Goal: Task Accomplishment & Management: Manage account settings

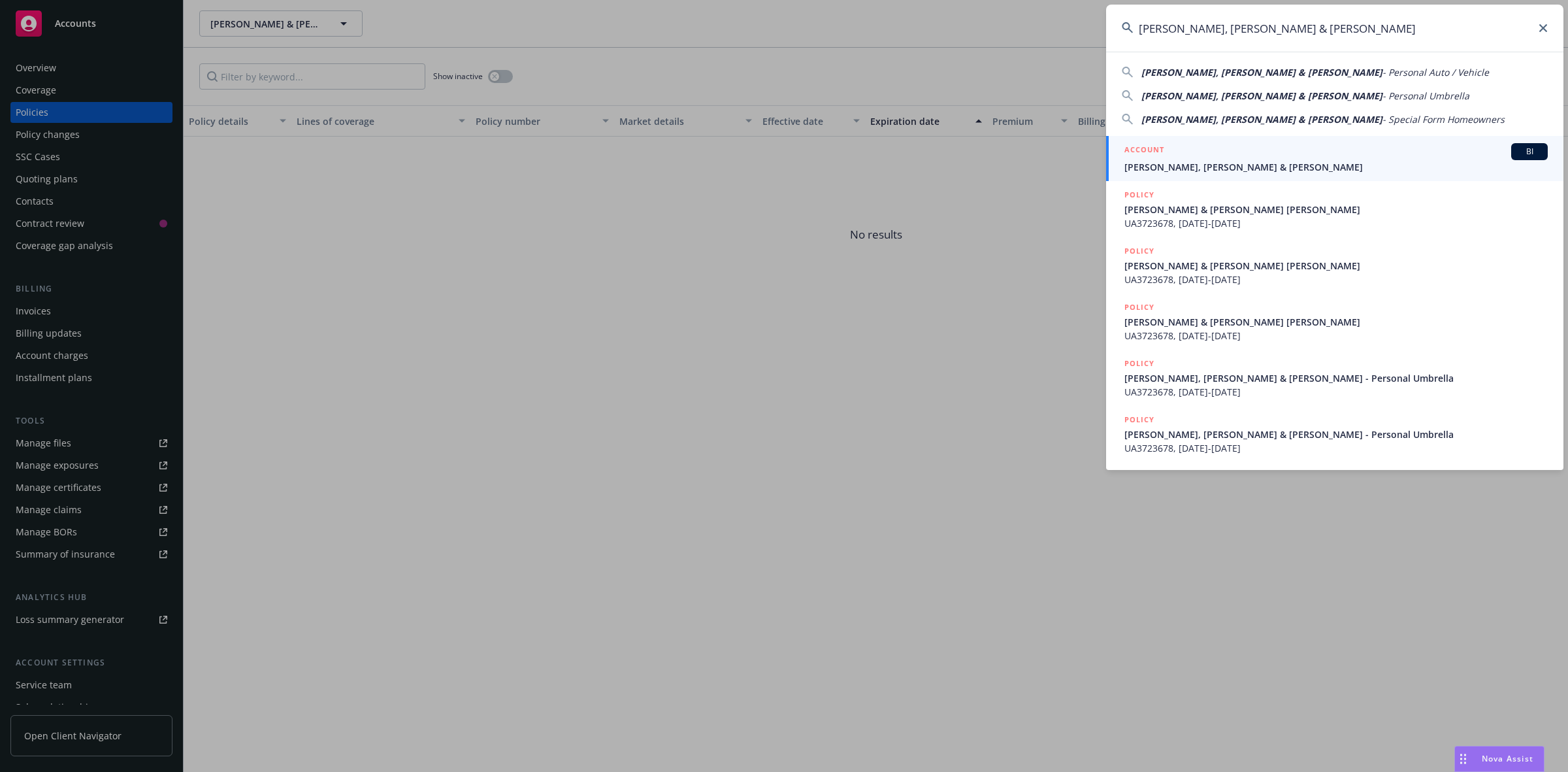
type input "[PERSON_NAME], [PERSON_NAME] & [PERSON_NAME]"
click at [1192, 165] on span "[PERSON_NAME], [PERSON_NAME] & [PERSON_NAME]" at bounding box center [1335, 167] width 424 height 14
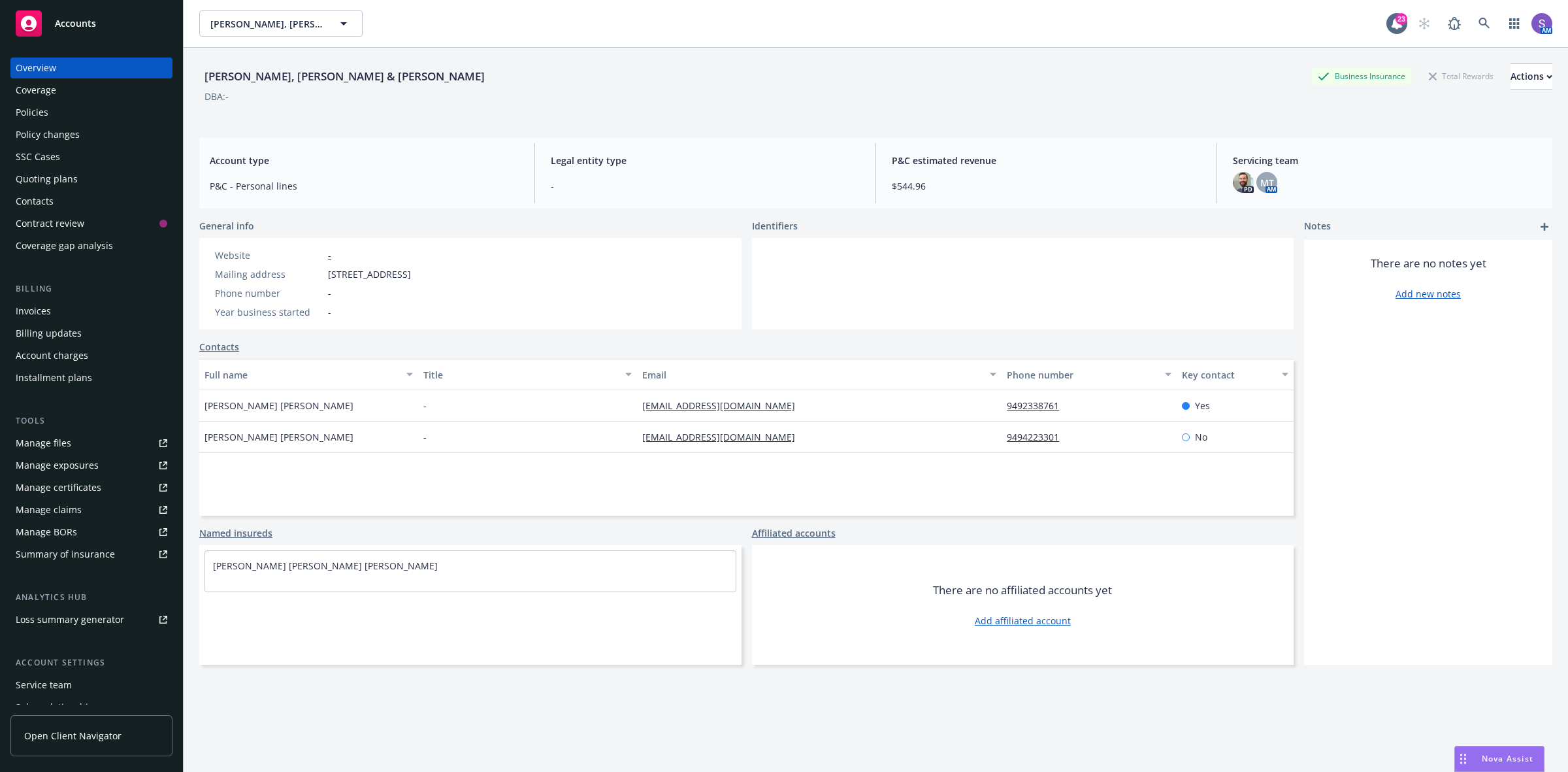
click at [36, 111] on div "Policies" at bounding box center [32, 113] width 32 height 21
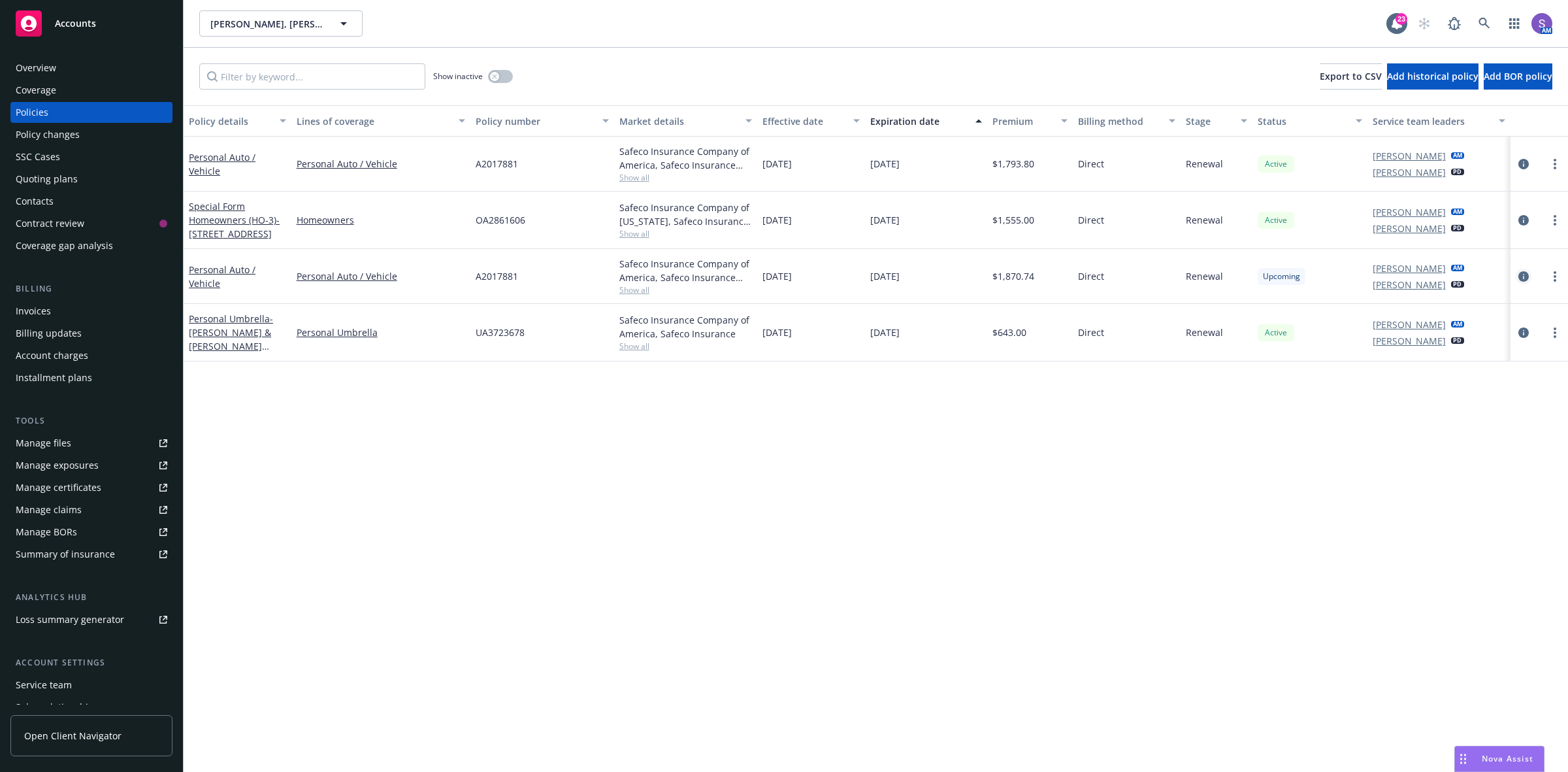
click at [1520, 276] on icon "circleInformation" at bounding box center [1523, 276] width 11 height 11
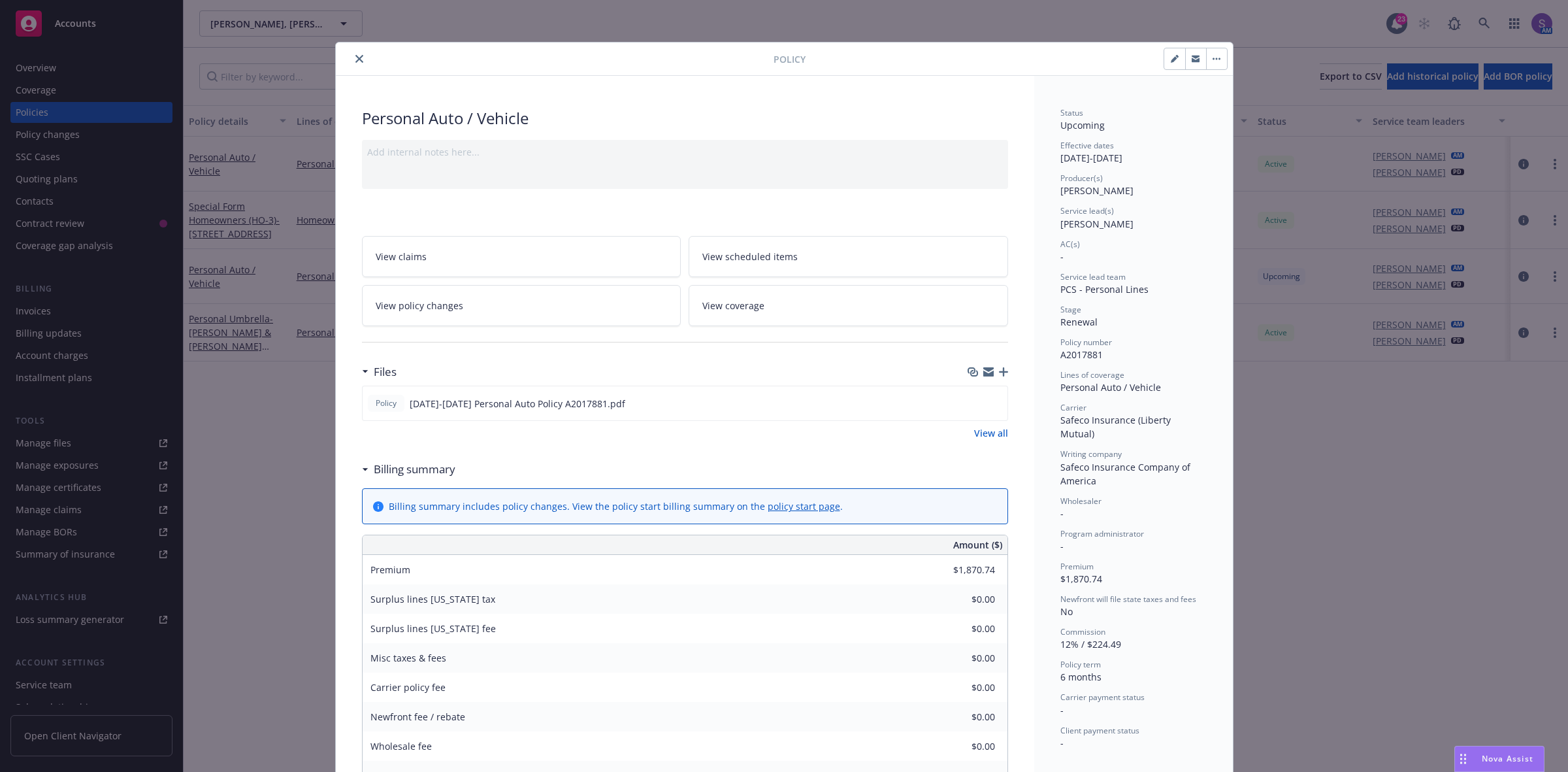
click at [725, 252] on span "View scheduled items" at bounding box center [750, 257] width 95 height 14
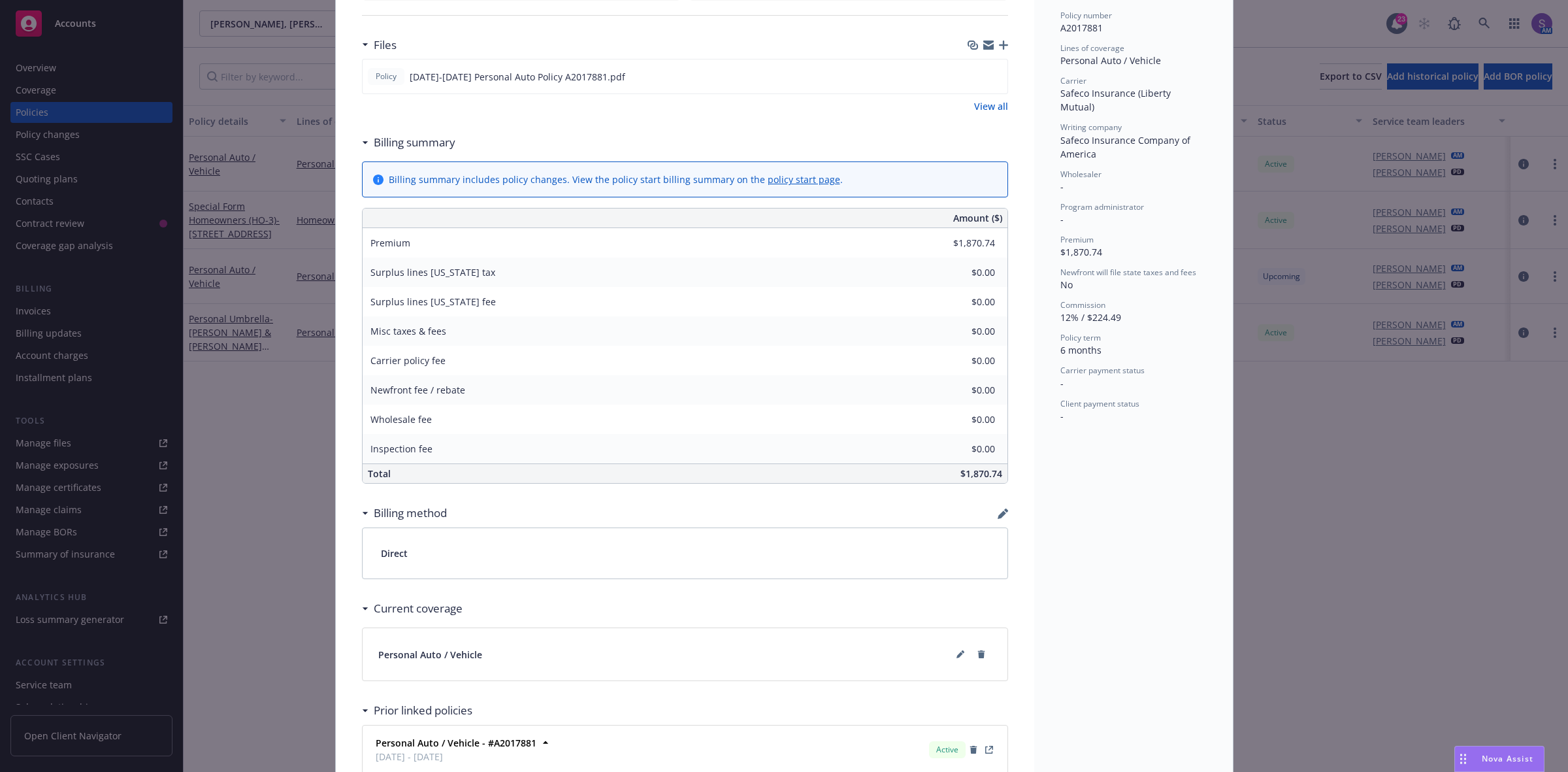
scroll to position [468, 0]
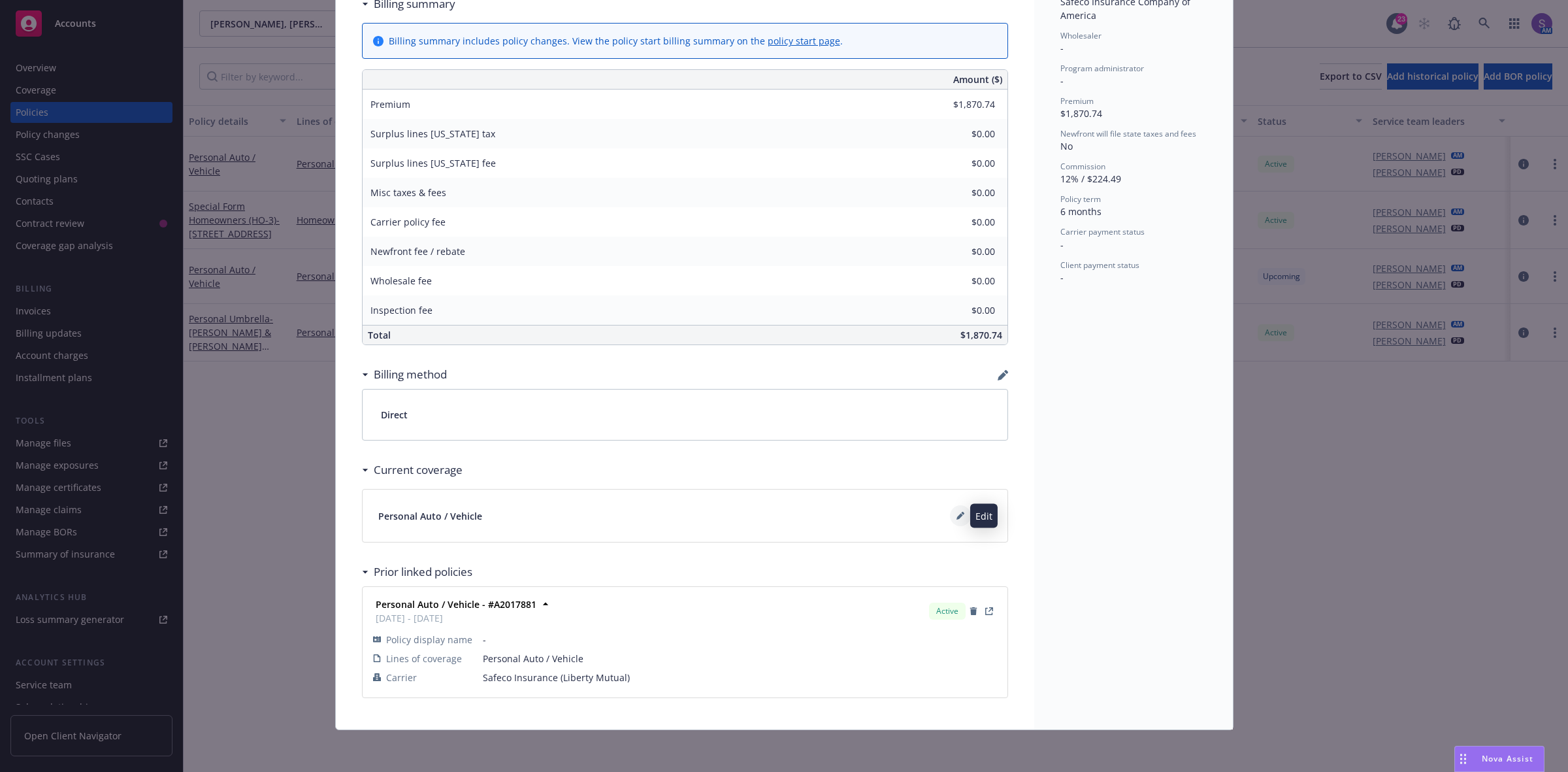
click at [957, 514] on icon at bounding box center [960, 517] width 7 height 7
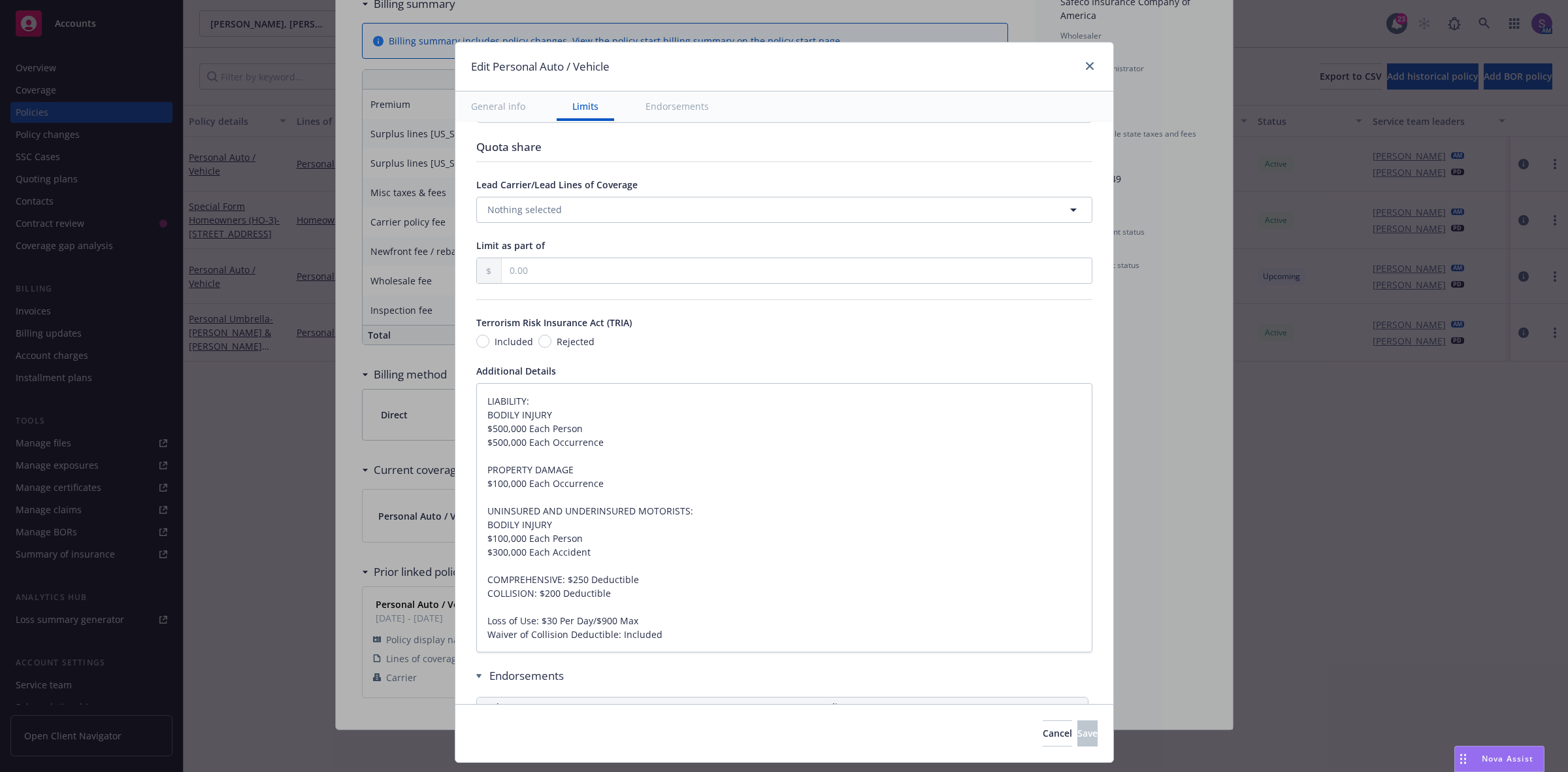
type textarea "x"
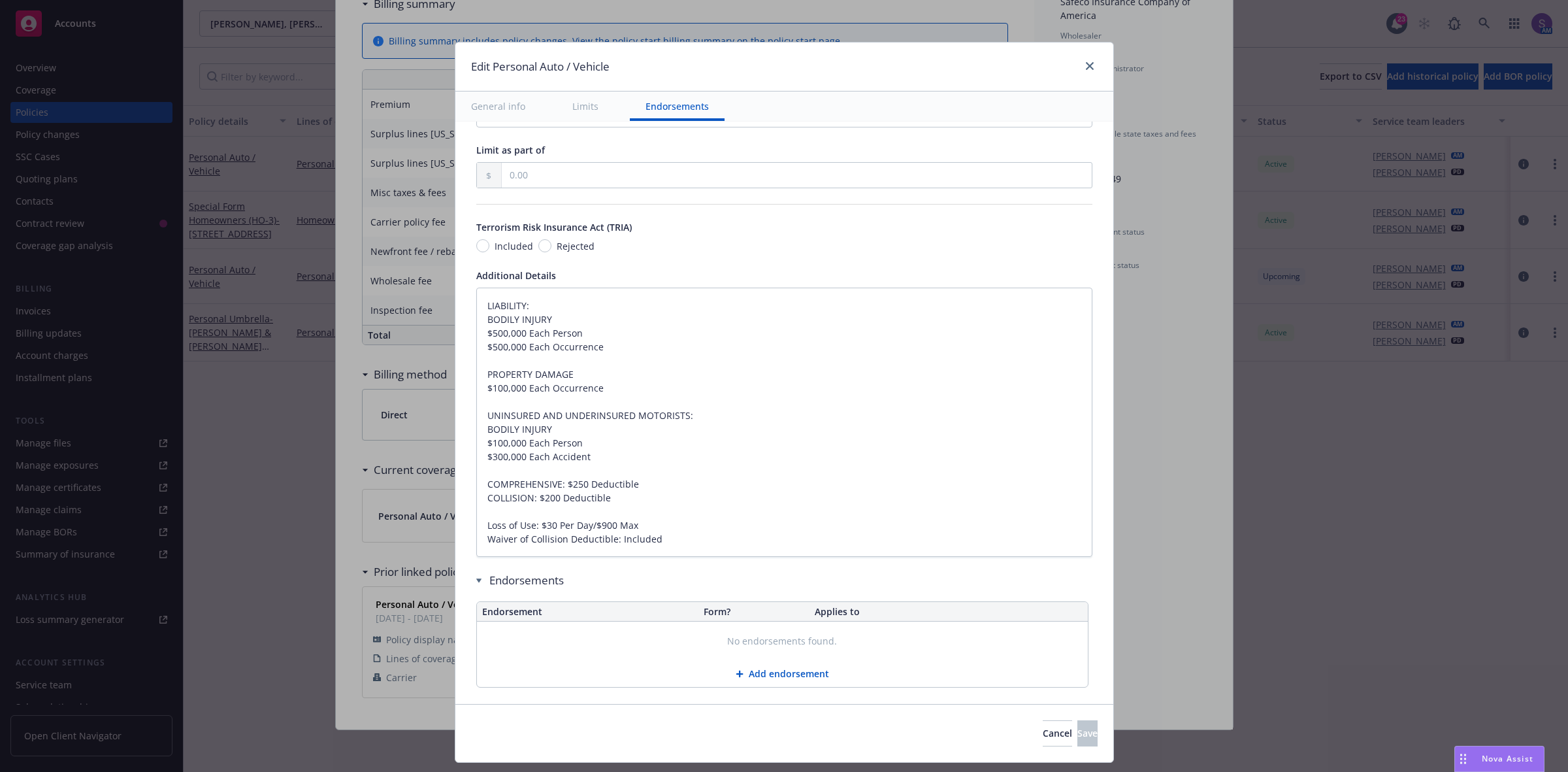
scroll to position [758, 0]
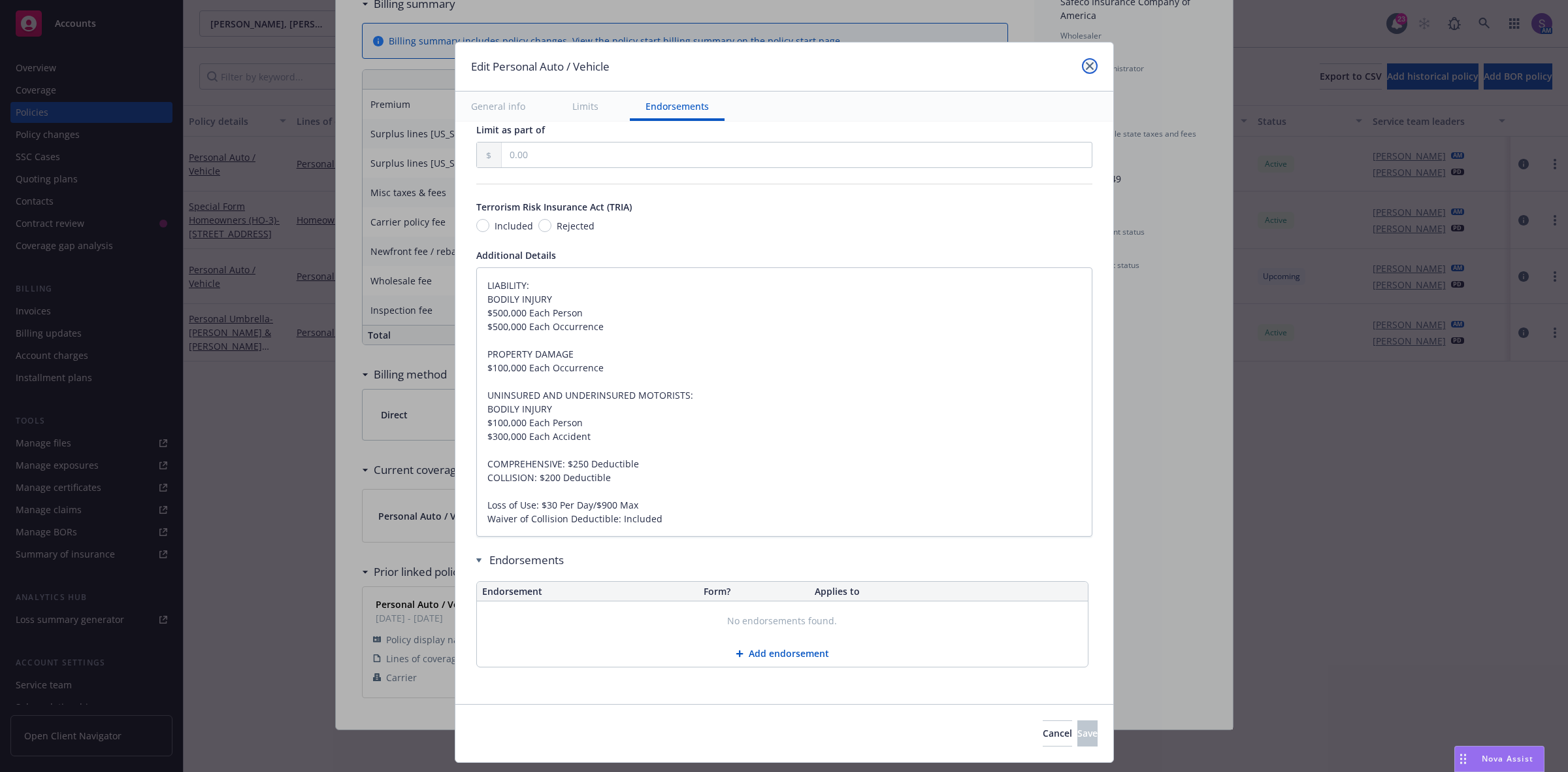
click at [1089, 67] on icon "close" at bounding box center [1089, 66] width 8 height 8
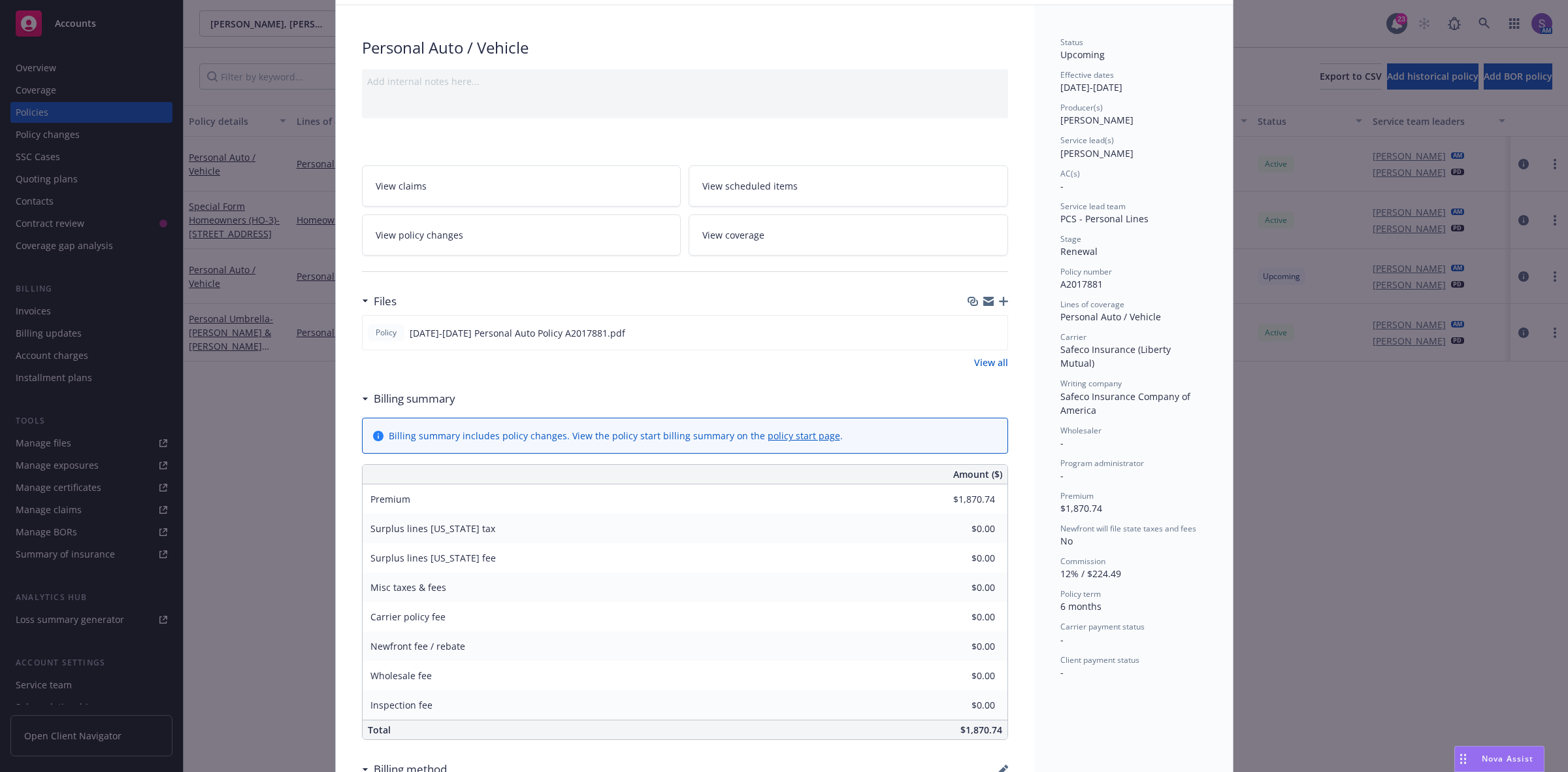
scroll to position [0, 0]
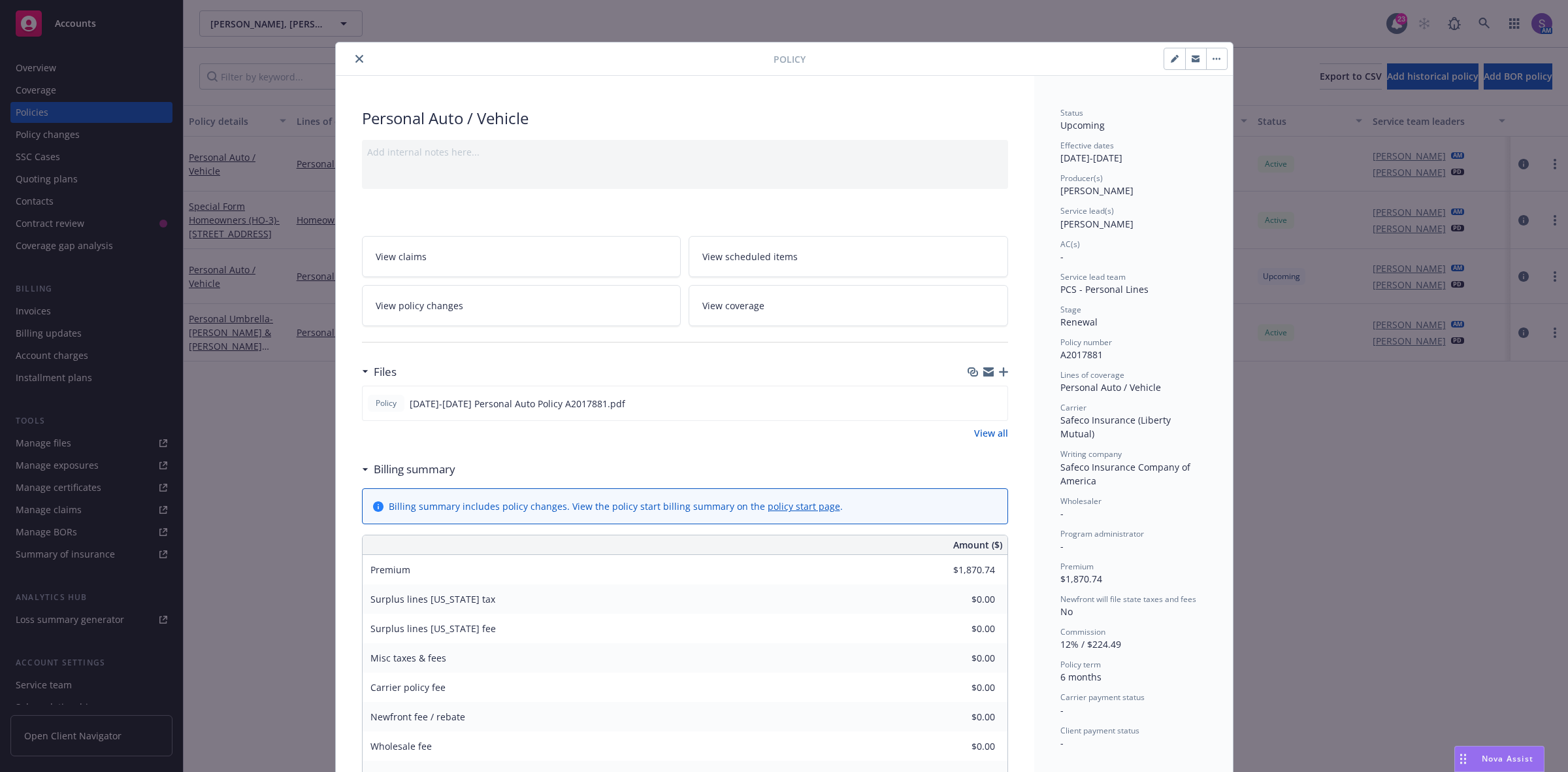
click at [356, 62] on icon "close" at bounding box center [359, 59] width 8 height 8
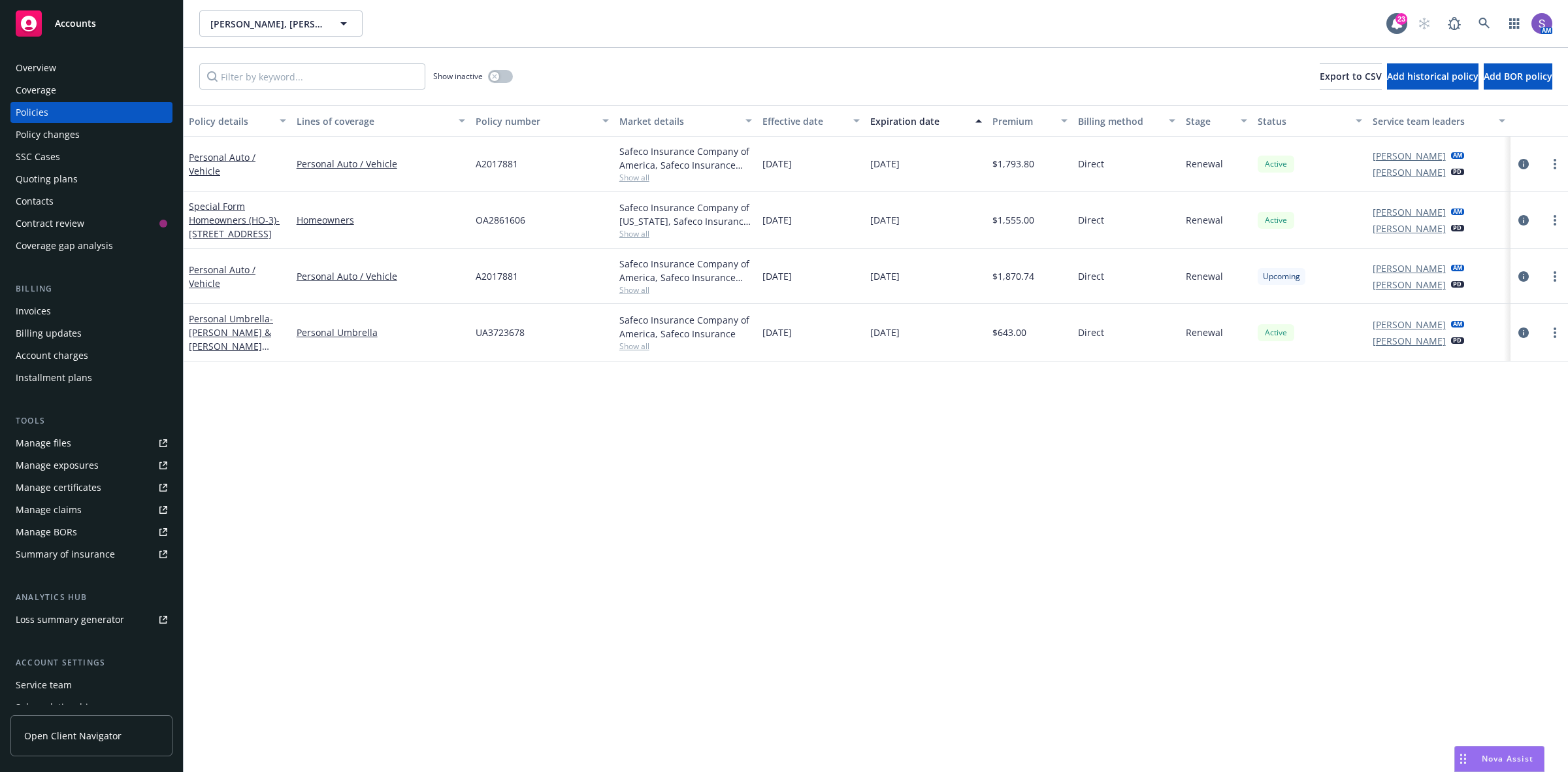
click at [57, 158] on div "SSC Cases" at bounding box center [38, 157] width 45 height 21
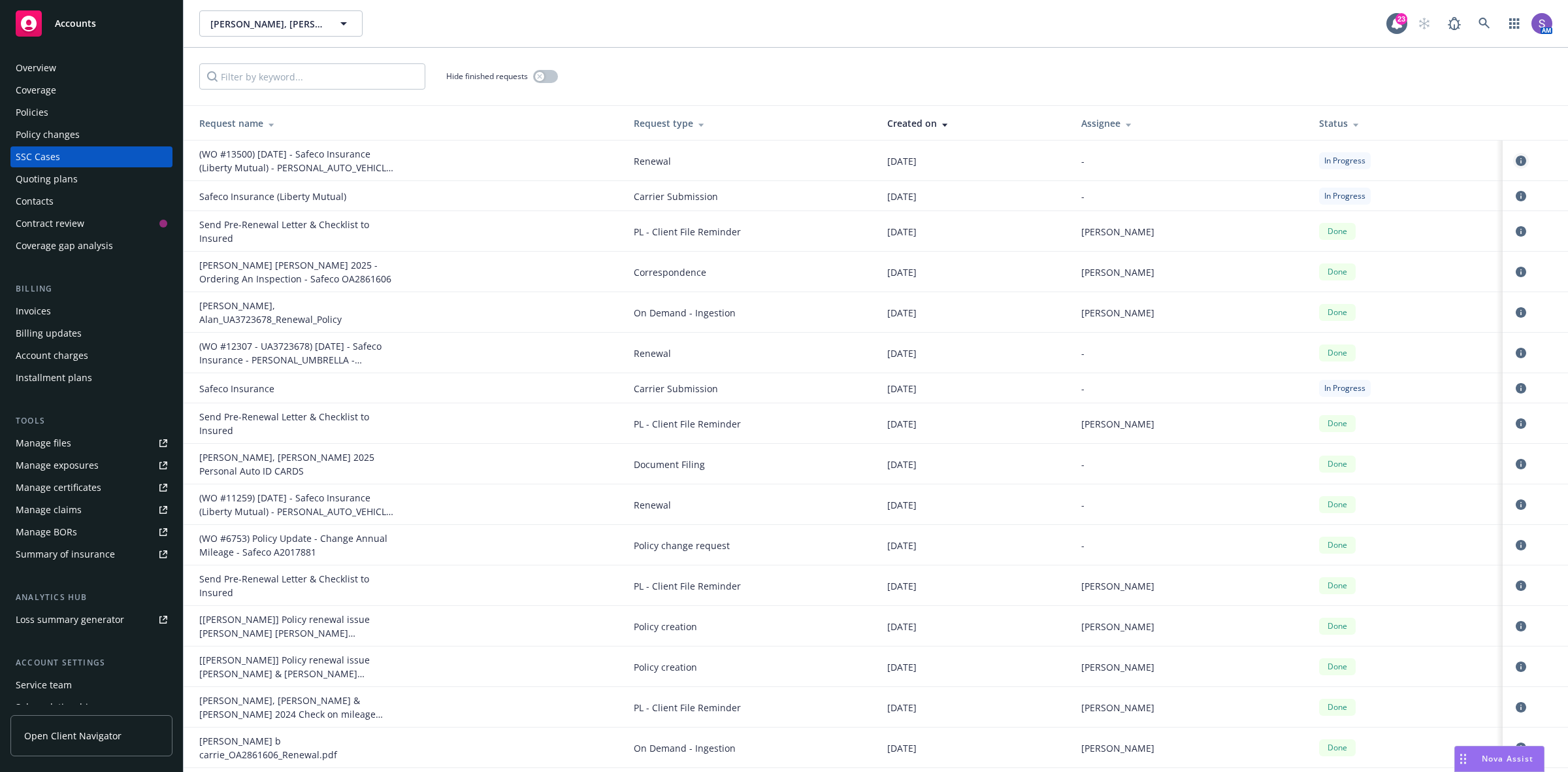
click at [1516, 162] on icon "circleInformation" at bounding box center [1521, 161] width 11 height 11
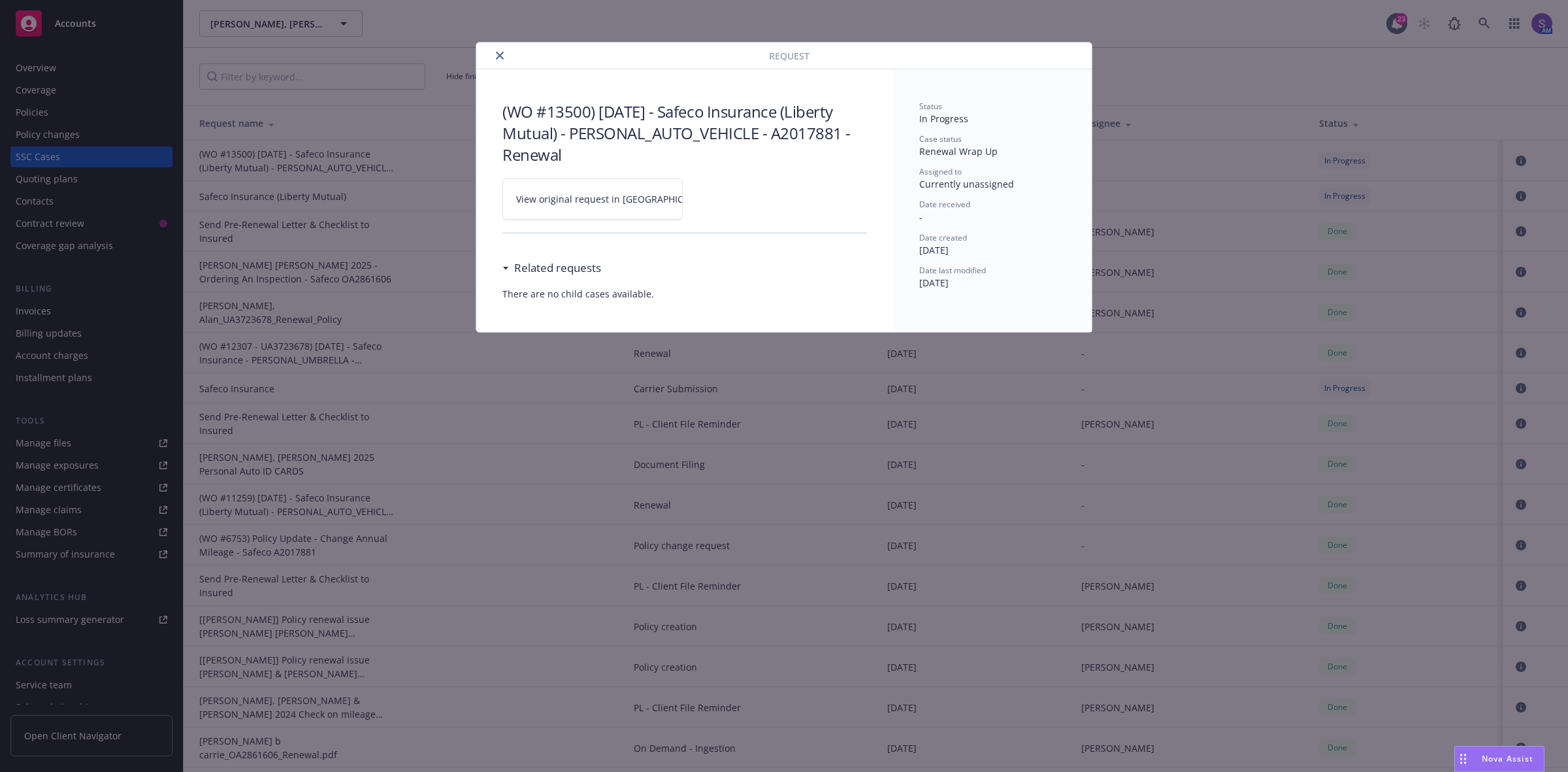
click at [590, 196] on span "View original request in SSC" at bounding box center [615, 199] width 198 height 14
click at [504, 52] on button "close" at bounding box center [500, 55] width 16 height 16
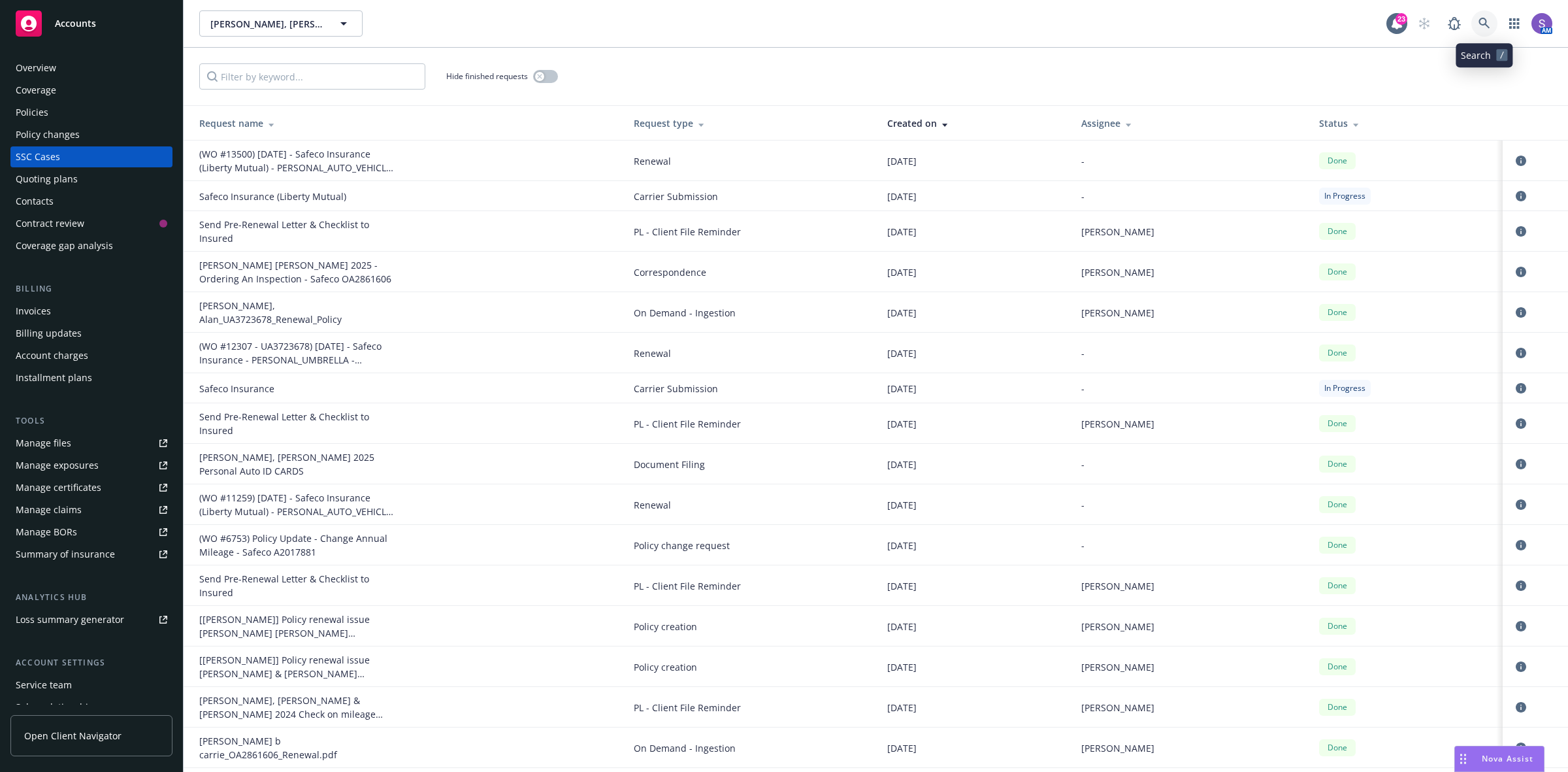
click at [1483, 23] on icon at bounding box center [1484, 23] width 12 height 12
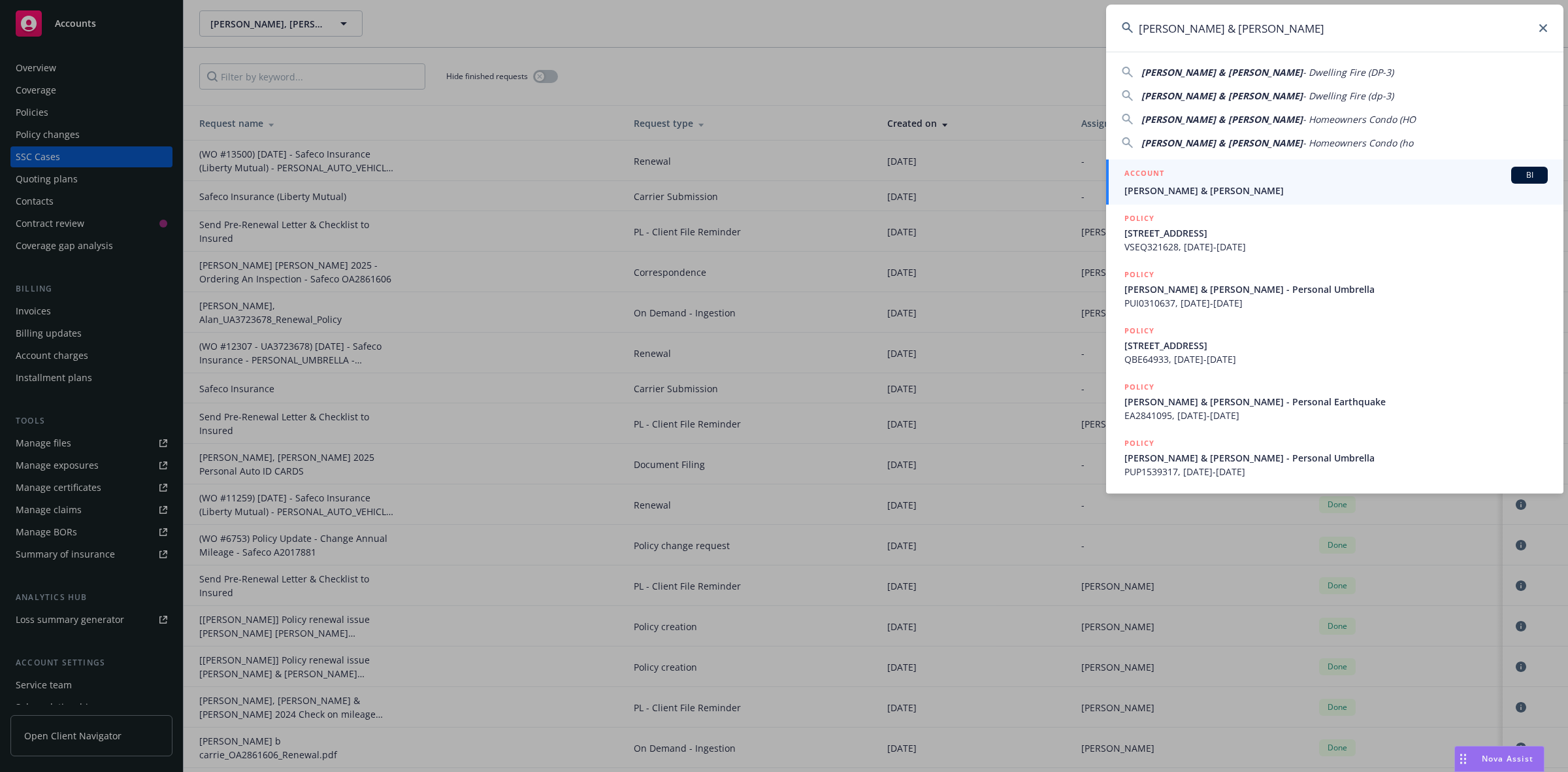
type input "Kielsmeier, Barry & Wendy D"
click at [1161, 187] on span "Kielsmeier, Barry & Wendy D" at bounding box center [1335, 190] width 424 height 14
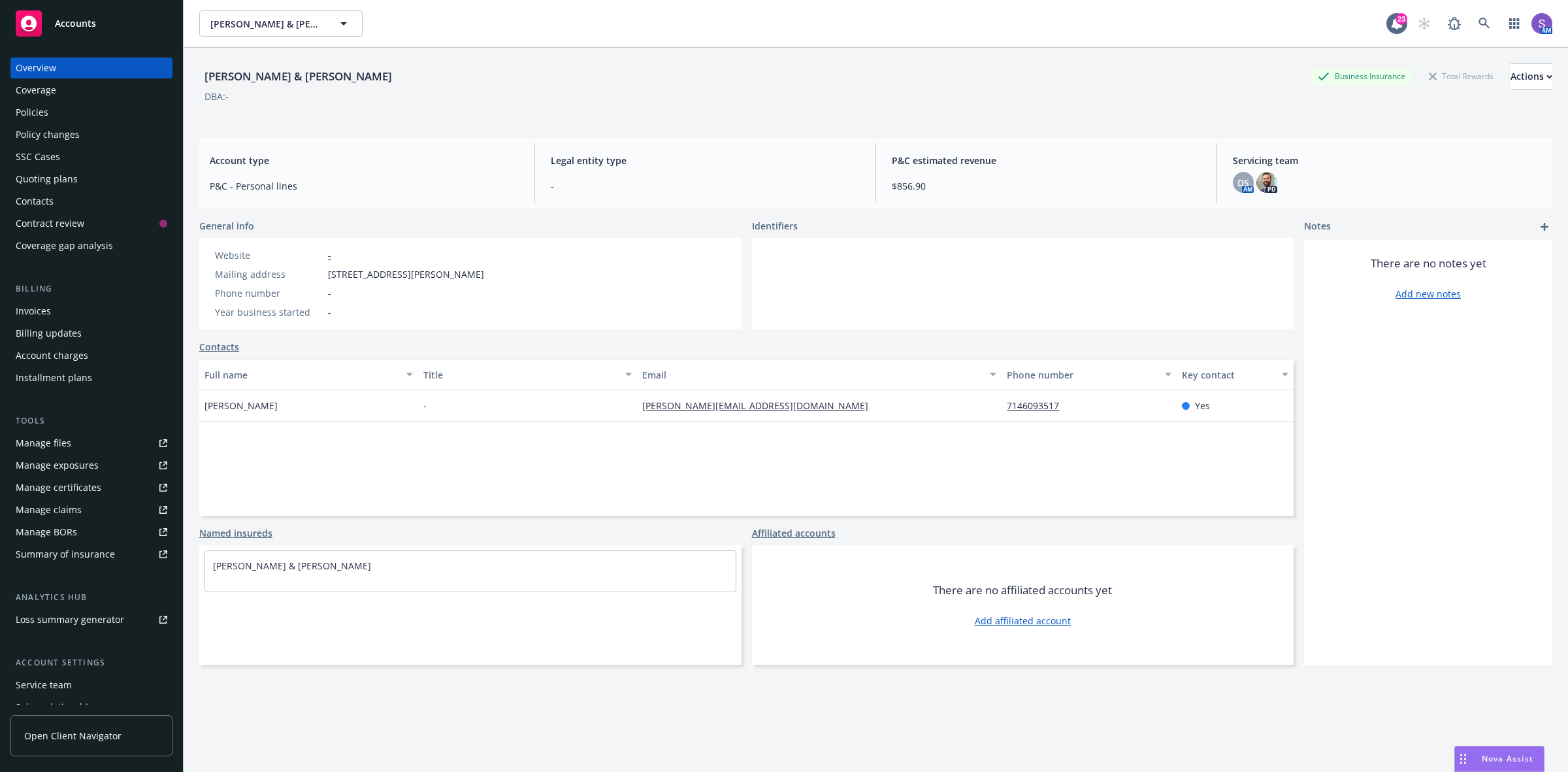
click at [37, 114] on div "Policies" at bounding box center [32, 113] width 32 height 21
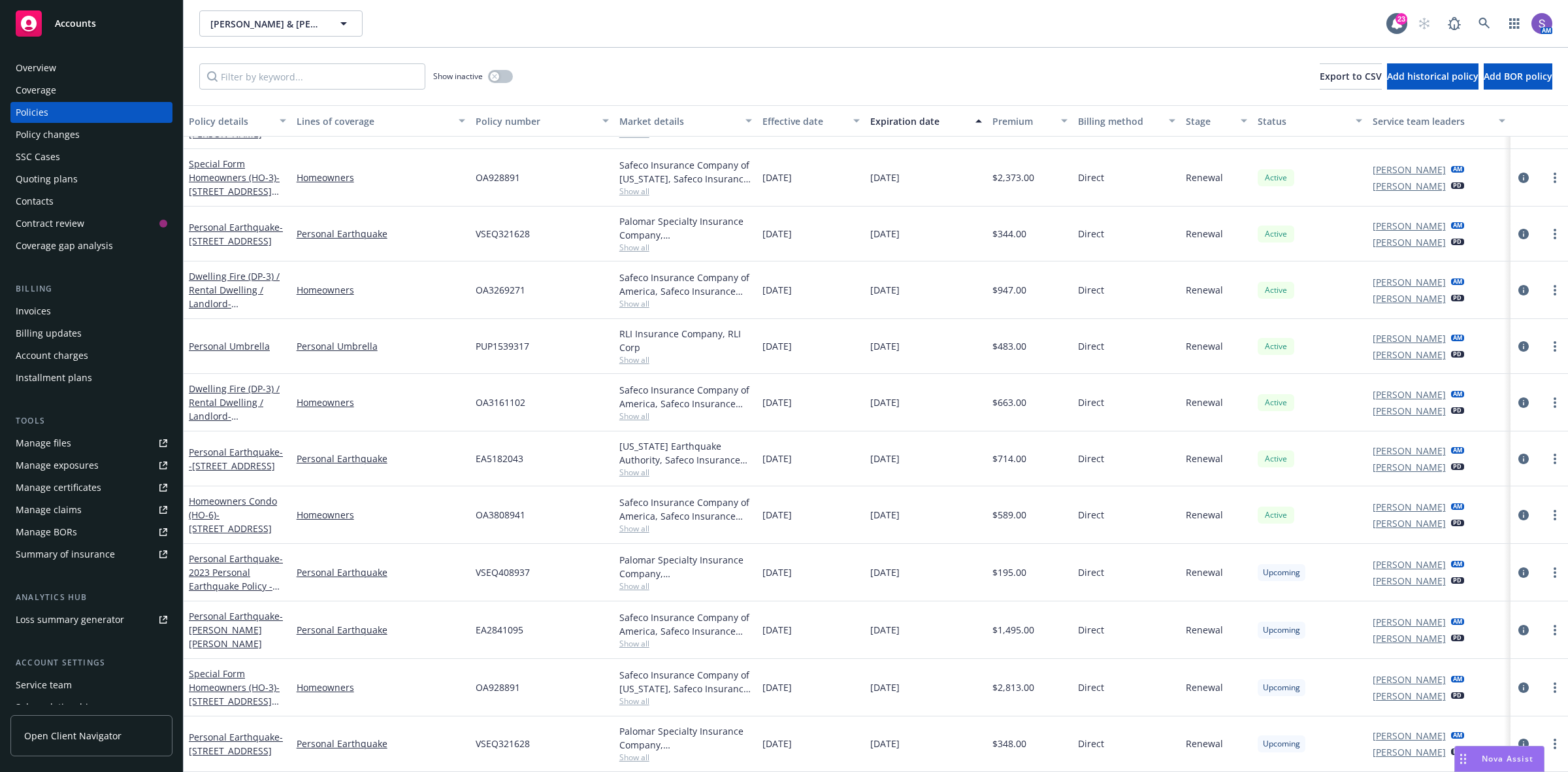
scroll to position [106, 0]
click at [1518, 685] on icon "circleInformation" at bounding box center [1523, 687] width 11 height 11
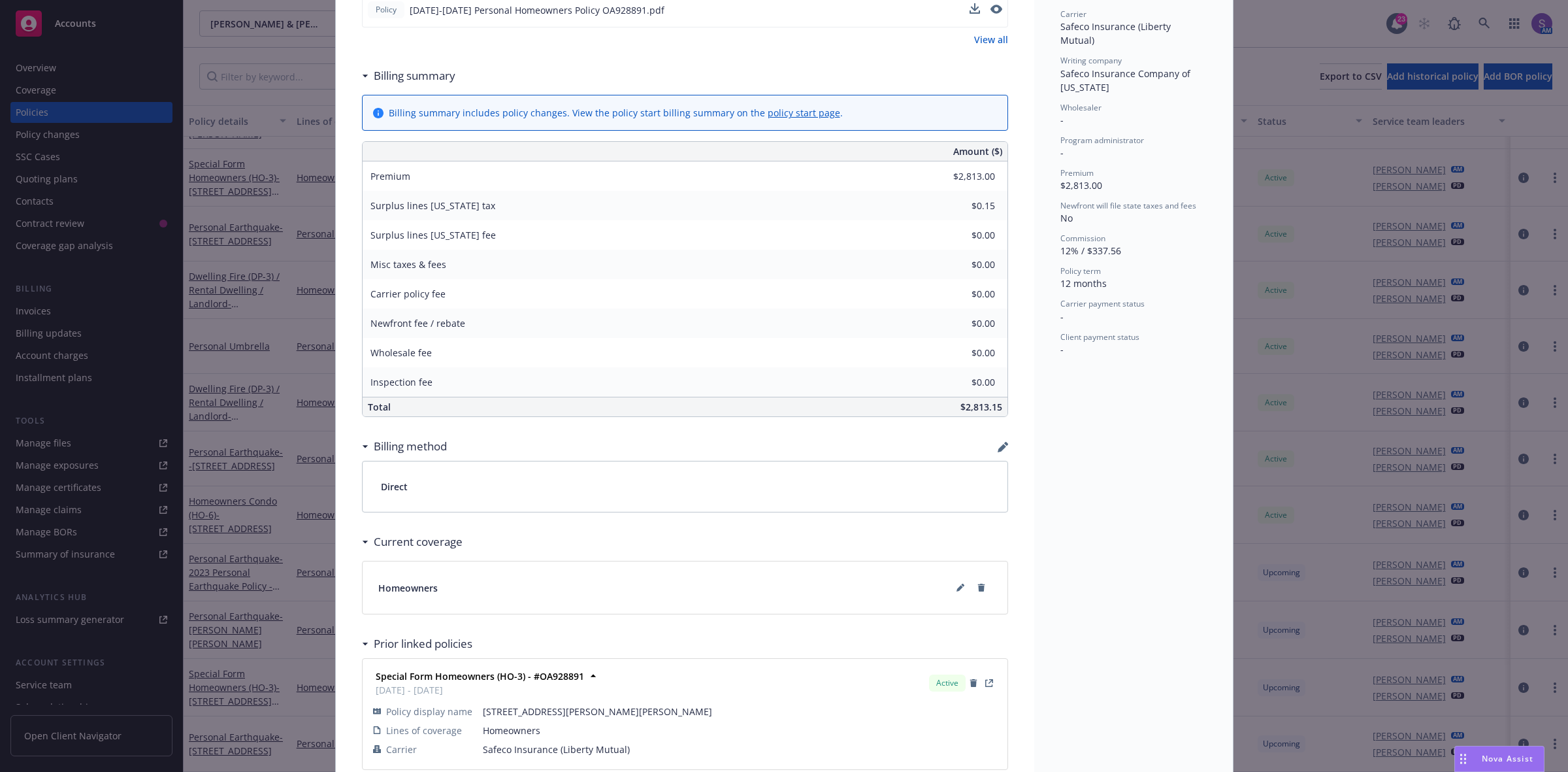
scroll to position [490, 0]
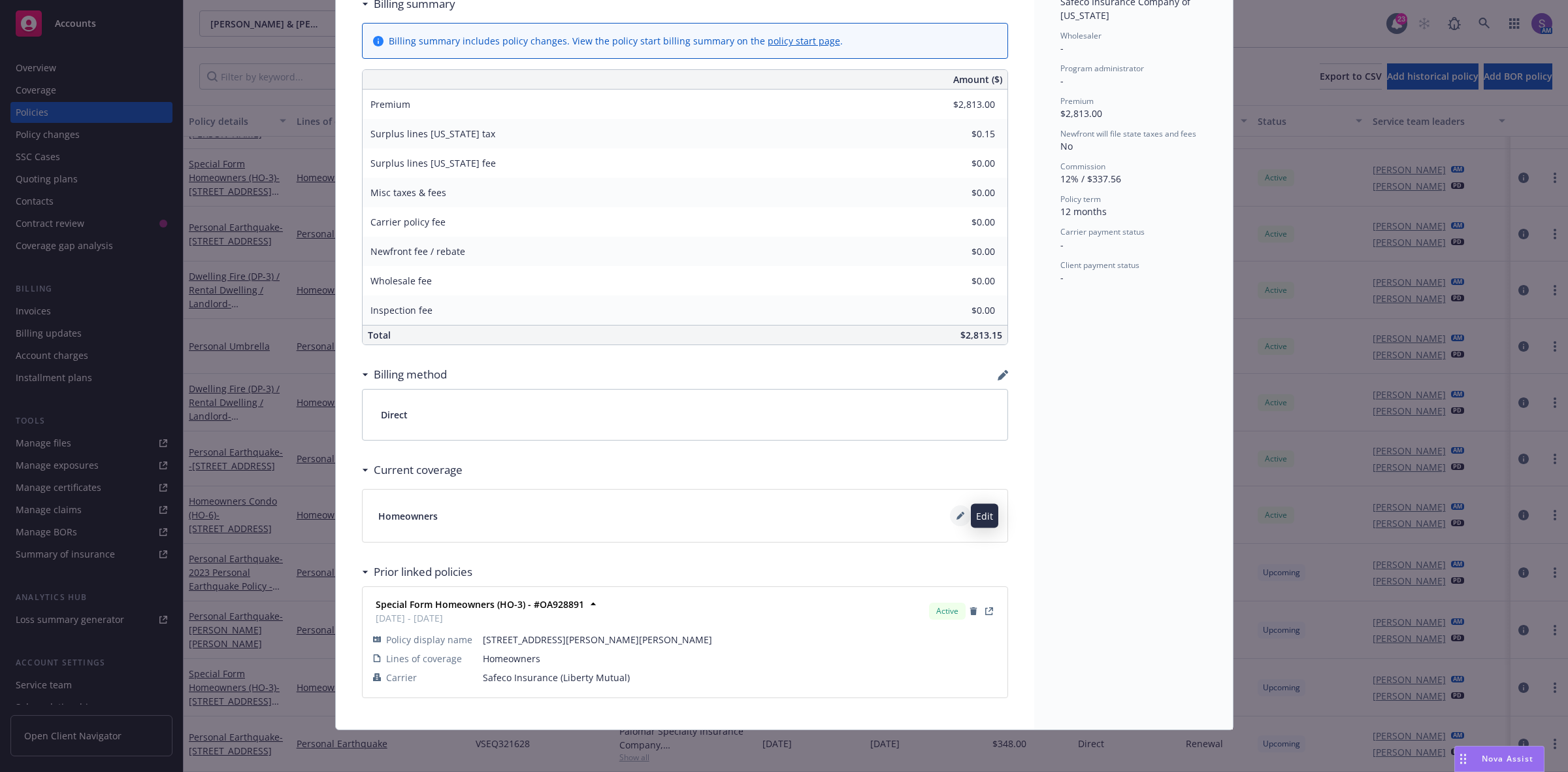
click at [953, 520] on button at bounding box center [960, 516] width 21 height 21
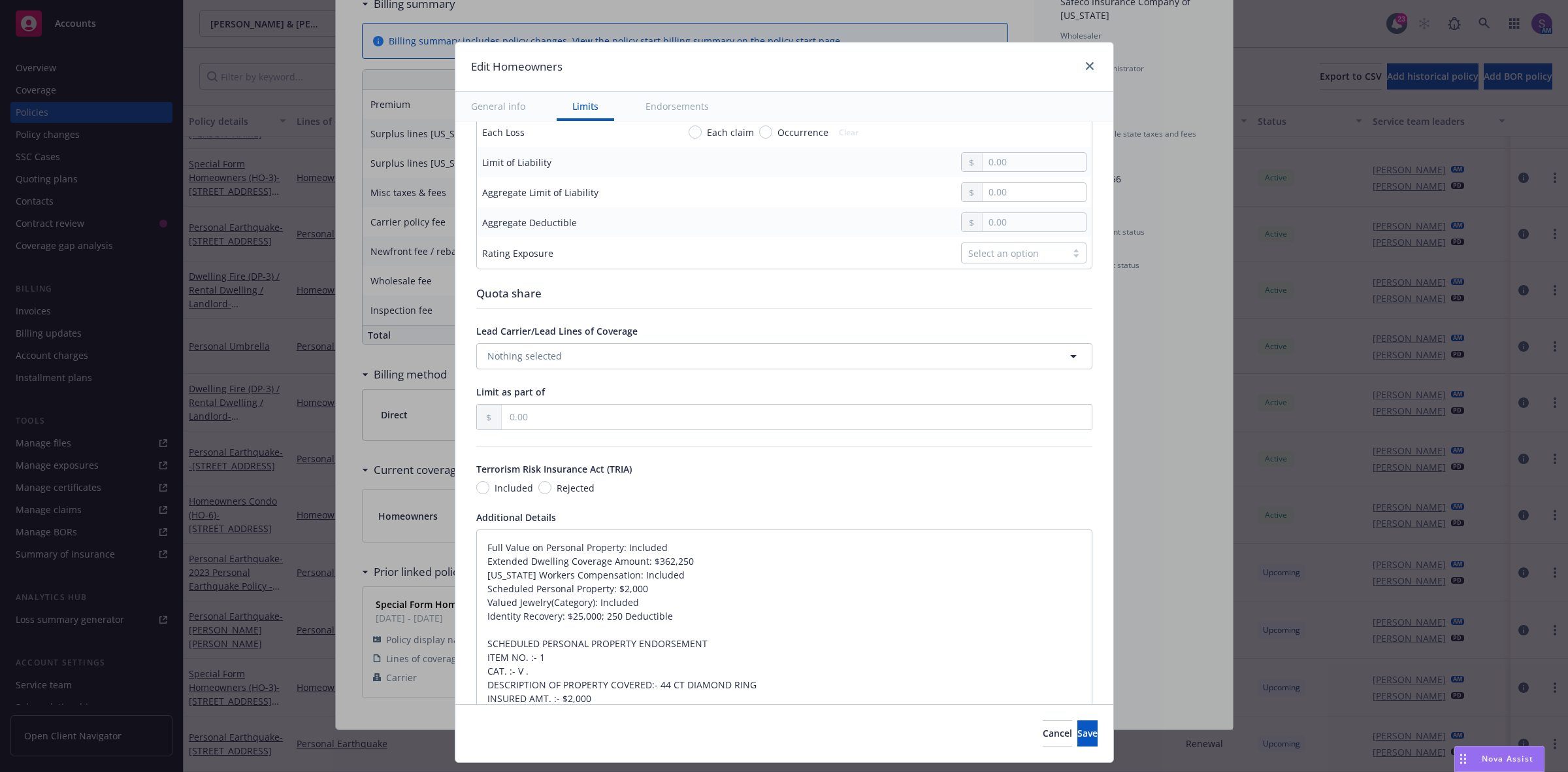
scroll to position [653, 0]
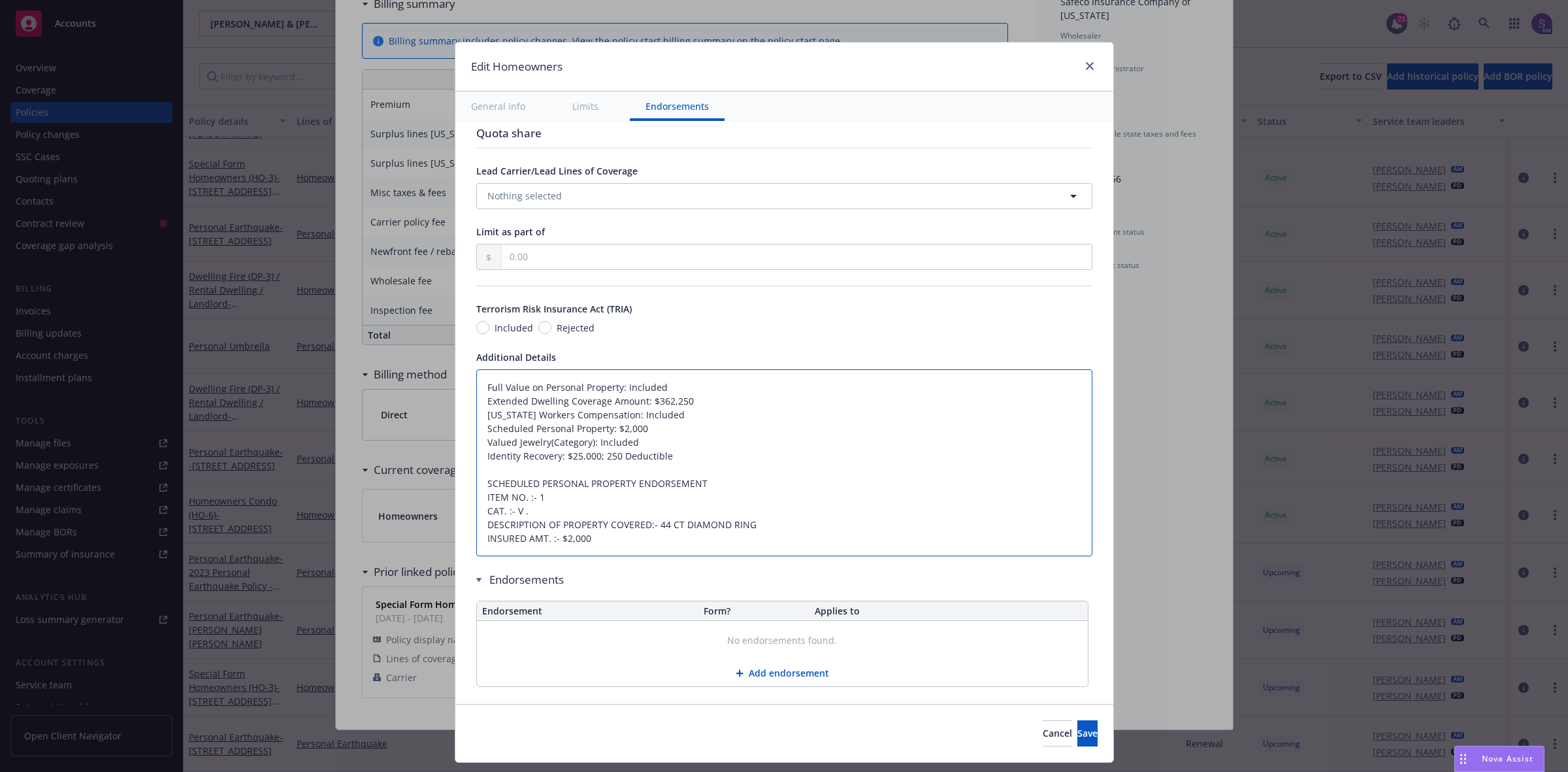
click at [480, 380] on textarea "Full Value on Personal Property: Included Extended Dwelling Coverage Amount: $3…" at bounding box center [784, 463] width 616 height 187
click at [476, 393] on textarea "Full Value on Personal Property: Included Extended Dwelling Coverage Amount: $3…" at bounding box center [784, 463] width 616 height 187
type textarea "x"
type textarea "Full Value on Personal Property: Included Extended Dwelling Coverage Amount: $3…"
type textarea "x"
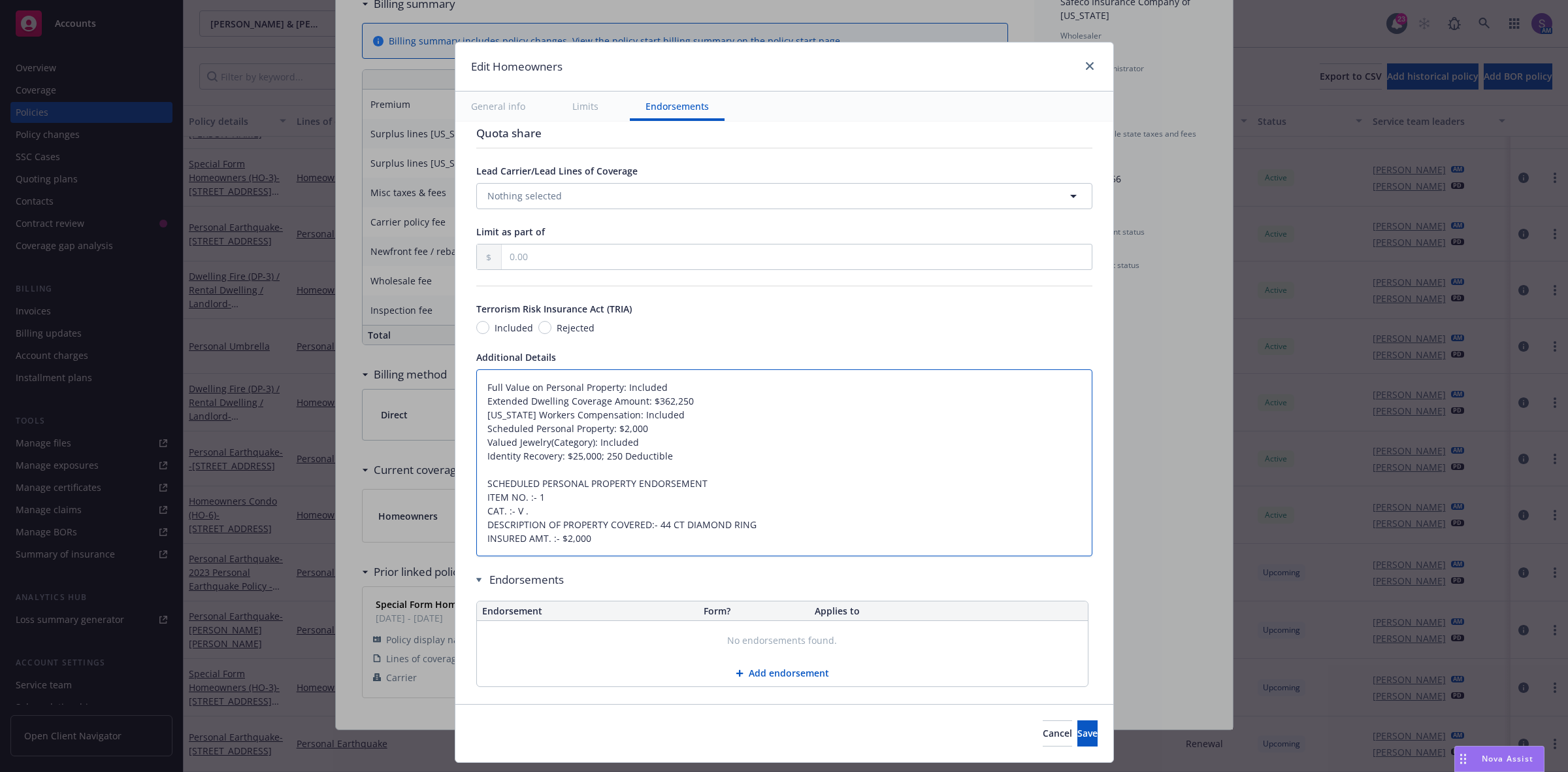
type textarea "Full Value on Personal Property: Included Extended Dwelling Coverage Amount: $3…"
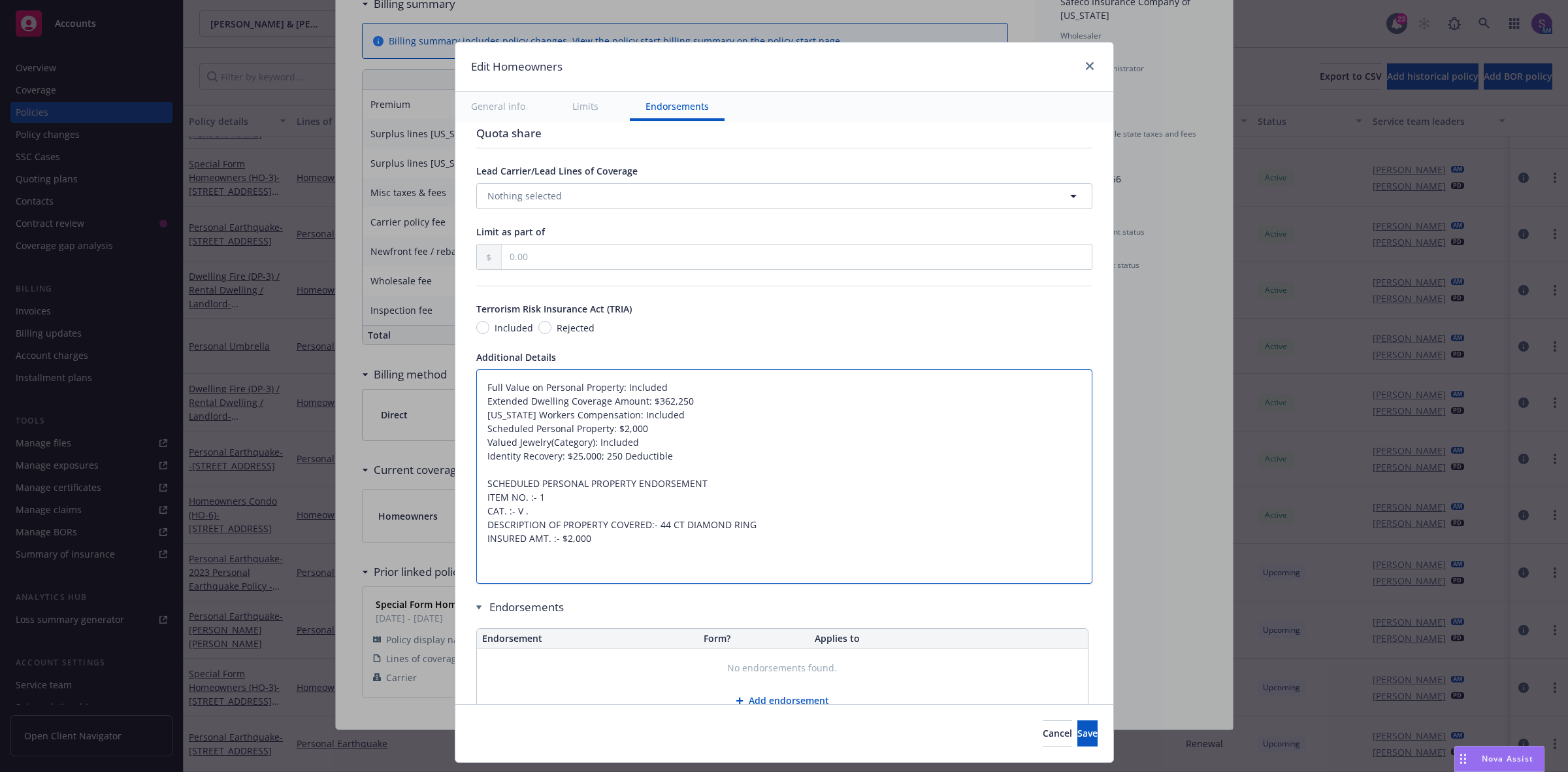
type textarea "x"
type textarea "Full Value on Personal Property: Included Extended Dwelling Coverage Amount: $3…"
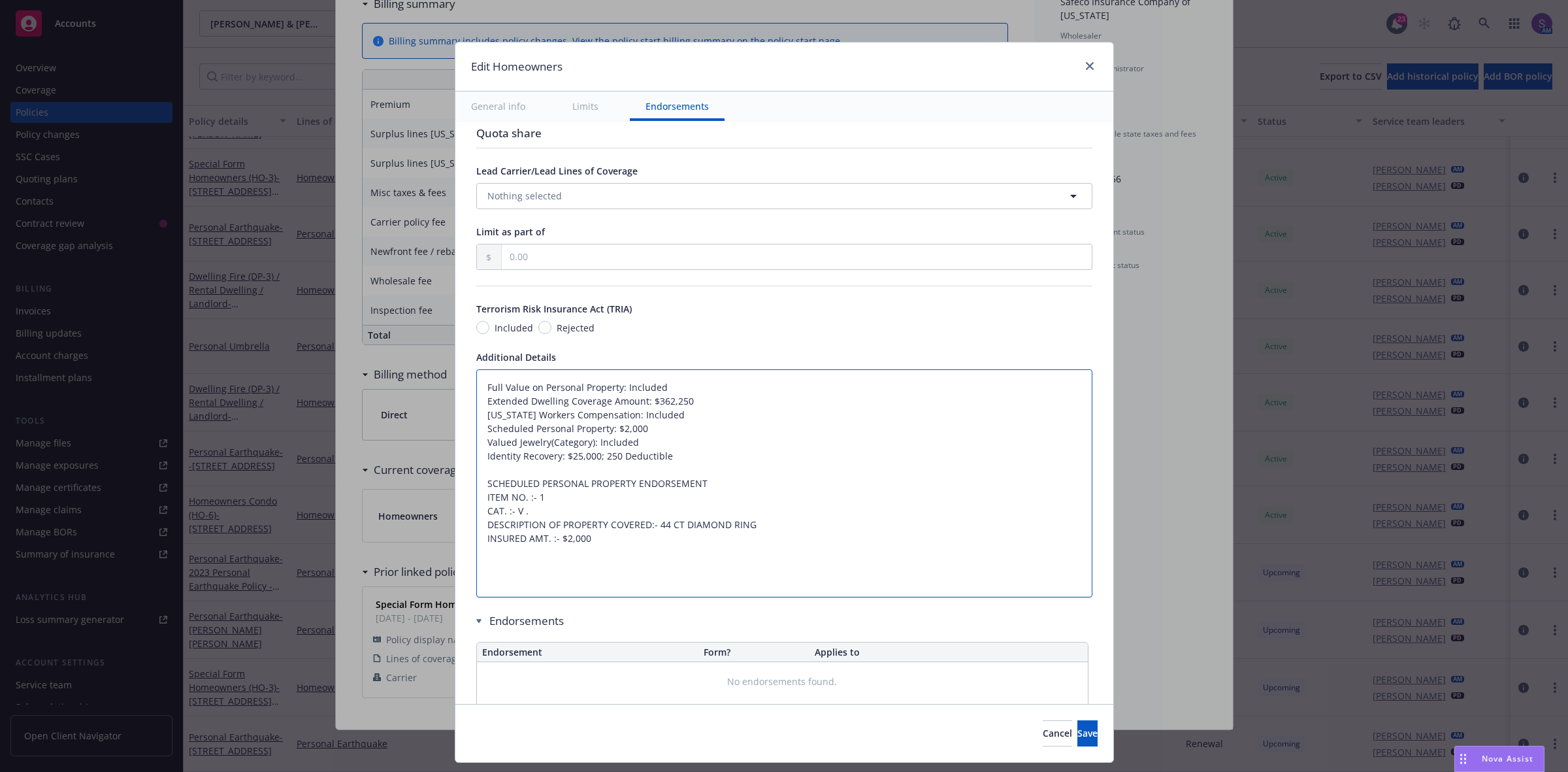
click at [476, 387] on textarea "Full Value on Personal Property: Included Extended Dwelling Coverage Amount: $3…" at bounding box center [784, 483] width 616 height 229
paste textarea "SECTION I - PROPERTY COVERAGES A - Dwelling $ 811,700 B - Other Structures 81,1…"
type textarea "x"
type textarea "SECTION I - PROPERTY COVERAGES A - Dwelling $ 811,700 B - Other Structures 81,1…"
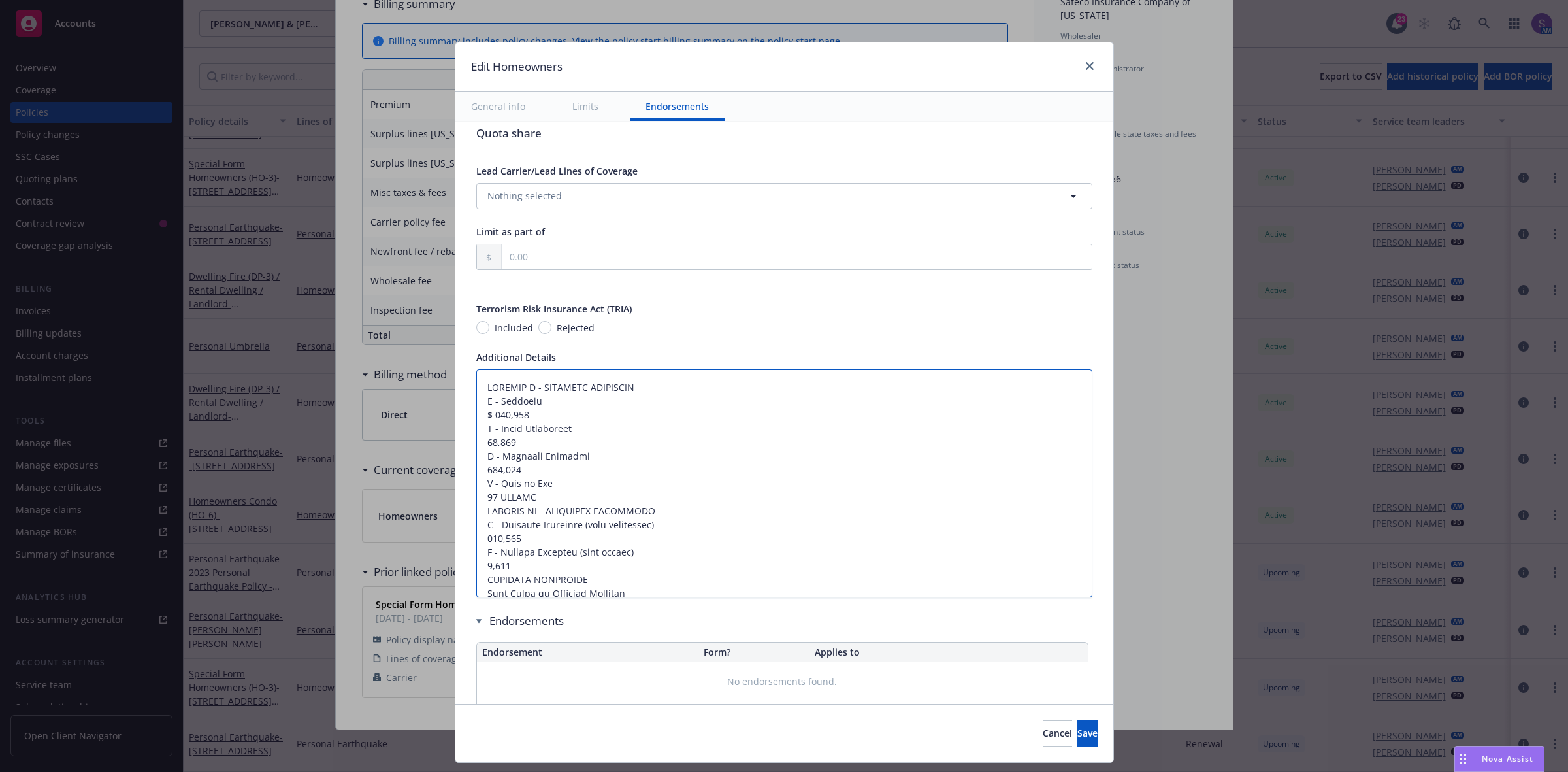
scroll to position [730, 0]
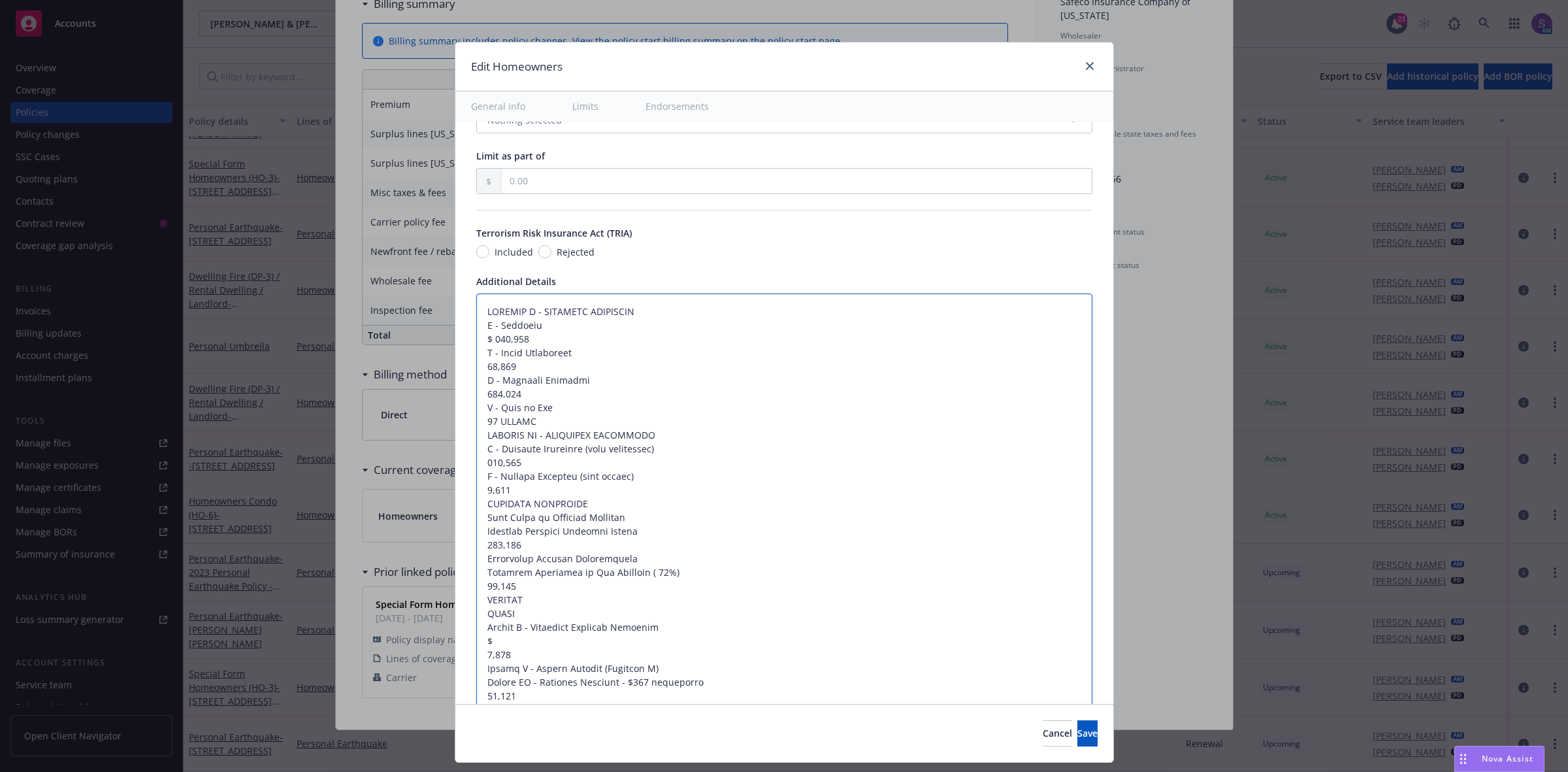
click at [476, 341] on textarea at bounding box center [784, 601] width 616 height 613
type textarea "x"
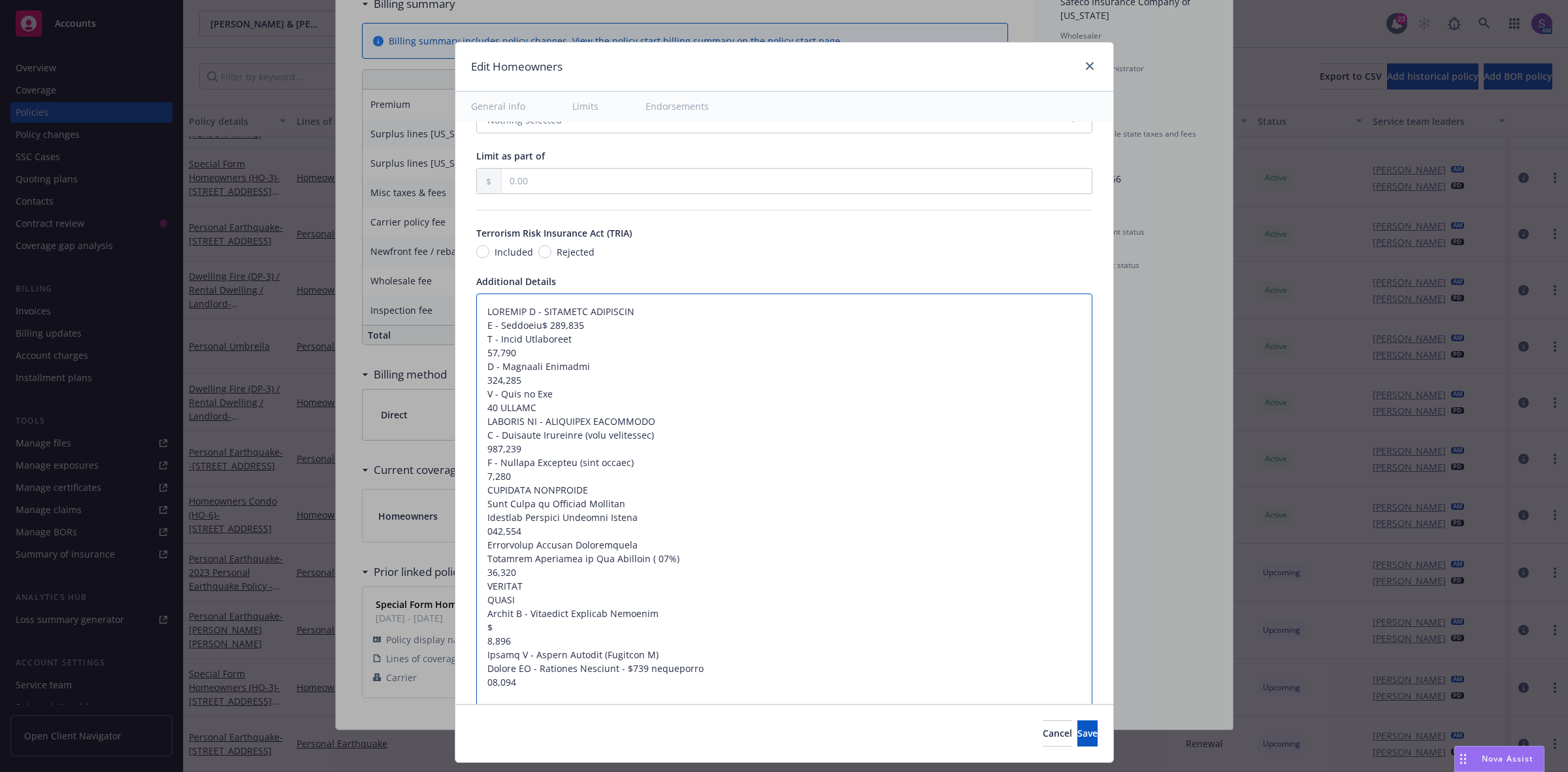
type textarea "SECTION I - PROPERTY COVERAGES A - Dwelling:$ 811,700 B - Other Structures 81,1…"
type textarea "x"
type textarea "SECTION I - PROPERTY COVERAGES A - Dwelling: $ 811,700 B - Other Structures 81,…"
click at [476, 352] on textarea at bounding box center [784, 594] width 616 height 600
type textarea "x"
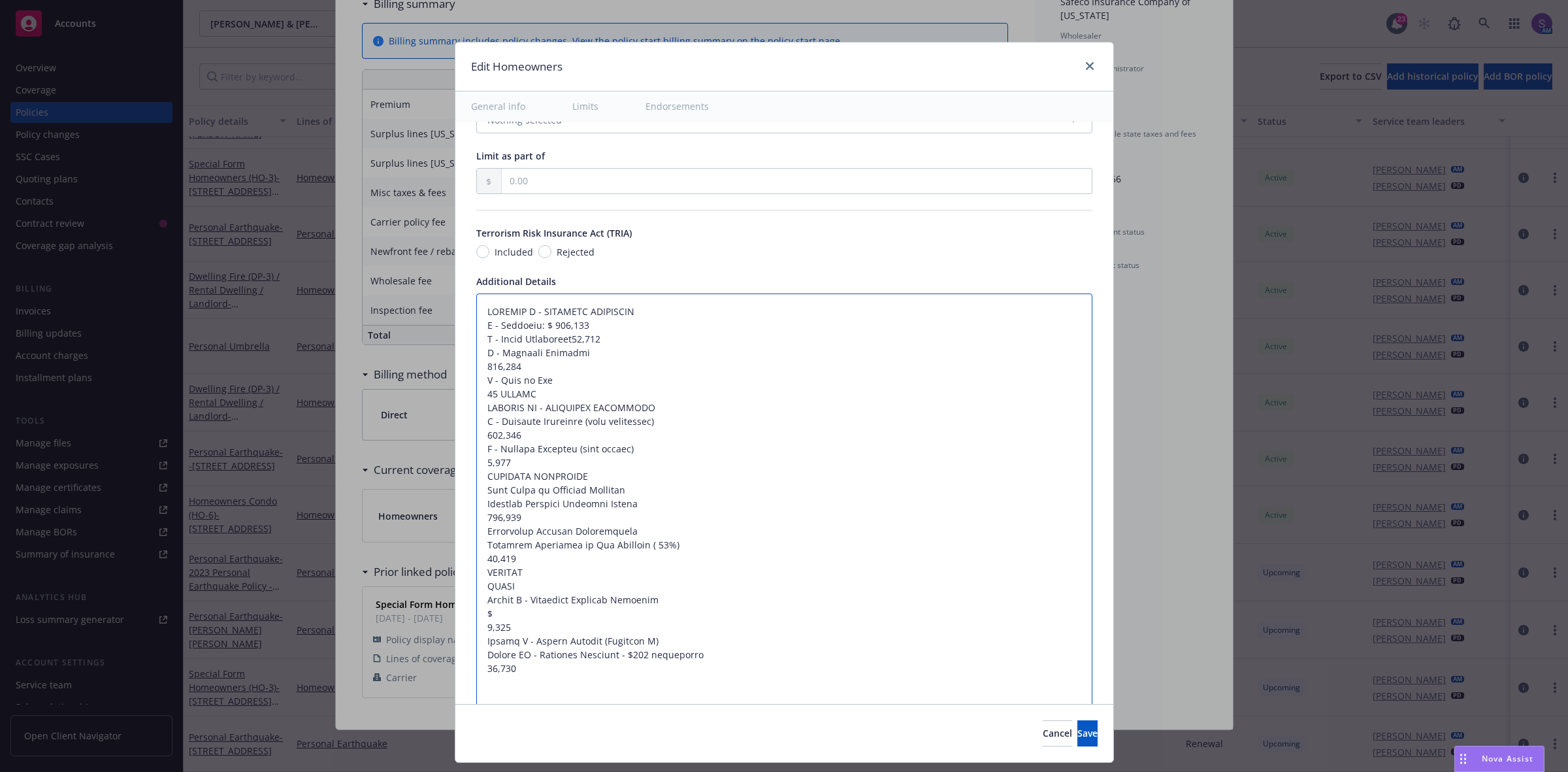
type textarea "SECTION I - PROPERTY COVERAGES A - Dwelling: $ 811,700 B - Other Structures:81,…"
type textarea "x"
type textarea "SECTION I - PROPERTY COVERAGES A - Dwelling: $ 811,700 B - Other Structures: 81…"
type textarea "x"
click at [476, 370] on textarea at bounding box center [784, 586] width 616 height 585
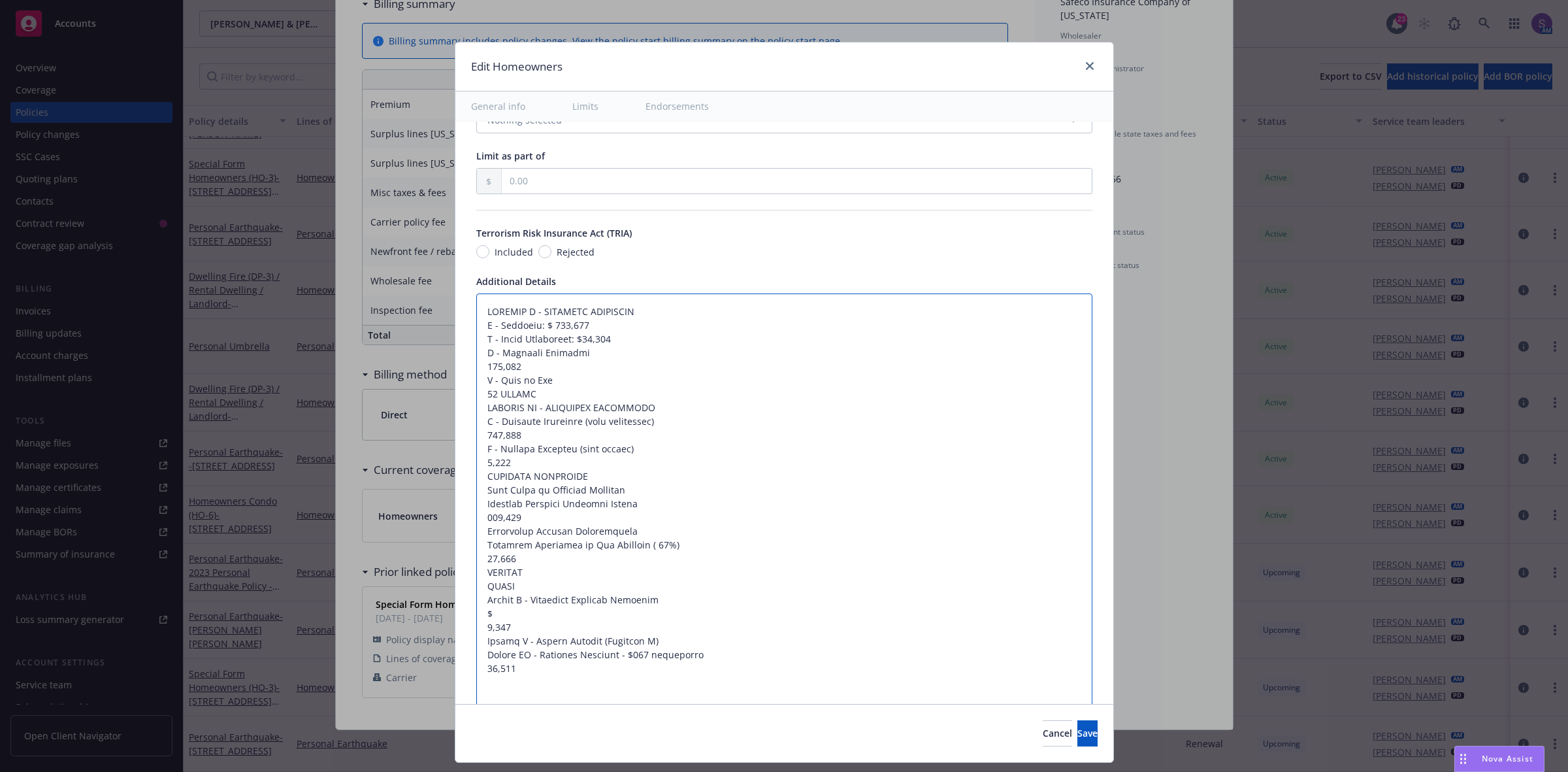
type textarea "SECTION I - PROPERTY COVERAGES A - Dwelling: $ 811,700 B - Other Structures: $8…"
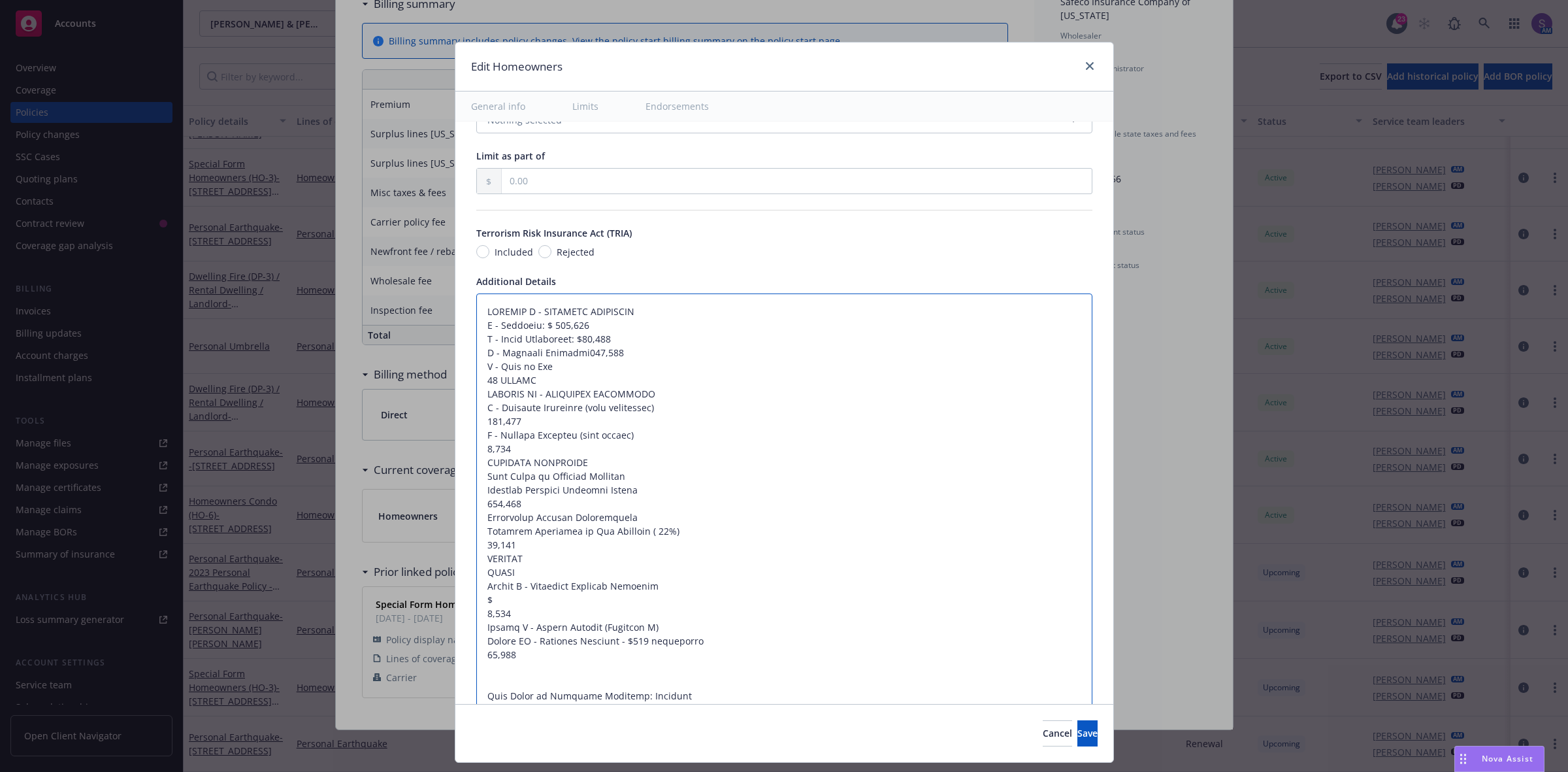
type textarea "x"
type textarea "SECTION I - PROPERTY COVERAGES A - Dwelling: $ 811,700 B - Other Structures: $8…"
type textarea "x"
type textarea "SECTION I - PROPERTY COVERAGES A - Dwelling: $ 811,700 B - Other Structures: $8…"
type textarea "x"
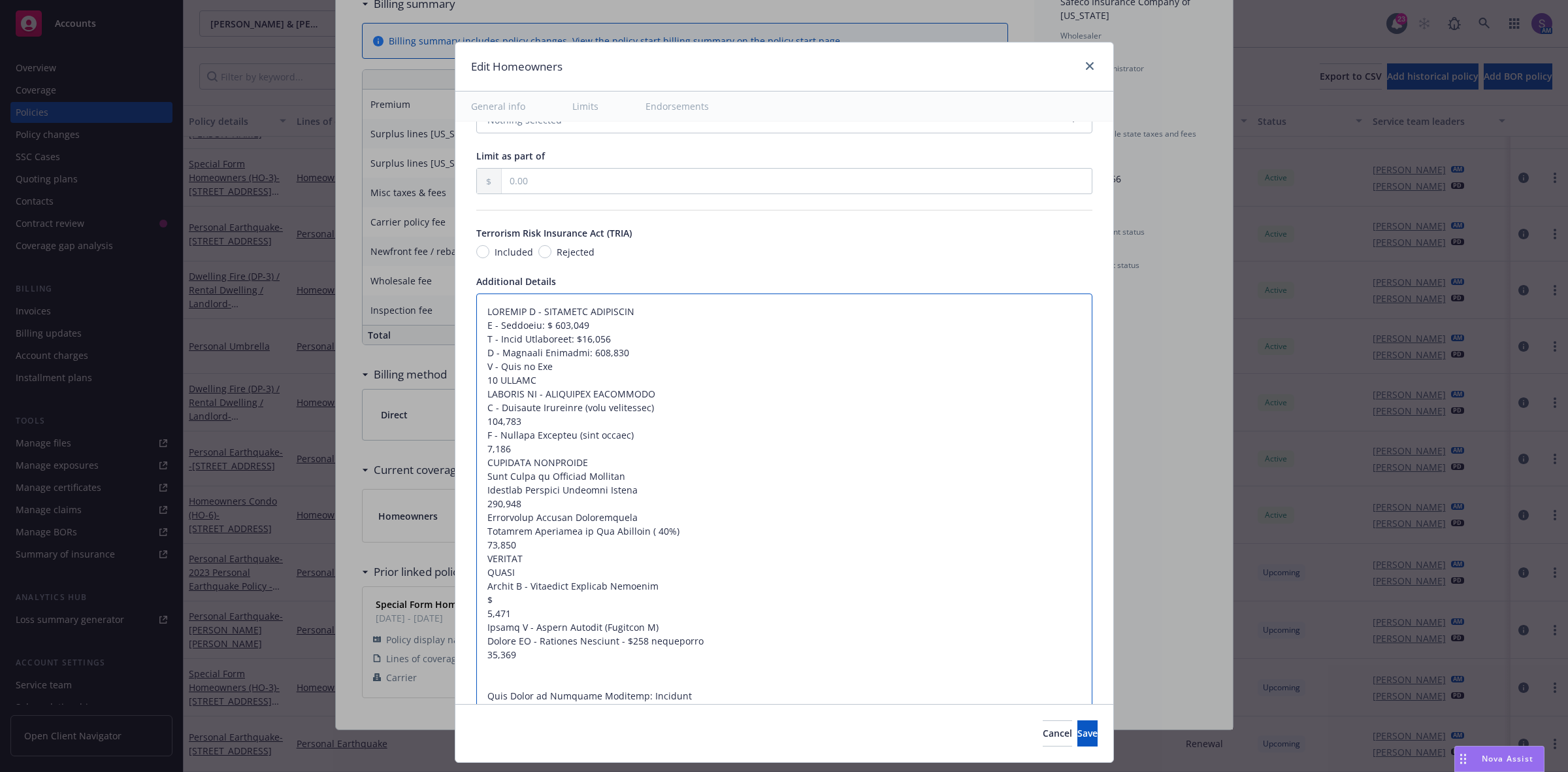
type textarea "SECTION I - PROPERTY COVERAGES A - Dwelling: $ 811,700 B - Other Structures: $8…"
click at [479, 380] on textarea at bounding box center [784, 579] width 616 height 572
type textarea "x"
type textarea "SECTION I - PROPERTY COVERAGES A - Dwelling: $ 811,700 B - Other Structures: $8…"
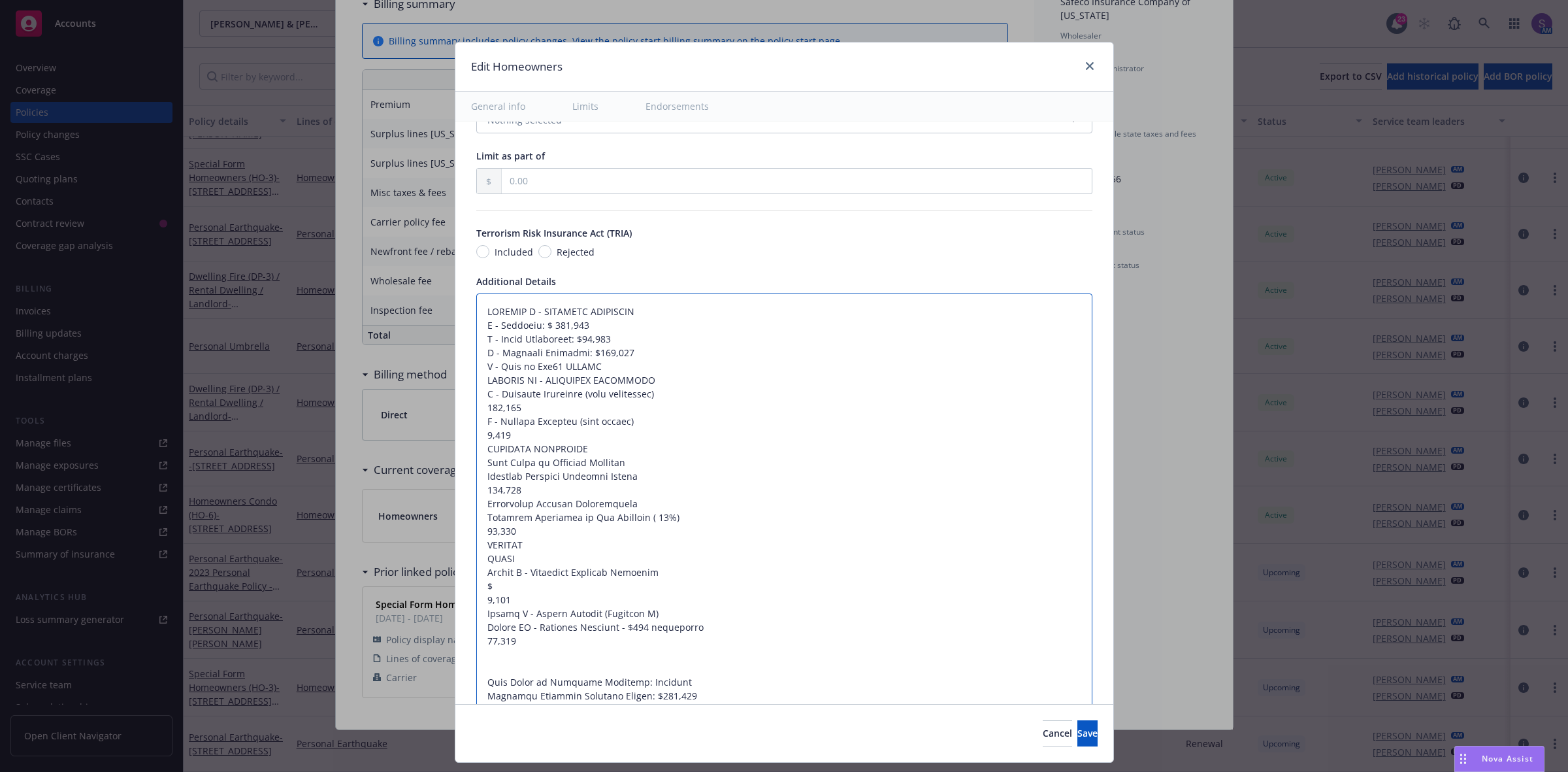
type textarea "x"
type textarea "SECTION I - PROPERTY COVERAGES A - Dwelling: $ 811,700 B - Other Structures: $8…"
type textarea "x"
type textarea "SECTION I - PROPERTY COVERAGES A - Dwelling: $ 811,700 B - Other Structures: $8…"
click at [596, 366] on textarea at bounding box center [784, 573] width 616 height 558
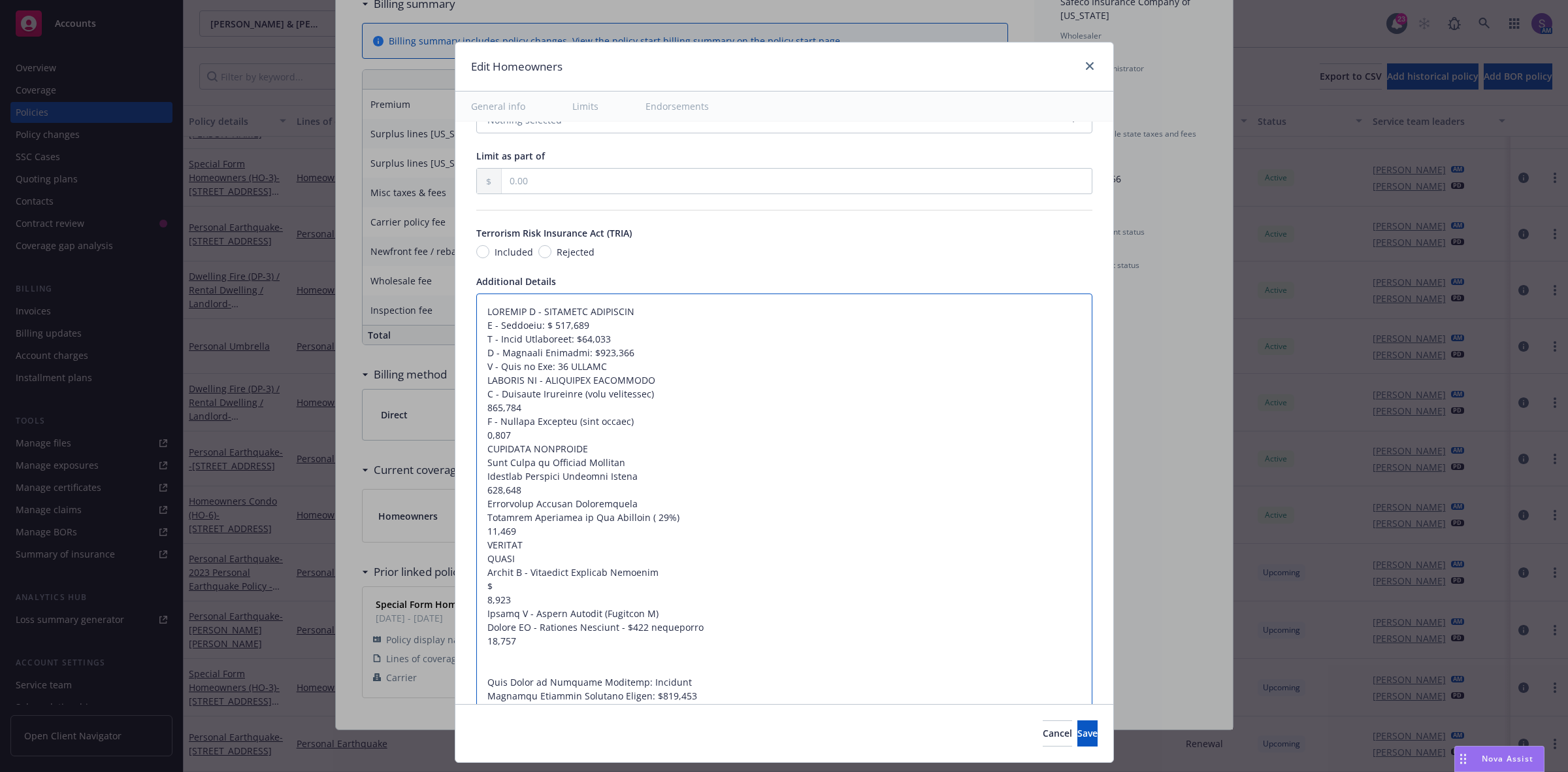
type textarea "x"
type textarea "SECTION I - PROPERTY COVERAGES A - Dwelling: $ 811,700 B - Other Structures: $8…"
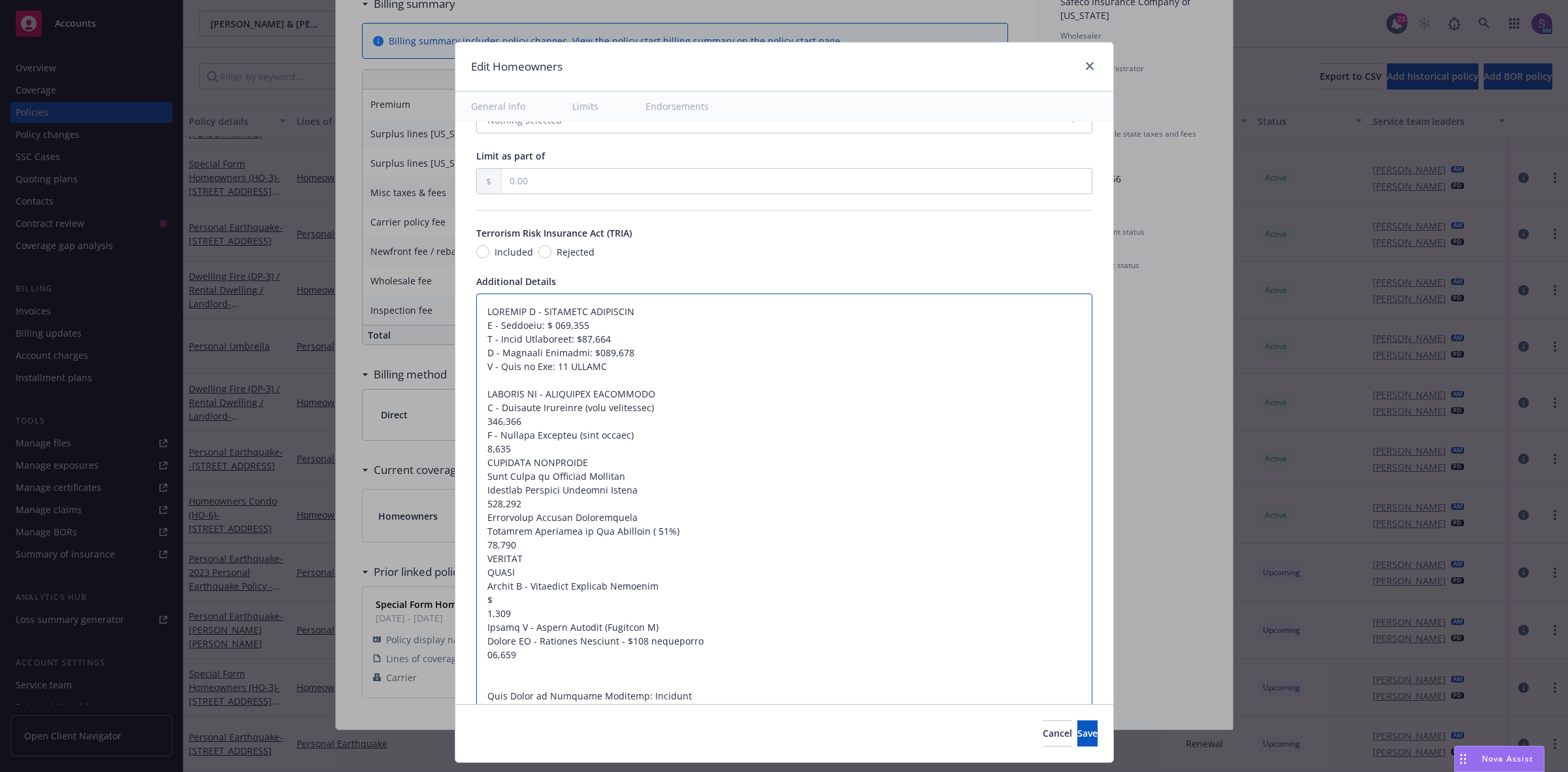
click at [476, 423] on textarea at bounding box center [784, 579] width 616 height 572
type textarea "x"
type textarea "SECTION I - PROPERTY COVERAGES A - Dwelling: $ 811,700 B - Other Structures: $8…"
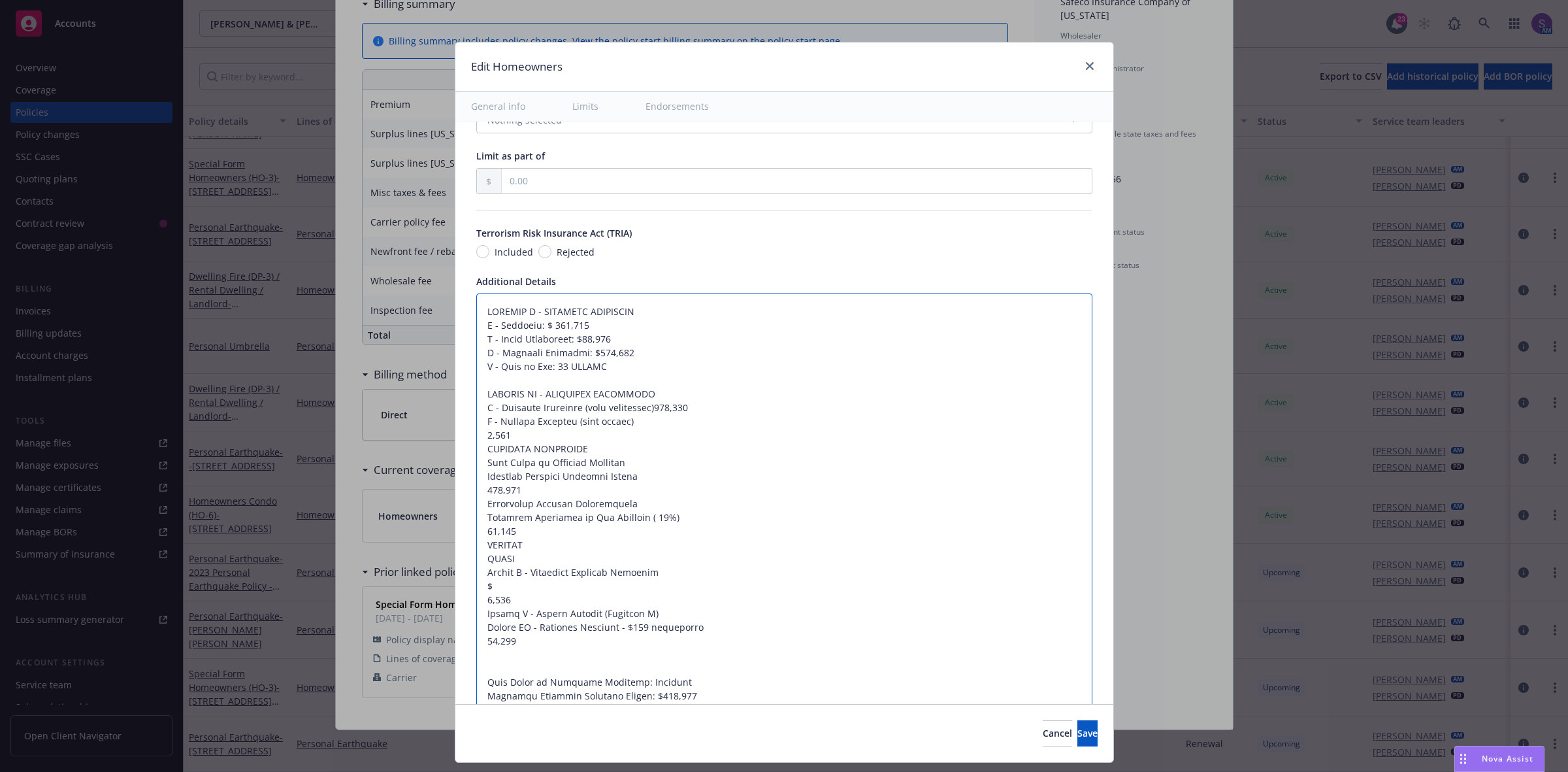
type textarea "x"
type textarea "SECTION I - PROPERTY COVERAGES A - Dwelling: $ 811,700 B - Other Structures: $8…"
type textarea "x"
type textarea "SECTION I - PROPERTY COVERAGES A - Dwelling: $ 811,700 B - Other Structures: $8…"
type textarea "x"
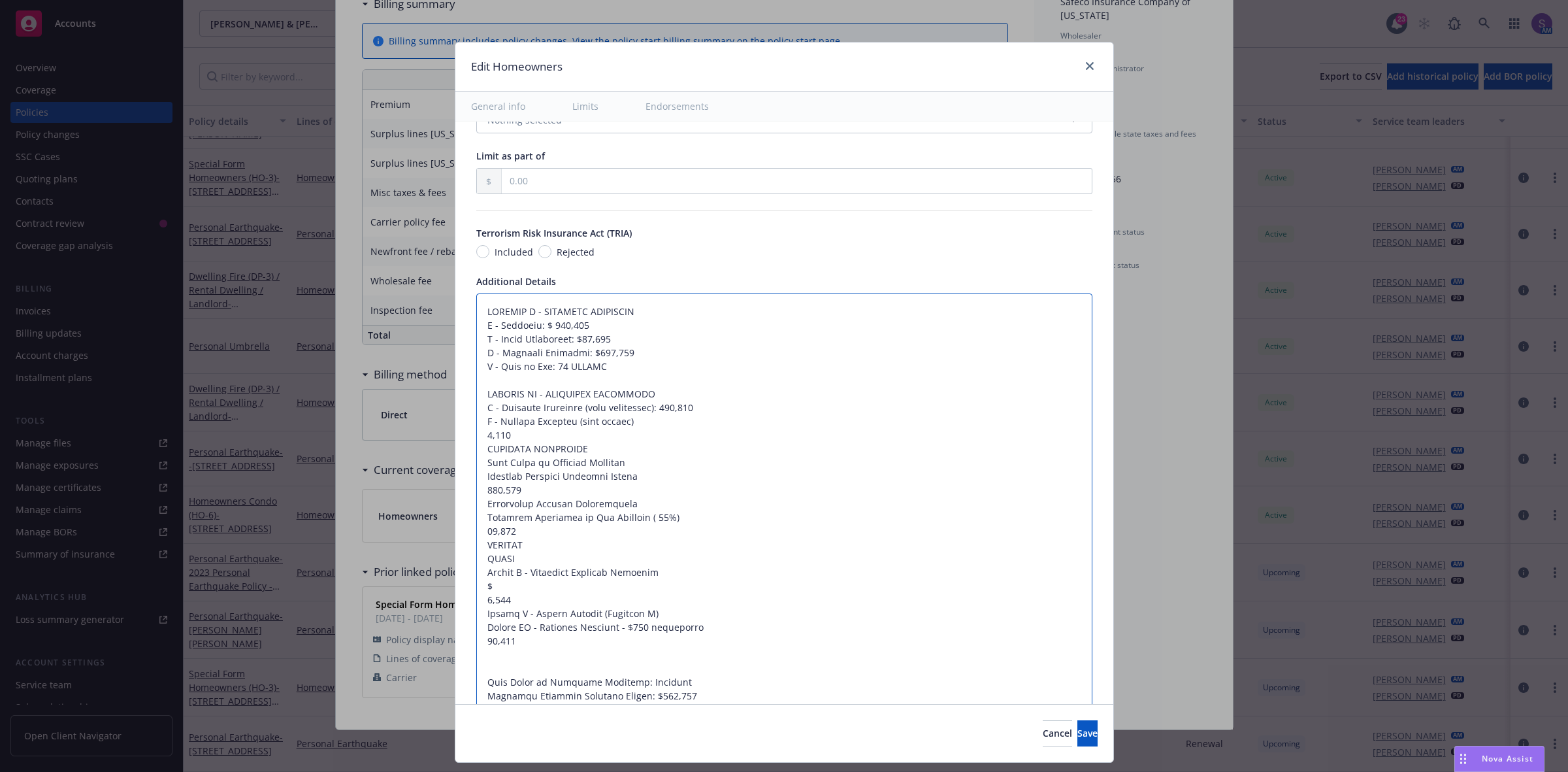
type textarea "SECTION I - PROPERTY COVERAGES A - Dwelling: $ 811,700 B - Other Structures: $8…"
click at [478, 440] on textarea at bounding box center [784, 573] width 616 height 558
type textarea "x"
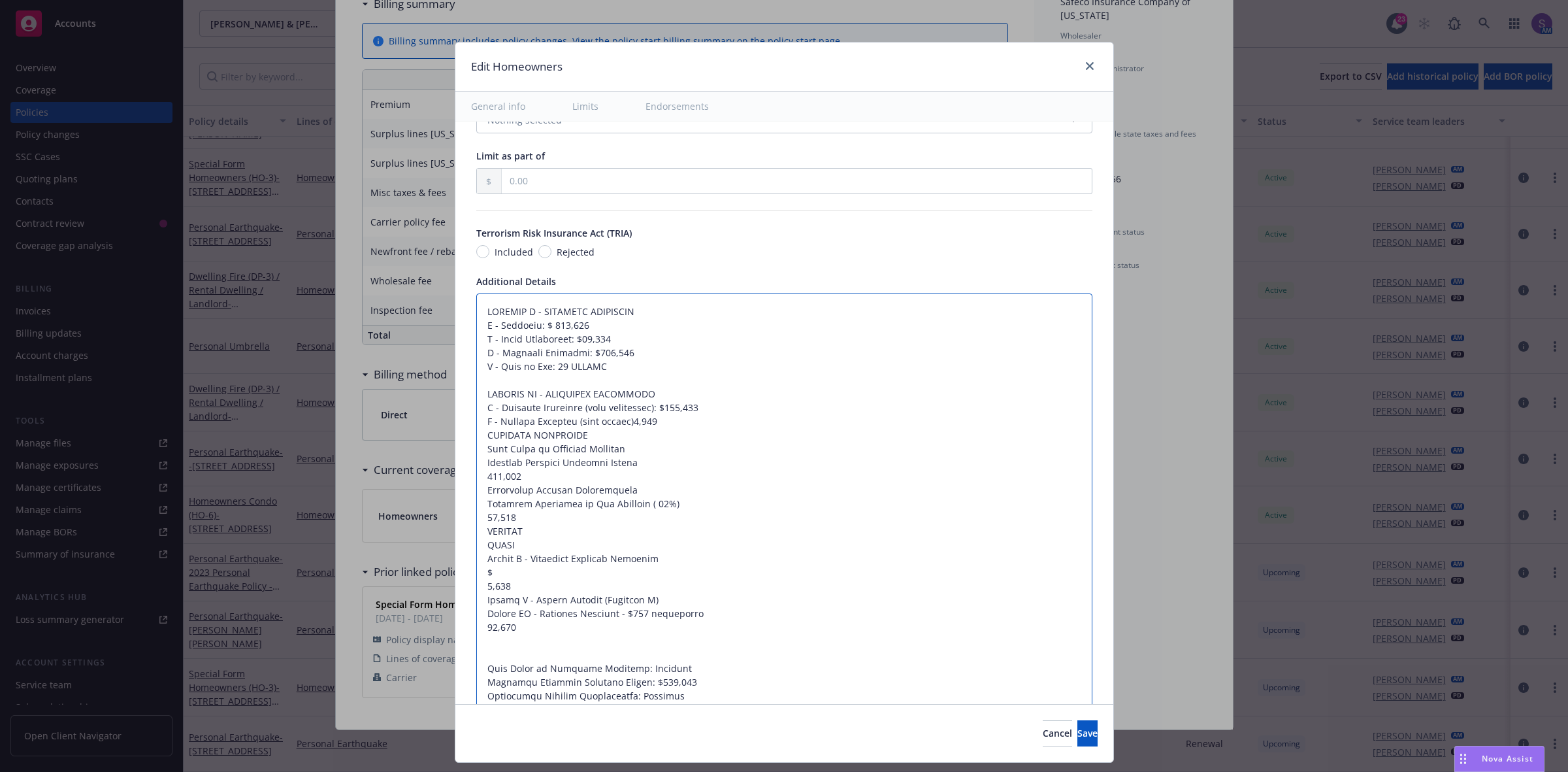
type textarea "SECTION I - PROPERTY COVERAGES A - Dwelling: $ 811,700 B - Other Structures: $8…"
type textarea "x"
type textarea "SECTION I - PROPERTY COVERAGES A - Dwelling: $ 811,700 B - Other Structures: $8…"
type textarea "x"
type textarea "SECTION I - PROPERTY COVERAGES A - Dwelling: $ 811,700 B - Other Structures: $8…"
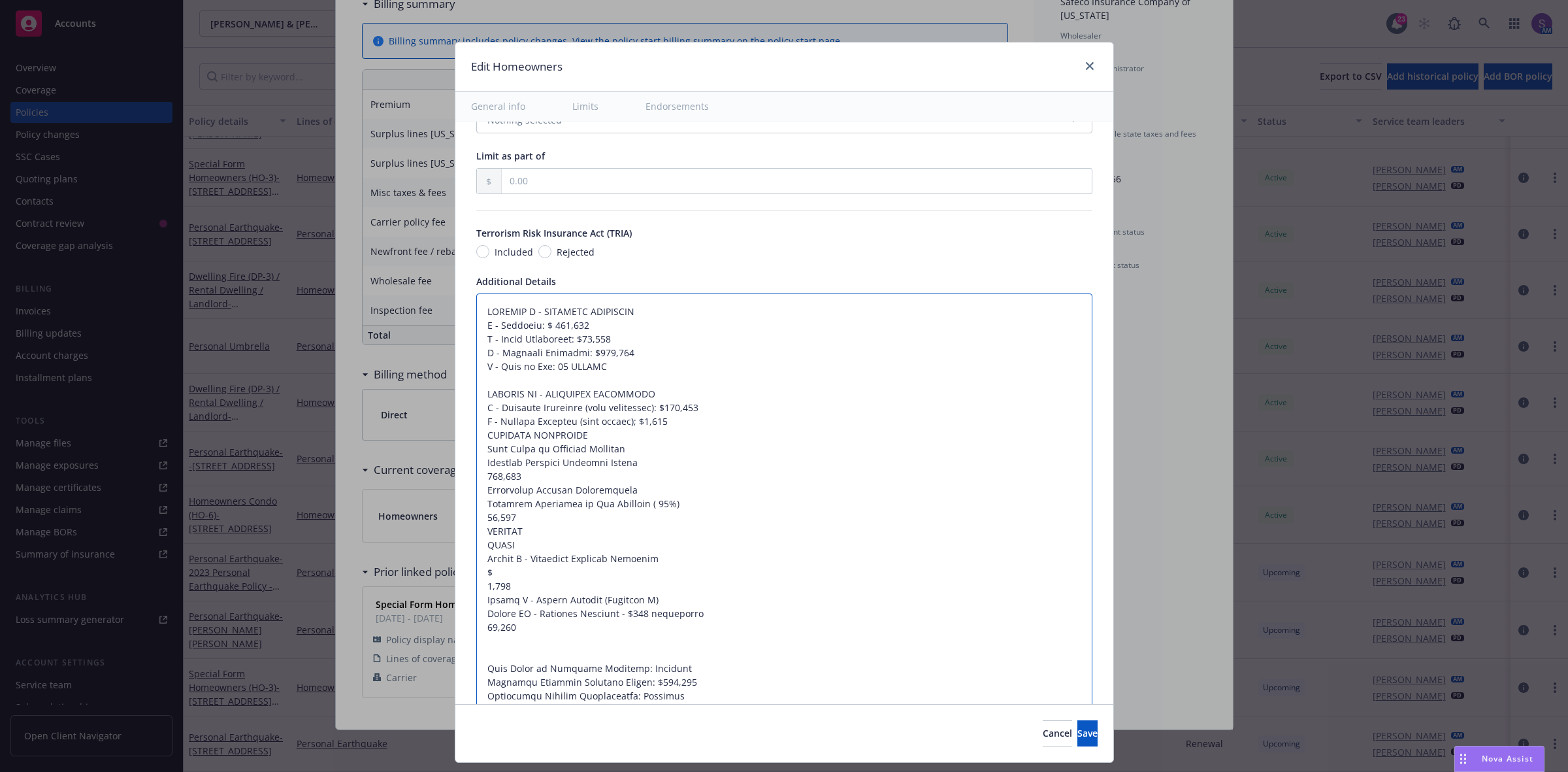
click at [629, 426] on textarea at bounding box center [784, 566] width 616 height 545
type textarea "x"
type textarea "SECTION I - PROPERTY COVERAGES A - Dwelling: $ 811,700 B - Other Structures: $8…"
click at [677, 423] on textarea at bounding box center [784, 566] width 616 height 545
type textarea "x"
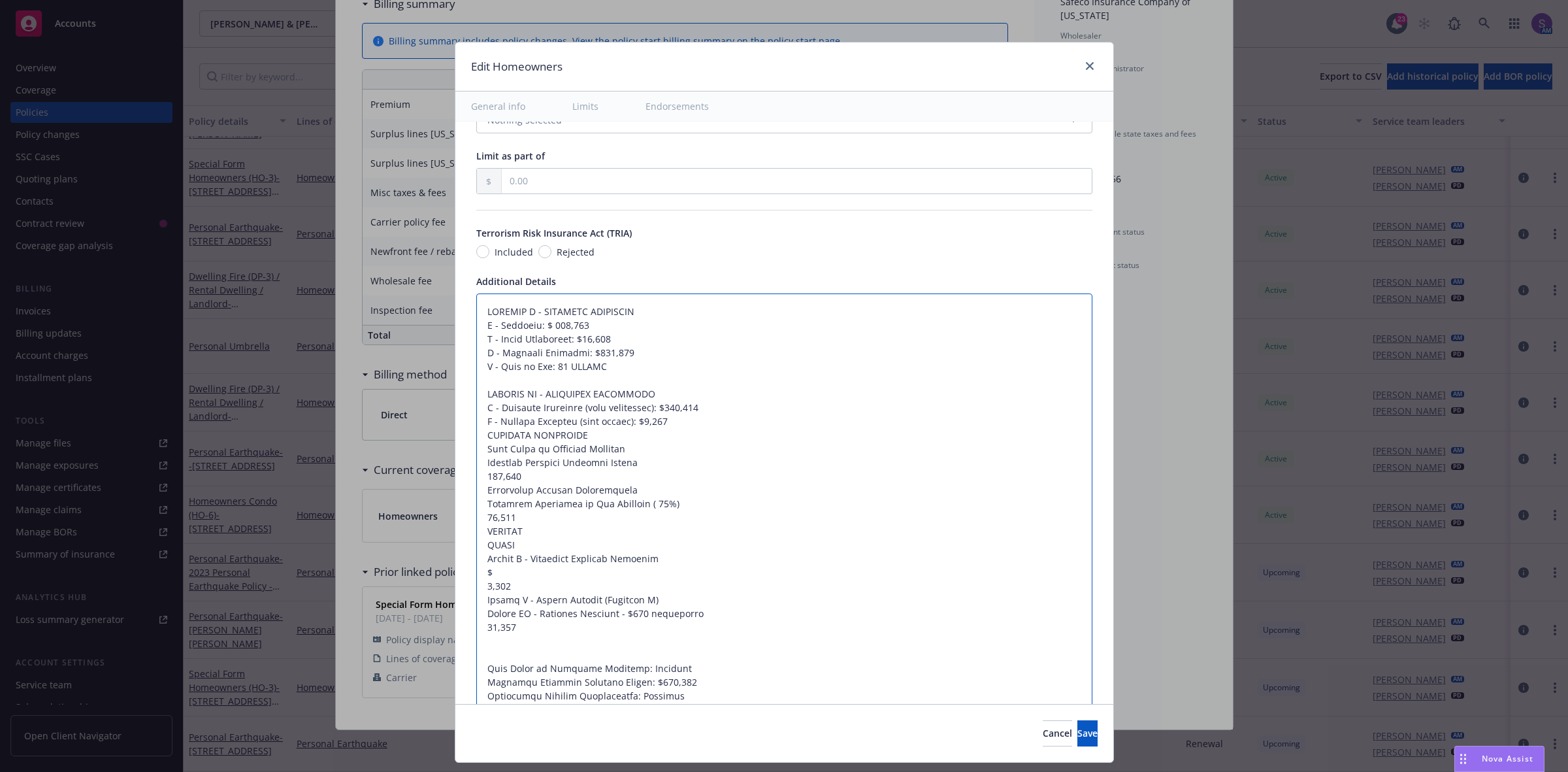
type textarea "SECTION I - PROPERTY COVERAGES A - Dwelling: $ 811,700 B - Other Structures: $8…"
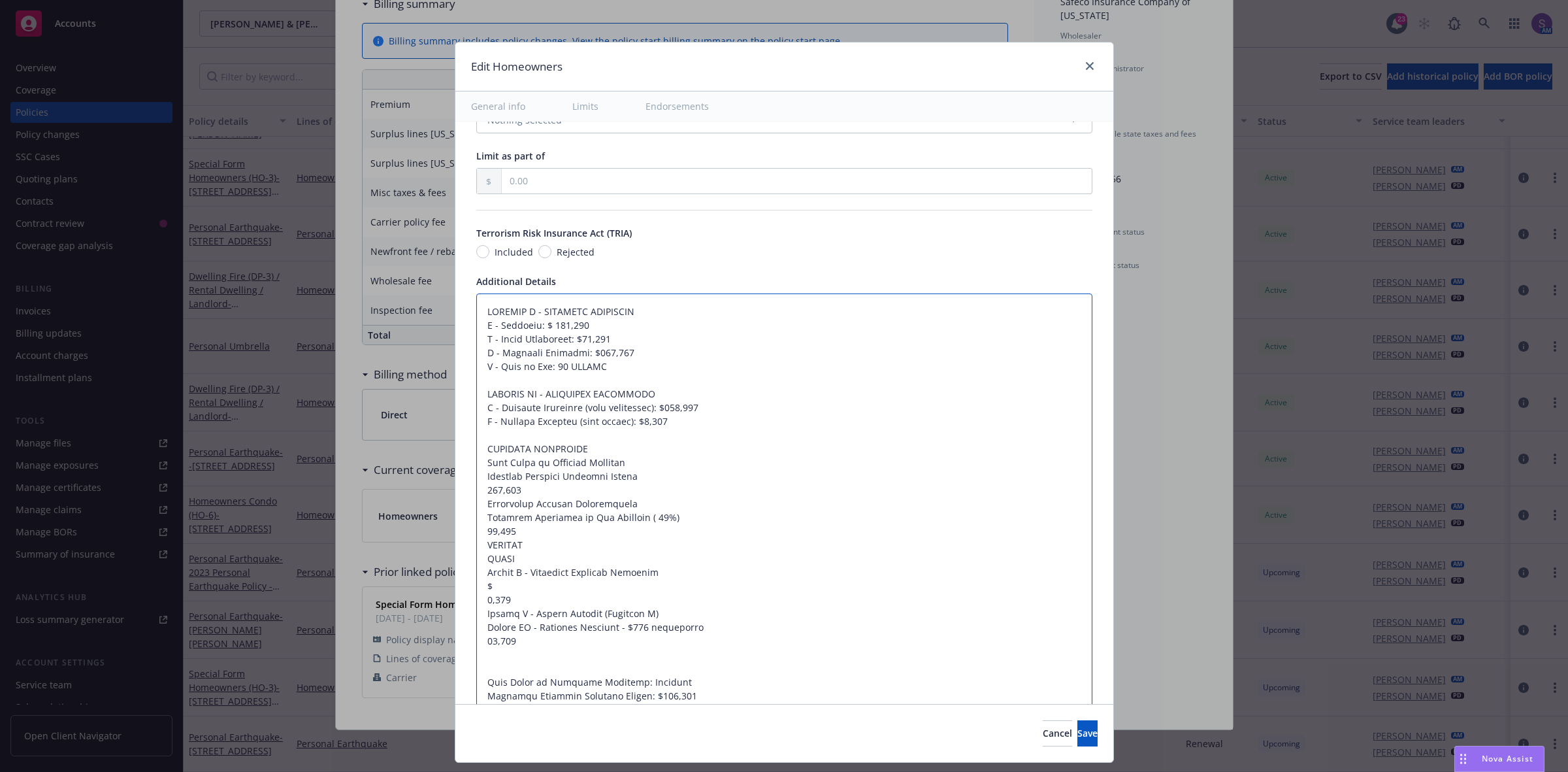
scroll to position [811, 0]
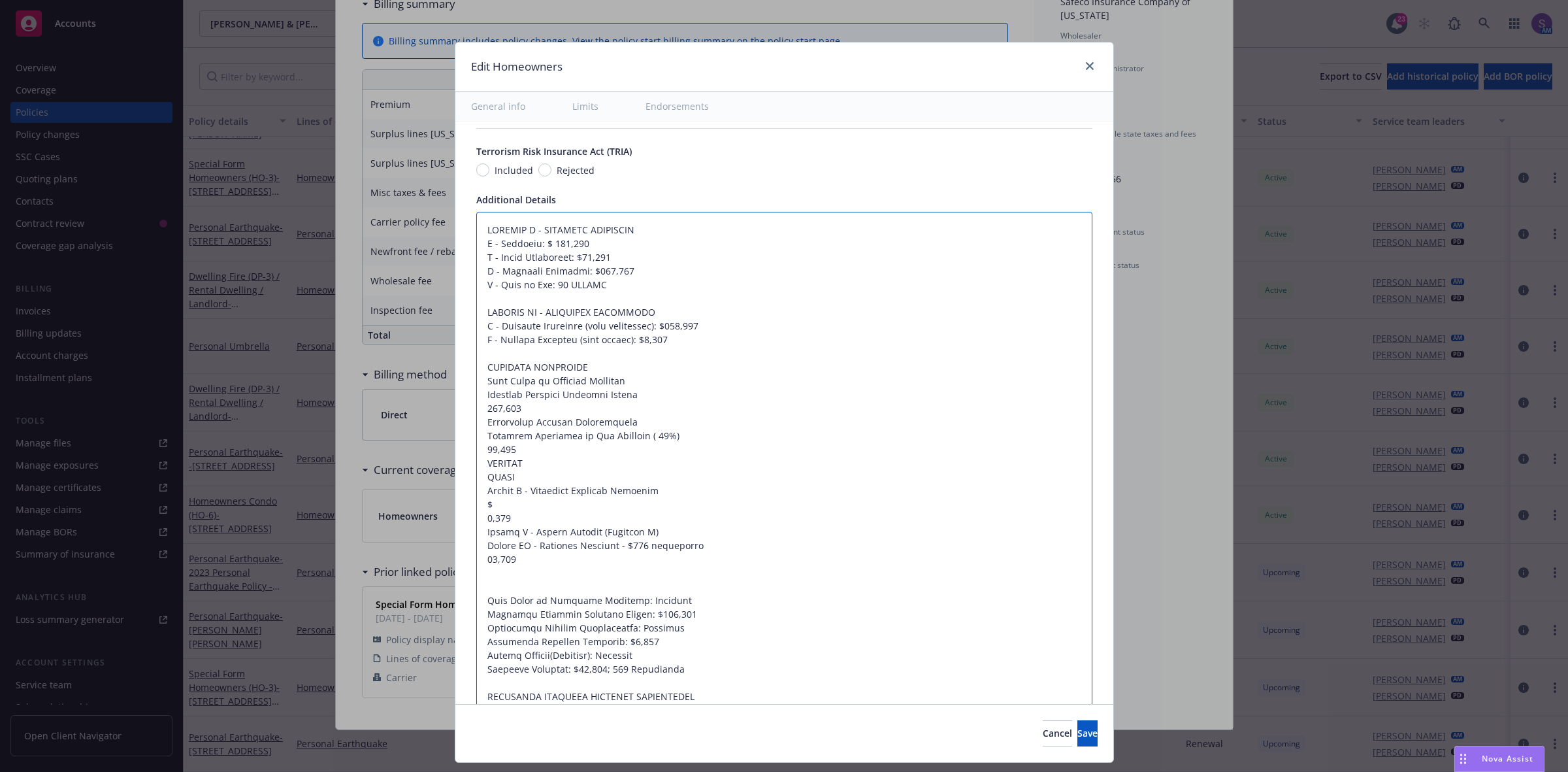
drag, startPoint x: 611, startPoint y: 606, endPoint x: 655, endPoint y: 600, distance: 44.4
click at [655, 600] on textarea at bounding box center [784, 490] width 616 height 558
click at [634, 383] on textarea at bounding box center [784, 490] width 616 height 558
paste textarea ": Included"
type textarea "x"
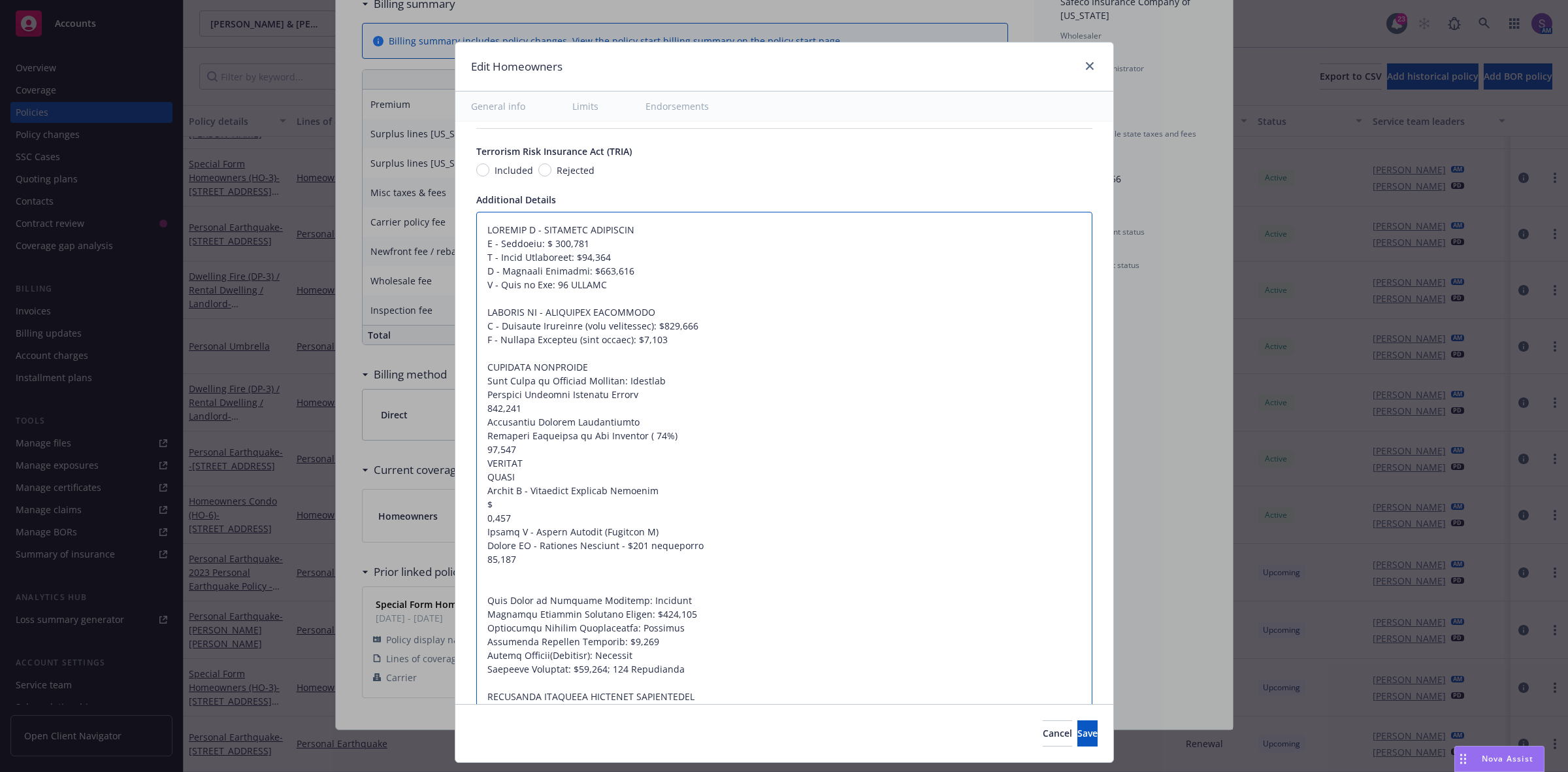
click at [645, 403] on textarea at bounding box center [784, 490] width 616 height 558
type textarea "SECTION I - PROPERTY COVERAGES A - Dwelling: $ 811,700 B - Other Structures: $8…"
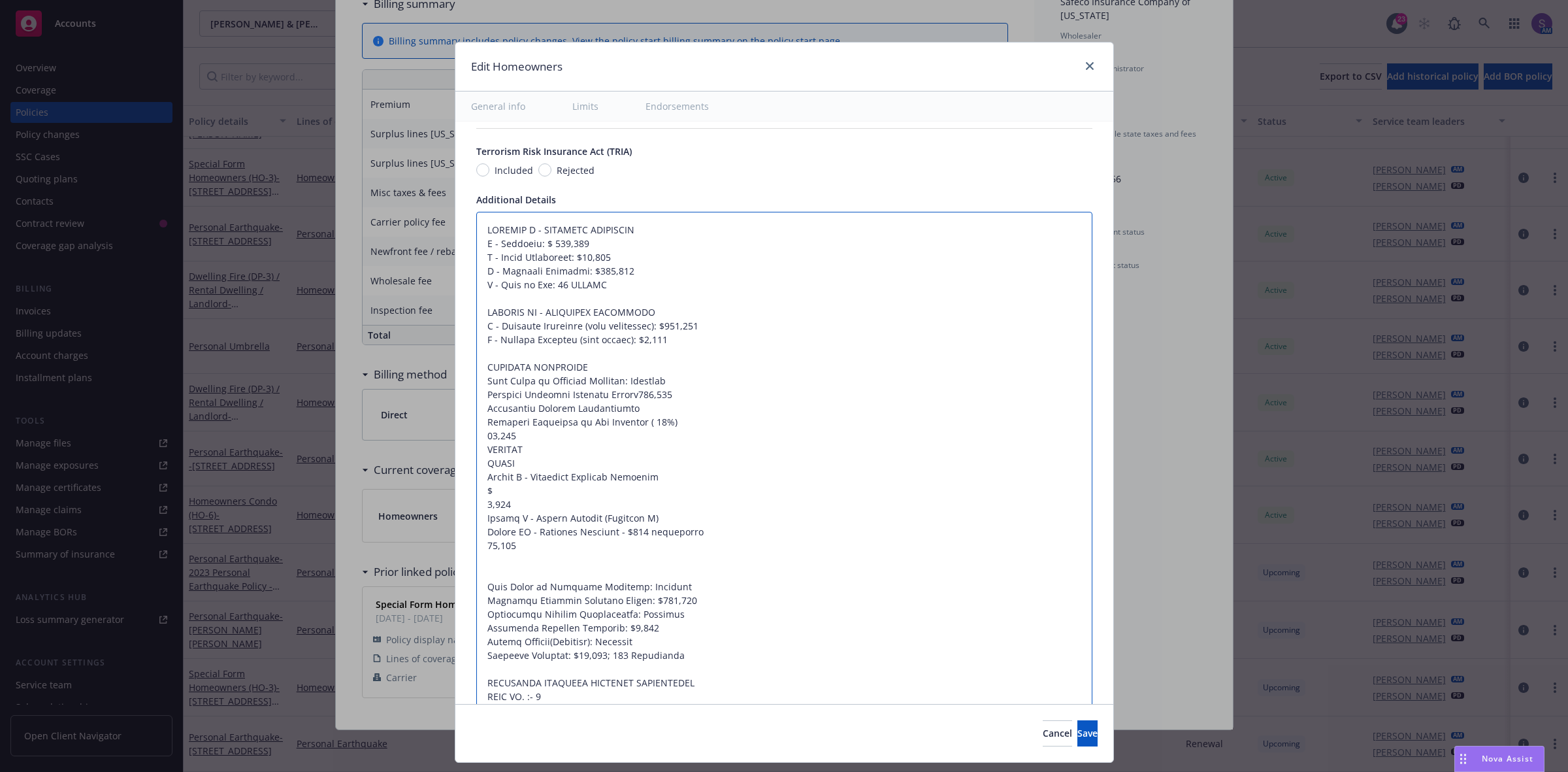
type textarea "x"
type textarea "SECTION I - PROPERTY COVERAGES A - Dwelling: $ 811,700 B - Other Structures: $8…"
type textarea "x"
type textarea "SECTION I - PROPERTY COVERAGES A - Dwelling: $ 811,700 B - Other Structures: $8…"
type textarea "x"
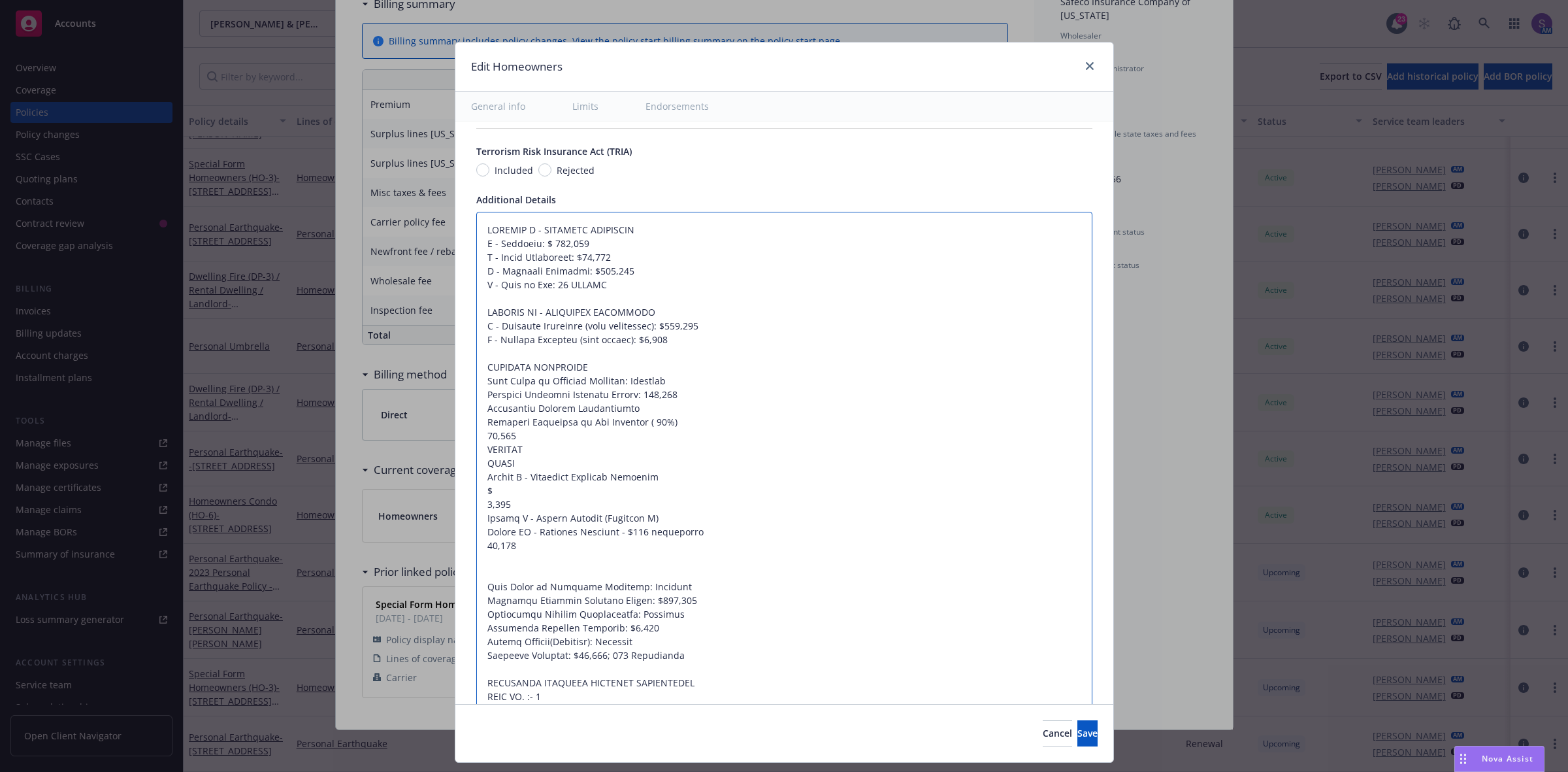
type textarea "SECTION I - PROPERTY COVERAGES A - Dwelling: $ 811,700 B - Other Structures: $8…"
click at [629, 407] on textarea at bounding box center [784, 483] width 616 height 545
paste textarea ": Included"
type textarea "x"
click at [476, 434] on textarea at bounding box center [784, 483] width 616 height 545
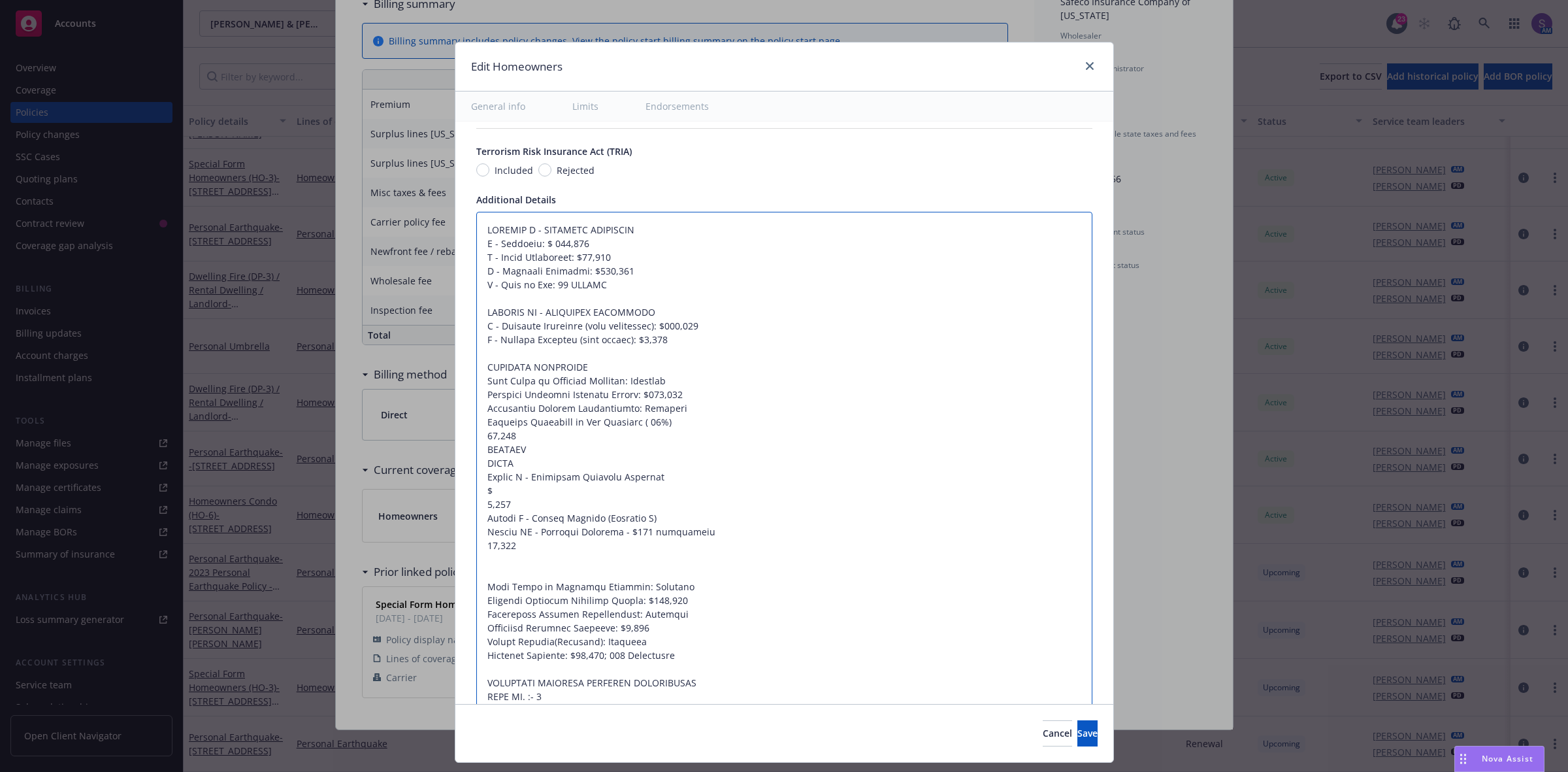
type textarea "SECTION I - PROPERTY COVERAGES A - Dwelling: $ 811,700 B - Other Structures: $8…"
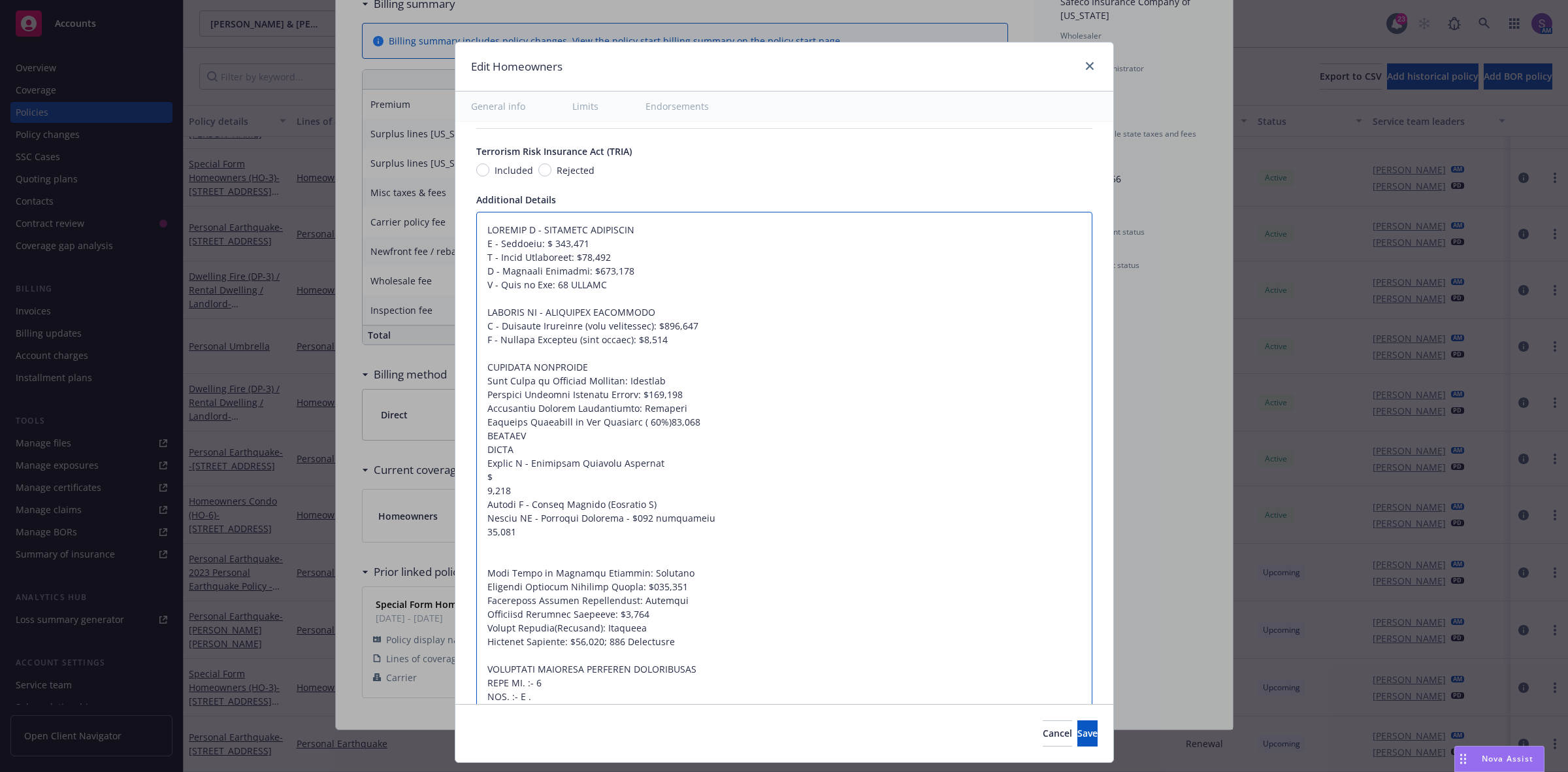
type textarea "x"
type textarea "SECTION I - PROPERTY COVERAGES A - Dwelling: $ 811,700 B - Other Structures: $8…"
type textarea "x"
type textarea "SECTION I - PROPERTY COVERAGES A - Dwelling: $ 811,700 B - Other Structures: $8…"
type textarea "x"
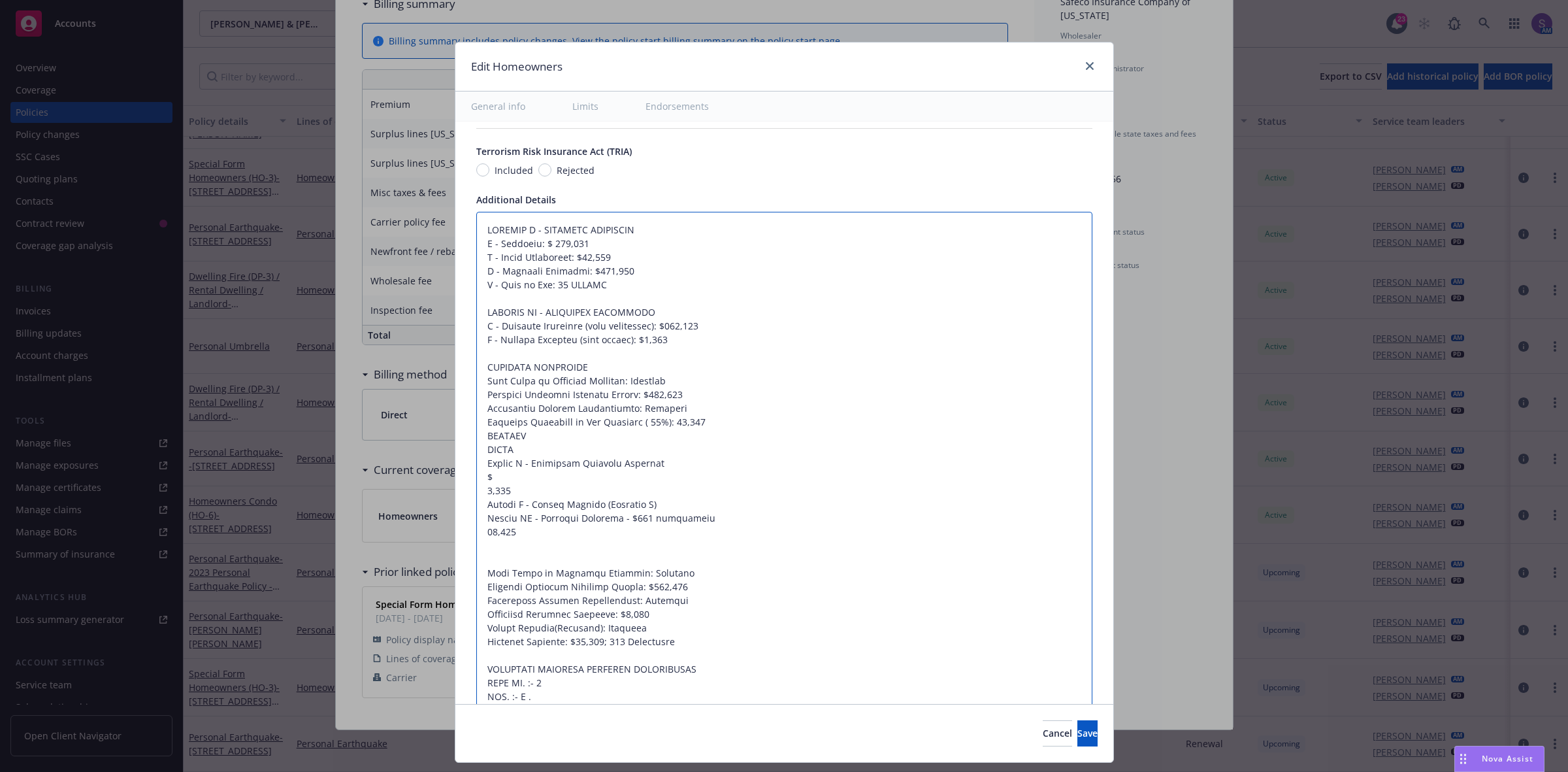
type textarea "SECTION I - PROPERTY COVERAGES A - Dwelling: $ 811,700 B - Other Structures: $8…"
click at [510, 452] on textarea at bounding box center [784, 477] width 616 height 531
click at [710, 422] on textarea at bounding box center [784, 477] width 616 height 531
type textarea "x"
type textarea "SECTION I - PROPERTY COVERAGES A - Dwelling: $ 811,700 B - Other Structures: $8…"
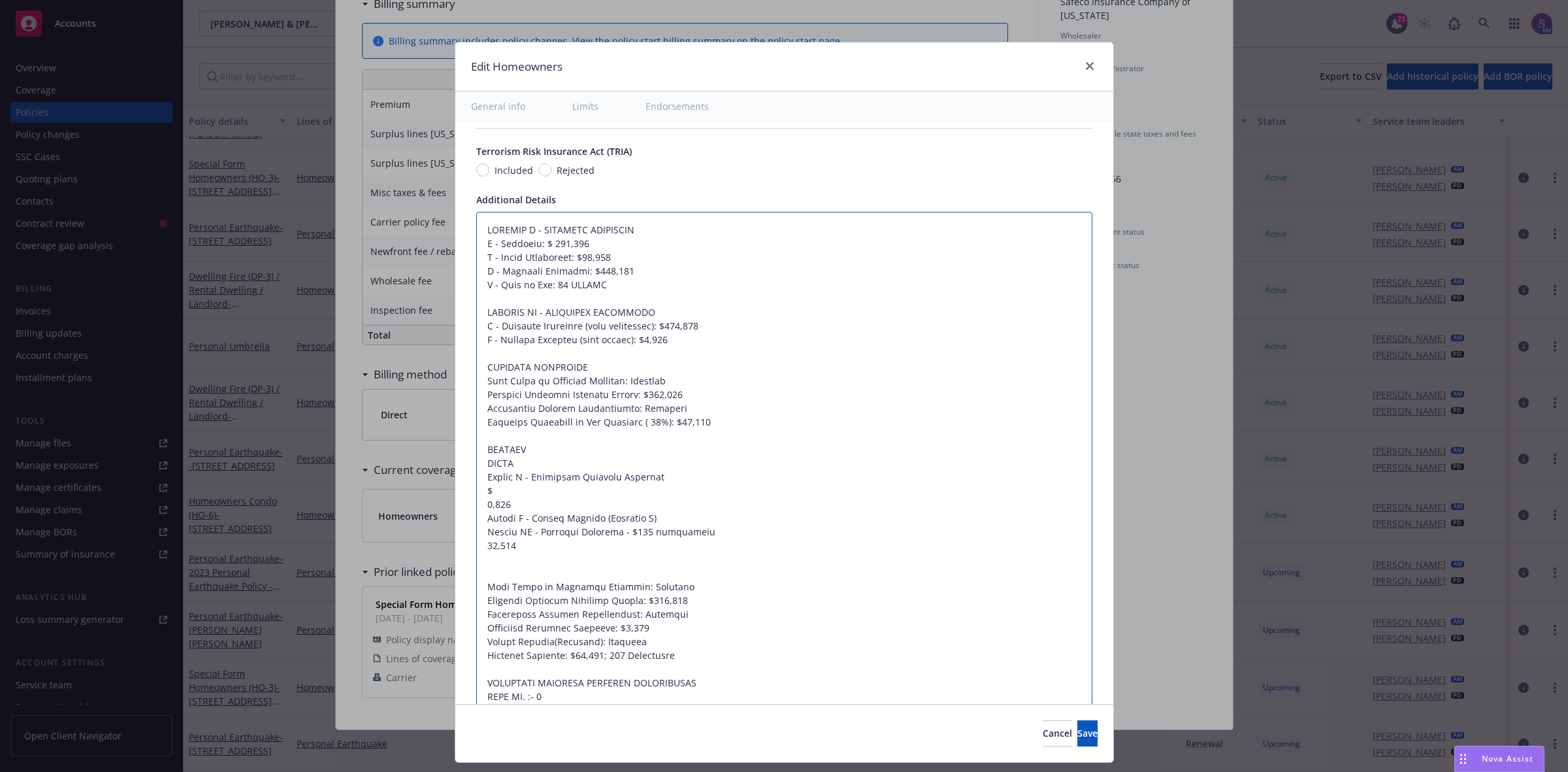
click at [476, 505] on textarea at bounding box center [784, 483] width 616 height 545
type textarea "x"
type textarea "SECTION I - PROPERTY COVERAGES A - Dwelling: $ 811,700 B - Other Structures: $8…"
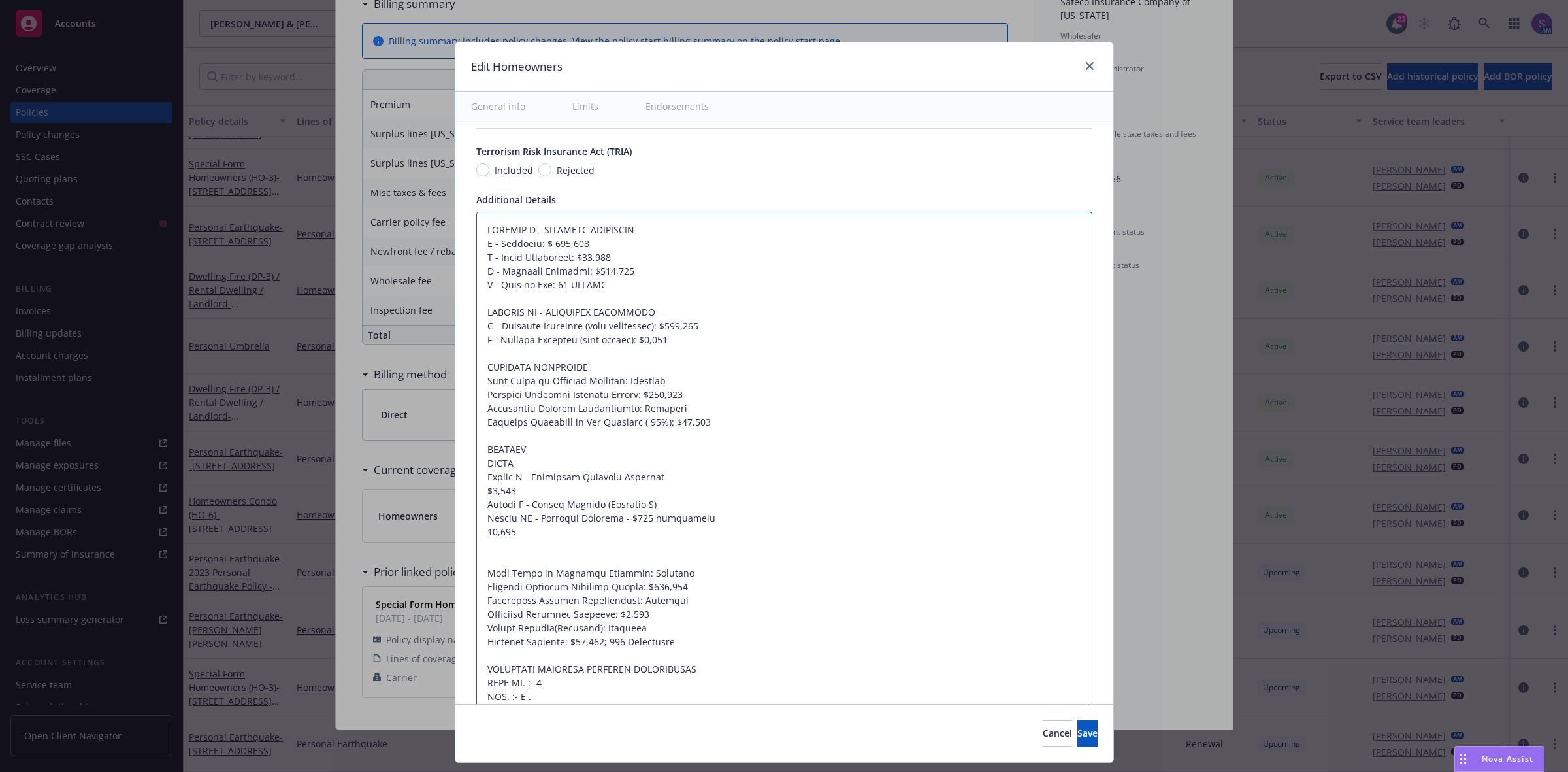
click at [478, 495] on textarea at bounding box center [784, 477] width 616 height 531
type textarea "x"
type textarea "SECTION I - PROPERTY COVERAGES A - Dwelling: $ 811,700 B - Other Structures: $8…"
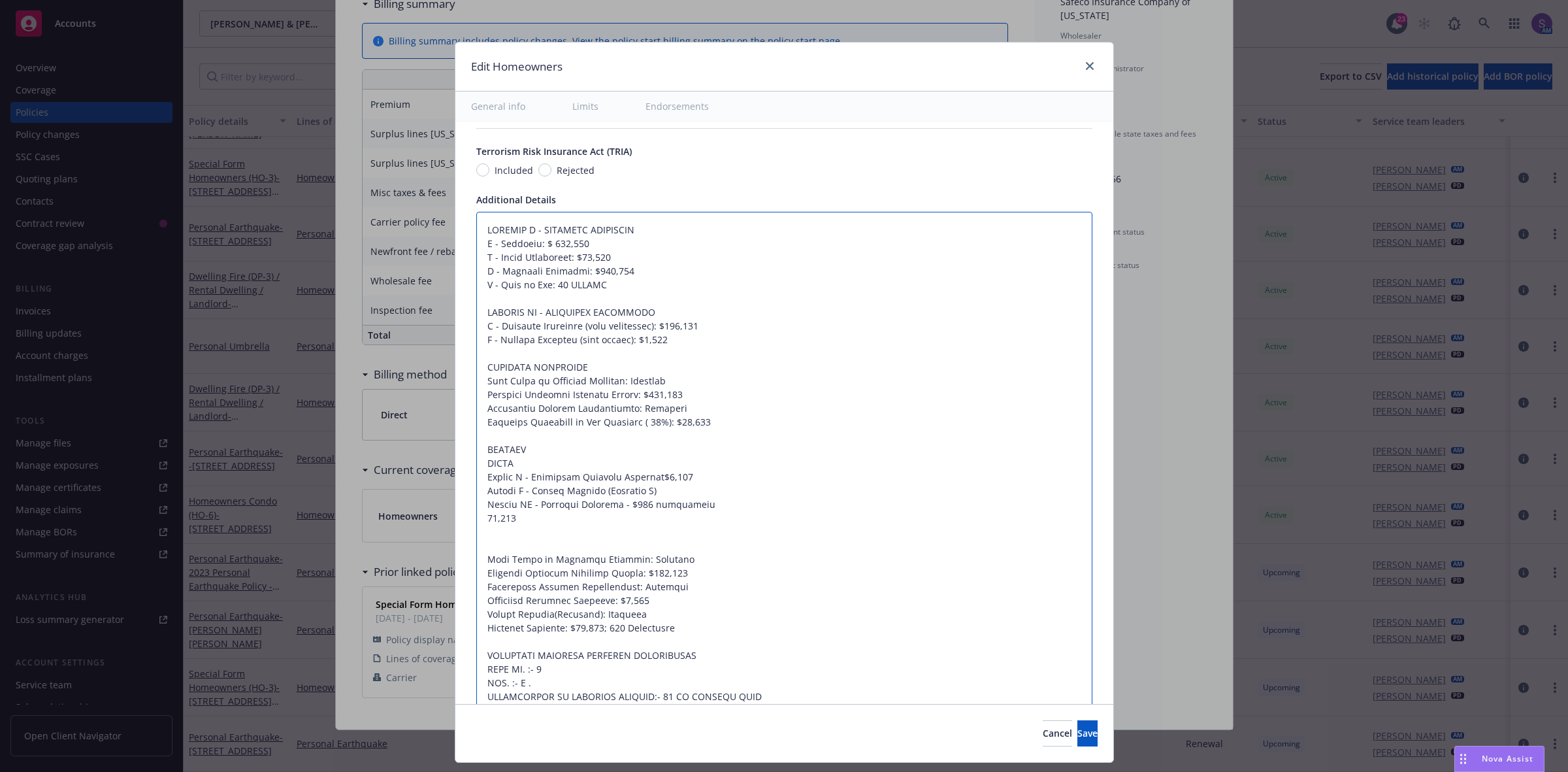
type textarea "x"
type textarea "SECTION I - PROPERTY COVERAGES A - Dwelling: $ 811,700 B - Other Structures: $8…"
type textarea "x"
type textarea "SECTION I - PROPERTY COVERAGES A - Dwelling: $ 811,700 B - Other Structures: $8…"
click at [476, 517] on textarea at bounding box center [784, 470] width 616 height 517
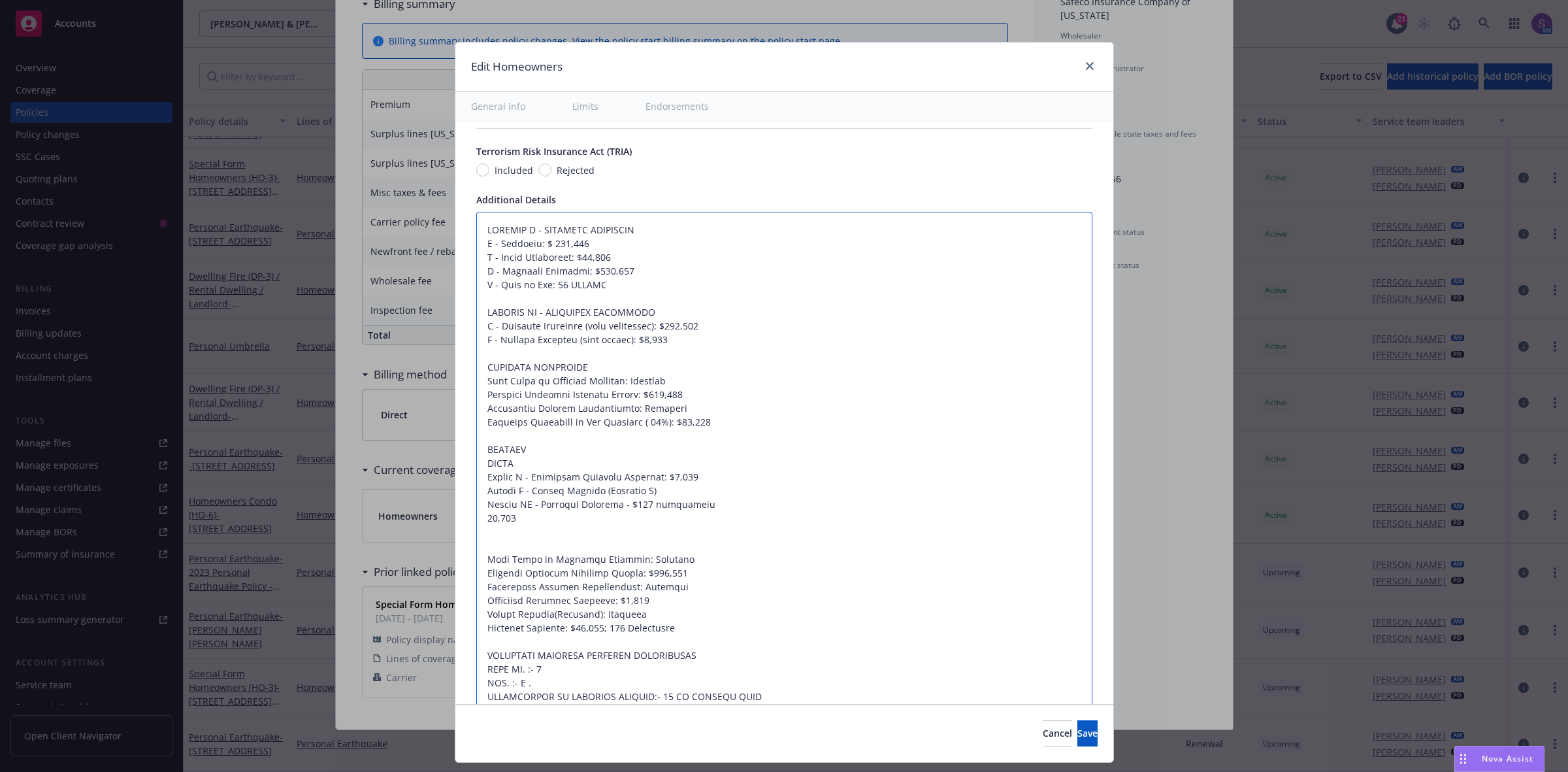
drag, startPoint x: 513, startPoint y: 520, endPoint x: 452, endPoint y: 520, distance: 61.0
click at [455, 520] on div "Display name Coverage trigger Claims-Made Occurrence Claims-Made and Reported R…" at bounding box center [784, 103] width 658 height 1586
type textarea "x"
type textarea "SECTION I - PROPERTY COVERAGES A - Dwelling: $ 811,700 B - Other Structures: $8…"
click at [599, 507] on textarea at bounding box center [784, 470] width 616 height 517
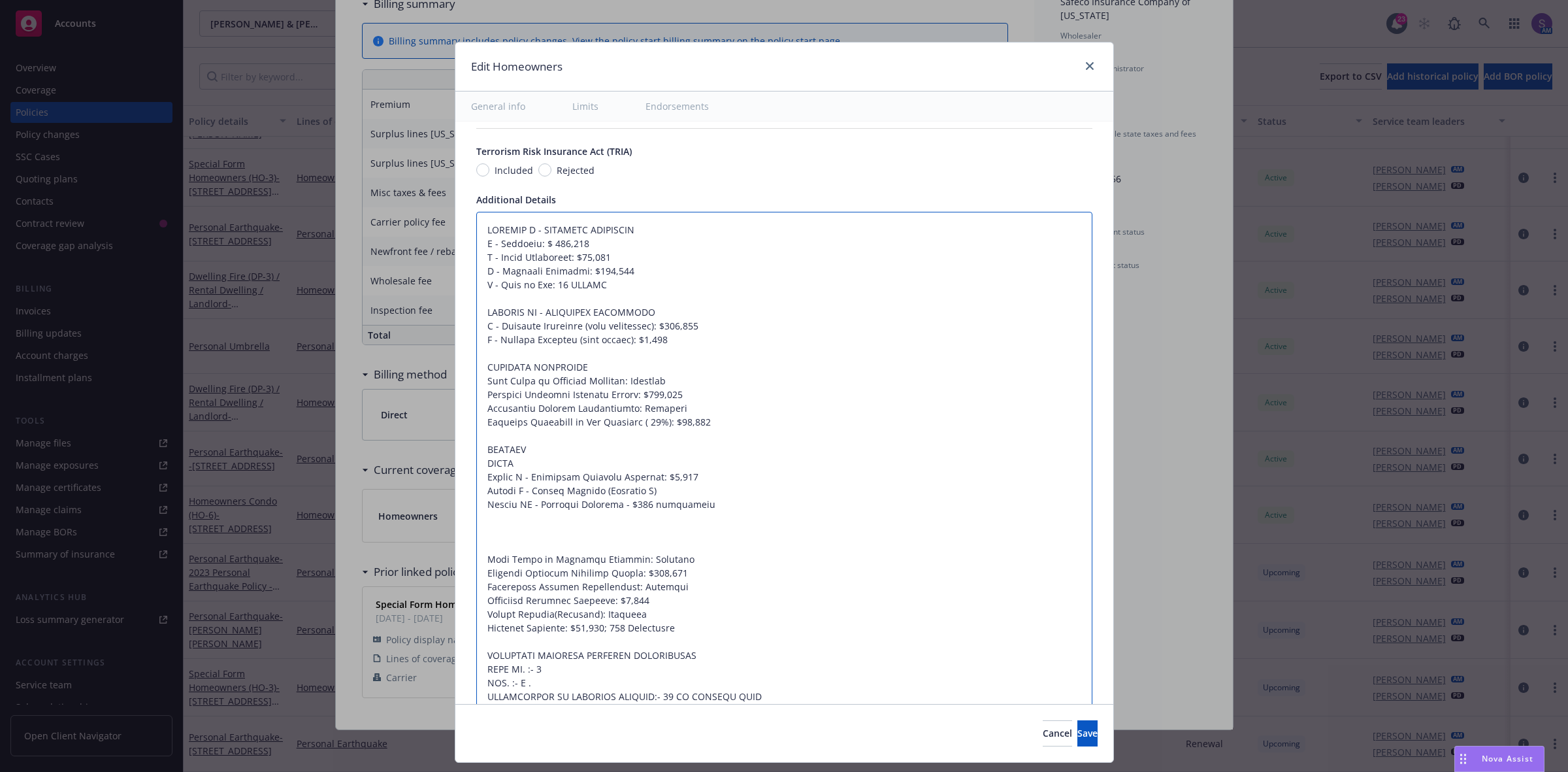
type textarea "x"
type textarea "SECTION I - PROPERTY COVERAGES A - Dwelling: $ 811,700 B - Other Structures: $8…"
type textarea "x"
type textarea "SECTION I - PROPERTY COVERAGES A - Dwelling: $ 811,700 B - Other Structures: $8…"
paste textarea "25,000"
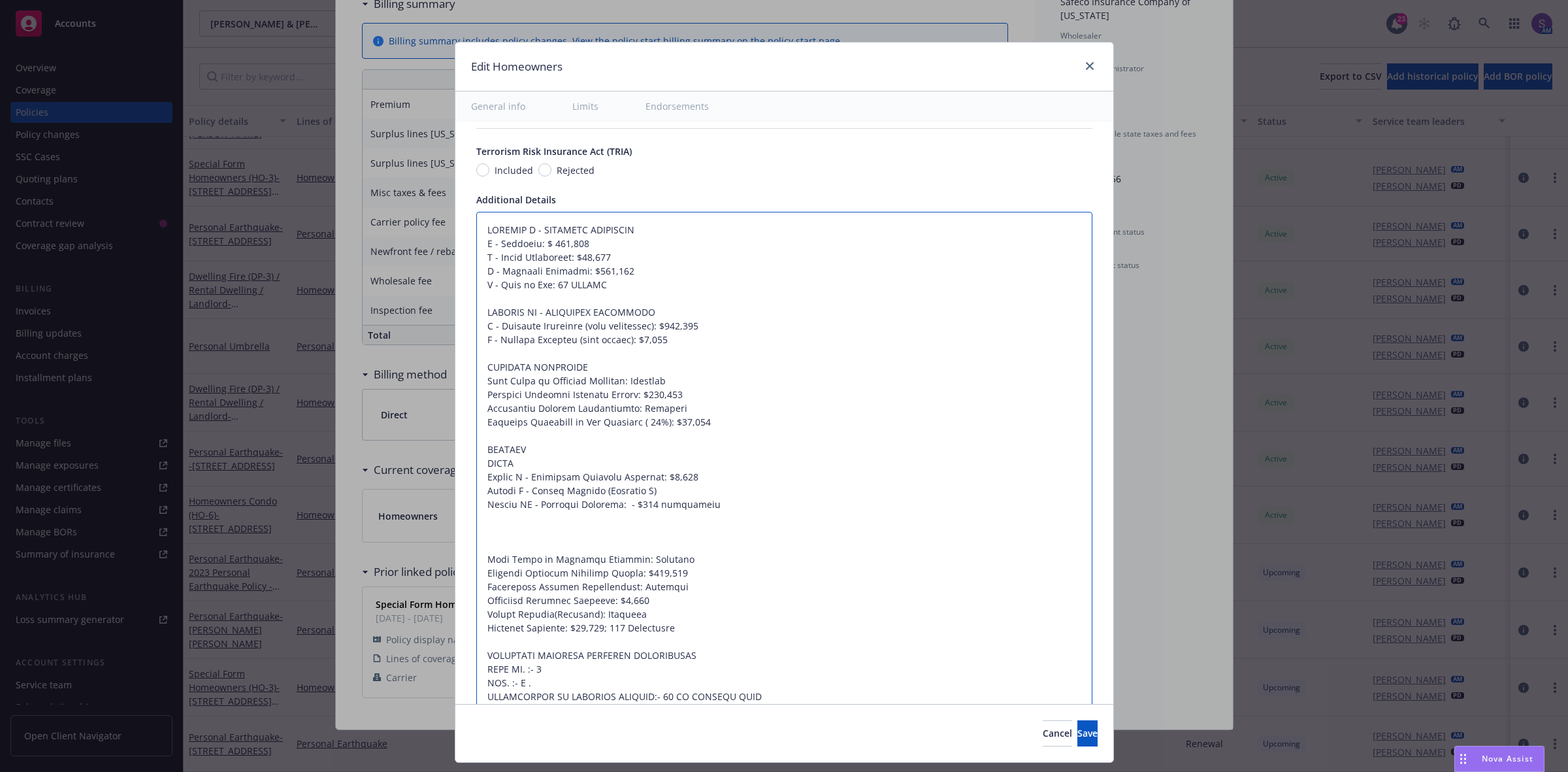
type textarea "x"
type textarea "SECTION I - PROPERTY COVERAGES A - Dwelling: $ 811,700 B - Other Structures: $8…"
click at [687, 508] on textarea at bounding box center [784, 470] width 616 height 517
type textarea "x"
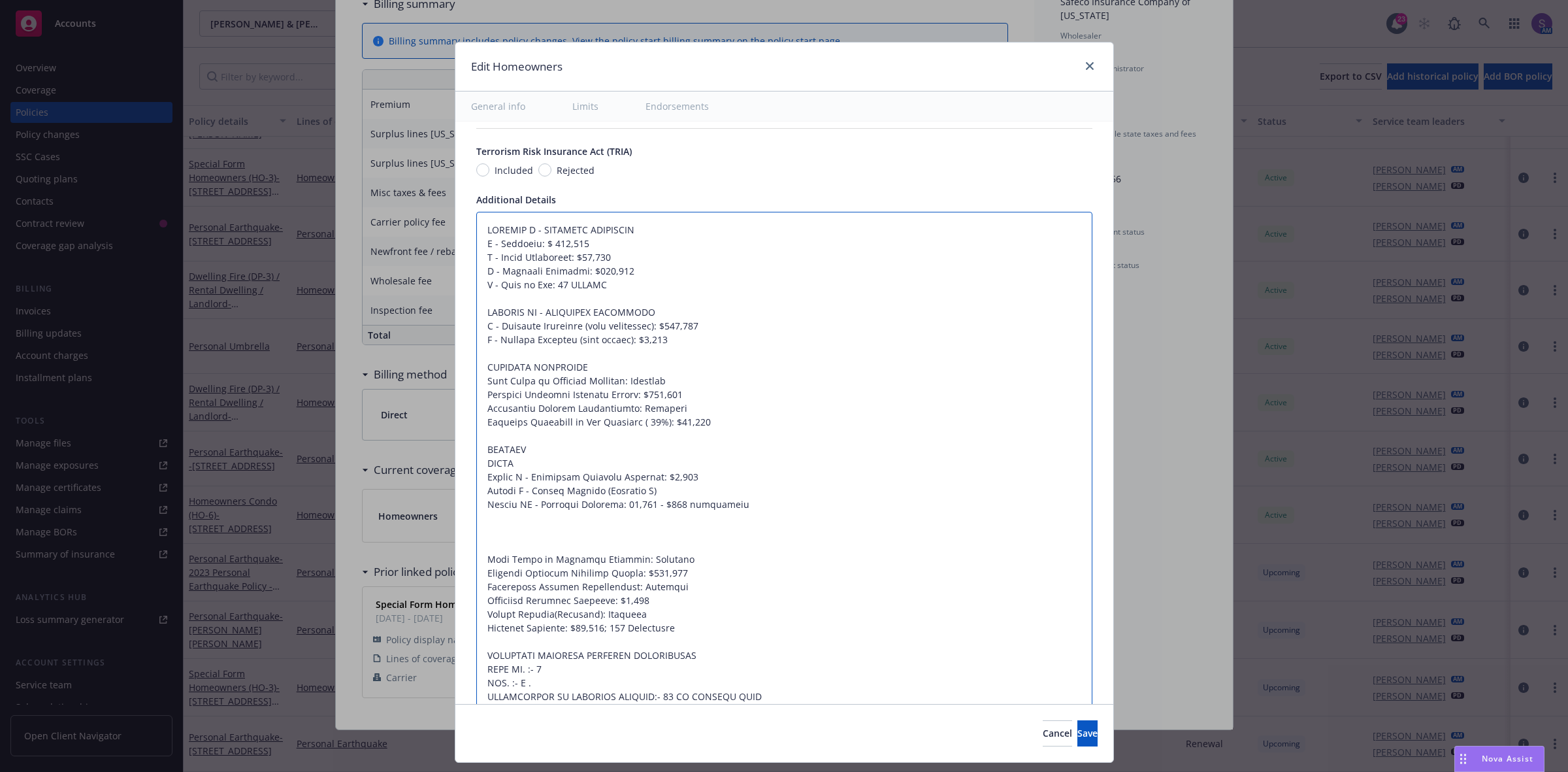
type textarea "SECTION I - PROPERTY COVERAGES A - Dwelling: $ 811,700 B - Other Structures: $8…"
click at [641, 505] on textarea at bounding box center [784, 470] width 616 height 517
paste textarea "deductible"
type textarea "x"
type textarea "SECTION I - PROPERTY COVERAGES A - Dwelling: $ 811,700 B - Other Structures: $8…"
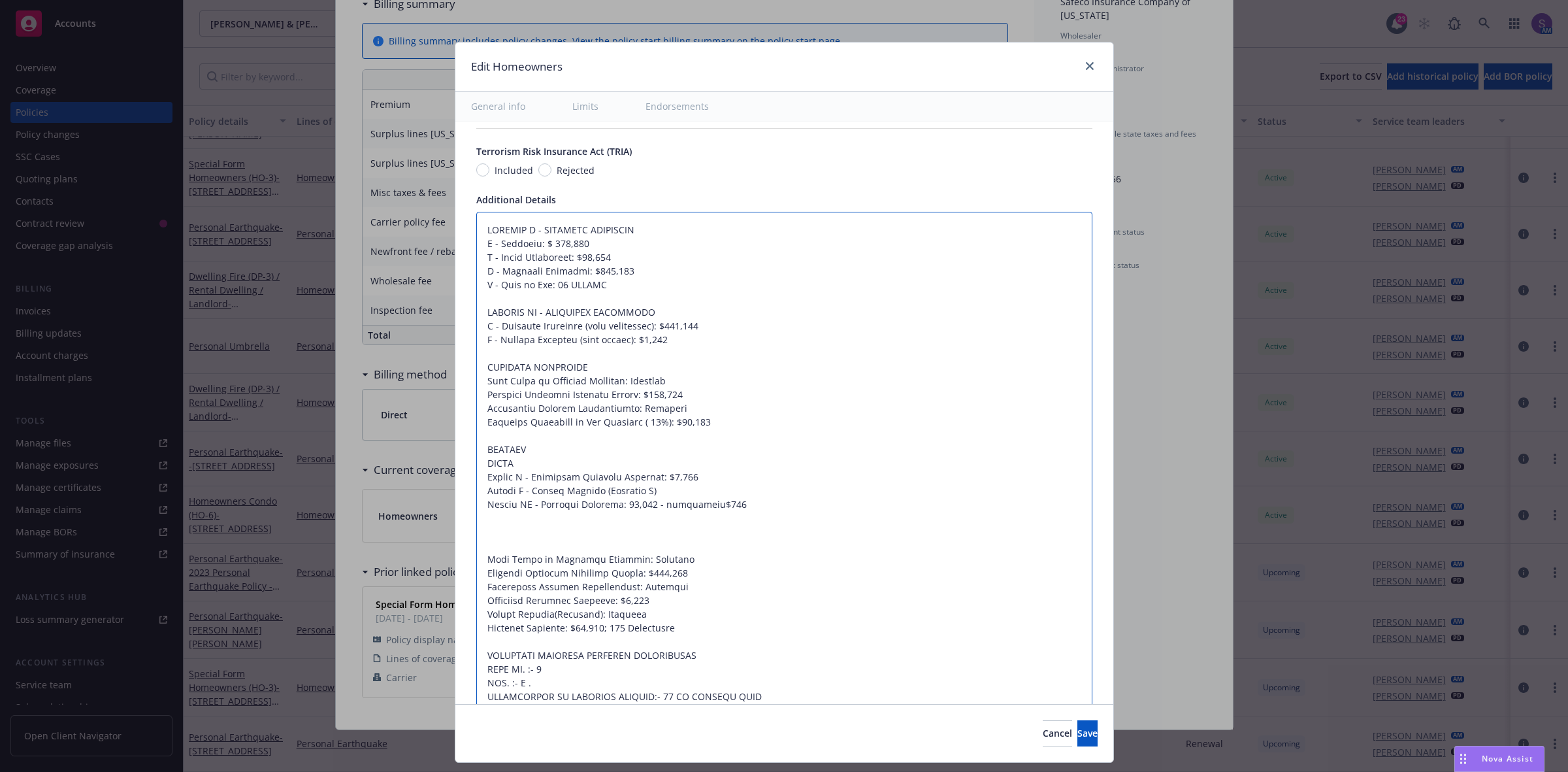
type textarea "x"
type textarea "SECTION I - PROPERTY COVERAGES A - Dwelling: $ 811,700 B - Other Structures: $8…"
type textarea "x"
type textarea "SECTION I - PROPERTY COVERAGES A - Dwelling: $ 811,700 B - Other Structures: $8…"
click at [604, 512] on textarea at bounding box center [784, 470] width 616 height 517
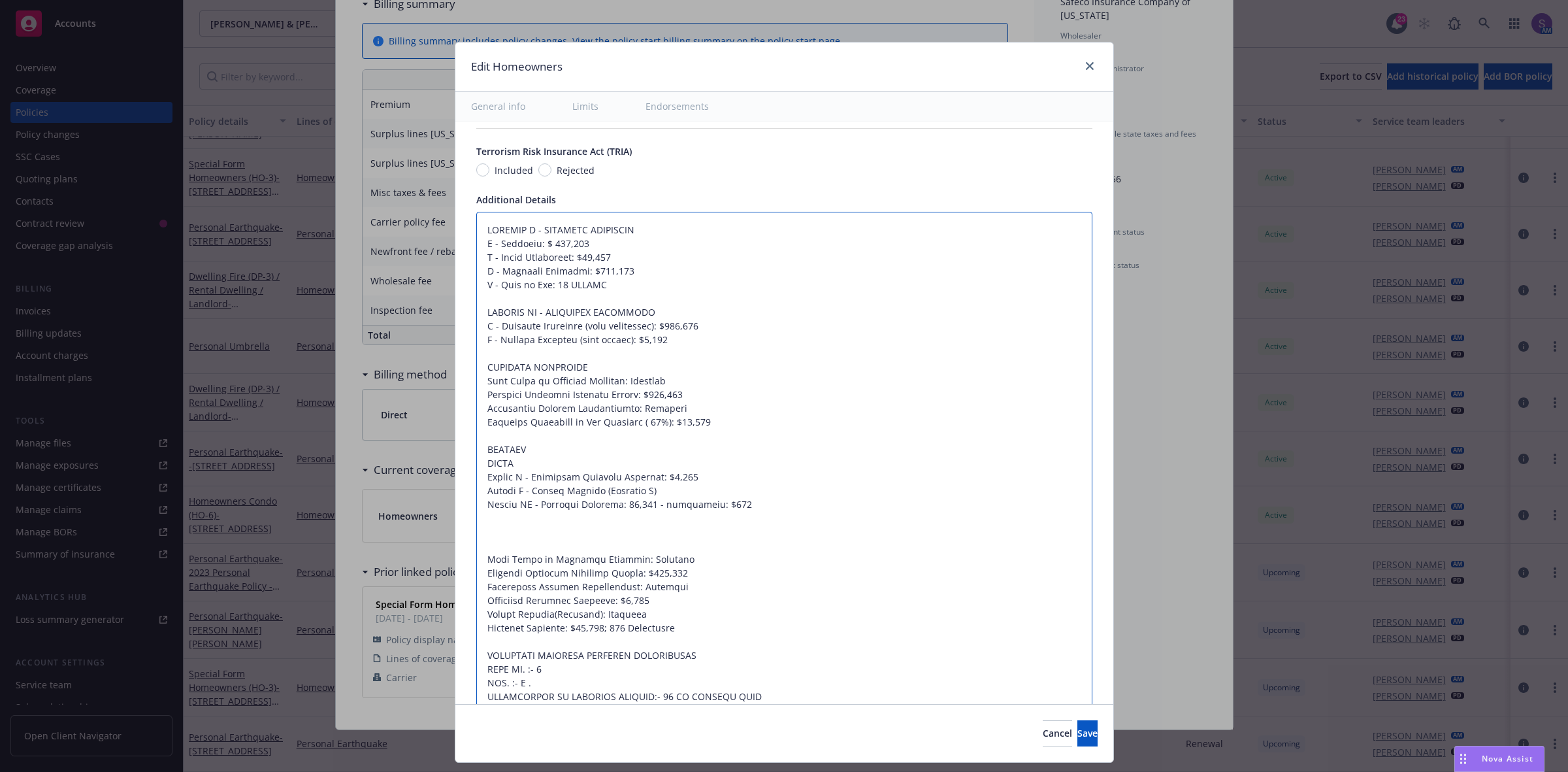
type textarea "x"
type textarea "SECTION I - PROPERTY COVERAGES A - Dwelling: $ 811,700 B - Other Structures: $8…"
type textarea "x"
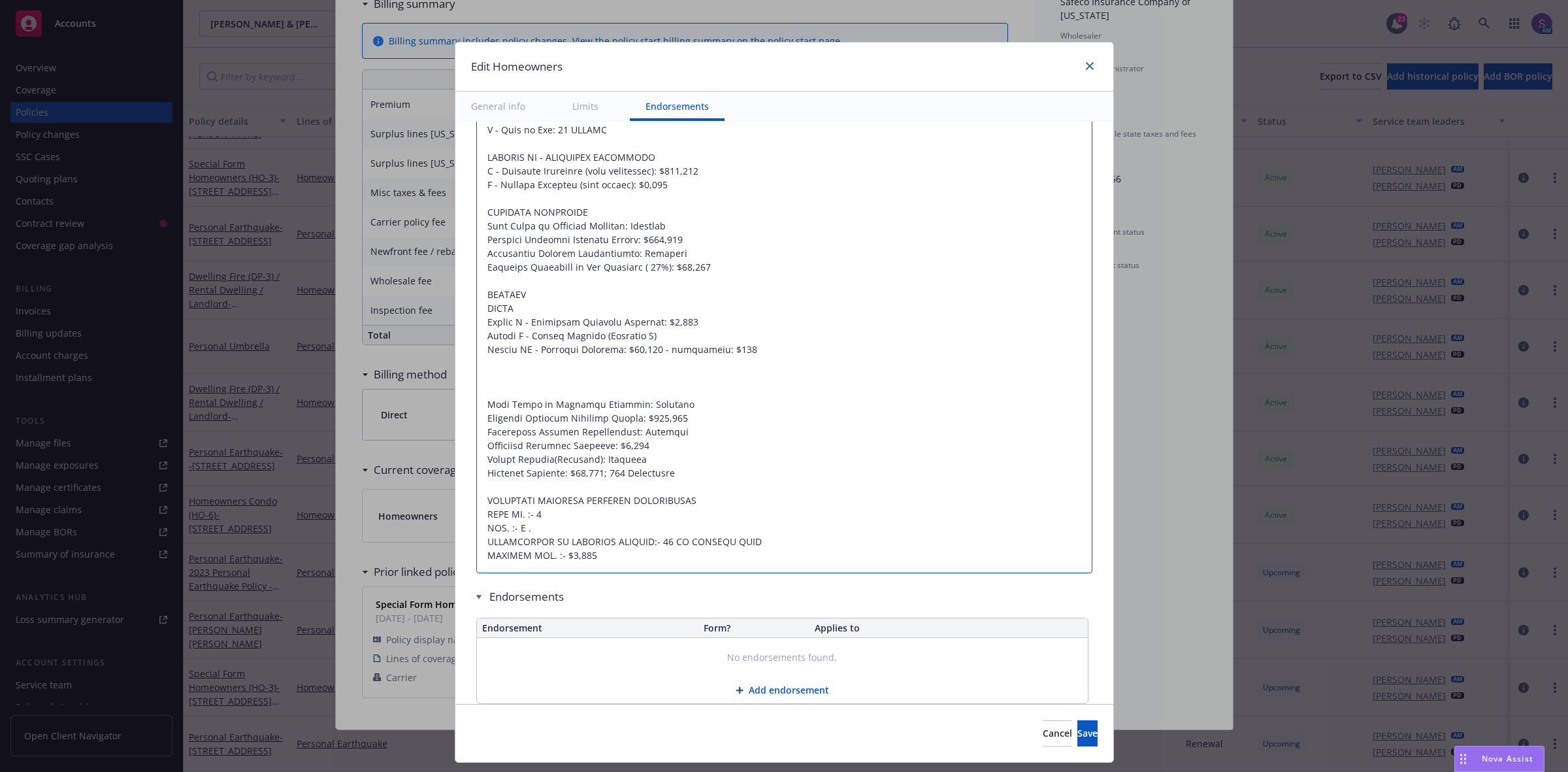
scroll to position [974, 0]
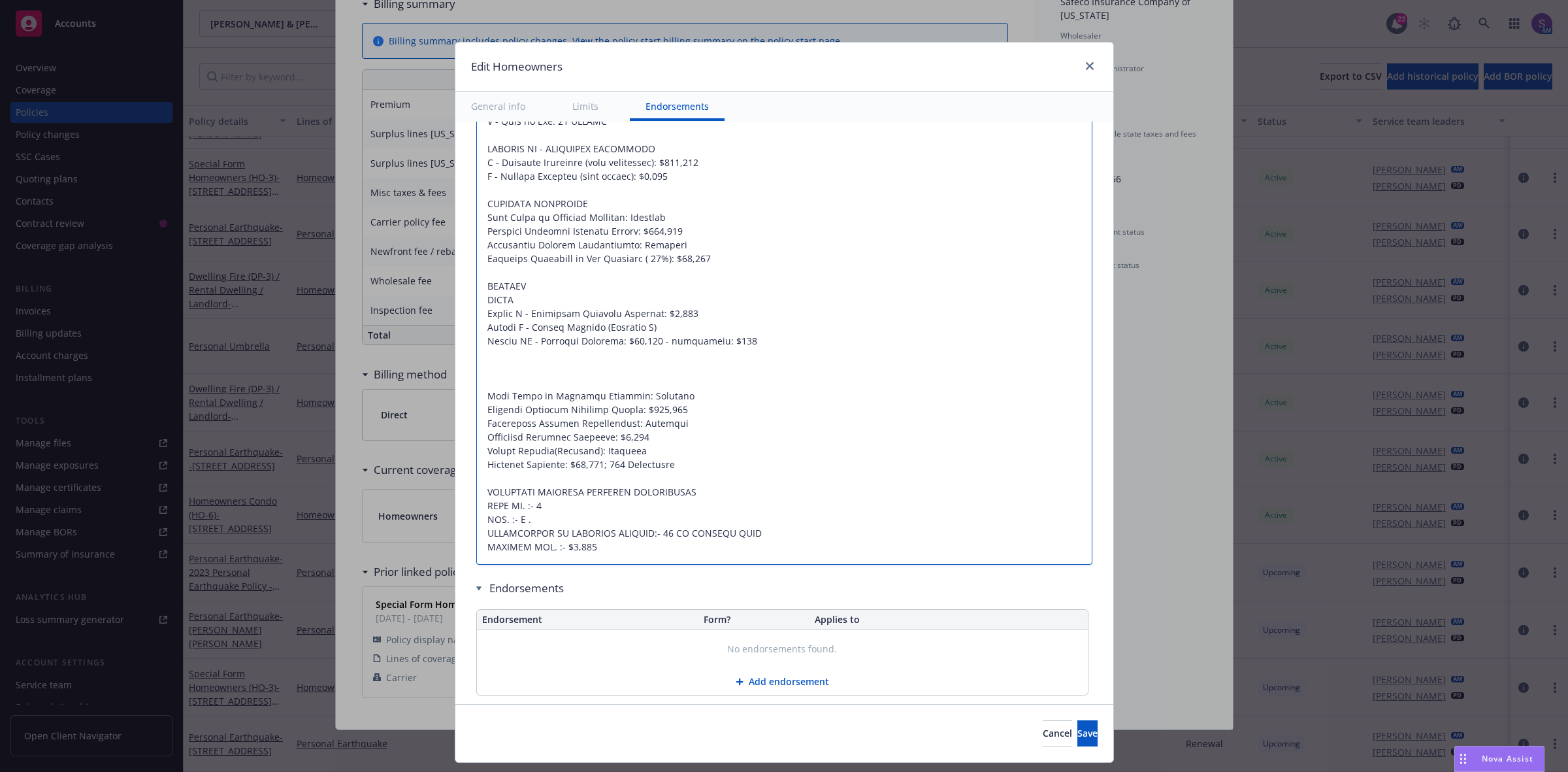
type textarea "SECTION I - PROPERTY COVERAGES A - Dwelling: $ 811,700 B - Other Structures: $8…"
drag, startPoint x: 507, startPoint y: 298, endPoint x: 461, endPoint y: 296, distance: 46.0
type textarea "x"
type textarea "SECTION I - PROPERTY COVERAGES A - Dwelling: $ 811,700 B - Other Structures: $8…"
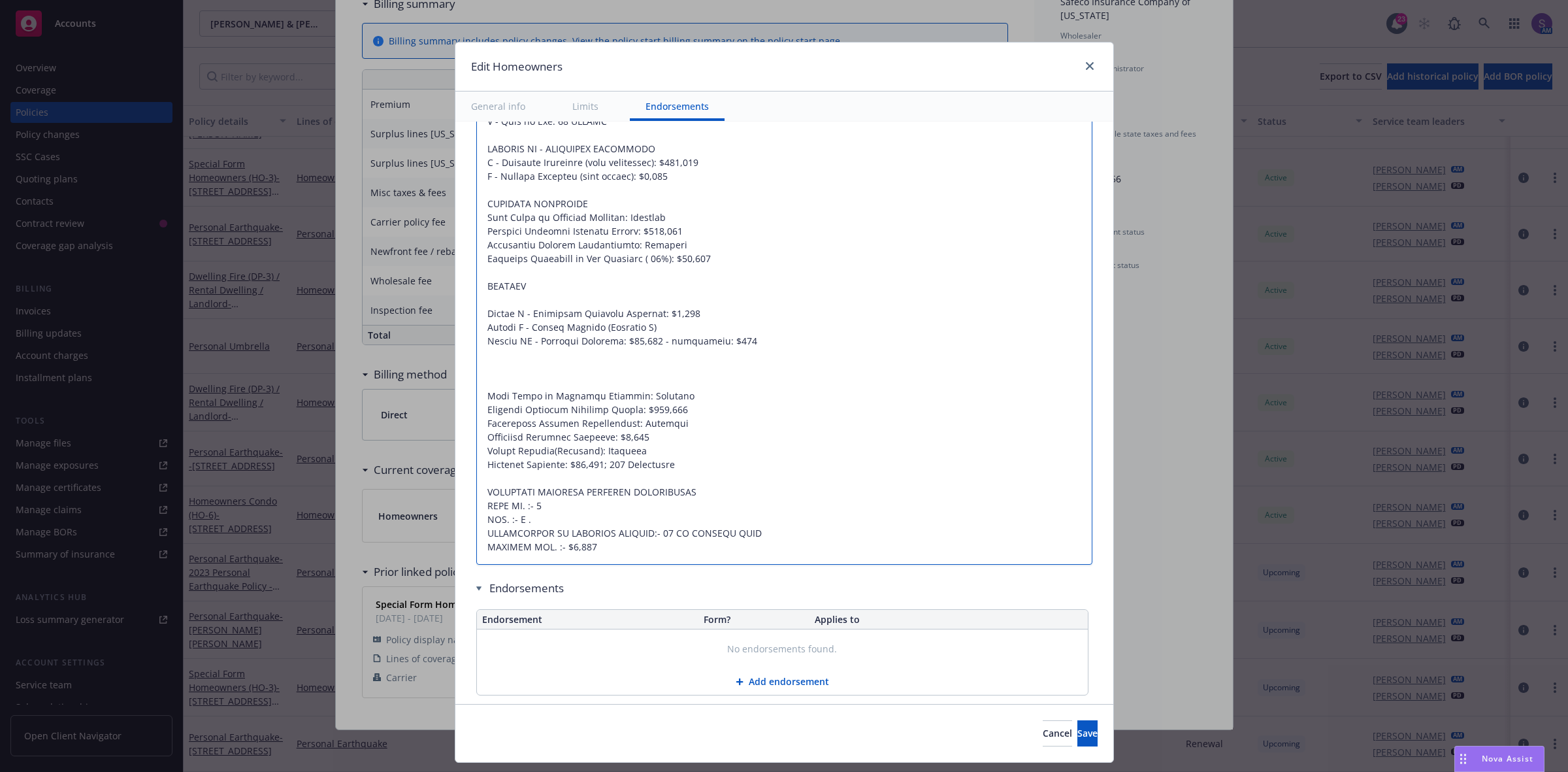
type textarea "x"
type textarea "SECTION I - PROPERTY COVERAGES A - Dwelling: $ 811,700 B - Other Structures: $8…"
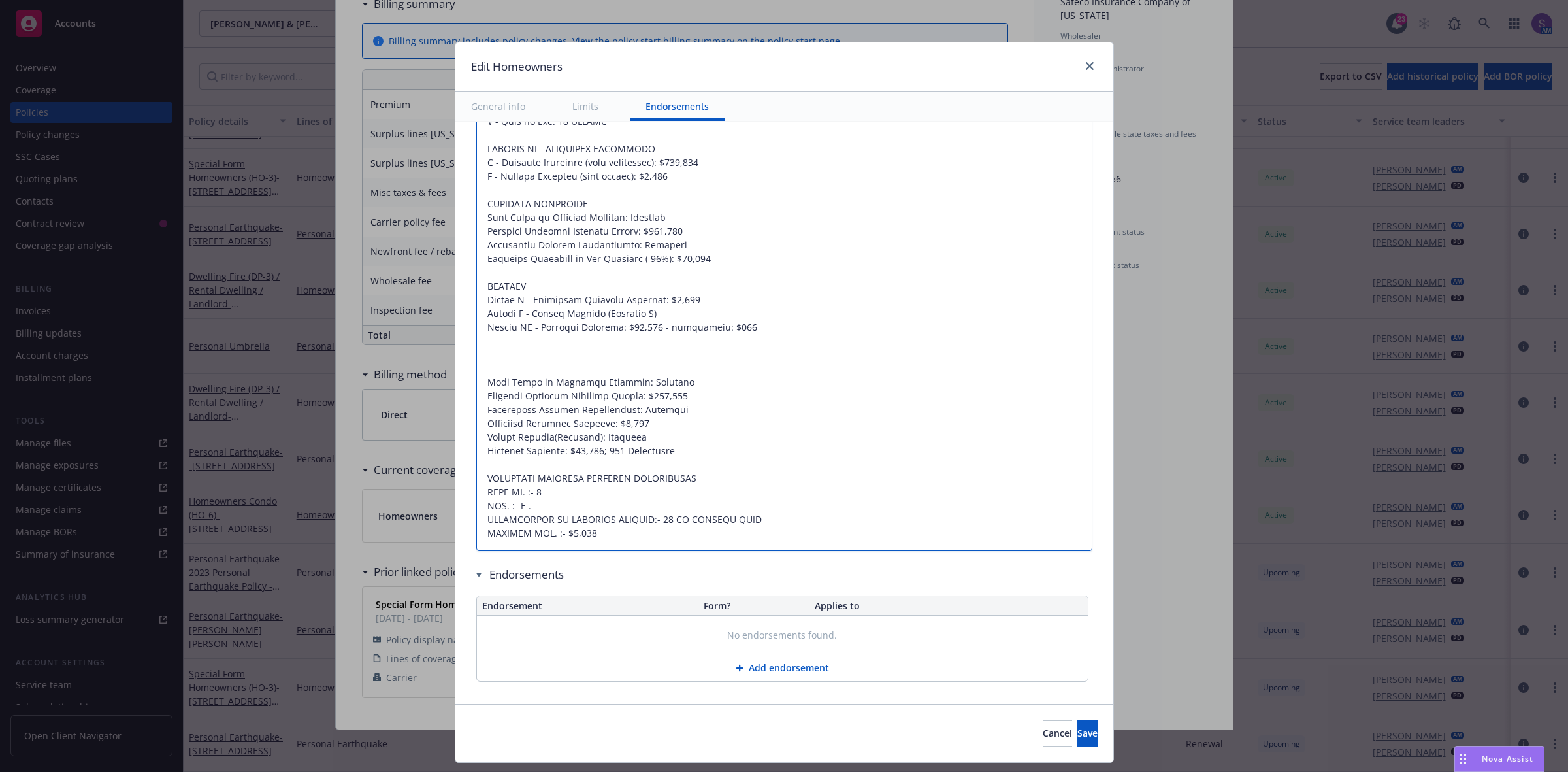
drag, startPoint x: 663, startPoint y: 454, endPoint x: 470, endPoint y: 347, distance: 220.7
click at [476, 347] on textarea at bounding box center [784, 300] width 616 height 503
type textarea "x"
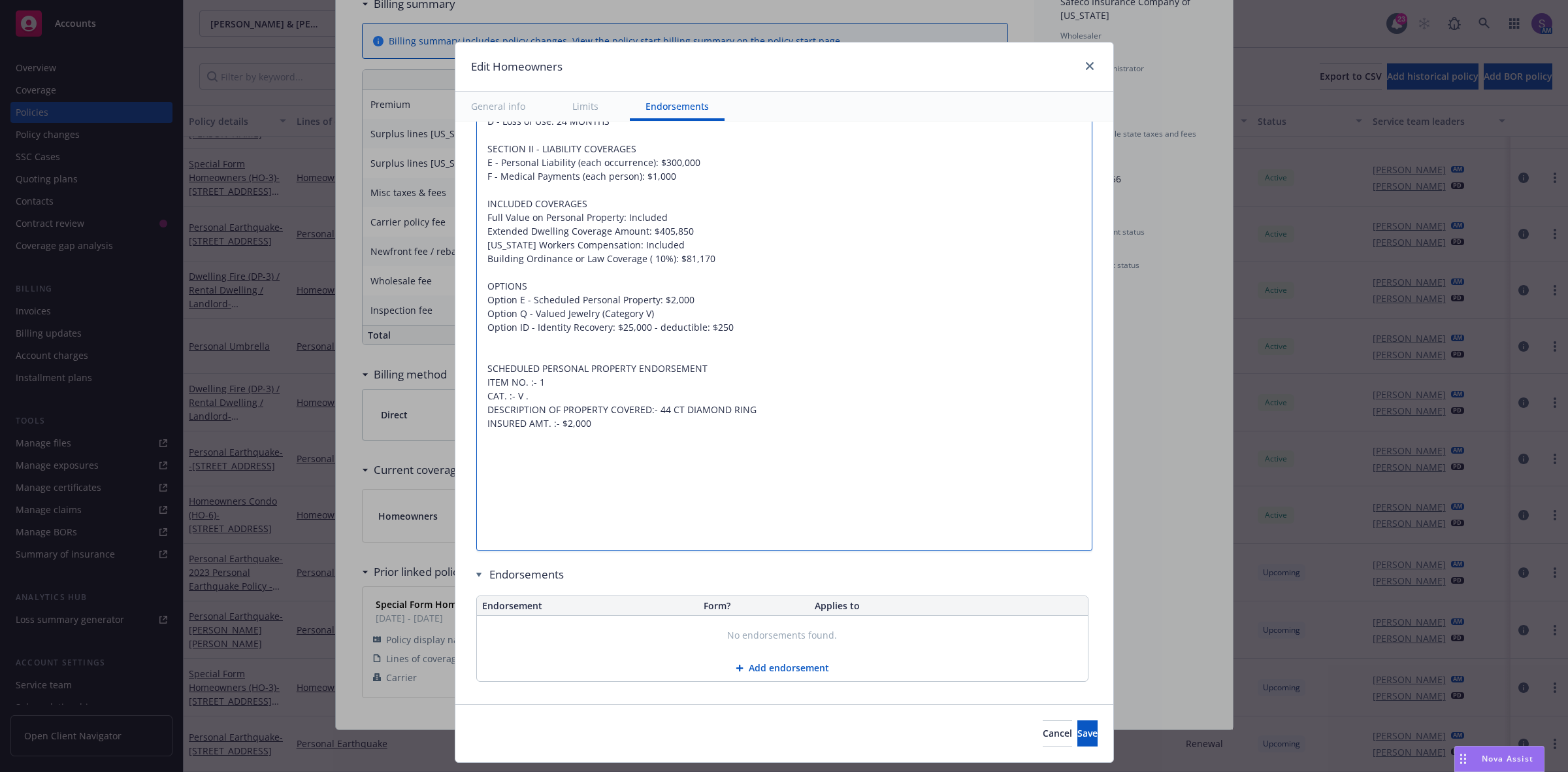
scroll to position [882, 0]
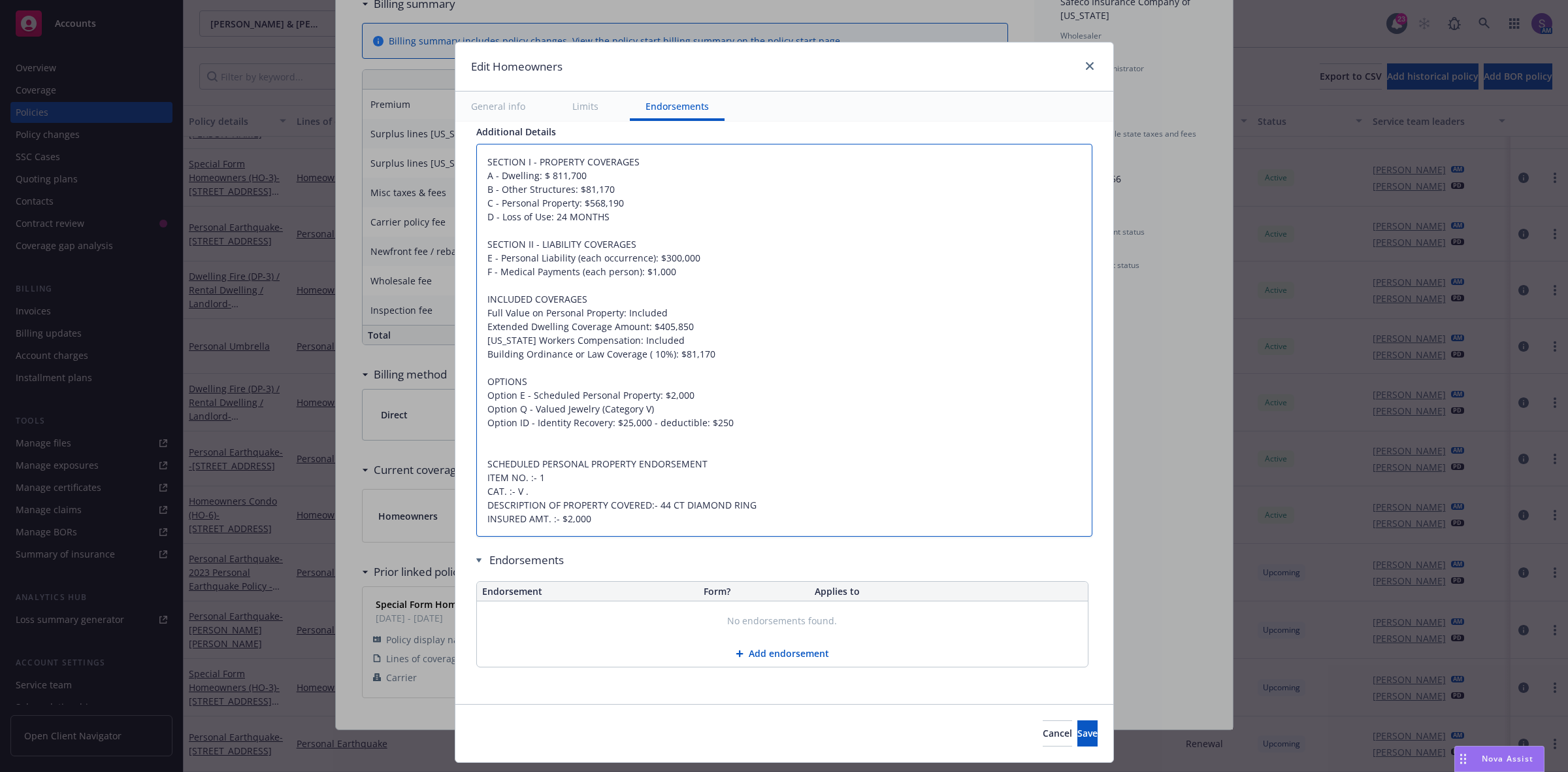
type textarea "SECTION I - PROPERTY COVERAGES A - Dwelling: $ 811,700 B - Other Structures: $8…"
click at [682, 412] on textarea "SECTION I - PROPERTY COVERAGES A - Dwelling: $ 811,700 B - Other Structures: $8…" at bounding box center [784, 340] width 616 height 394
type textarea "x"
type textarea "SECTION I - PROPERTY COVERAGES A - Dwelling: $ 811,700 B - Other Structures: $8…"
type textarea "x"
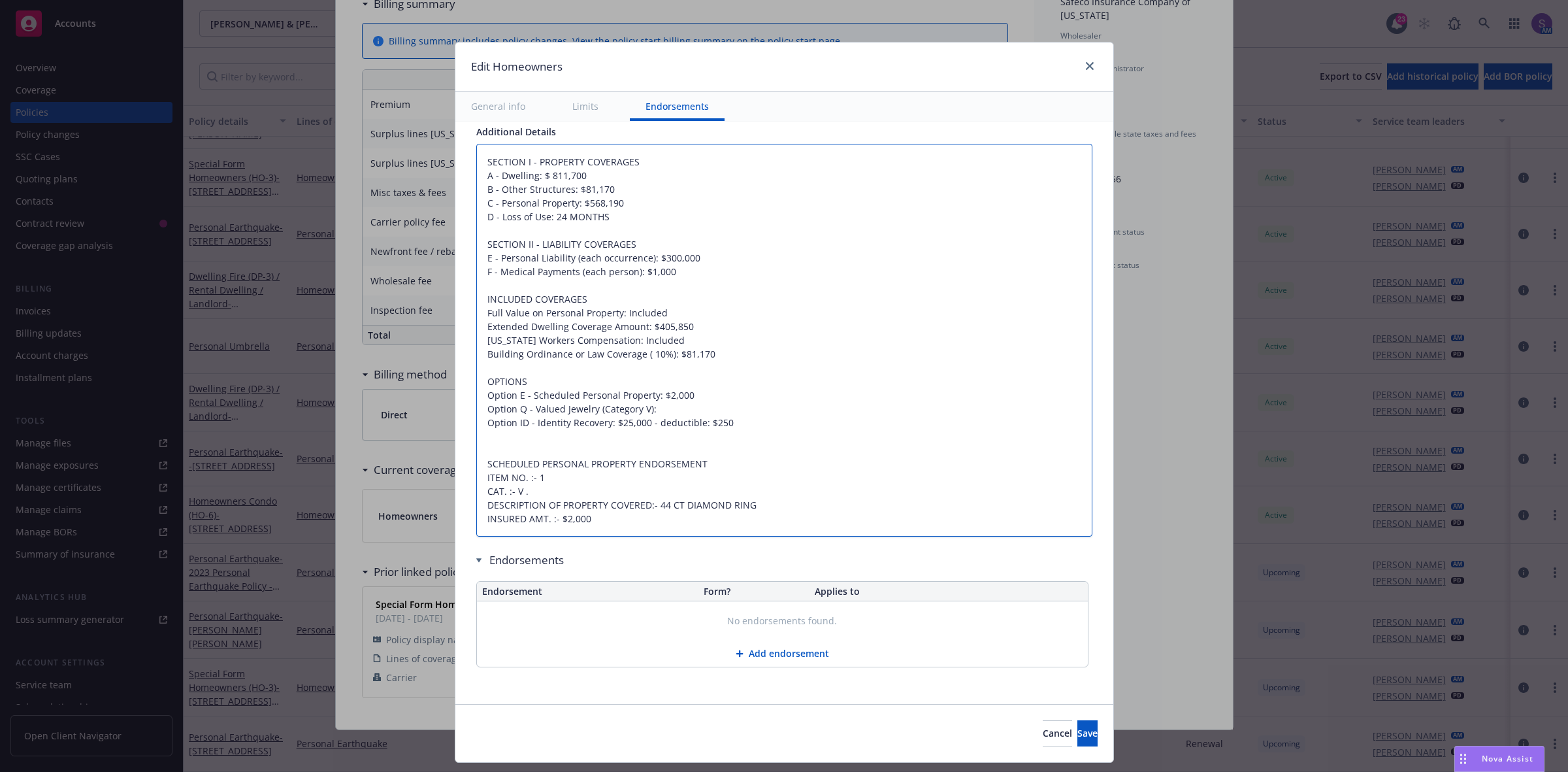
type textarea "SECTION I - PROPERTY COVERAGES A - Dwelling: $ 811,700 B - Other Structures: $8…"
paste textarea "Included"
type textarea "x"
type textarea "SECTION I - PROPERTY COVERAGES A - Dwelling: $ 811,700 B - Other Structures: $8…"
drag, startPoint x: 595, startPoint y: 523, endPoint x: 446, endPoint y: 432, distance: 174.6
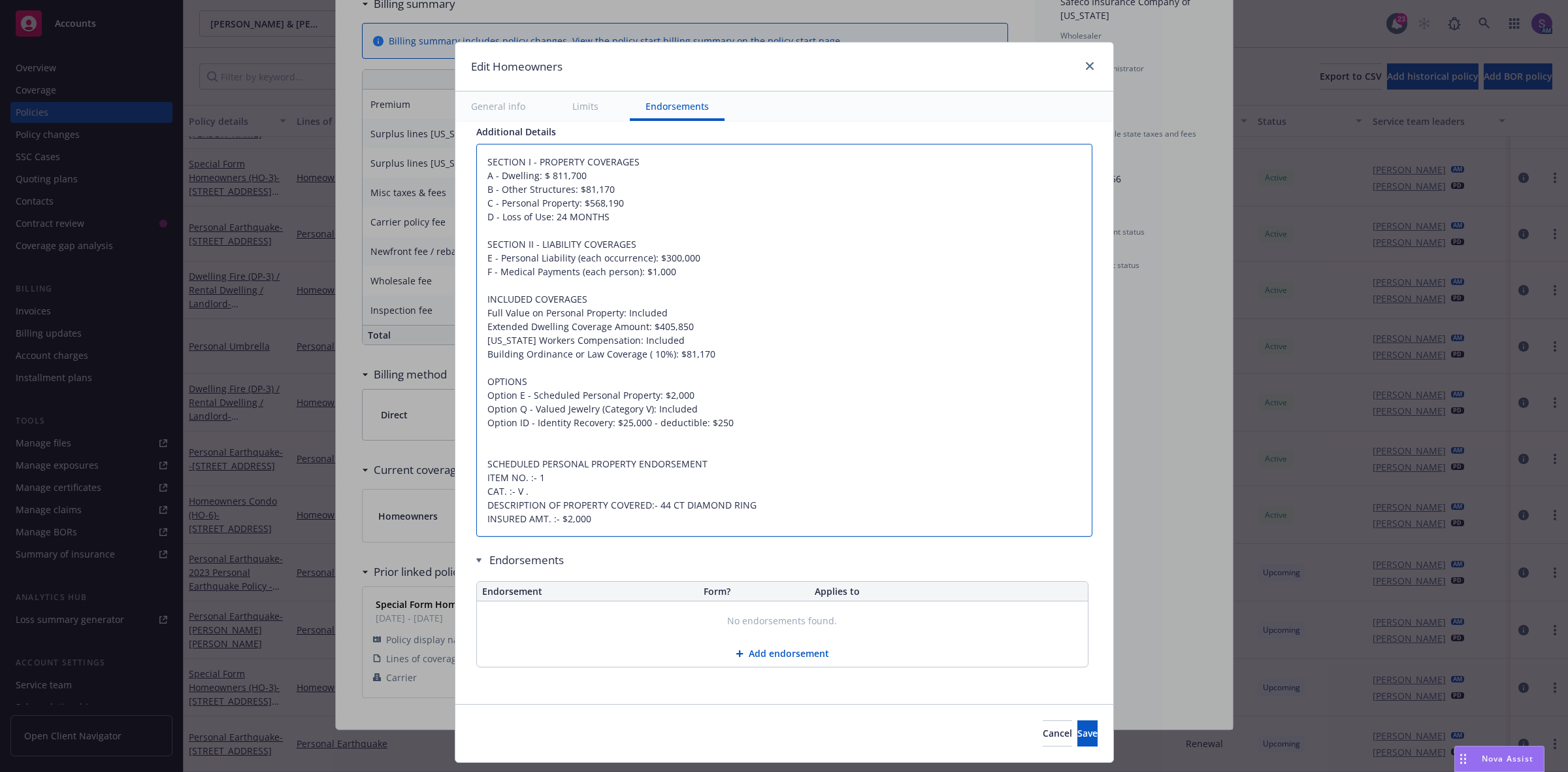
type textarea "x"
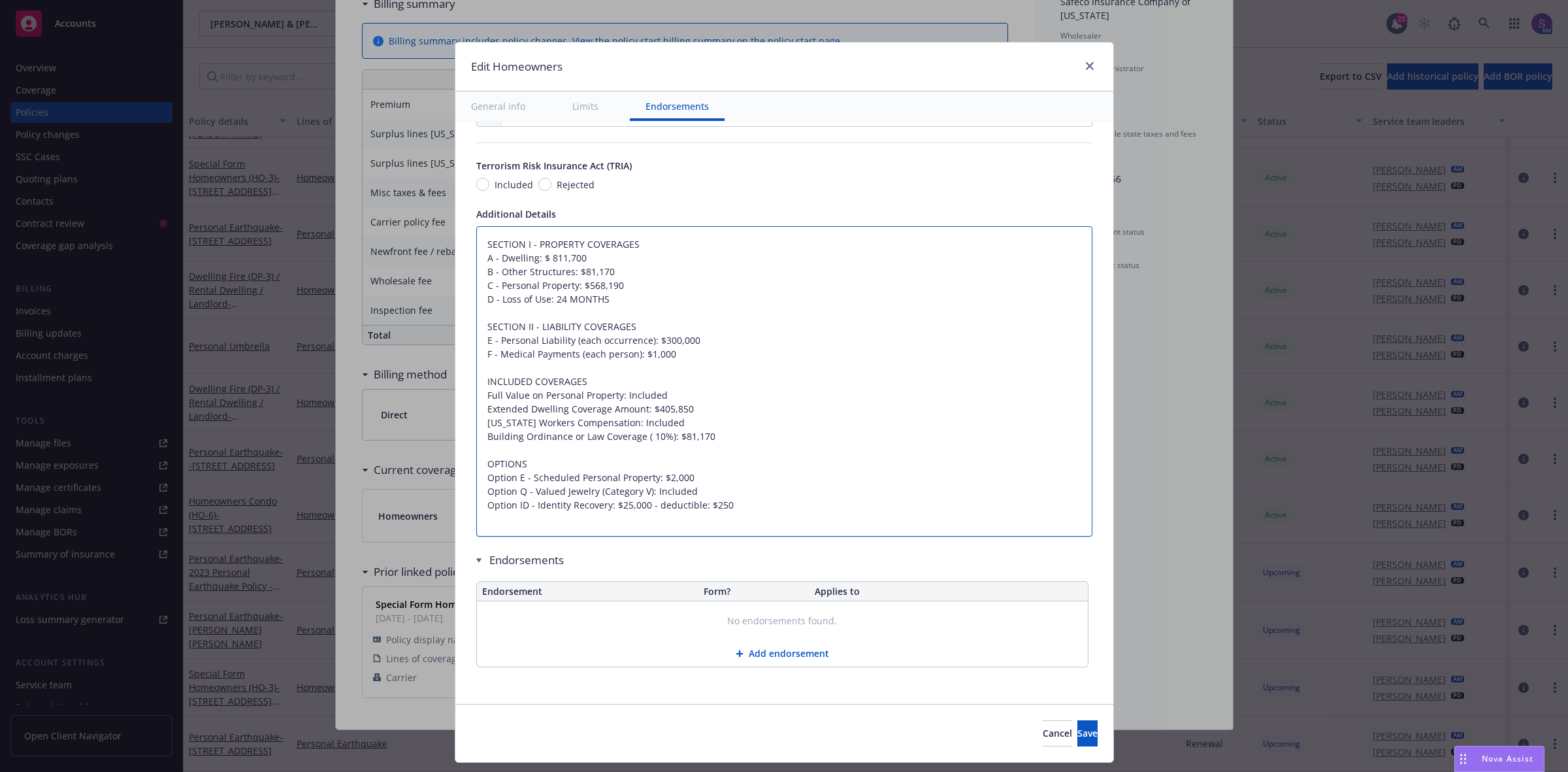
scroll to position [799, 0]
type textarea "SECTION I - PROPERTY COVERAGES A - Dwelling: $ 811,700 B - Other Structures: $8…"
click at [738, 508] on textarea "SECTION I - PROPERTY COVERAGES A - Dwelling: $ 811,700 B - Other Structures: $8…" at bounding box center [784, 381] width 616 height 311
type textarea "x"
type textarea "SECTION I - PROPERTY COVERAGES A - Dwelling: $ 811,700 B - Other Structures: $8…"
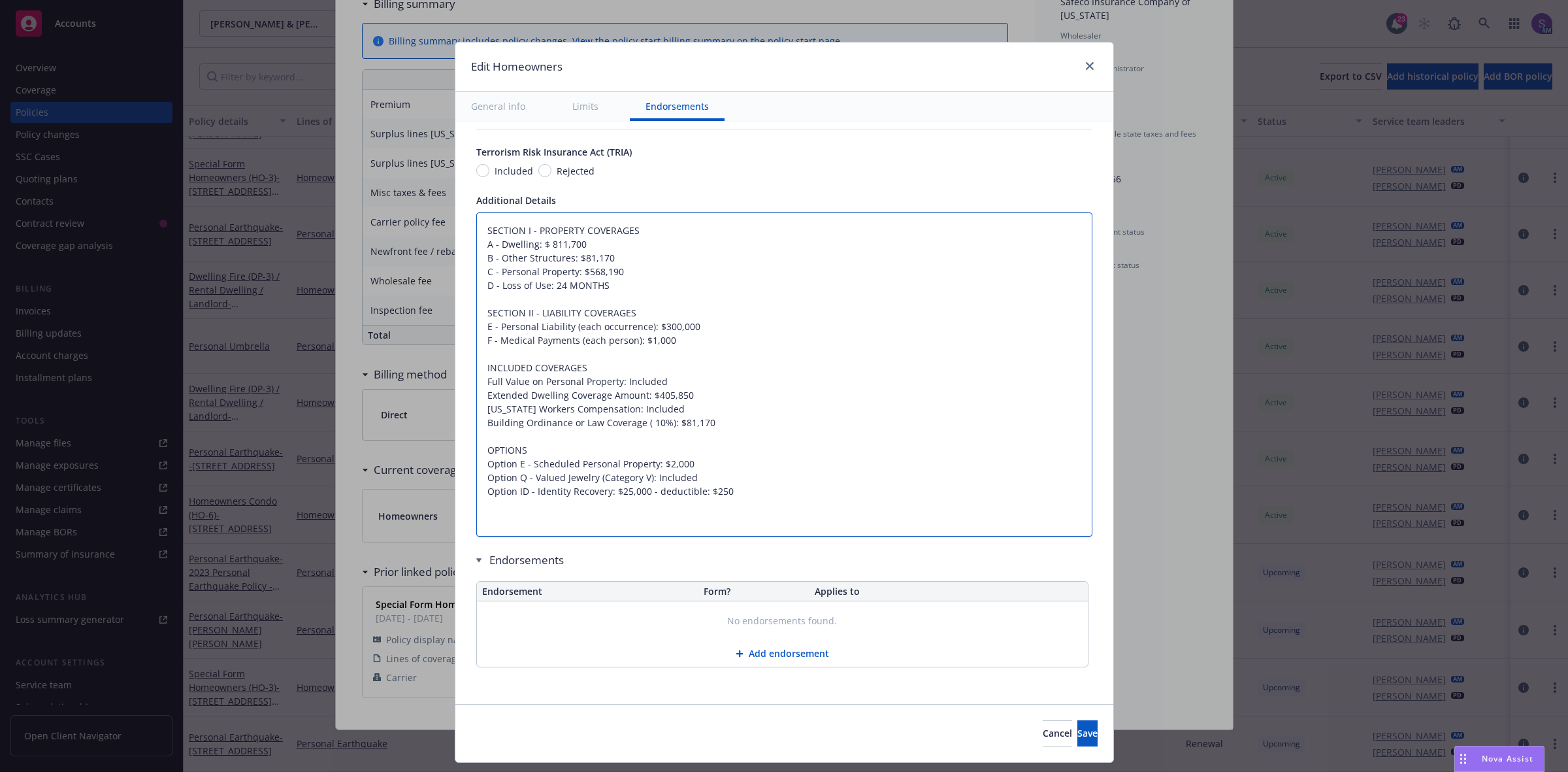
type textarea "x"
type textarea "SECTION I - PROPERTY COVERAGES A - Dwelling: $ 811,700 B - Other Structures: $8…"
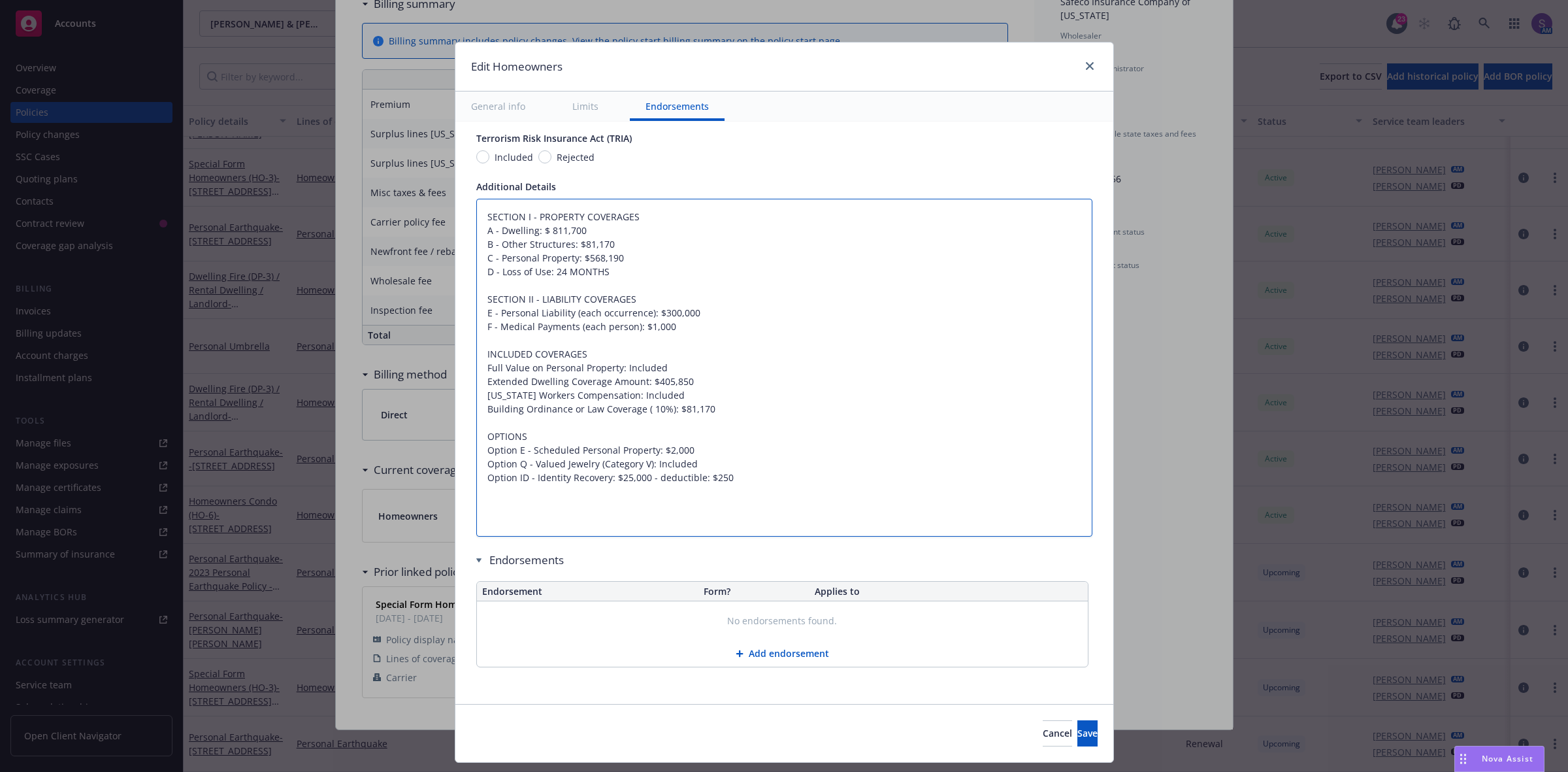
paste textarea "DEDUCTIBLE"
type textarea "x"
type textarea "SECTION I - PROPERTY COVERAGES A - Dwelling: $ 811,700 B - Other Structures: $8…"
type textarea "x"
type textarea "SECTION I - PROPERTY COVERAGES A - Dwelling: $ 811,700 B - Other Structures: $8…"
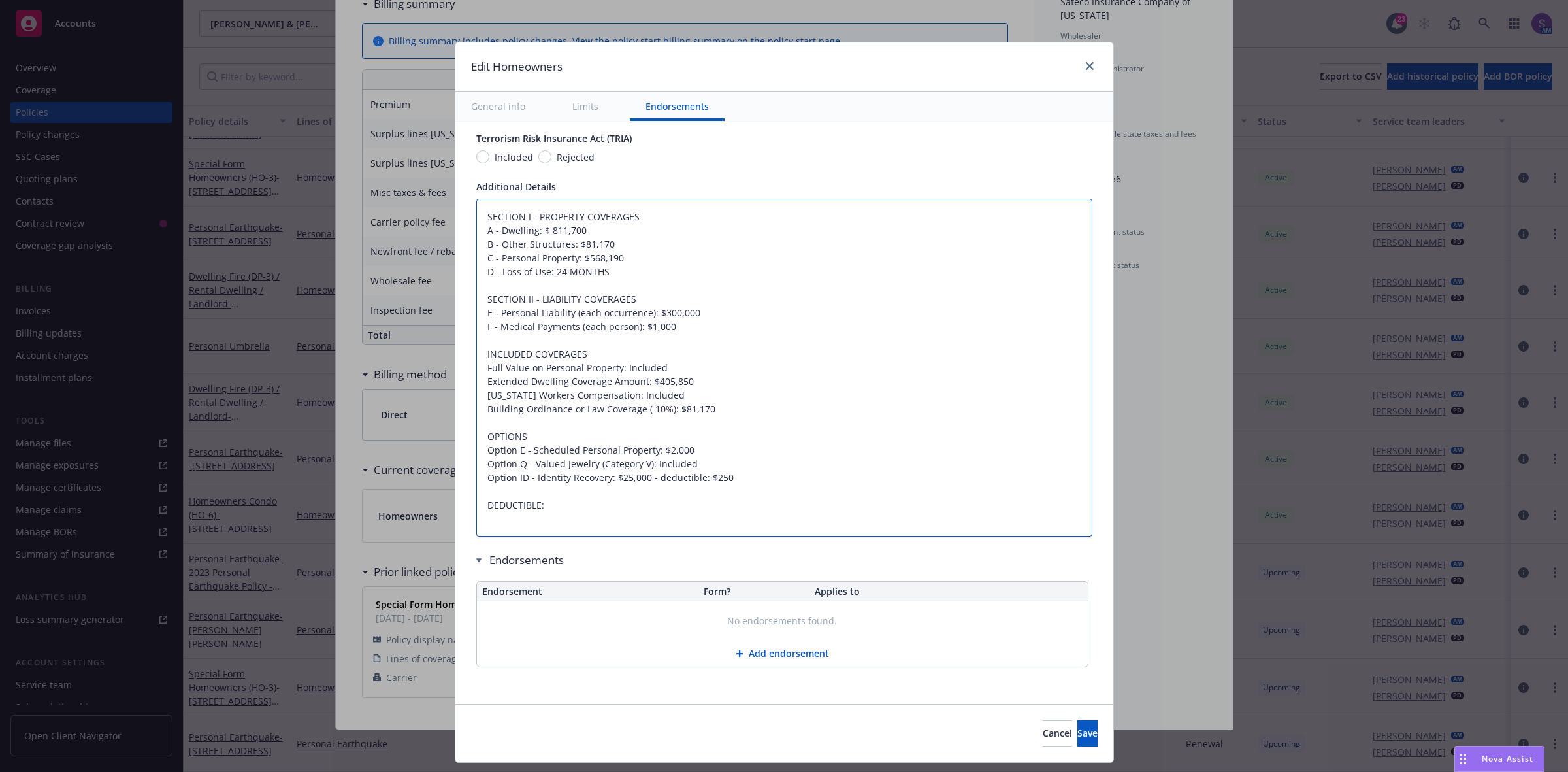
type textarea "x"
type textarea "SECTION I - PROPERTY COVERAGES A - Dwelling: $ 811,700 B - Other Structures: $8…"
type textarea "x"
type textarea "SECTION I - PROPERTY COVERAGES A - Dwelling: $ 811,700 B - Other Structures: $8…"
type textarea "x"
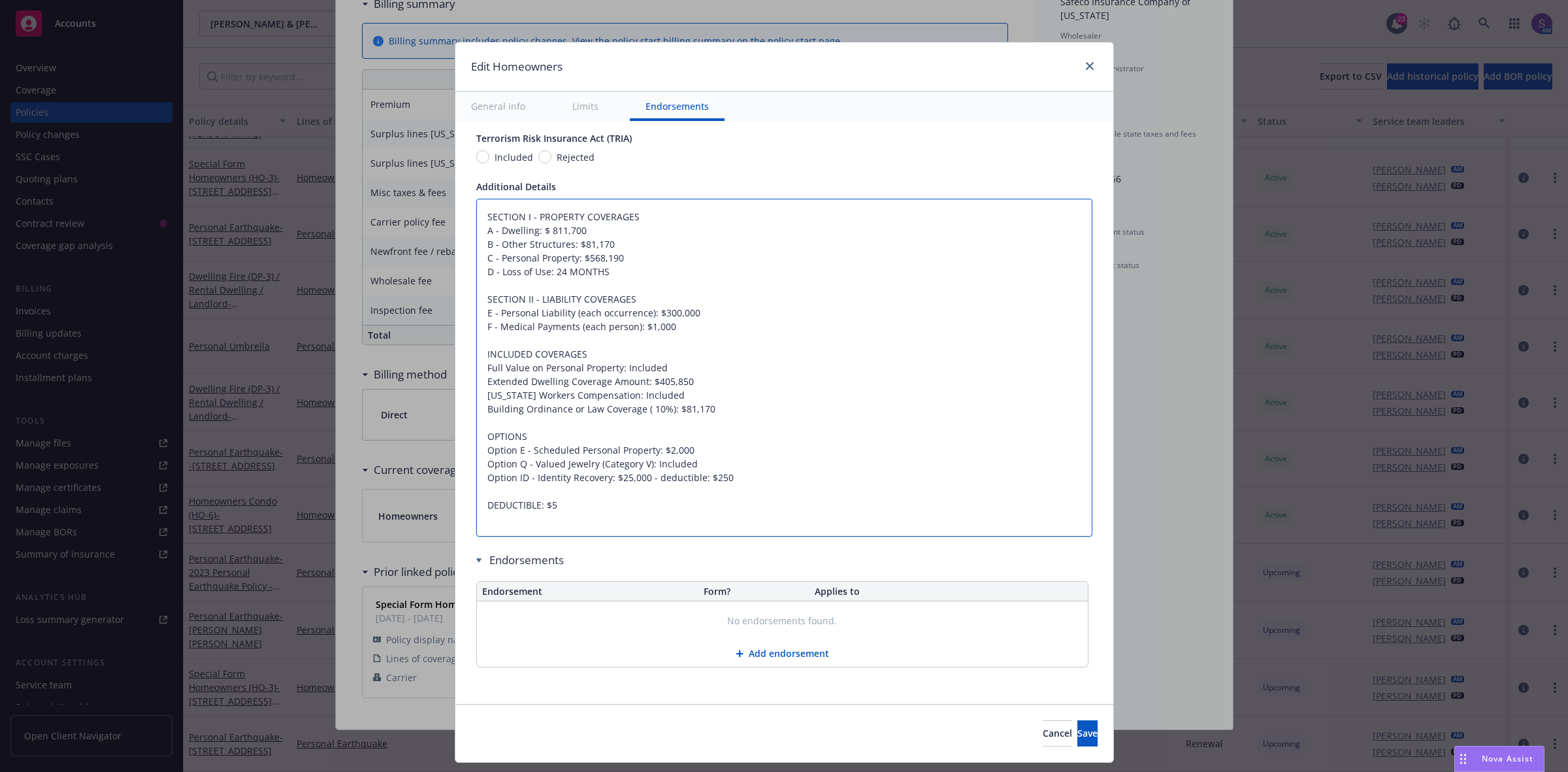
type textarea "SECTION I - PROPERTY COVERAGES A - Dwelling: $ 811,700 B - Other Structures: $8…"
type textarea "x"
type textarea "SECTION I - PROPERTY COVERAGES A - Dwelling: $ 811,700 B - Other Structures: $8…"
click at [1077, 729] on span "Save" at bounding box center [1087, 733] width 20 height 12
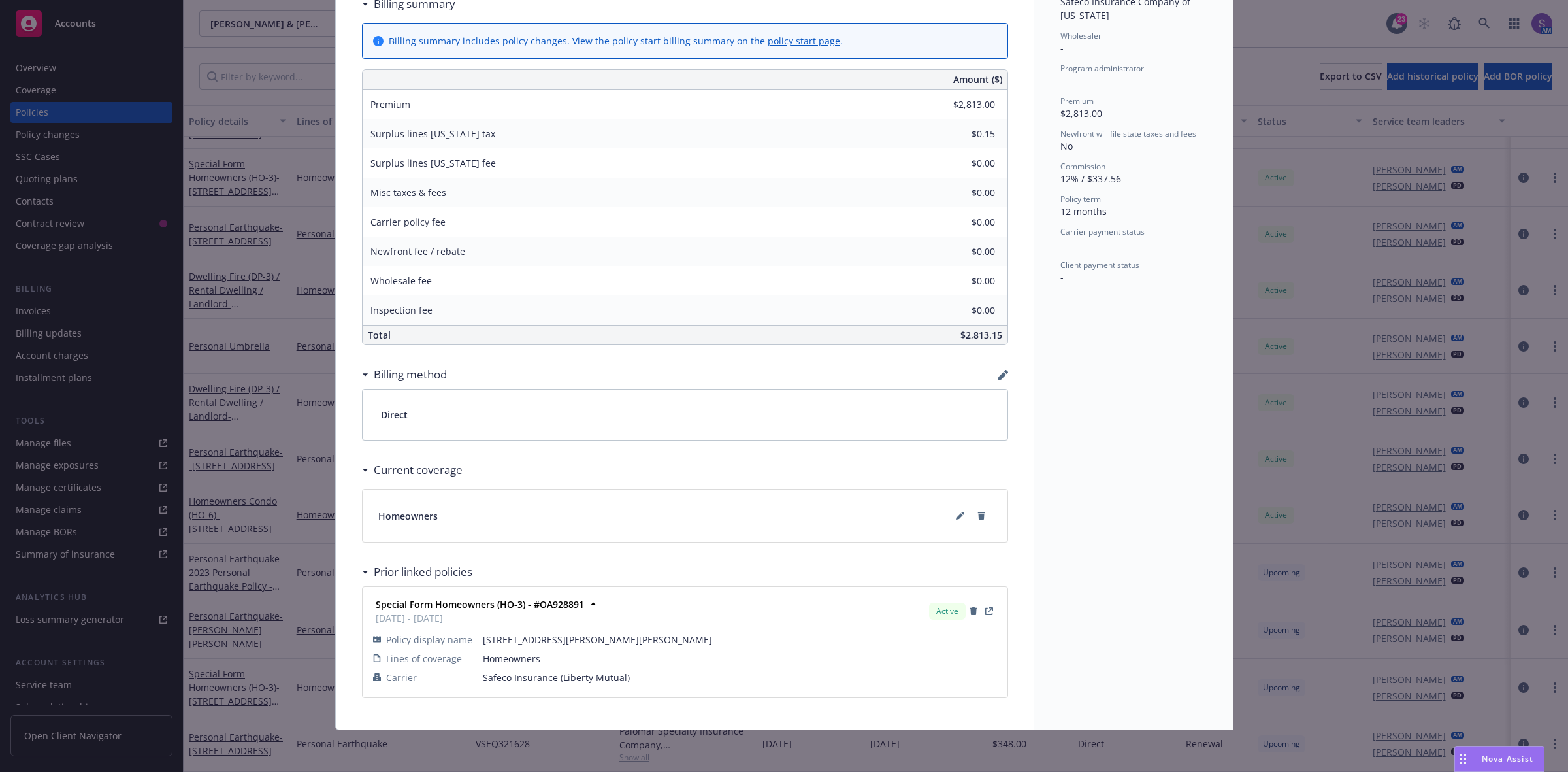
click at [1288, 386] on div "Policy Special Form Homeowners (HO-3) - 10162 MEREDITH DR HUNTINGTON BEACH, CA …" at bounding box center [784, 386] width 1568 height 772
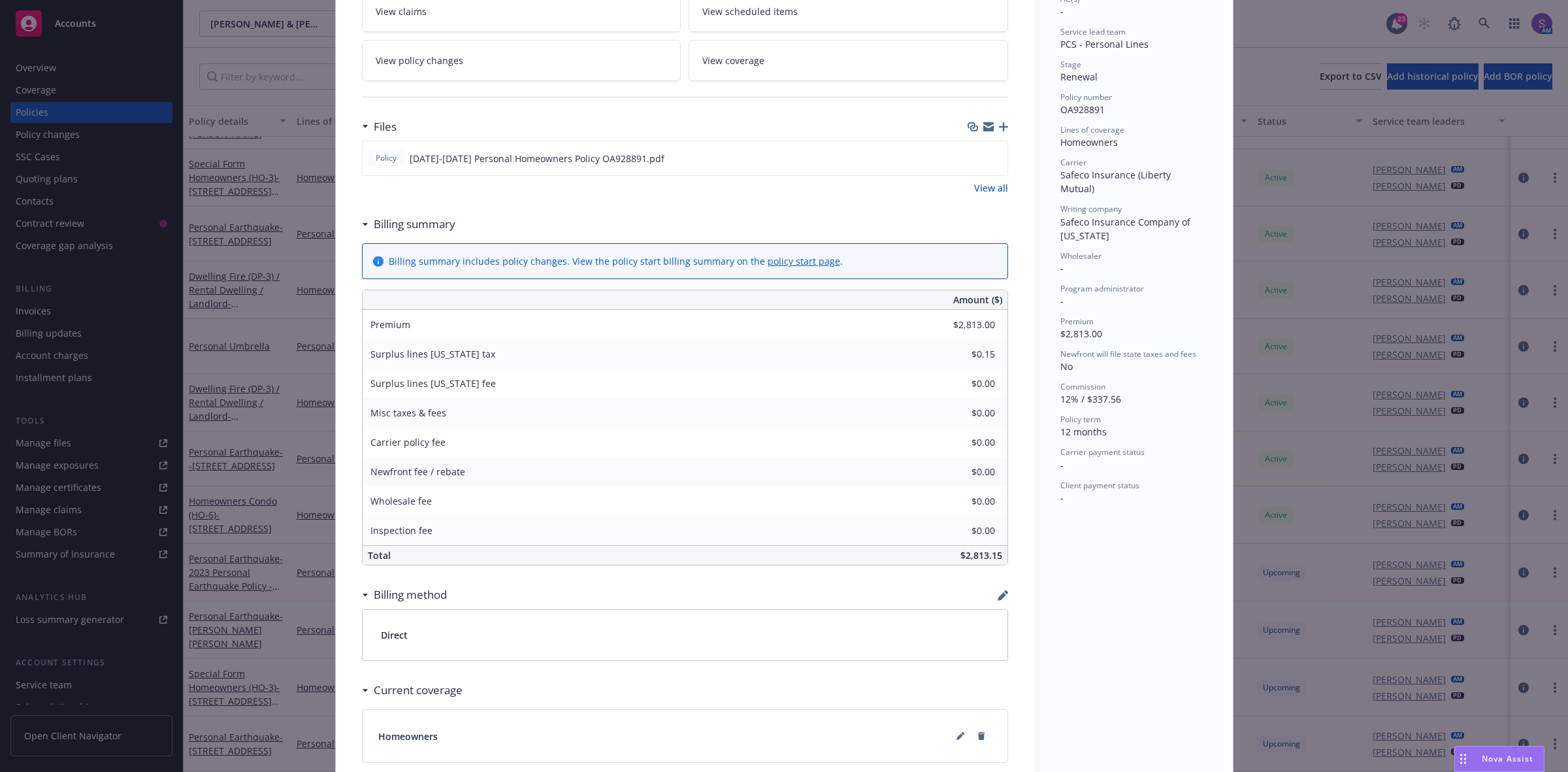
scroll to position [0, 0]
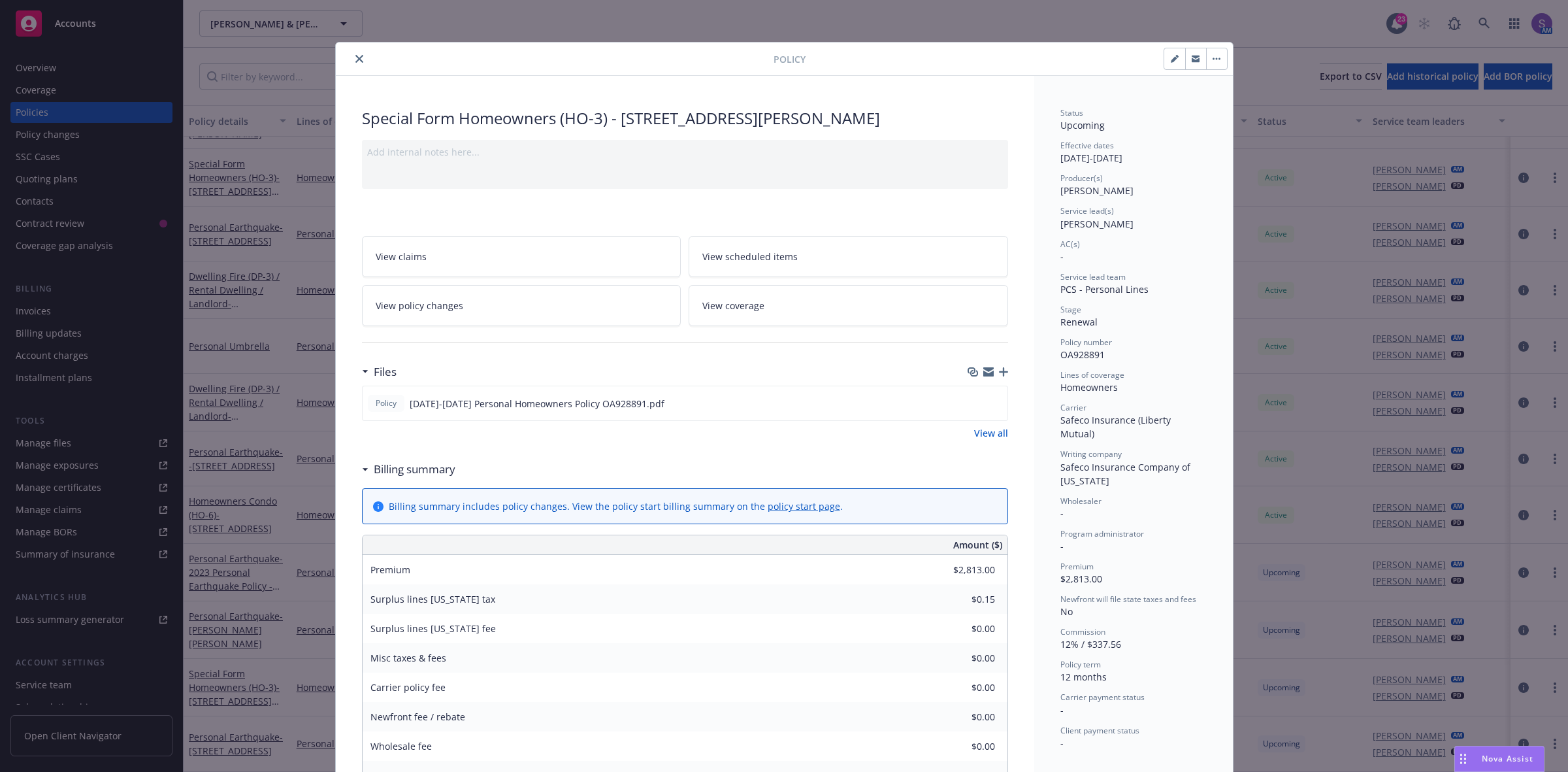
click at [356, 59] on icon "close" at bounding box center [359, 59] width 8 height 8
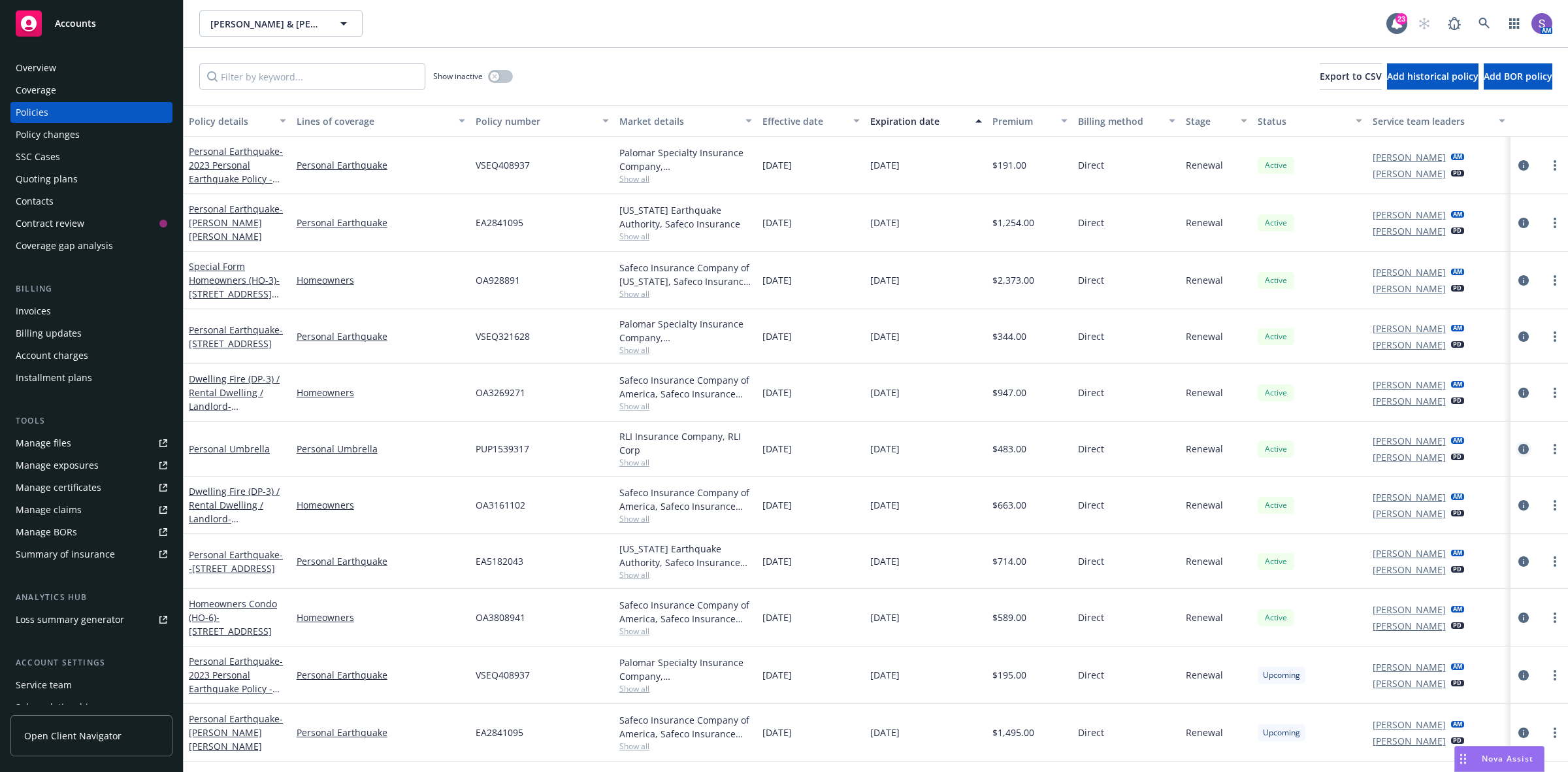
click at [1518, 454] on icon "circleInformation" at bounding box center [1523, 449] width 11 height 11
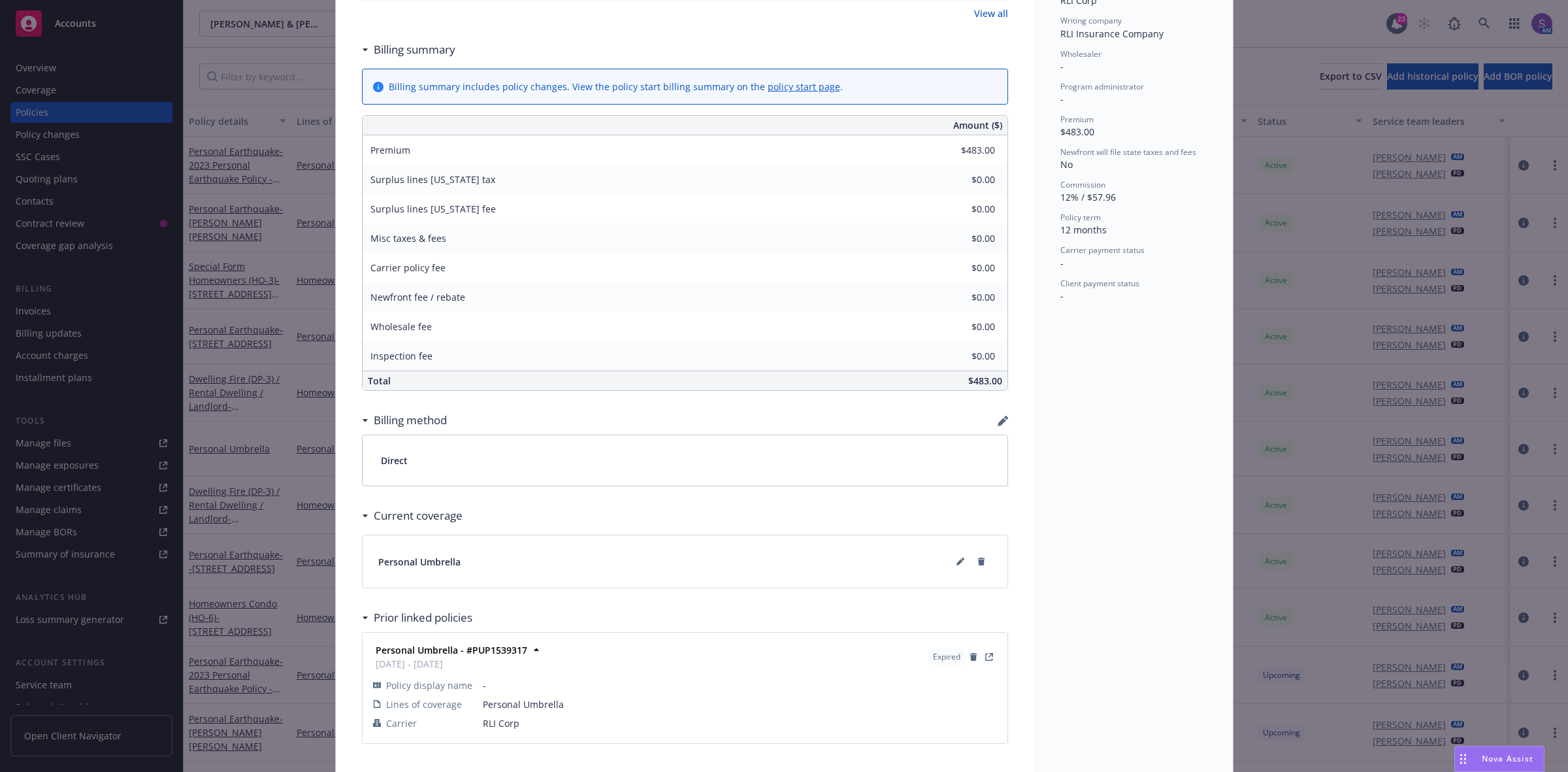
scroll to position [468, 0]
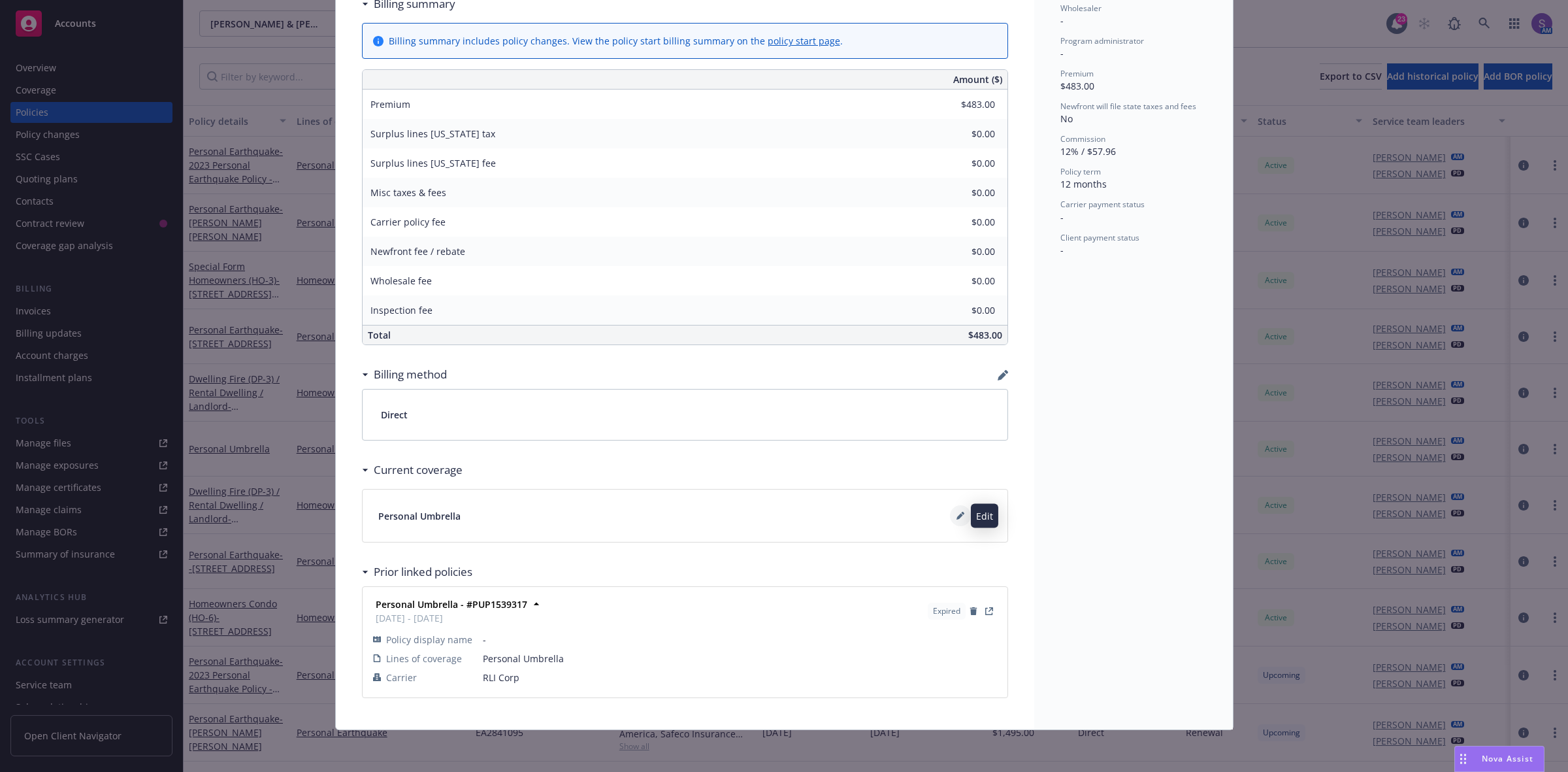
click at [950, 523] on button at bounding box center [960, 516] width 21 height 21
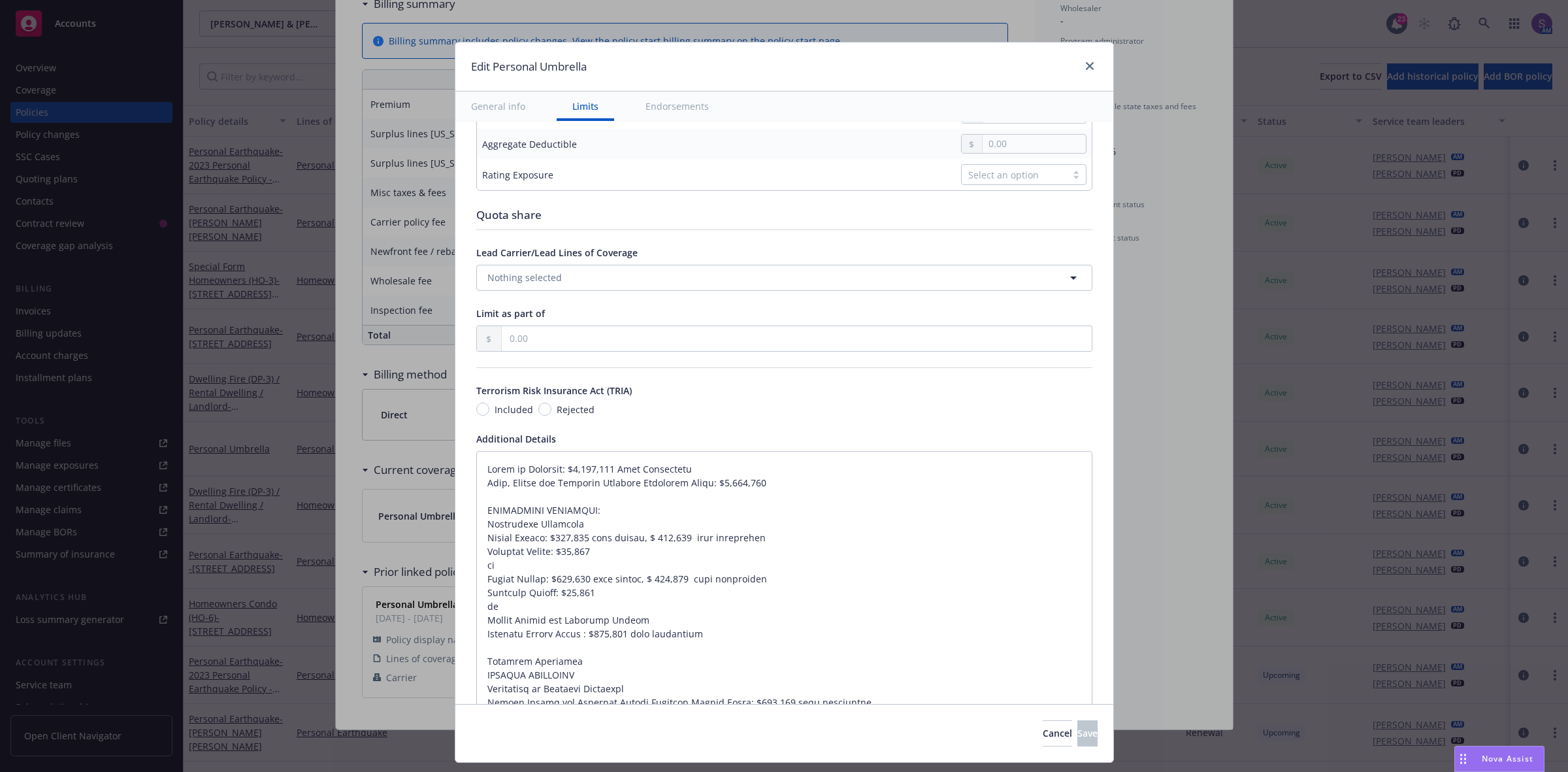
scroll to position [899, 0]
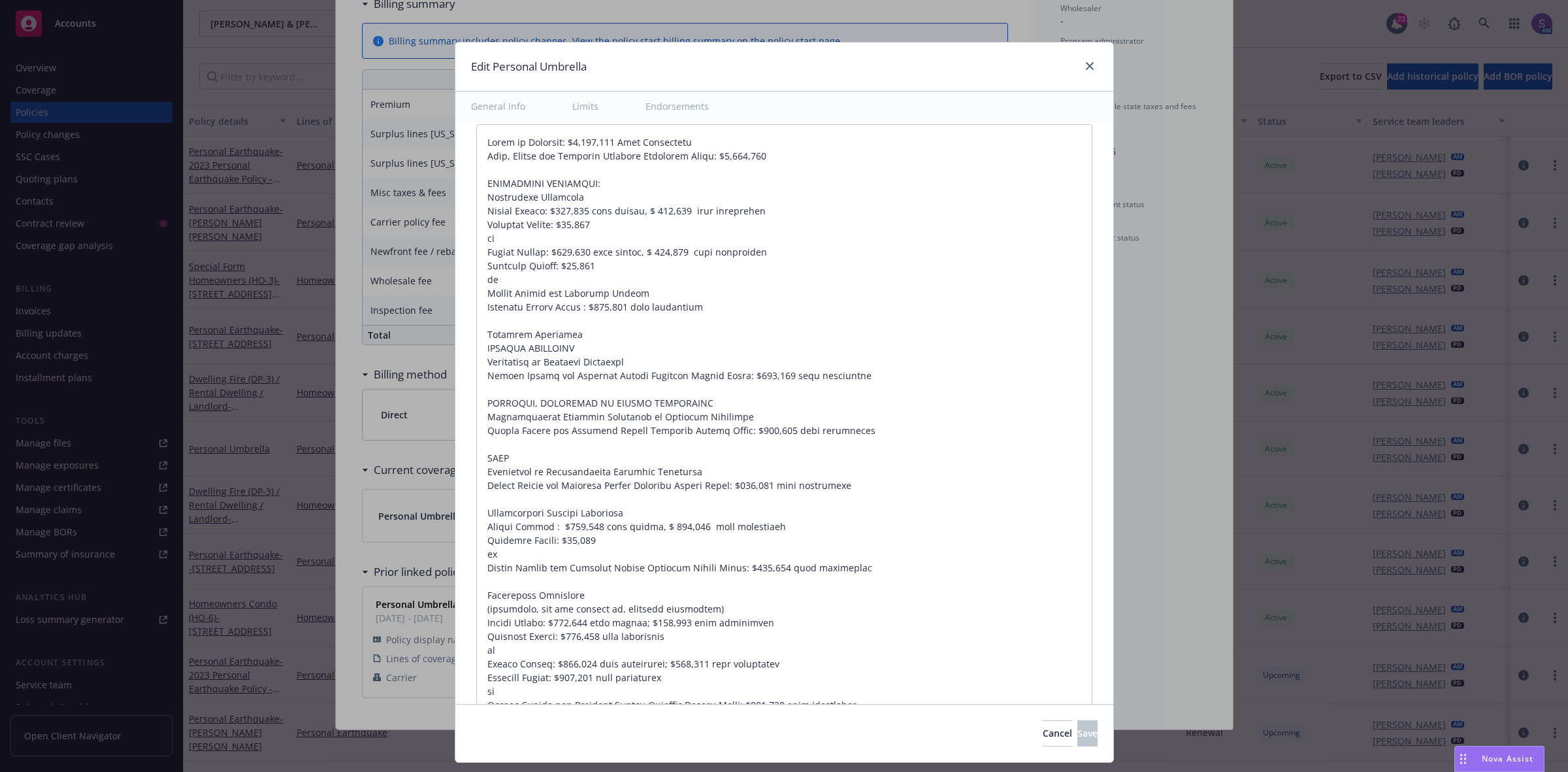
click at [1196, 472] on div "Edit Personal Umbrella General info Limits Endorsements Display name Coverage t…" at bounding box center [784, 386] width 1568 height 772
click at [1043, 727] on span "Cancel" at bounding box center [1057, 733] width 29 height 12
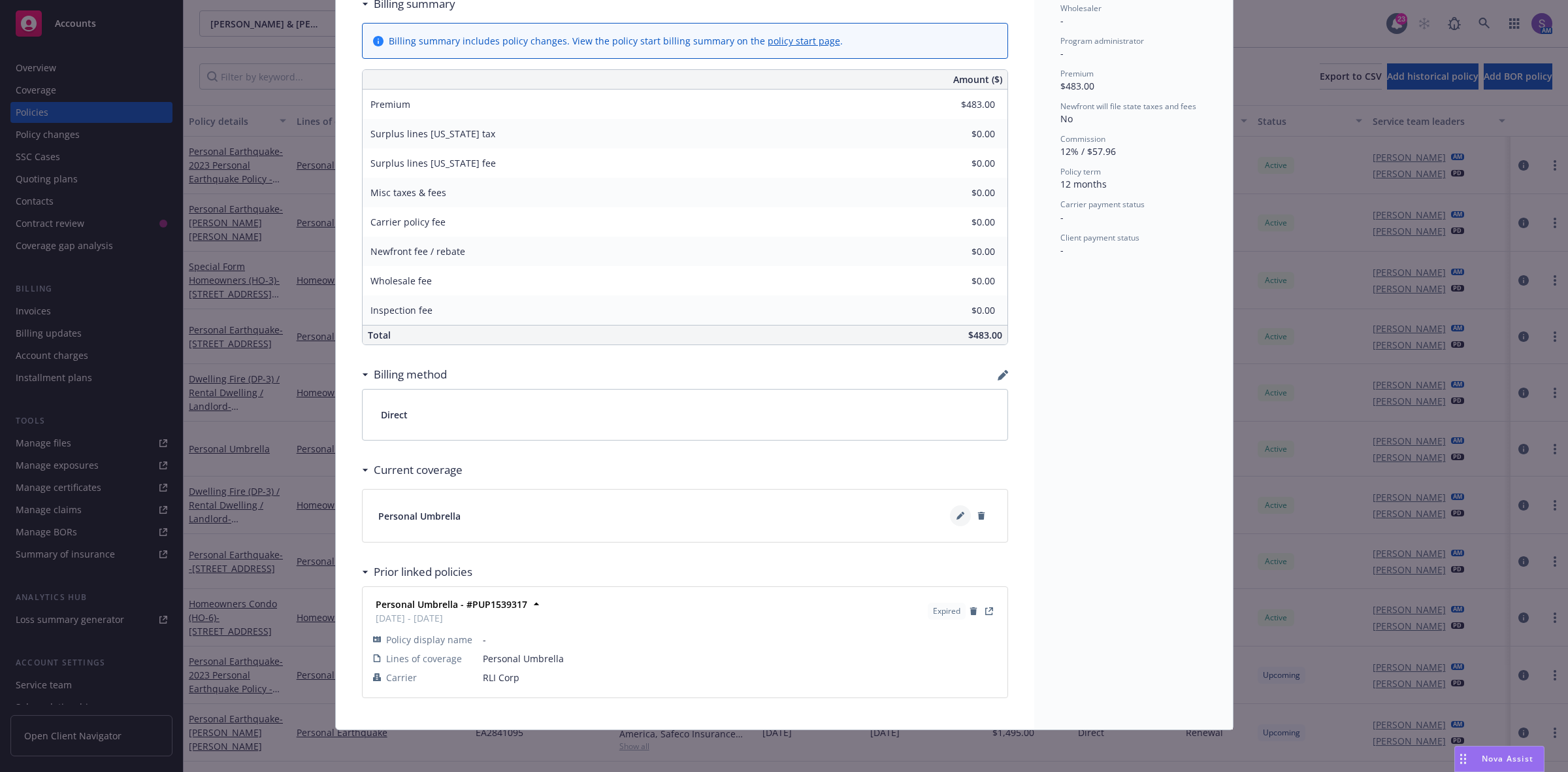
click at [957, 512] on icon at bounding box center [960, 516] width 8 height 8
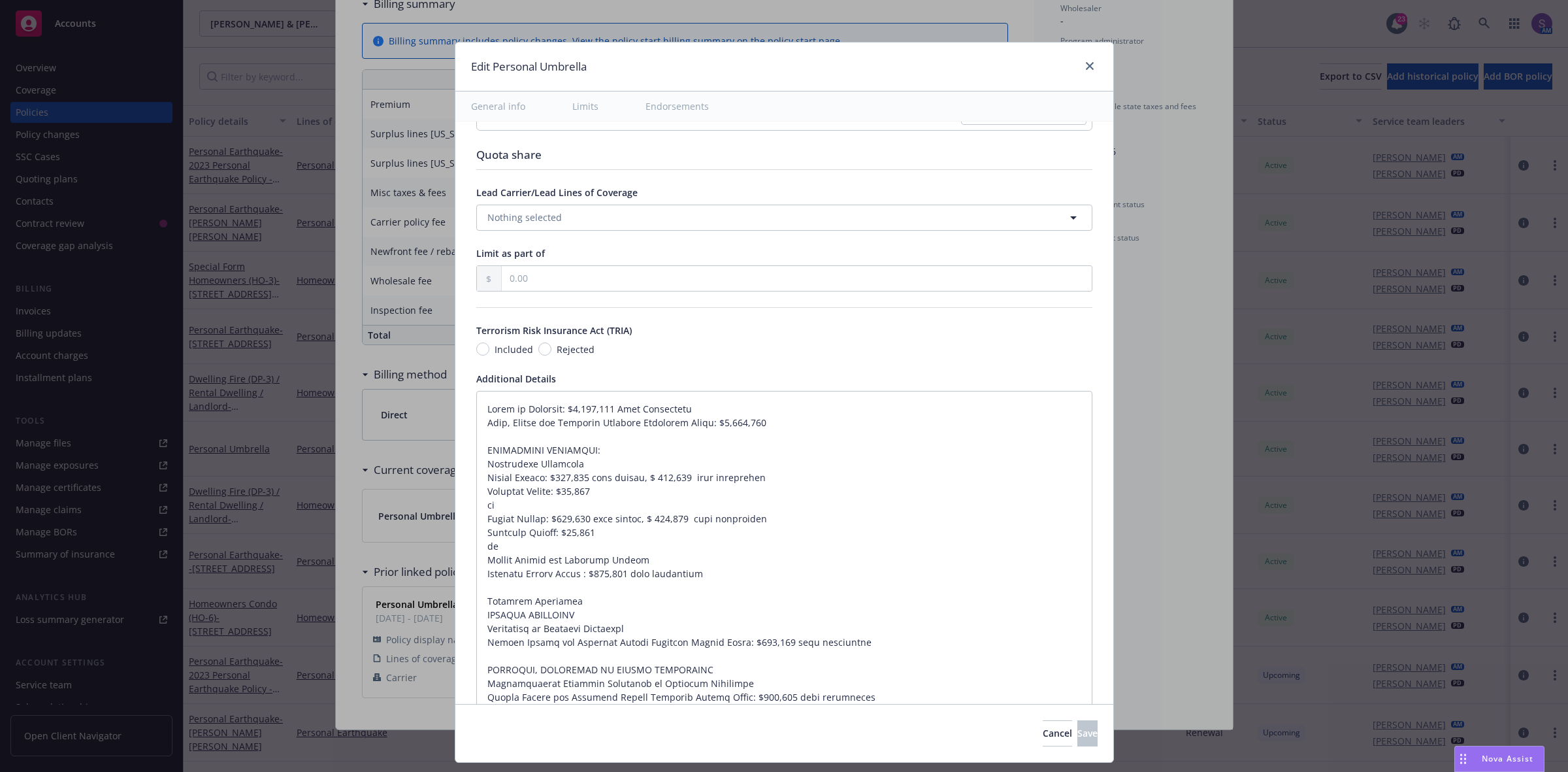
type textarea "x"
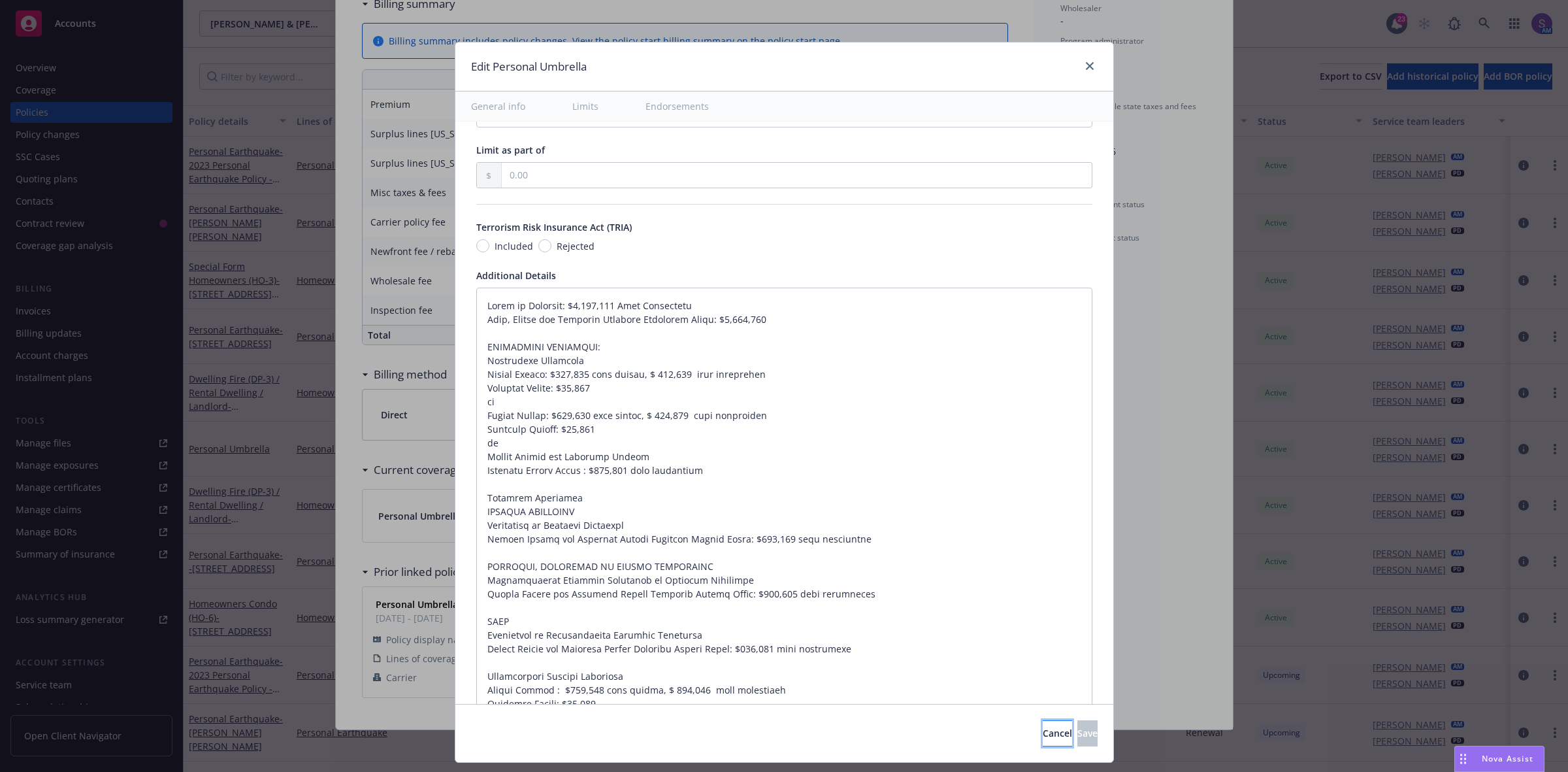
click at [1043, 742] on button "Cancel" at bounding box center [1057, 733] width 29 height 26
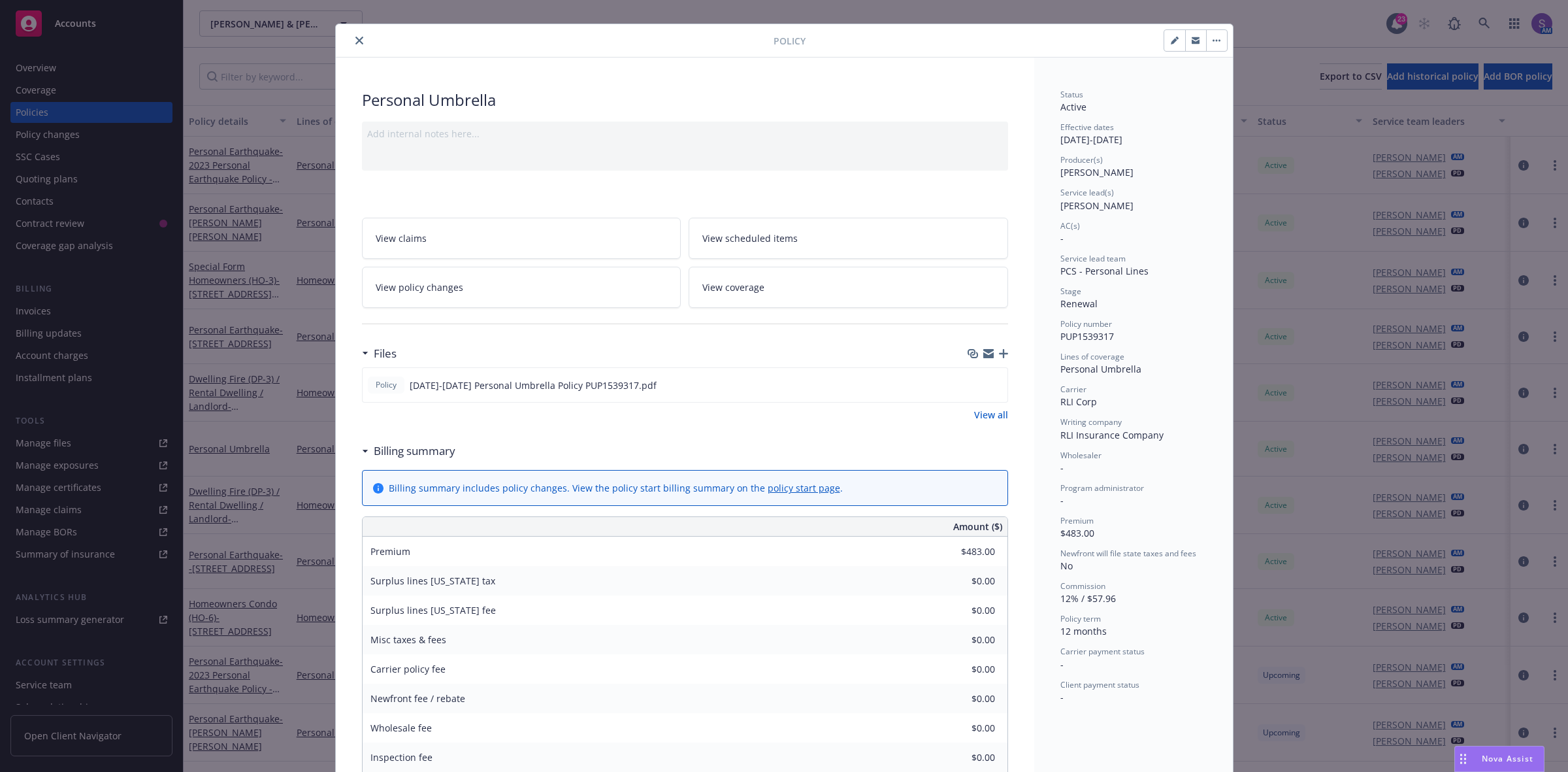
scroll to position [0, 0]
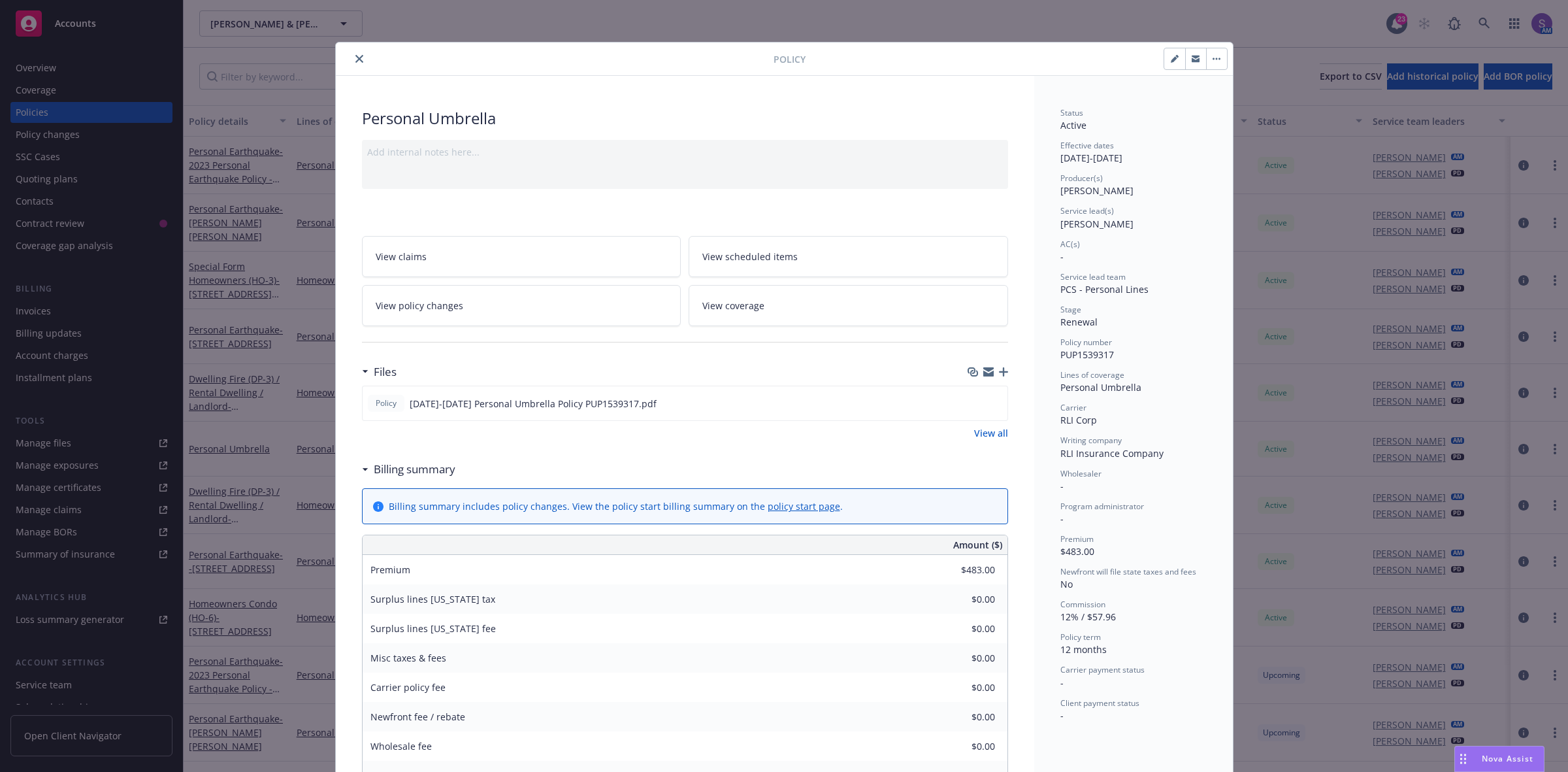
click at [356, 59] on icon "close" at bounding box center [359, 59] width 8 height 8
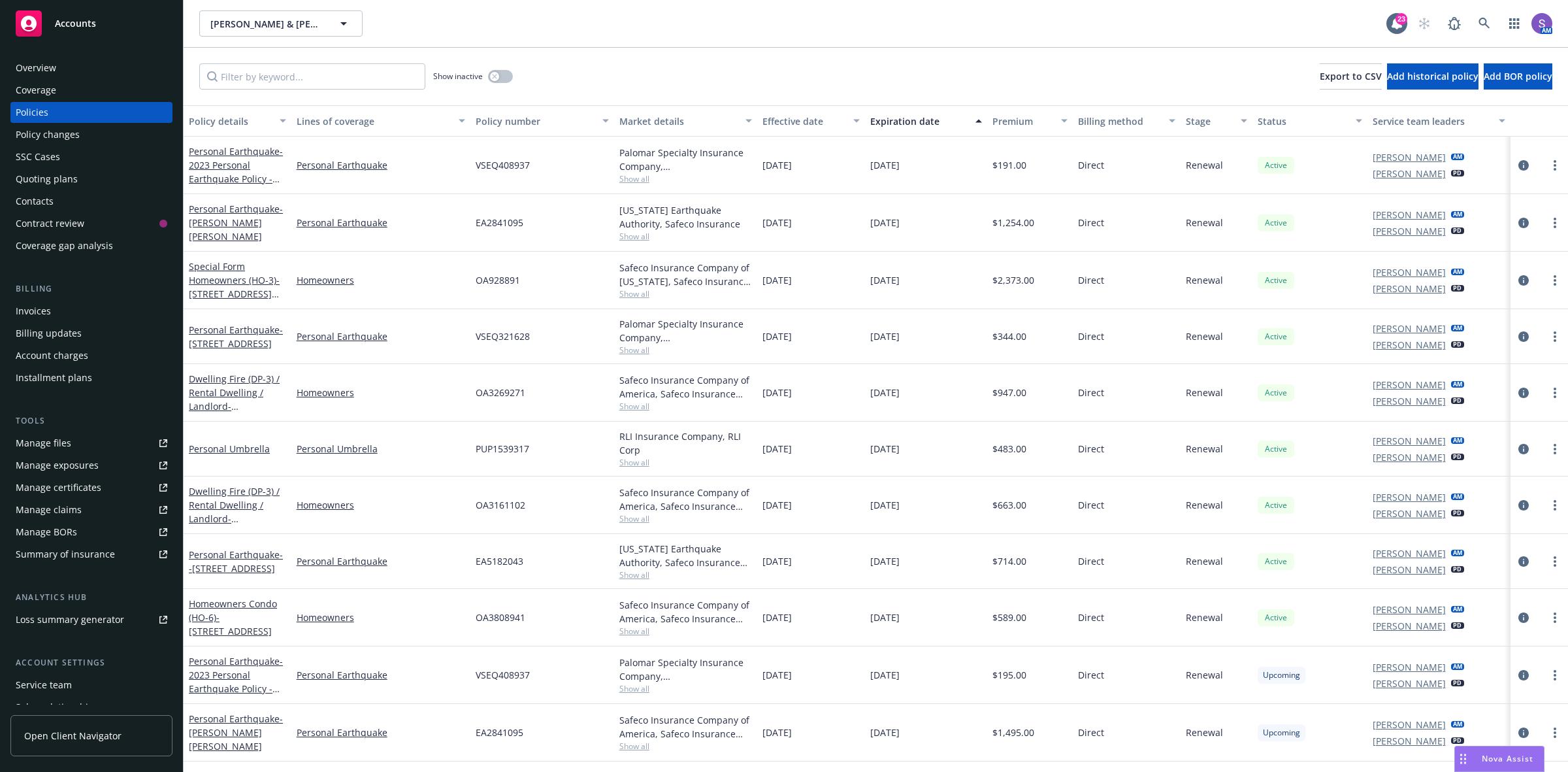
click at [21, 155] on div "SSC Cases" at bounding box center [38, 157] width 45 height 21
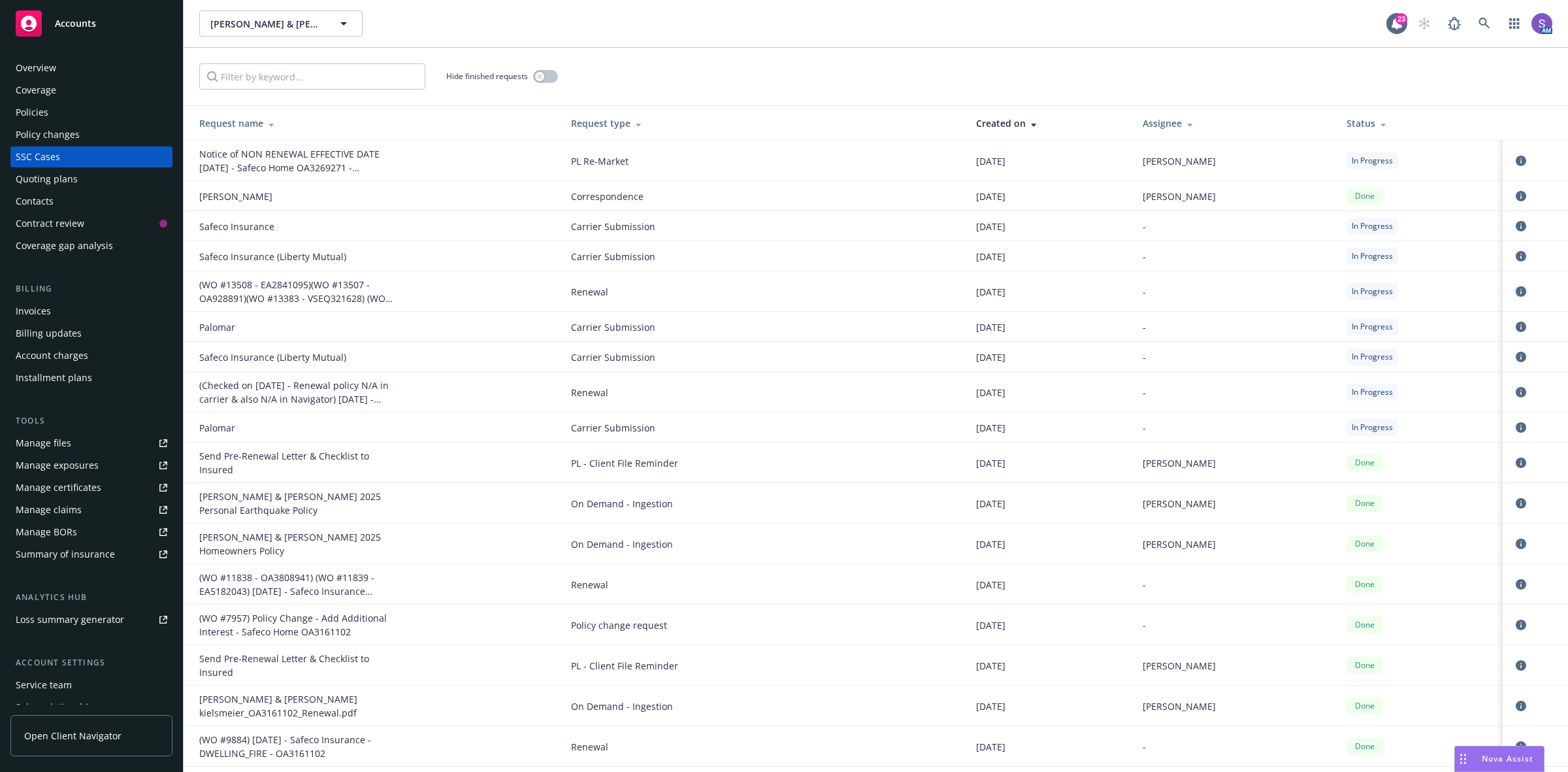
click at [1516, 294] on icon "circleInformation" at bounding box center [1521, 292] width 11 height 11
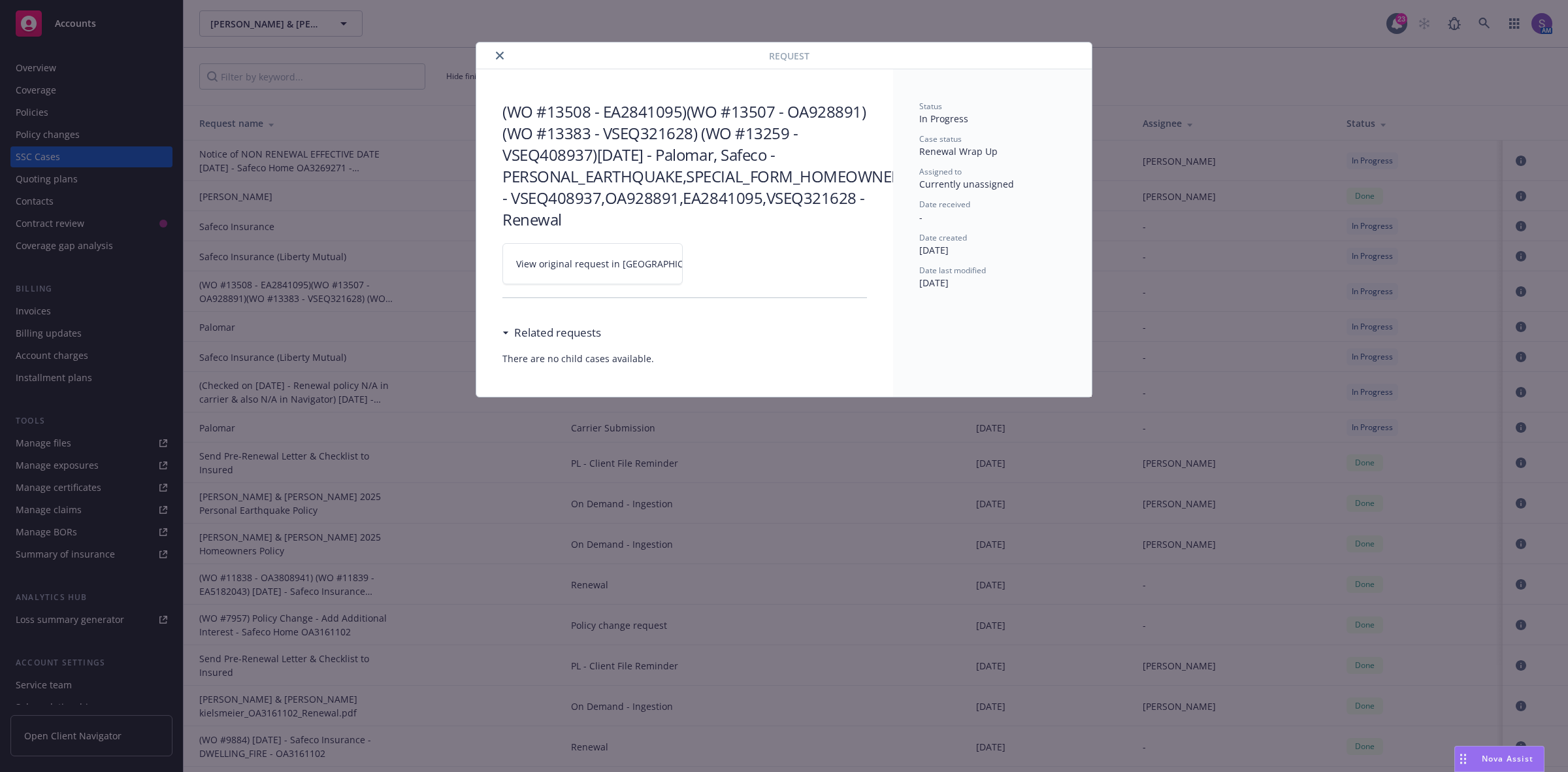
click at [573, 267] on span "View original request in SSC" at bounding box center [615, 264] width 198 height 14
click at [500, 56] on icon "close" at bounding box center [500, 55] width 8 height 8
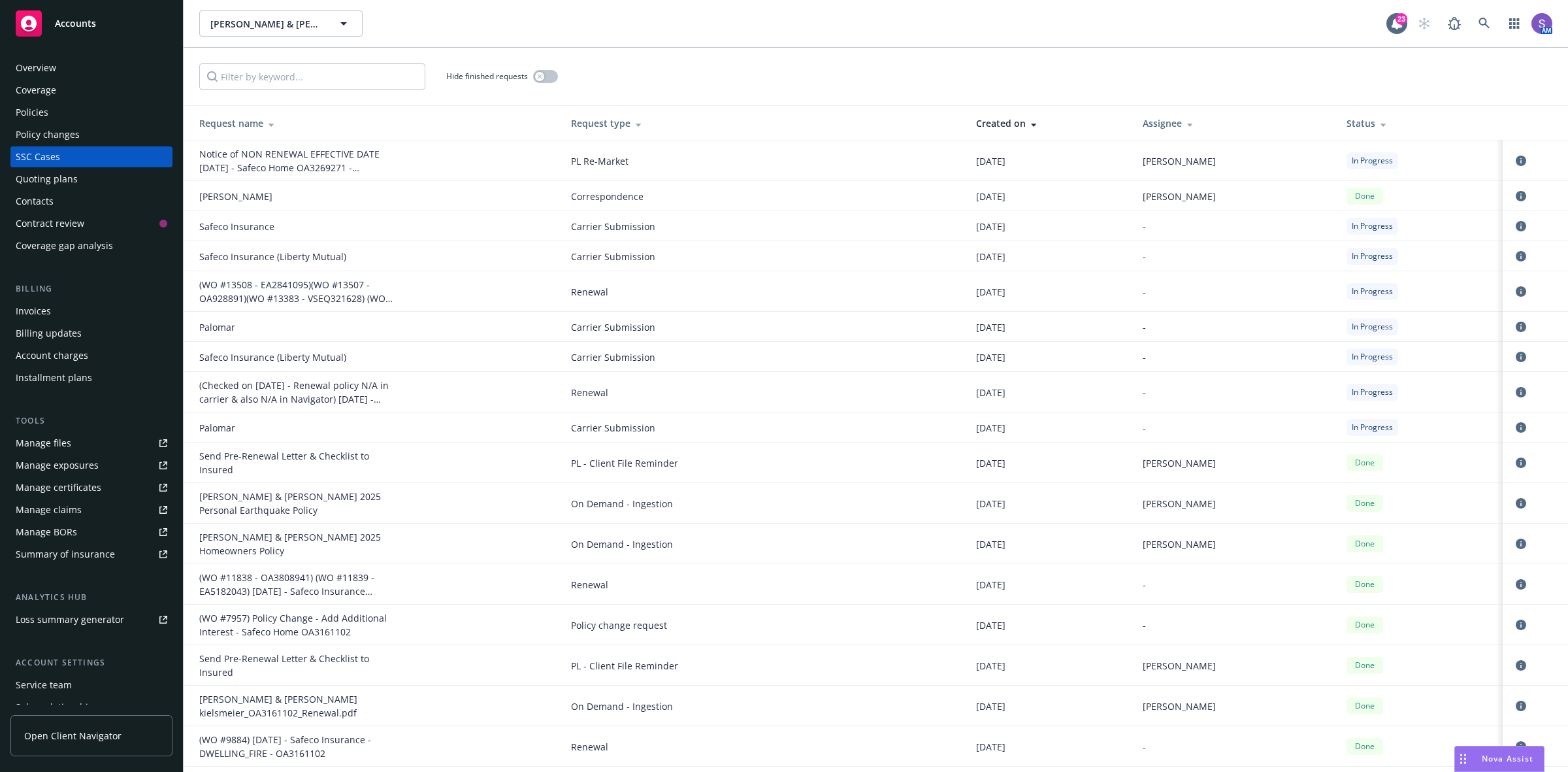
click at [42, 60] on div "Overview" at bounding box center [36, 68] width 41 height 21
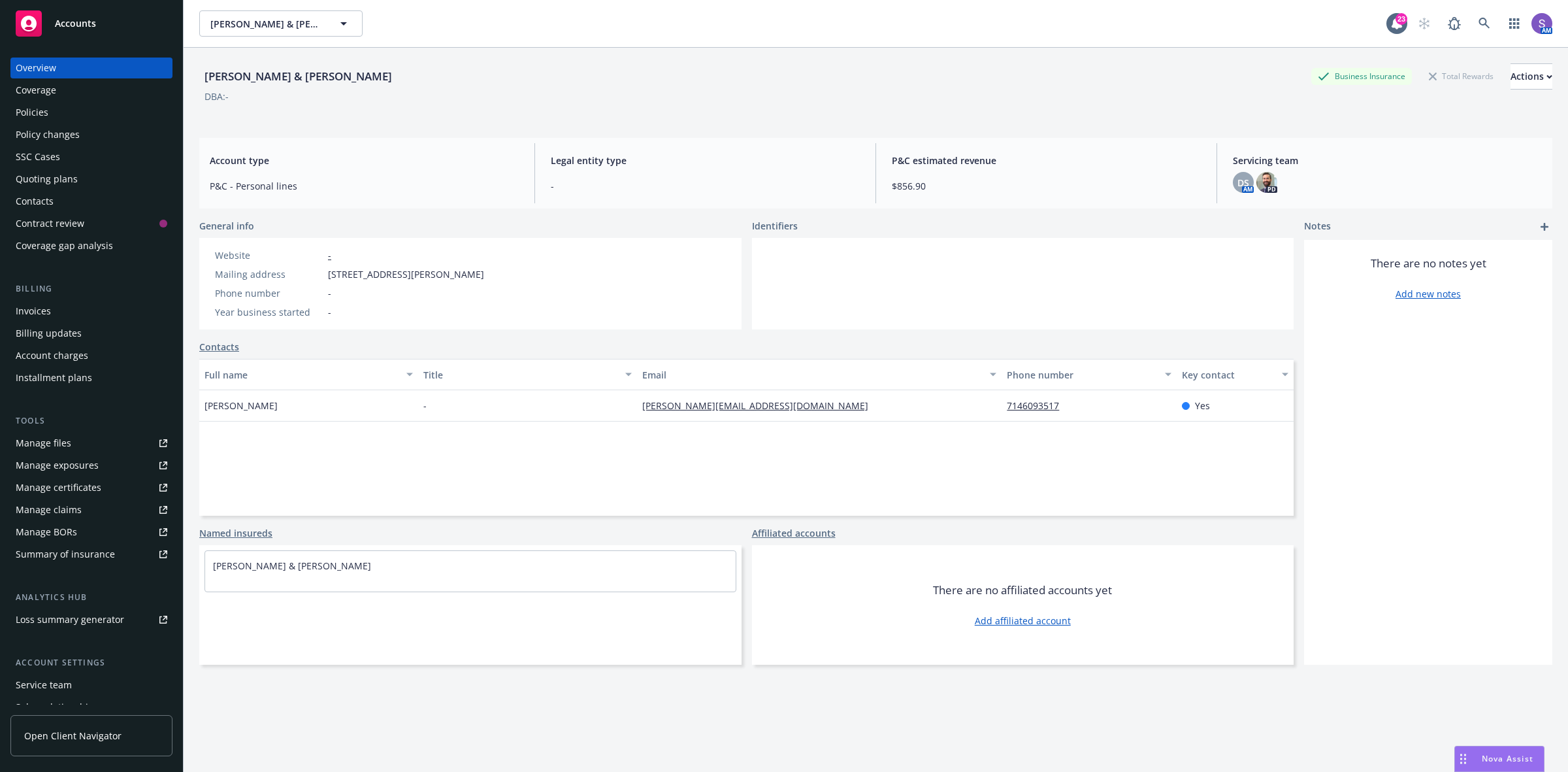
click at [35, 111] on div "Policies" at bounding box center [32, 113] width 32 height 21
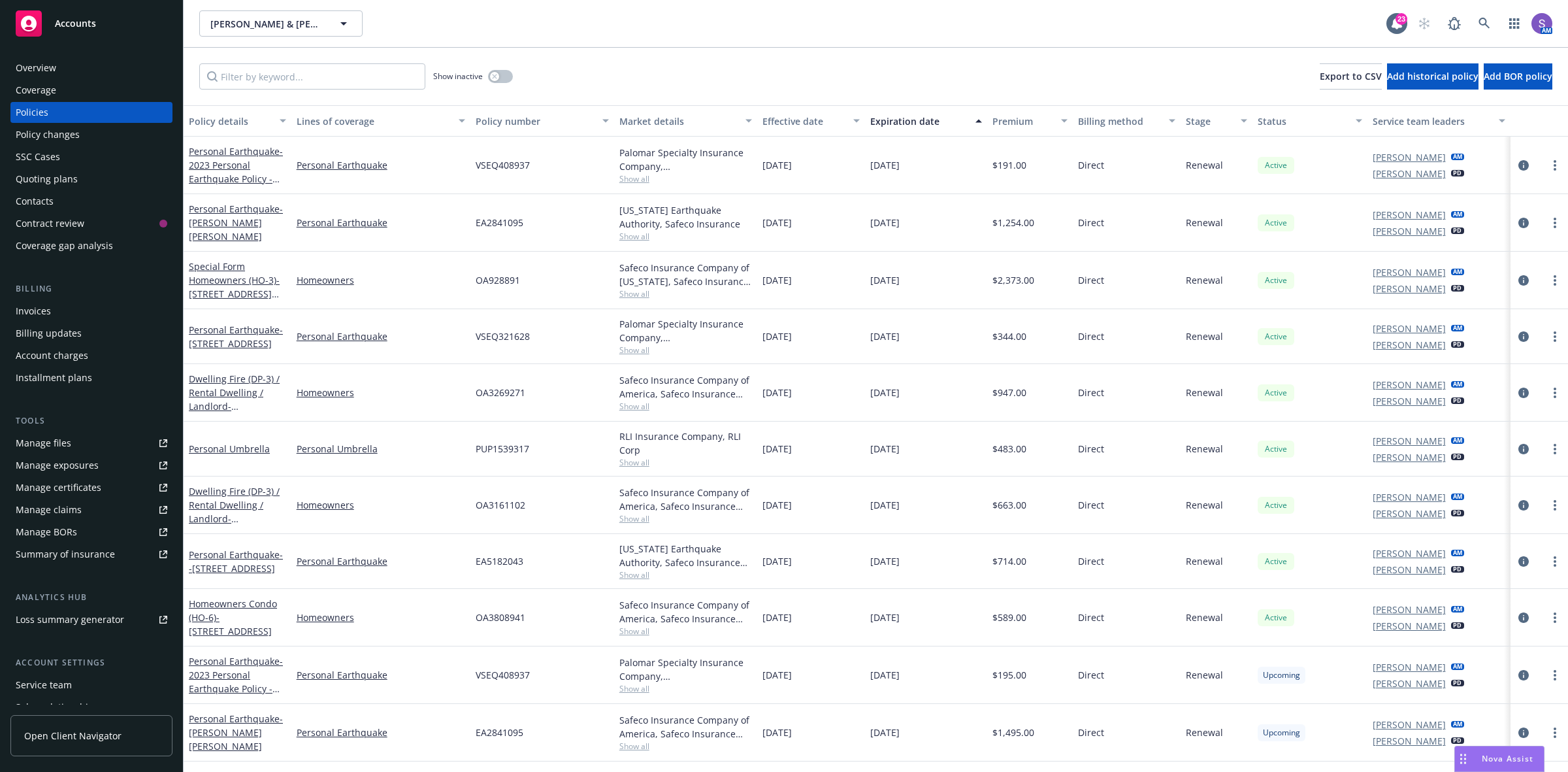
scroll to position [106, 0]
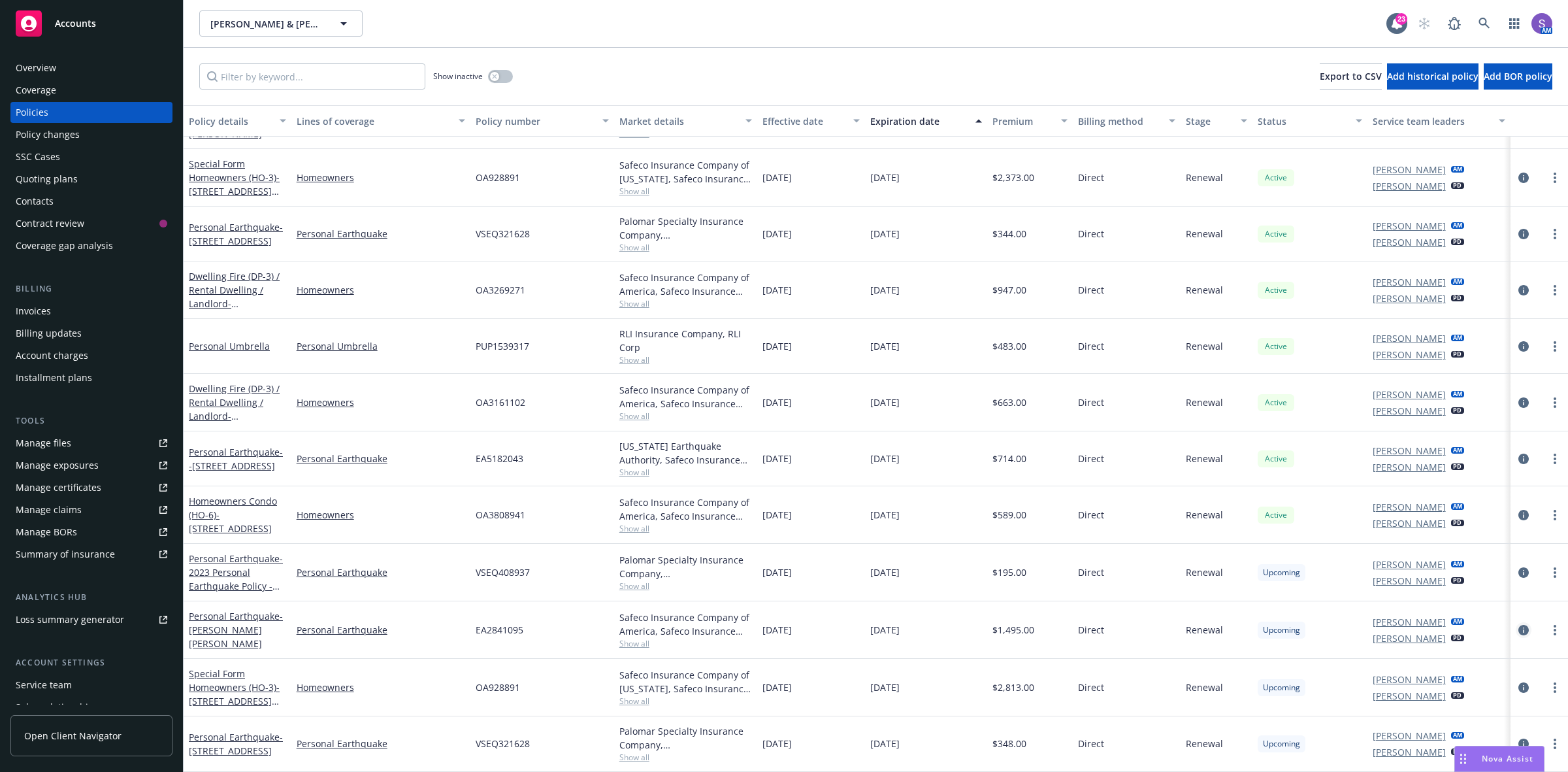
click at [1518, 631] on icon "circleInformation" at bounding box center [1523, 630] width 11 height 11
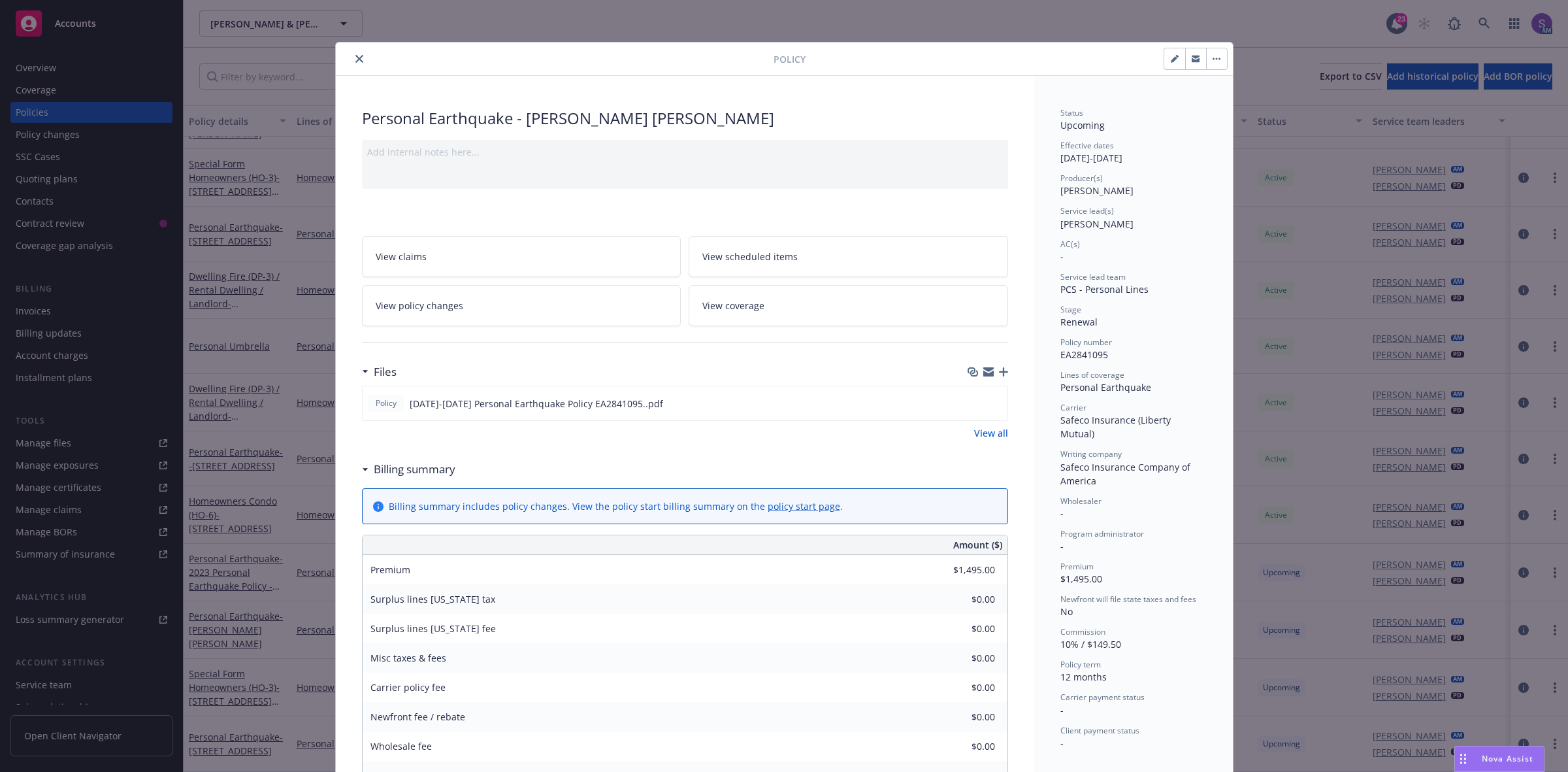
click at [1171, 56] on icon "button" at bounding box center [1175, 59] width 8 height 8
select select "RENEWAL"
select select "12"
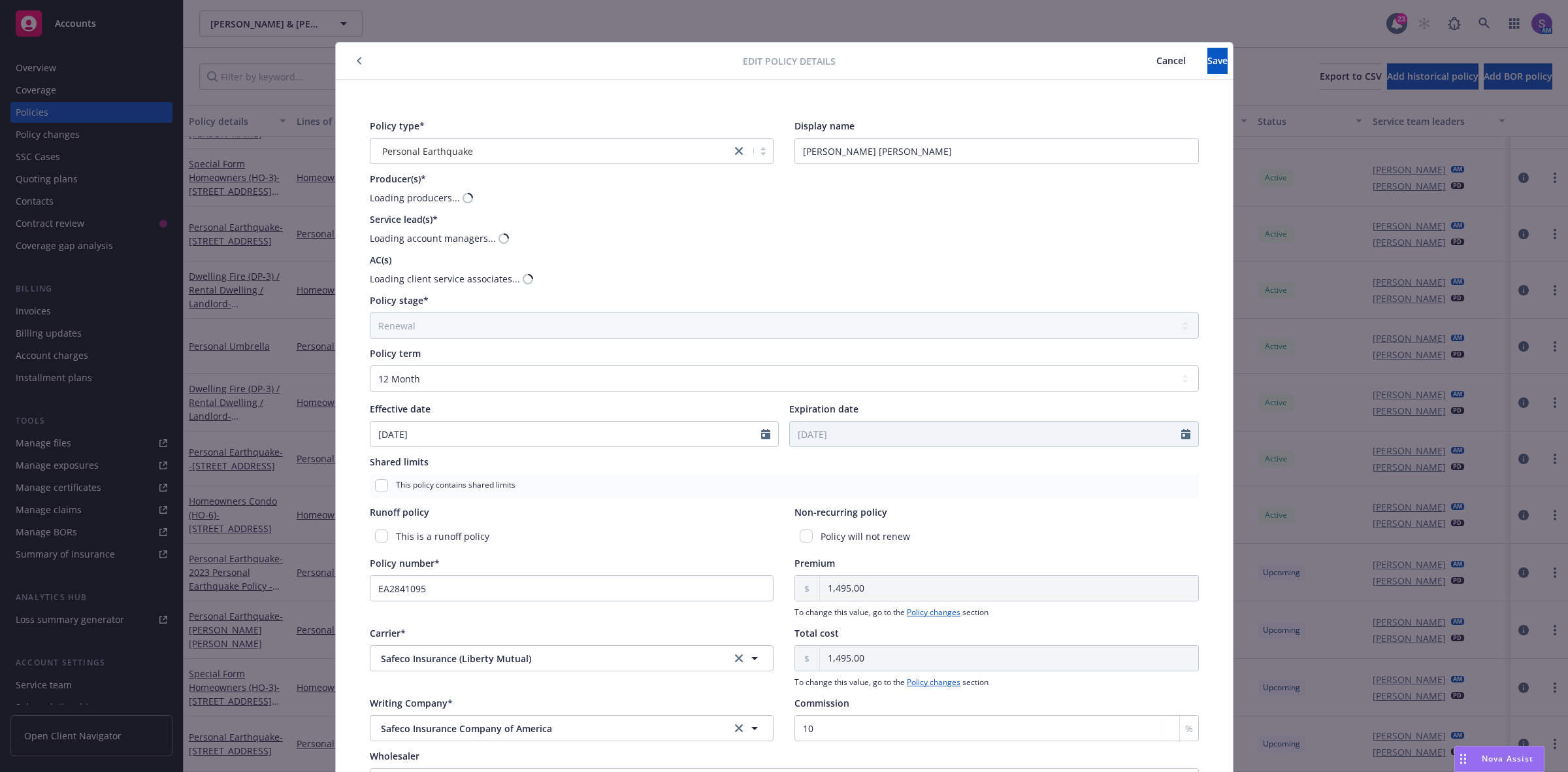
scroll to position [158, 0]
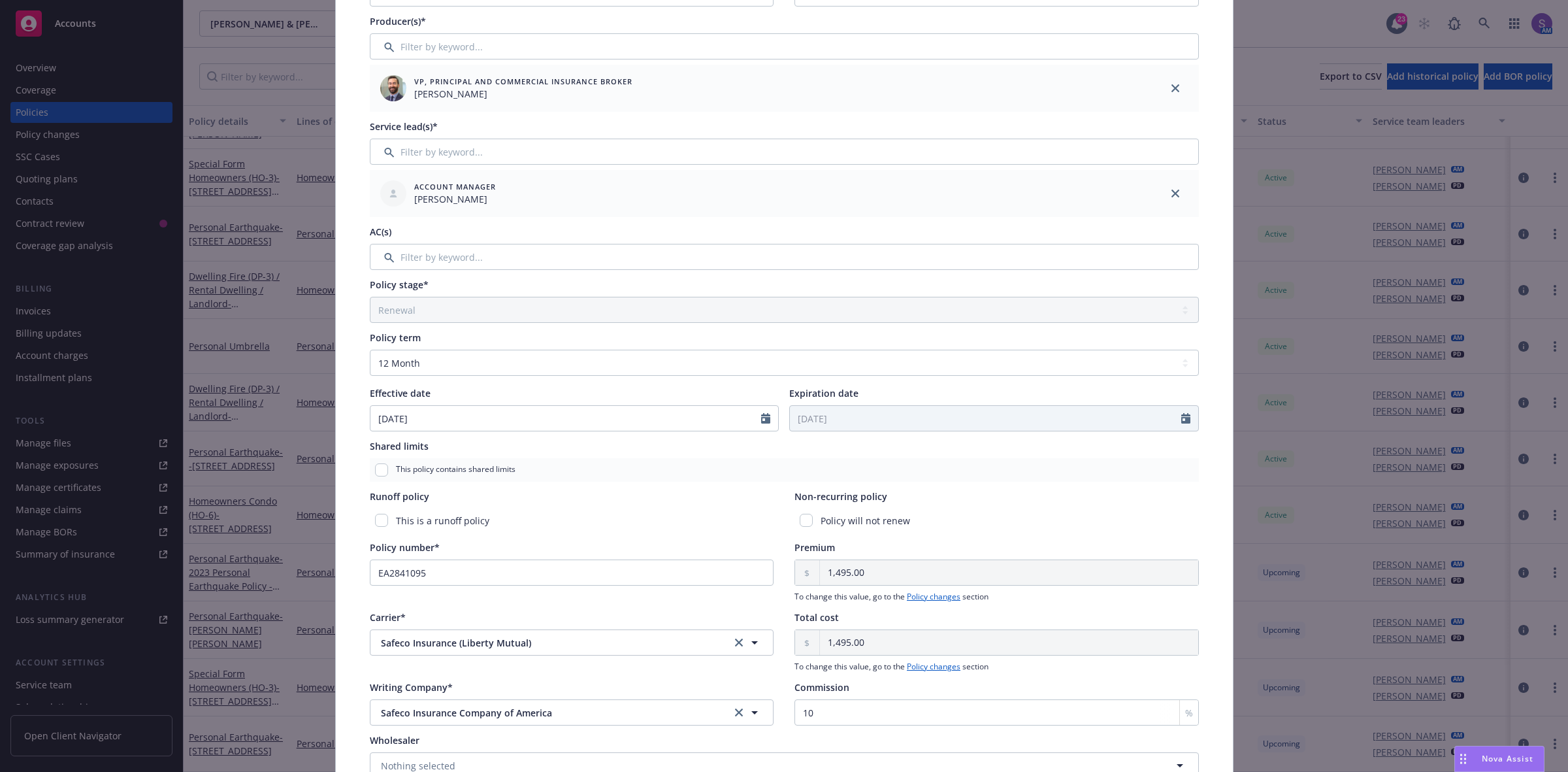
click at [730, 498] on div "Runoff policy" at bounding box center [572, 496] width 405 height 14
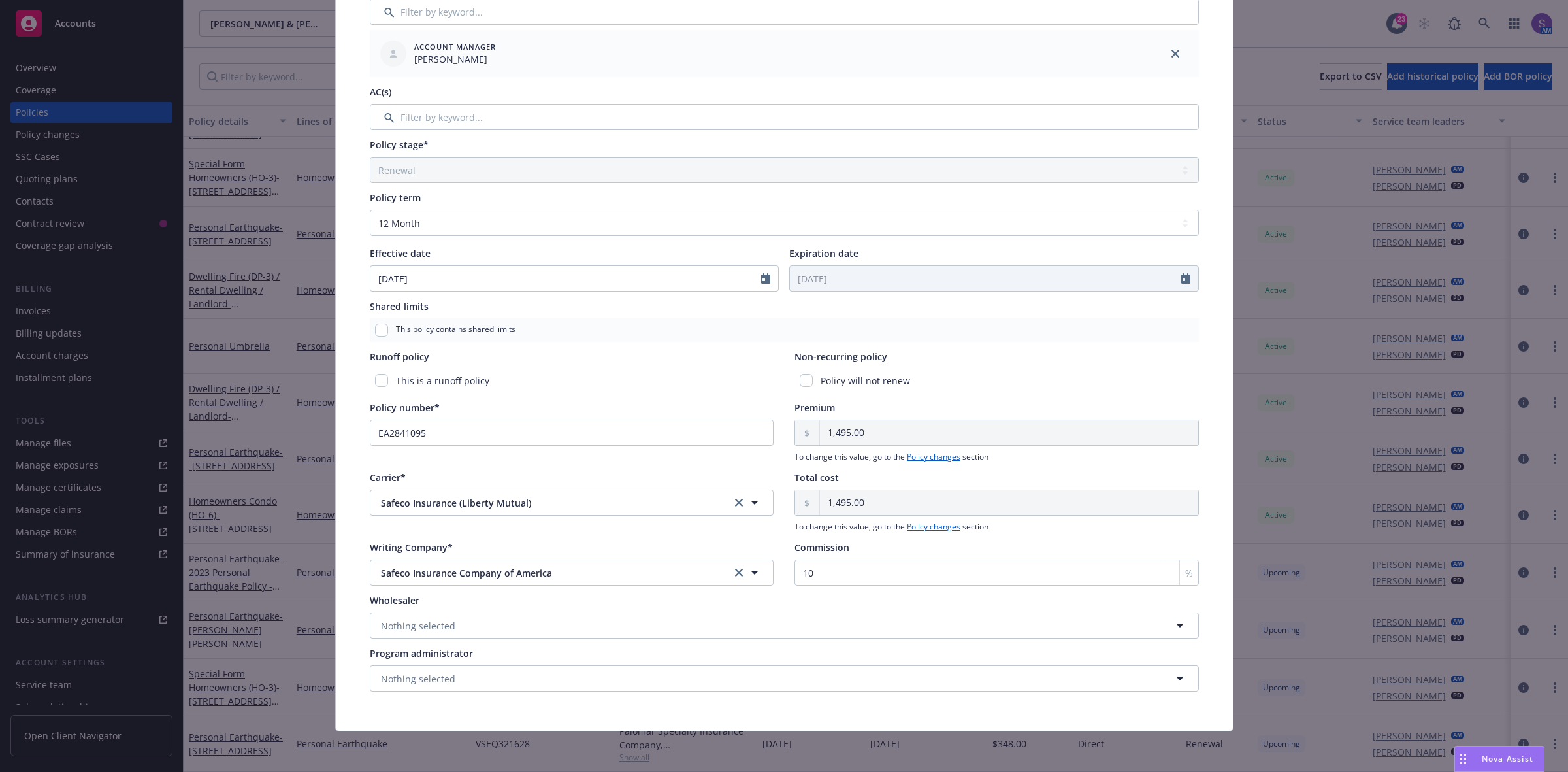
scroll to position [298, 0]
click at [735, 501] on icon "clear selection" at bounding box center [739, 502] width 8 height 8
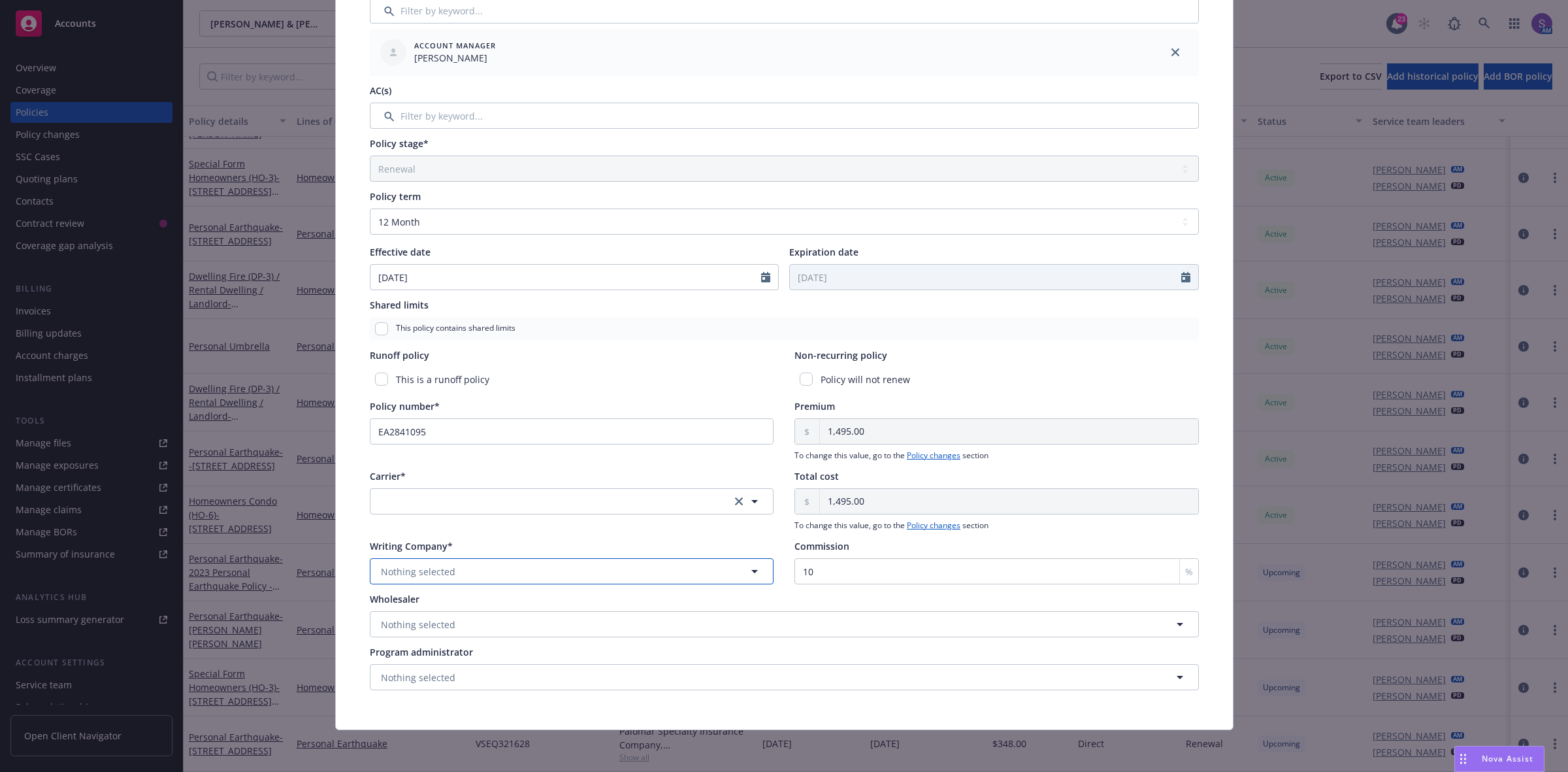
click at [404, 570] on span "Nothing selected" at bounding box center [418, 572] width 75 height 14
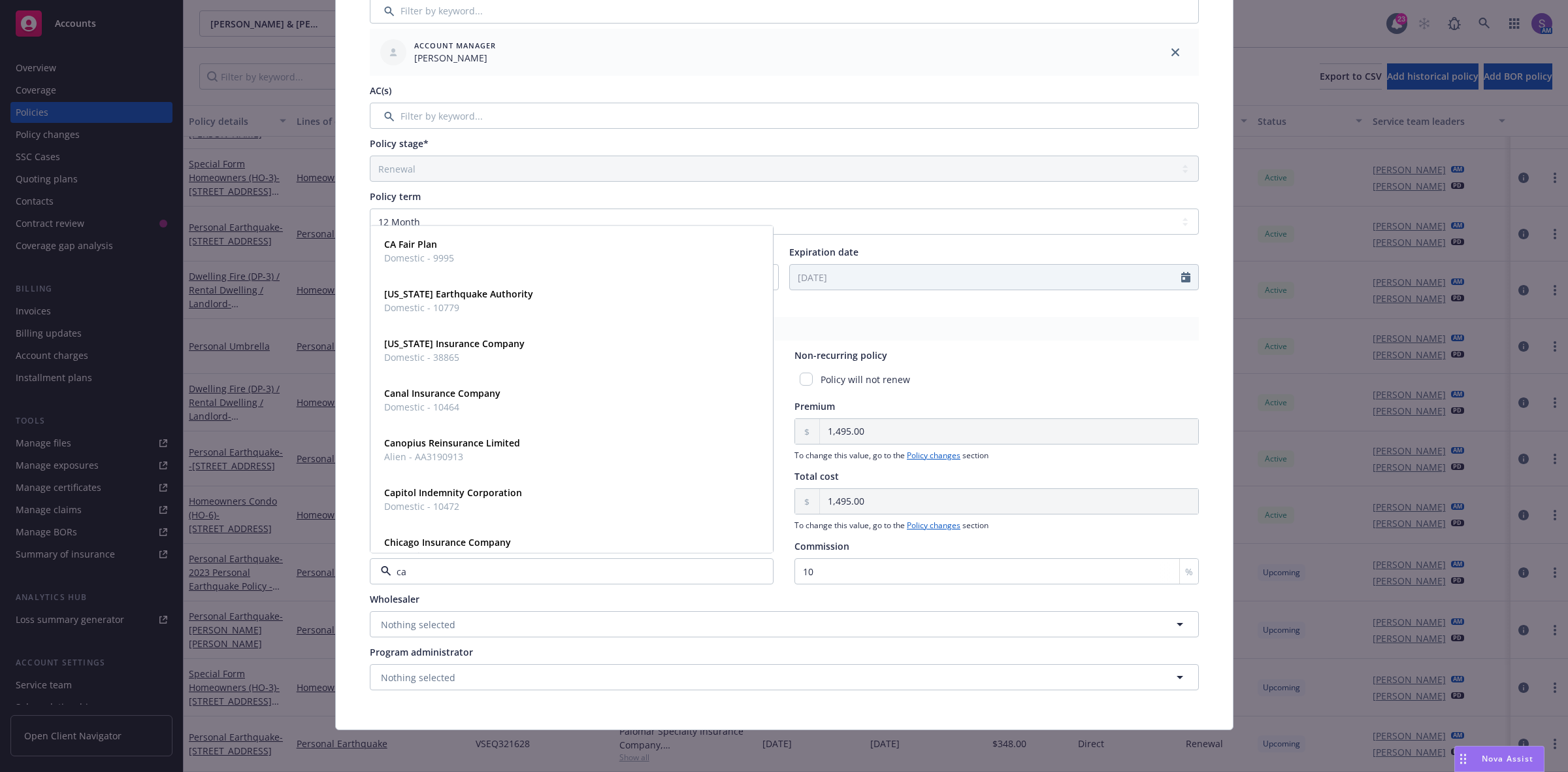
type input "cal"
click at [475, 249] on strong "California Earthquake Authority" at bounding box center [458, 244] width 149 height 12
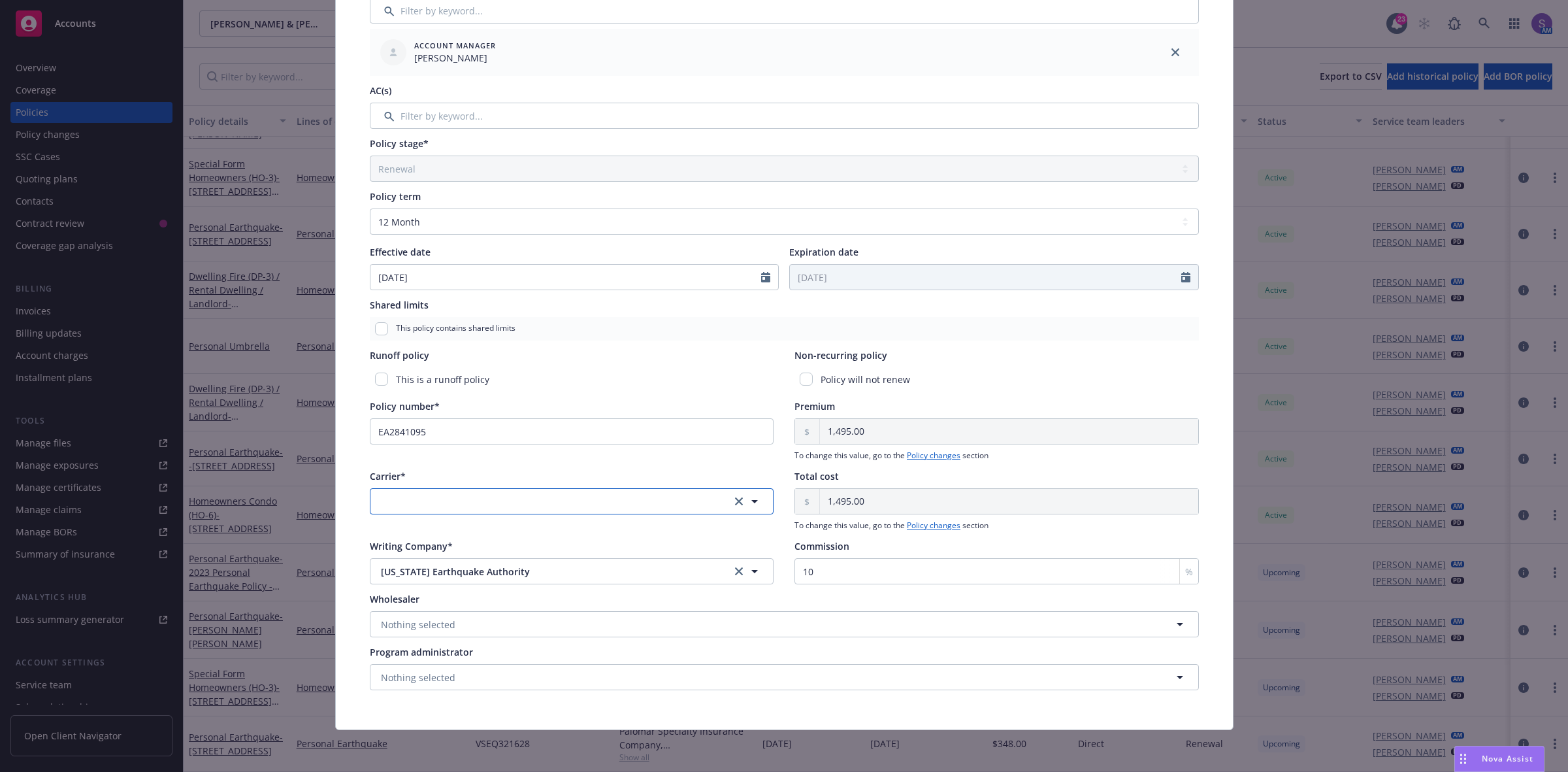
click at [410, 502] on button "button" at bounding box center [572, 501] width 405 height 26
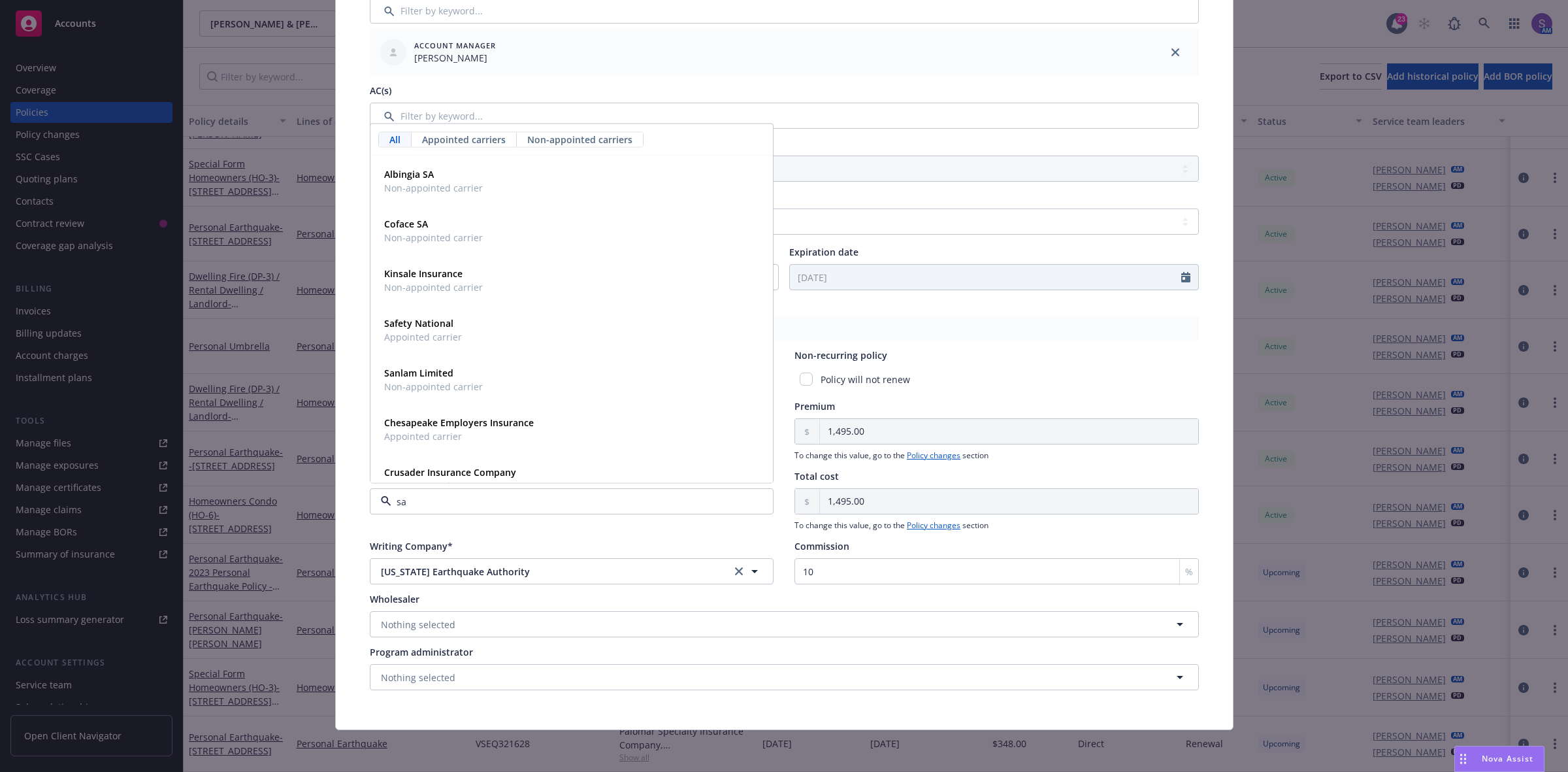
type input "saf"
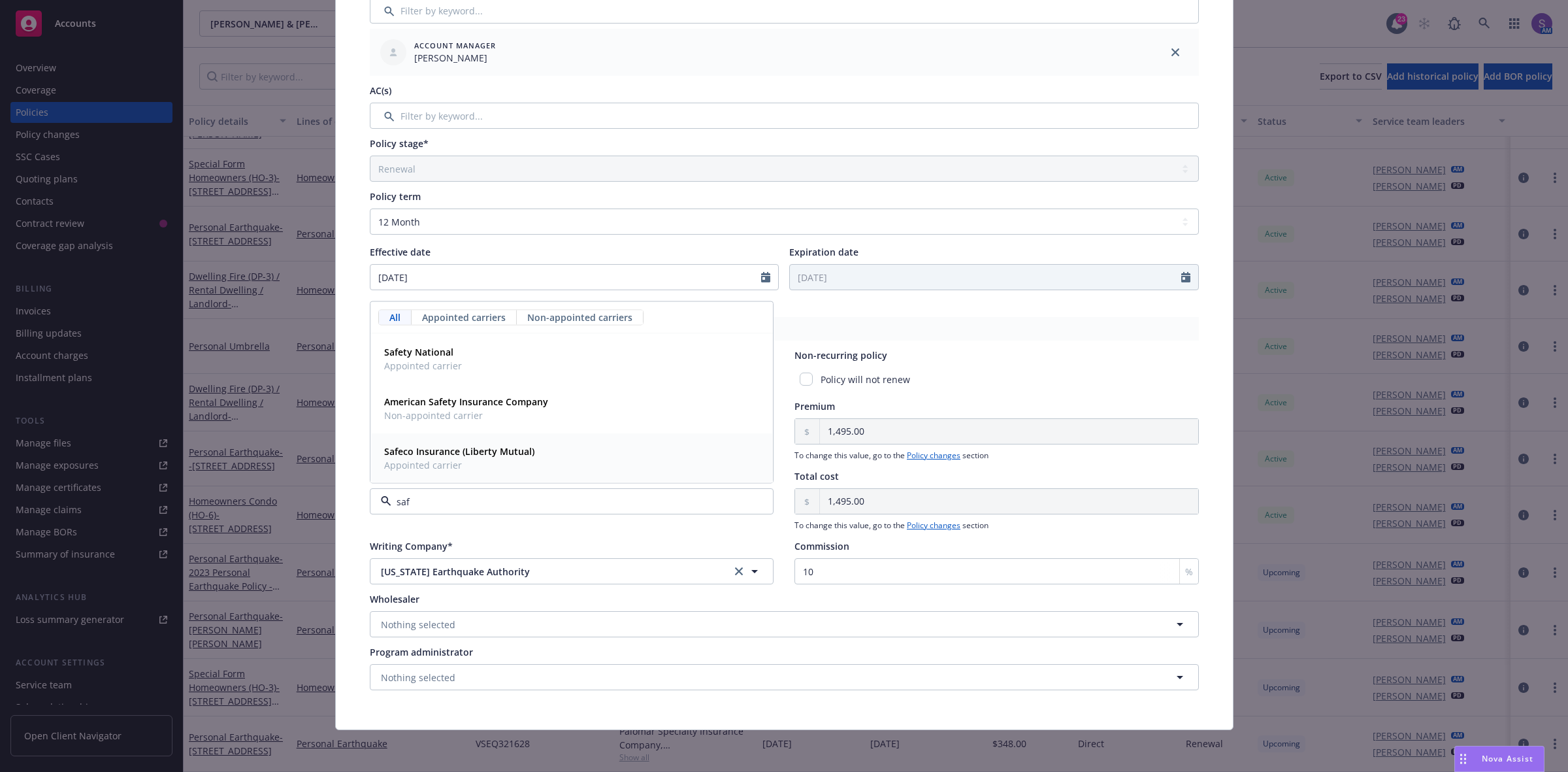
click at [434, 456] on span "Safeco Insurance (Liberty Mutual)" at bounding box center [459, 451] width 150 height 14
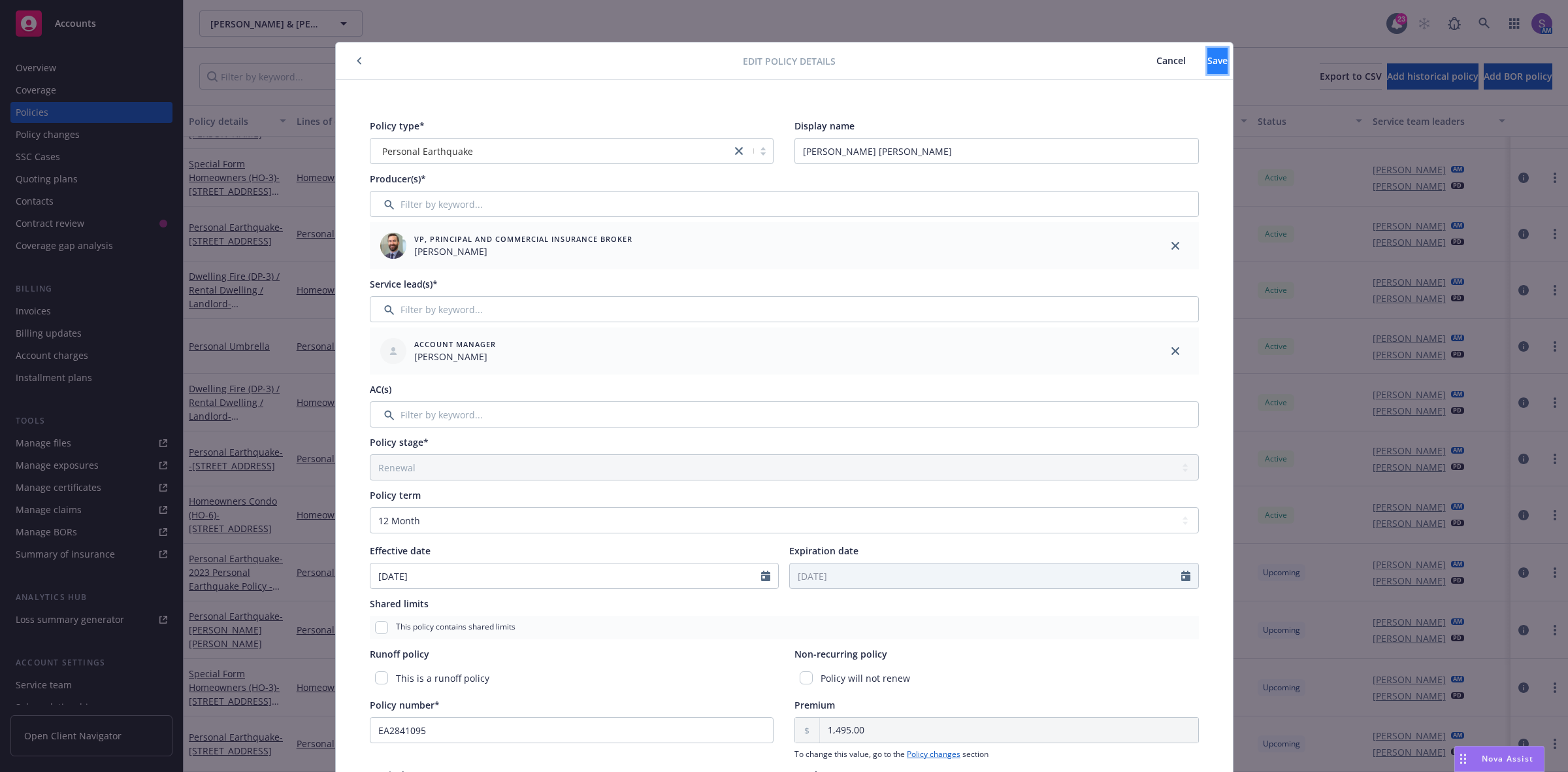
click at [1207, 64] on button "Save" at bounding box center [1217, 60] width 20 height 26
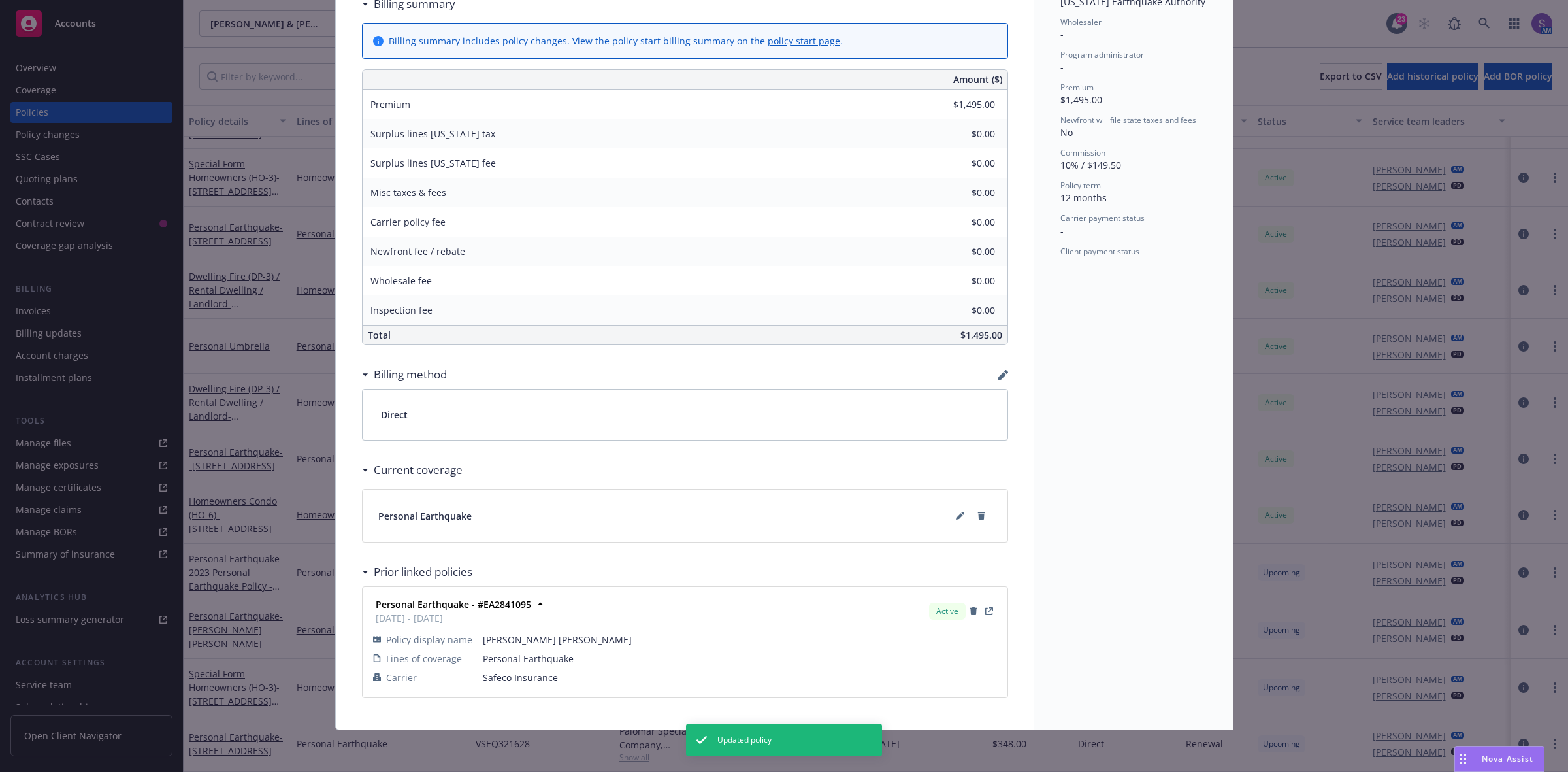
scroll to position [468, 0]
click at [957, 512] on icon at bounding box center [960, 516] width 8 height 8
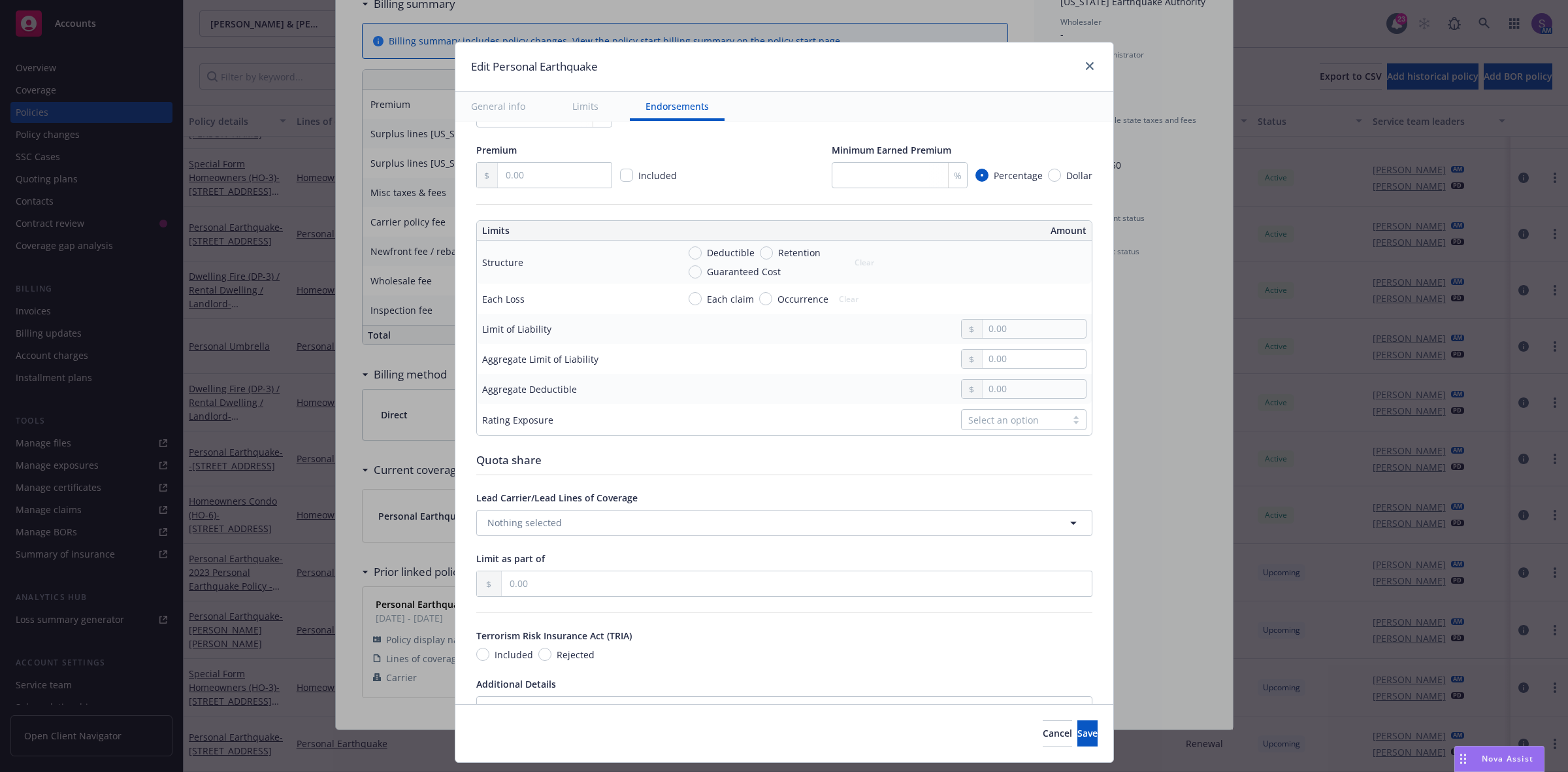
scroll to position [593, 0]
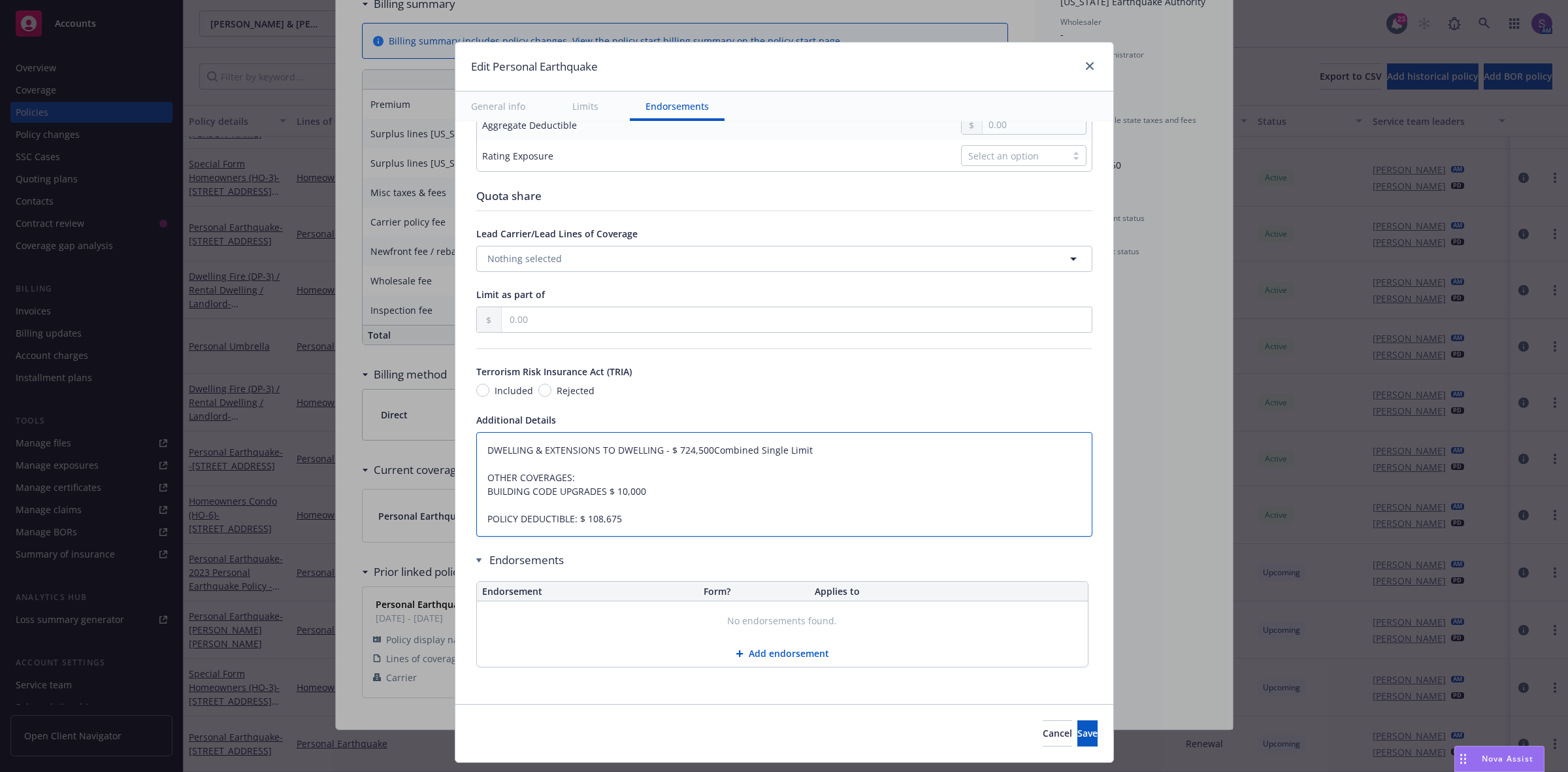
click at [476, 448] on textarea "DWELLING & EXTENSIONS TO DWELLING - $ 724,500Combined Single Limit OTHER COVERA…" at bounding box center [784, 484] width 616 height 105
type textarea "x"
type textarea "DWELLING & EXTENSIONS TO DWELLING - $ 724,500Combined Single Limit OTHER COVERA…"
type textarea "x"
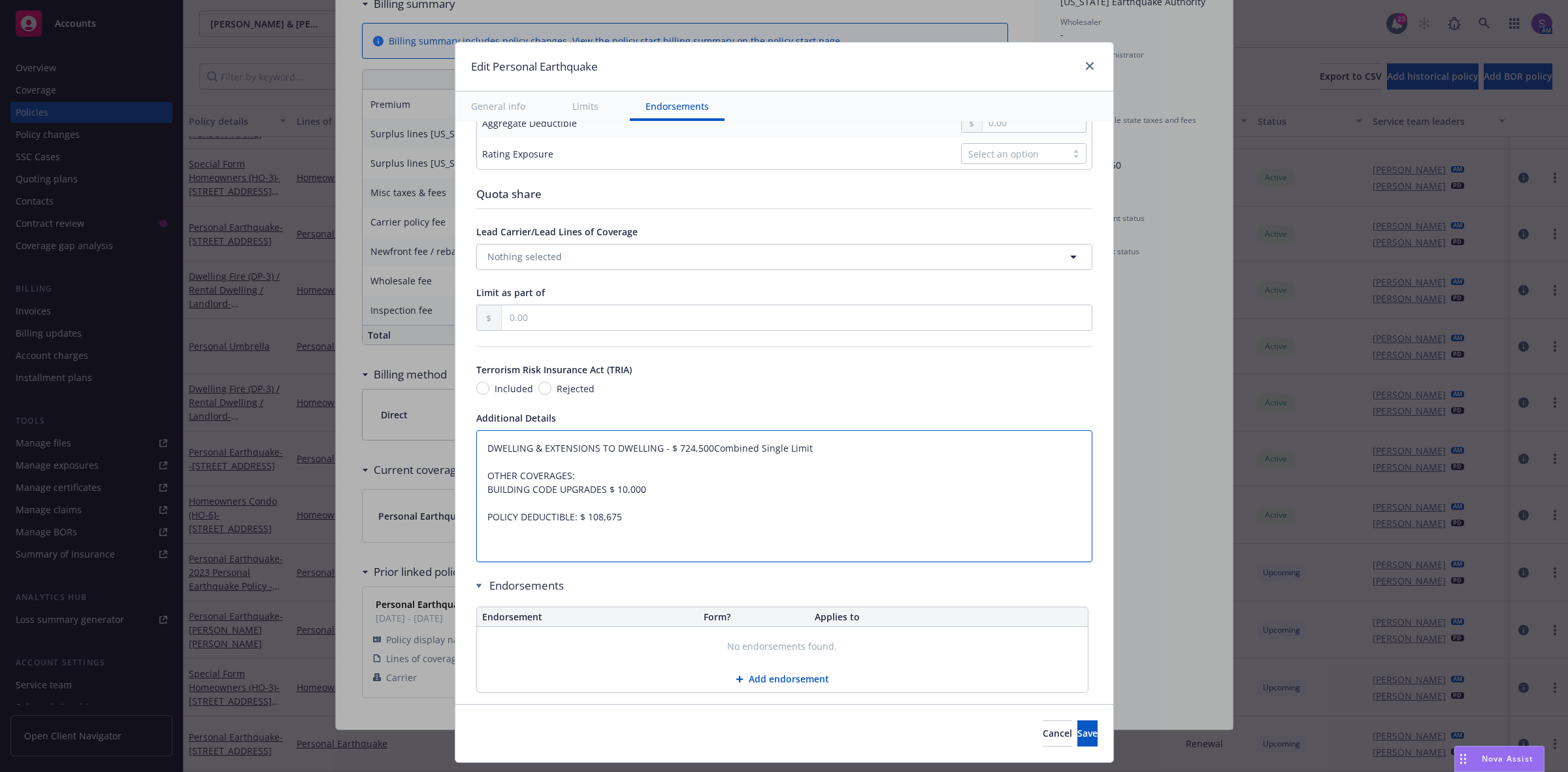
type textarea "DWELLING & EXTENSIONS TO DWELLING - $ 724,500Combined Single Limit OTHER COVERA…"
type textarea "x"
type textarea "DWELLING & EXTENSIONS TO DWELLING - $ 724,500Combined Single Limit OTHER COVERA…"
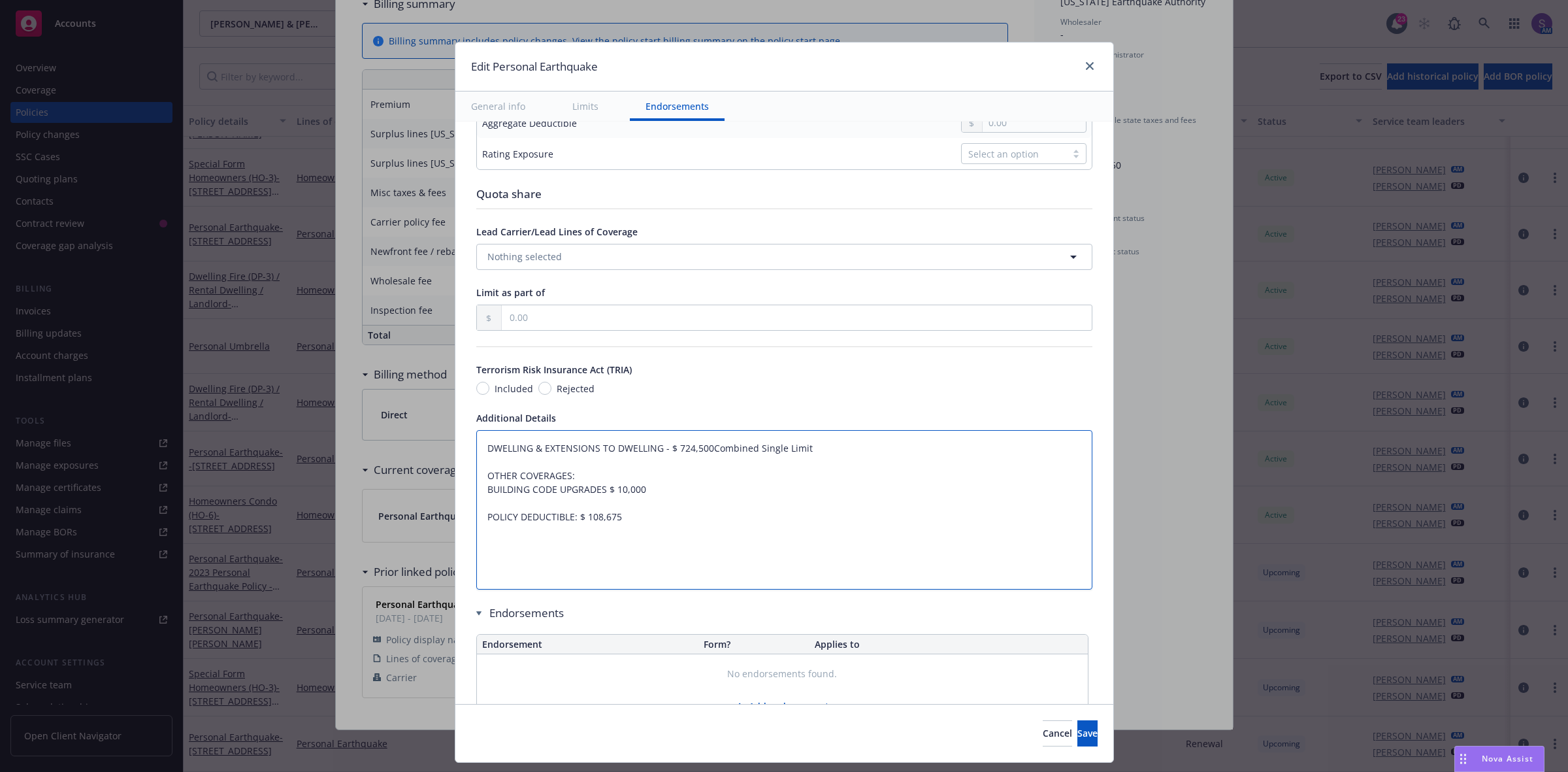
click at [520, 452] on textarea "DWELLING & EXTENSIONS TO DWELLING - $ 724,500Combined Single Limit OTHER COVERA…" at bounding box center [784, 510] width 616 height 160
paste textarea "COVERAGE: LIMIT OF INSURANCE: A. DWELLING Combined Single Limit $ 811,700 B. EX…"
type textarea "x"
type textarea "COVERAGE: LIMIT OF INSURANCE: A. DWELLING Combined Single Limit $ 811,700 B. EX…"
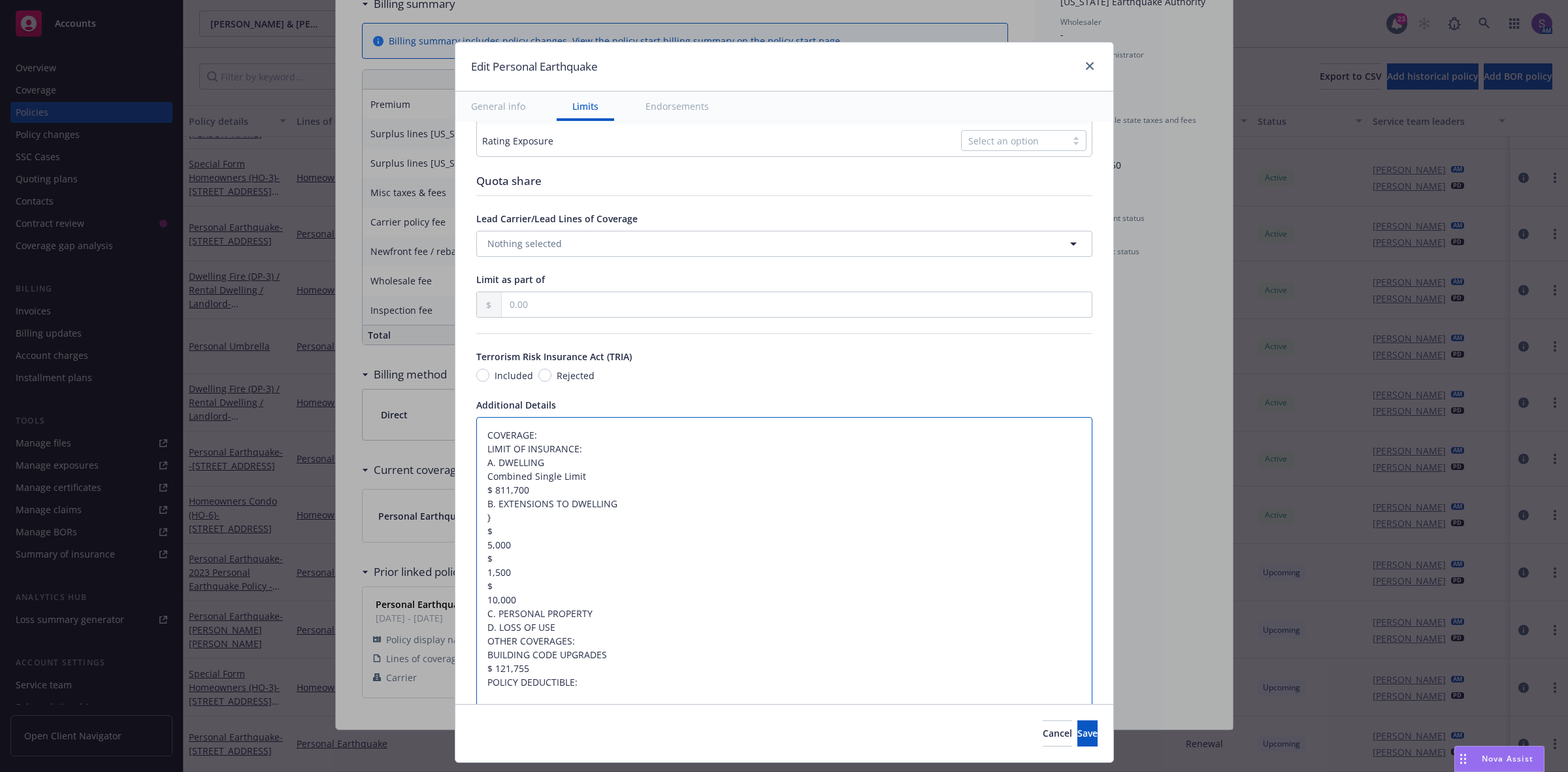
drag, startPoint x: 621, startPoint y: 505, endPoint x: 462, endPoint y: 508, distance: 159.0
click at [462, 508] on div "Display name Coverage trigger Claims-Made Occurrence Claims-Made and Reported R…" at bounding box center [784, 260] width 658 height 1489
type textarea "x"
type textarea "COVERAGE: LIMIT OF INSURANCE: A. DWELLING Combined Single Limit $ 811,700 } $ 5…"
click at [596, 465] on textarea "COVERAGE: LIMIT OF INSURANCE: A. DWELLING Combined Single Limit $ 811,700 } $ 5…" at bounding box center [784, 627] width 616 height 421
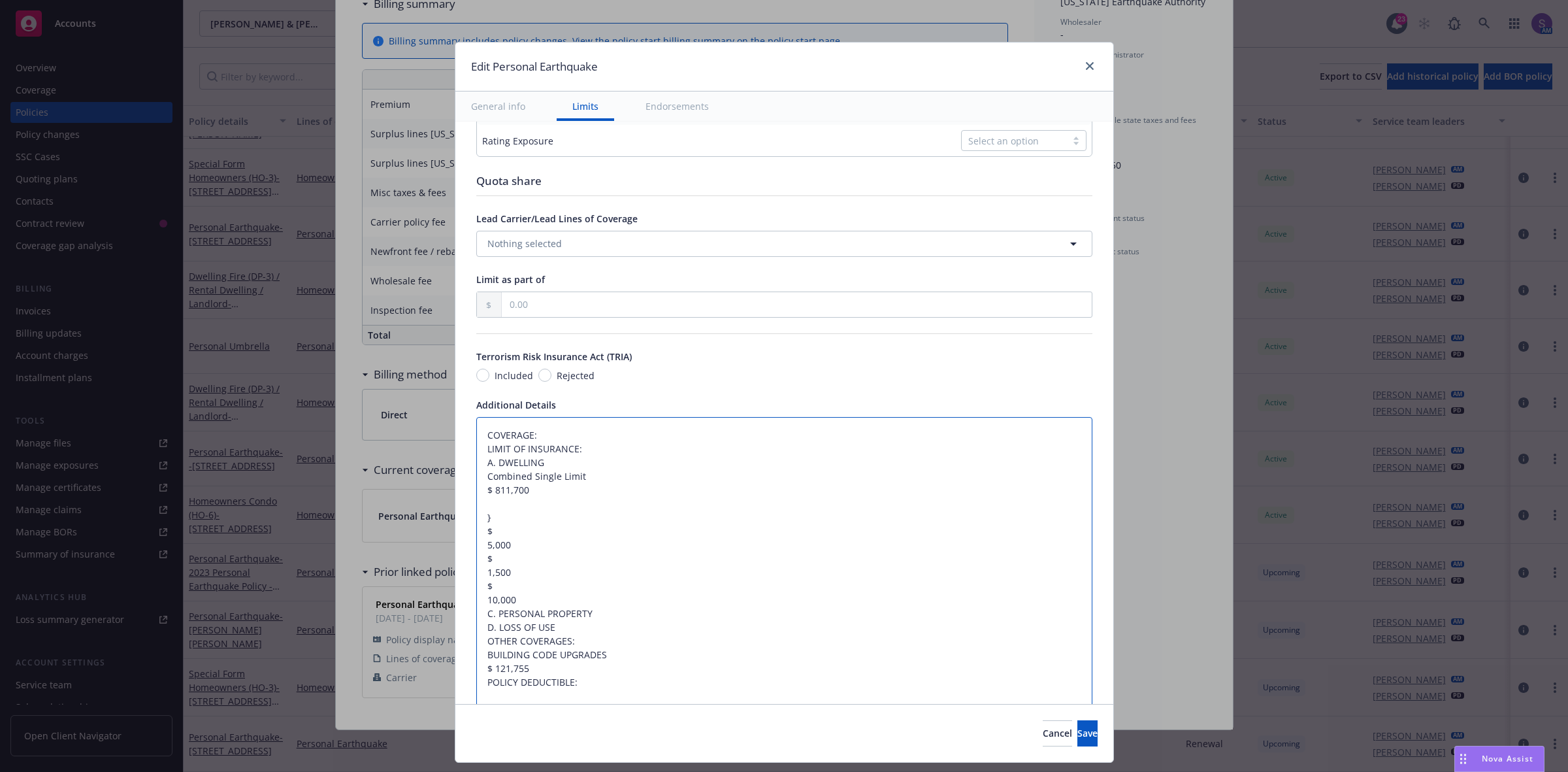
type textarea "x"
type textarea "COVERAGE: LIMIT OF INSURANCE: A. DWELLING Combined Single Limit $ 811,700 } $ 5…"
type textarea "x"
type textarea "COVERAGE: LIMIT OF INSURANCE: A. DWELLING & Combined Single Limit $ 811,700 } $…"
type textarea "x"
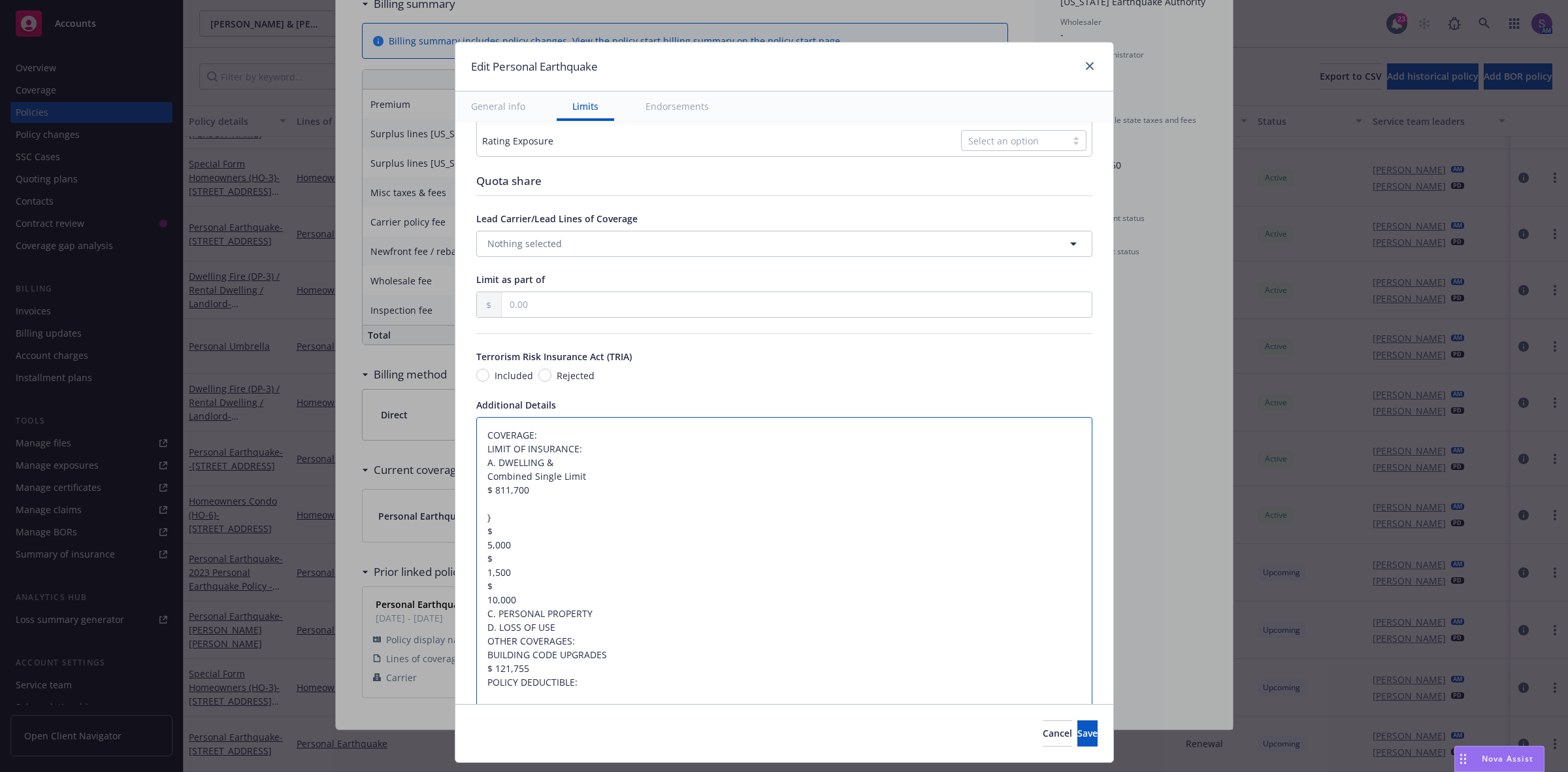
type textarea "COVERAGE: LIMIT OF INSURANCE: A. DWELLING & Combined Single Limit $ 811,700 } $…"
paste textarea "B. EXTENSIONS TO DWELLING"
type textarea "x"
type textarea "COVERAGE: LIMIT OF INSURANCE: A. DWELLING & B. EXTENSIONS TO DWELLING Combined …"
click at [476, 491] on textarea "COVERAGE: LIMIT OF INSURANCE: A. DWELLING & B. EXTENSIONS TO DWELLING Combined …" at bounding box center [784, 627] width 616 height 421
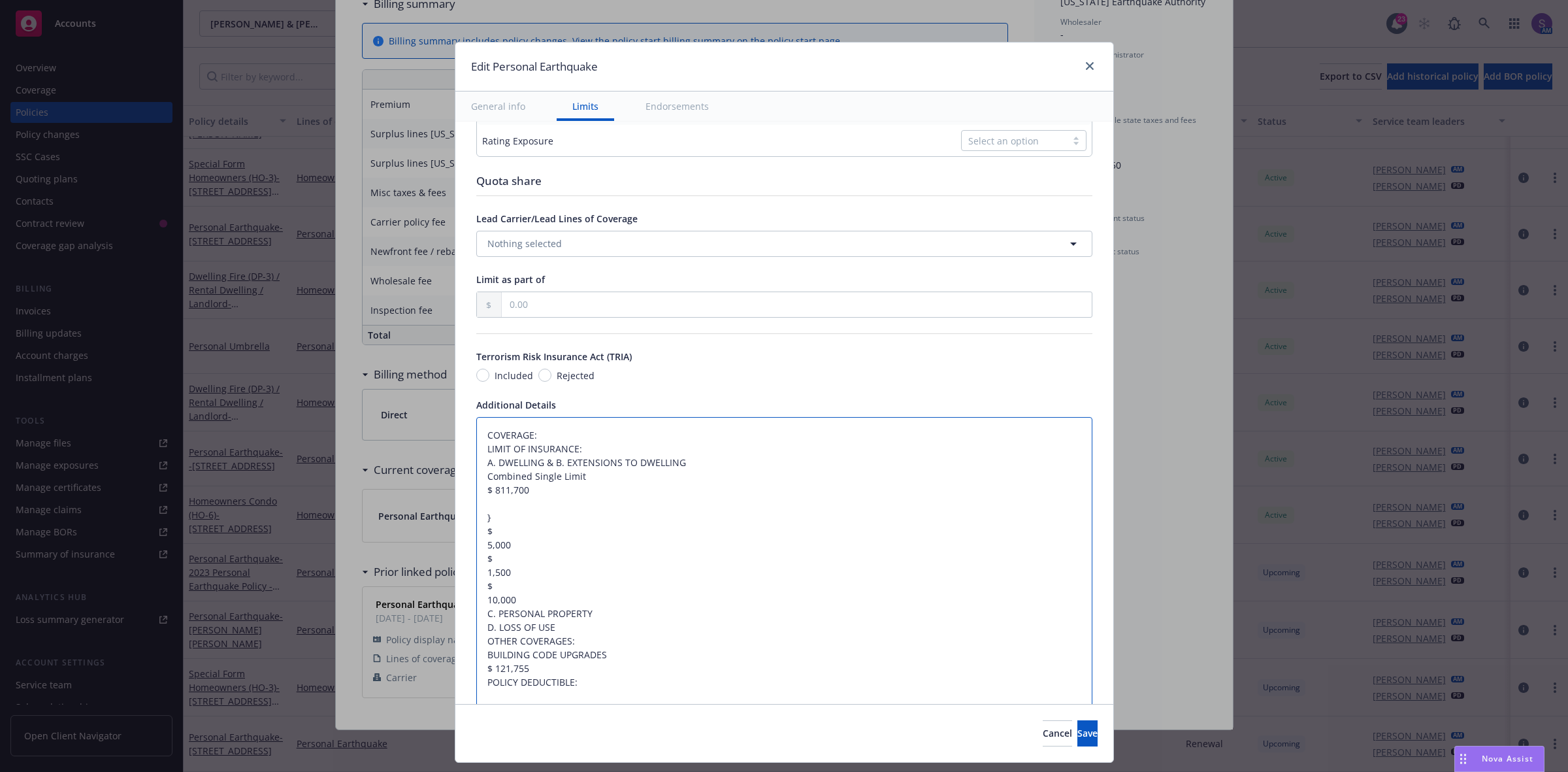
type textarea "x"
type textarea "COVERAGE: LIMIT OF INSURANCE: A. DWELLING & B. EXTENSIONS TO DWELLING Combined …"
type textarea "x"
type textarea "COVERAGE: LIMIT OF INSURANCE: A. DWELLING & B. EXTENSIONS TO DWELLING Combined …"
type textarea "x"
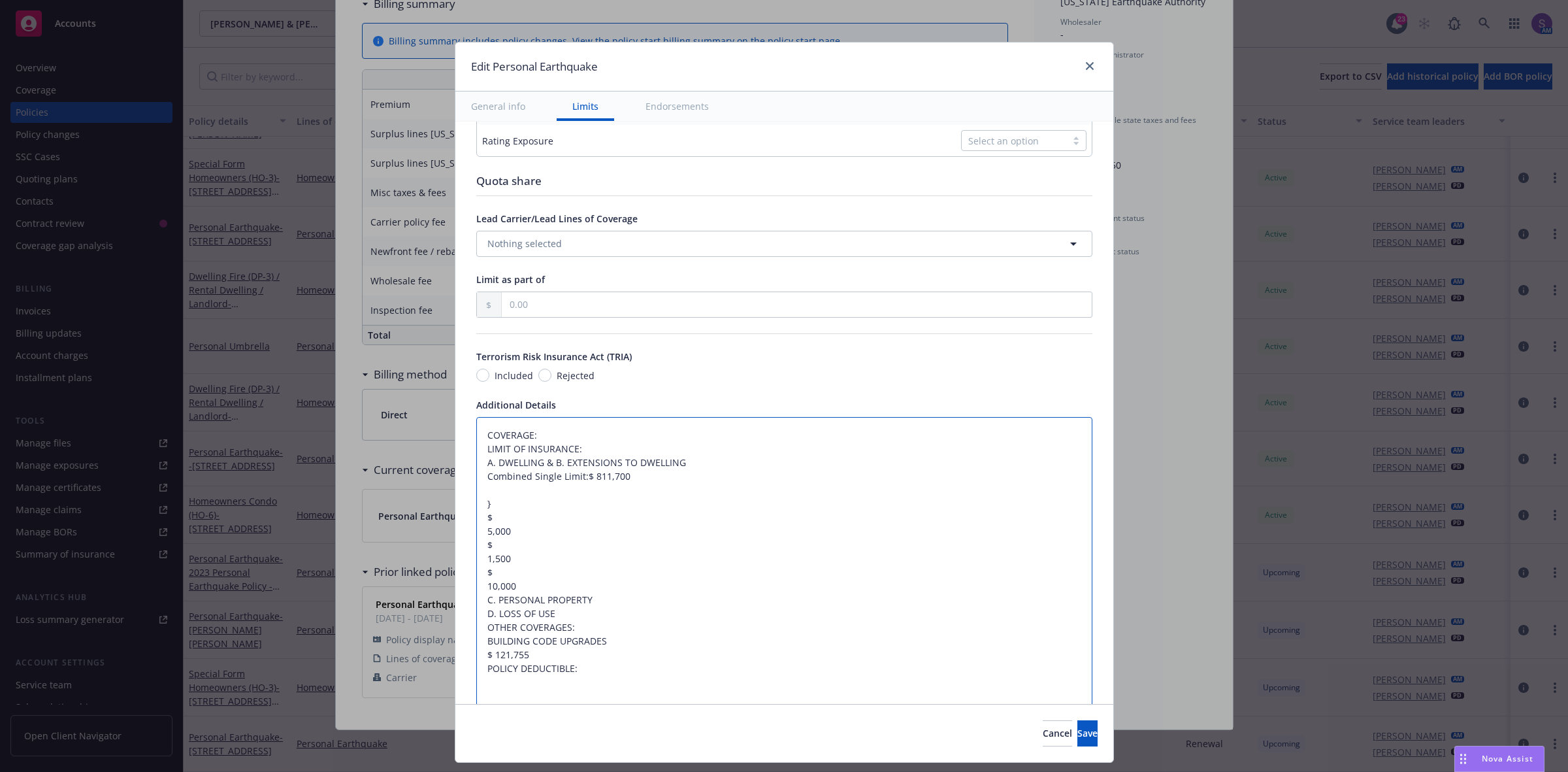
type textarea "COVERAGE: LIMIT OF INSURANCE: A. DWELLING & B. EXTENSIONS TO DWELLING Combined …"
click at [476, 536] on textarea "COVERAGE: LIMIT OF INSURANCE: A. DWELLING & B. EXTENSIONS TO DWELLING Combined …" at bounding box center [784, 620] width 616 height 407
type textarea "x"
type textarea "COVERAGE: LIMIT OF INSURANCE: A. DWELLING & B. EXTENSIONS TO DWELLING Combined …"
click at [476, 548] on textarea "COVERAGE: LIMIT OF INSURANCE: A. DWELLING & B. EXTENSIONS TO DWELLING Combined …" at bounding box center [784, 613] width 616 height 394
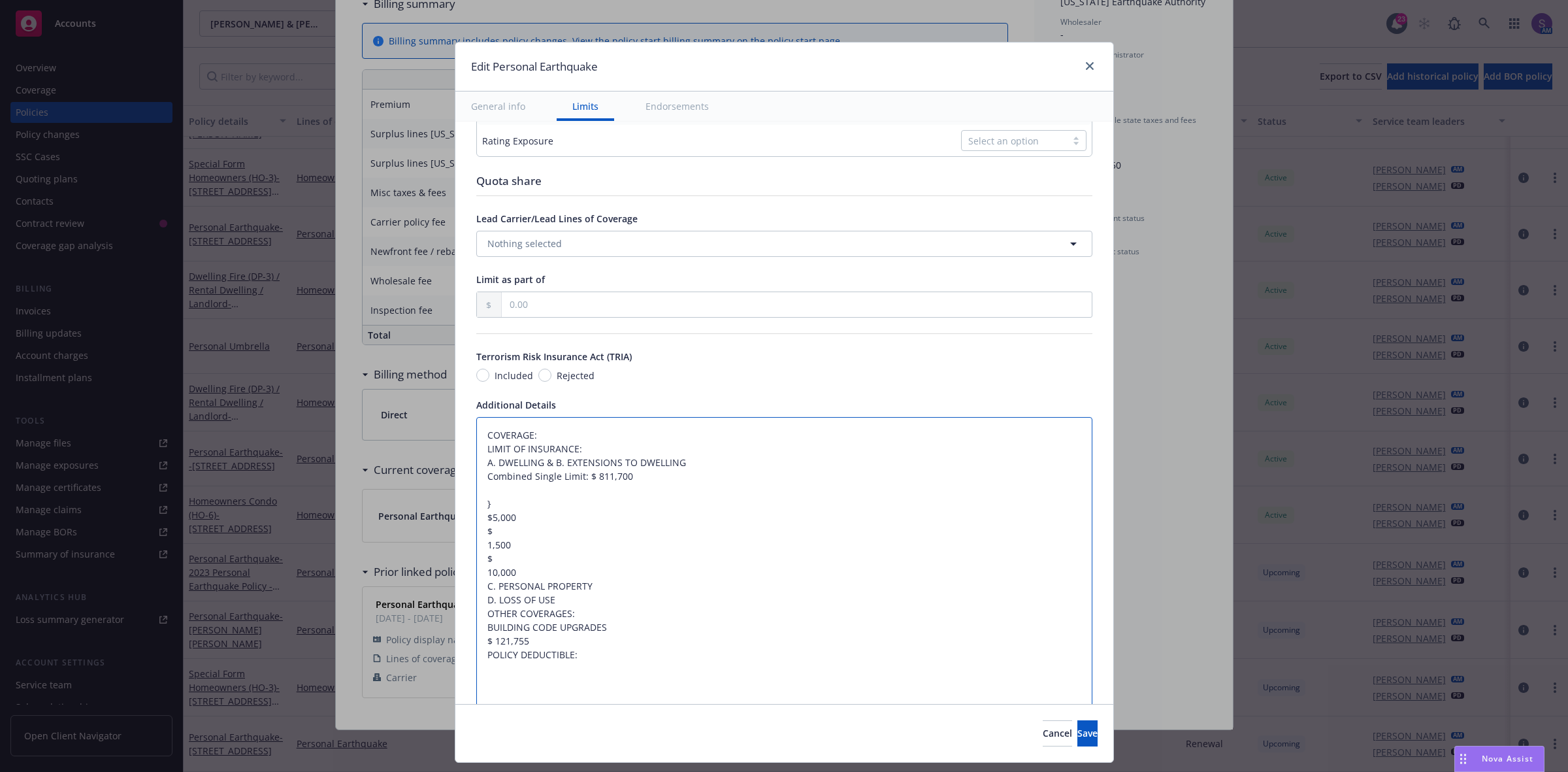
type textarea "x"
type textarea "COVERAGE: LIMIT OF INSURANCE: A. DWELLING & B. EXTENSIONS TO DWELLING Combined …"
click at [476, 551] on textarea "COVERAGE: LIMIT OF INSURANCE: A. DWELLING & B. EXTENSIONS TO DWELLING Combined …" at bounding box center [784, 607] width 616 height 380
click at [476, 562] on textarea "COVERAGE: LIMIT OF INSURANCE: A. DWELLING & B. EXTENSIONS TO DWELLING Combined …" at bounding box center [784, 607] width 616 height 380
type textarea "x"
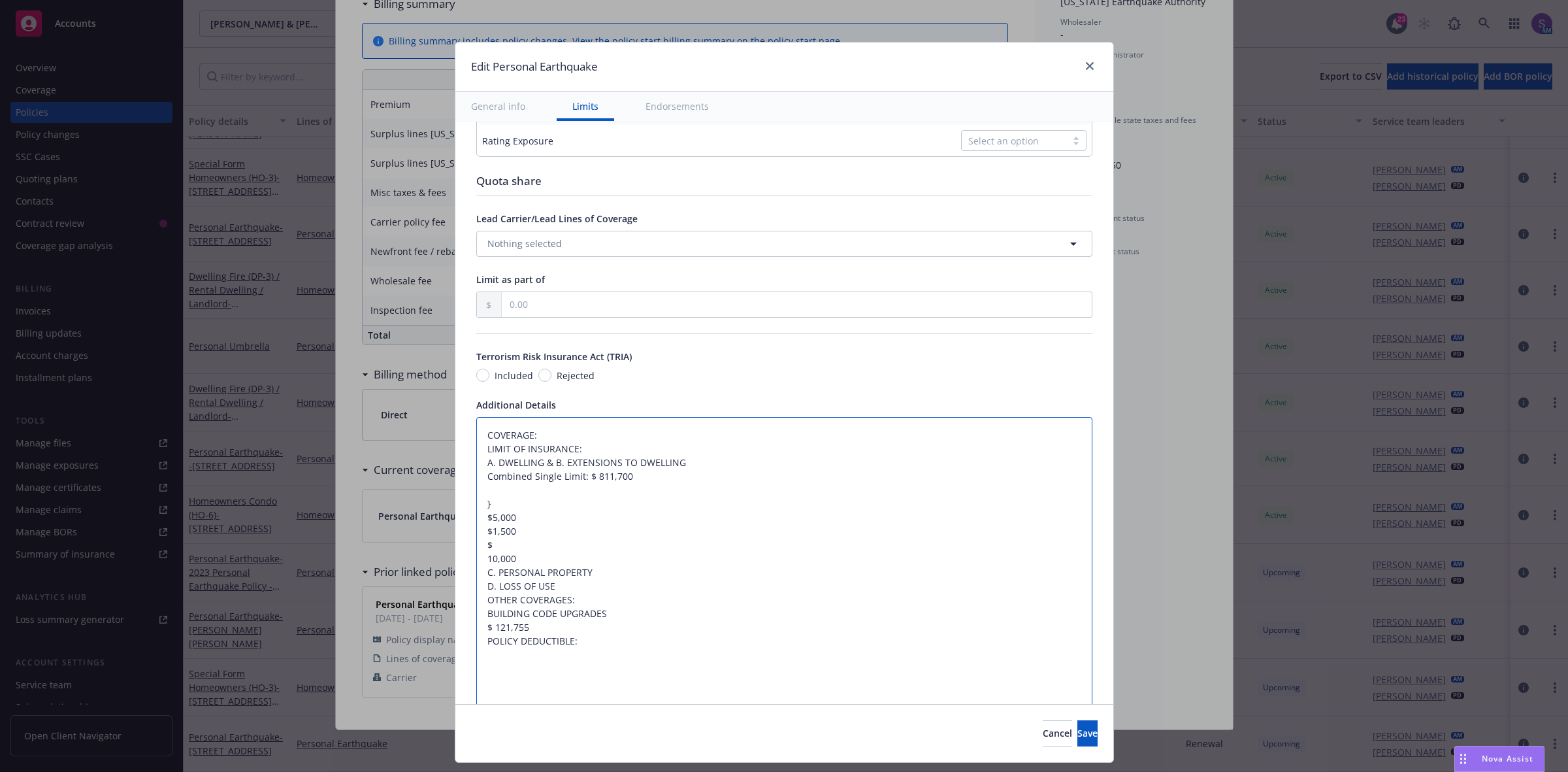
type textarea "COVERAGE: LIMIT OF INSURANCE: A. DWELLING & B. EXTENSIONS TO DWELLING Combined …"
drag, startPoint x: 522, startPoint y: 520, endPoint x: 462, endPoint y: 517, distance: 60.1
click at [462, 517] on div "Display name Coverage trigger Claims-Made Occurrence Claims-Made and Reported R…" at bounding box center [784, 233] width 658 height 1434
type textarea "x"
type textarea "COVERAGE: LIMIT OF INSURANCE: A. DWELLING & B. EXTENSIONS TO DWELLING Combined …"
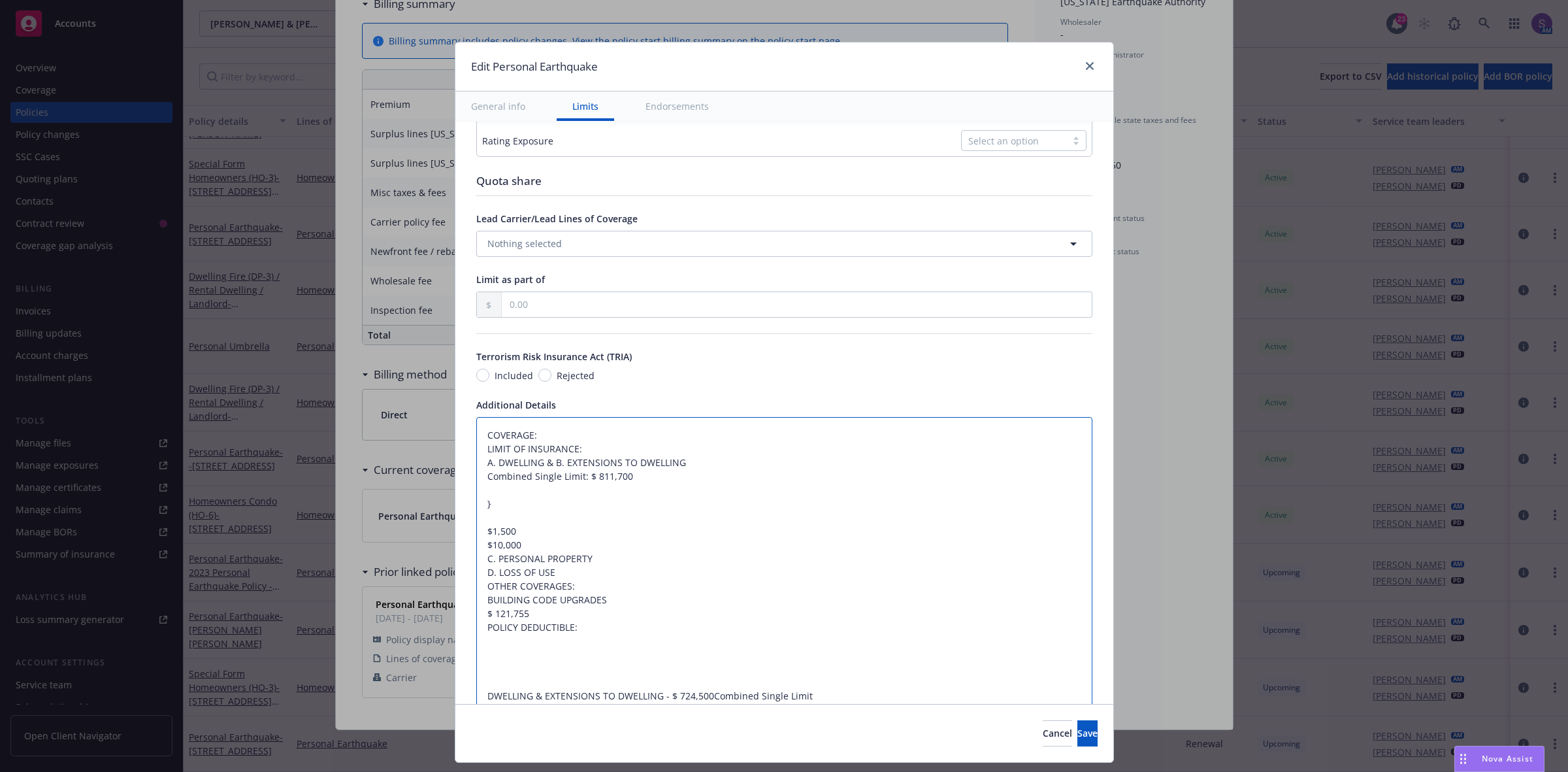
click at [593, 561] on textarea "COVERAGE: LIMIT OF INSURANCE: A. DWELLING & B. EXTENSIONS TO DWELLING Combined …" at bounding box center [784, 600] width 616 height 366
type textarea "x"
type textarea "COVERAGE: LIMIT OF INSURANCE: A. DWELLING & B. EXTENSIONS TO DWELLING Combined …"
paste textarea "$5,000"
type textarea "x"
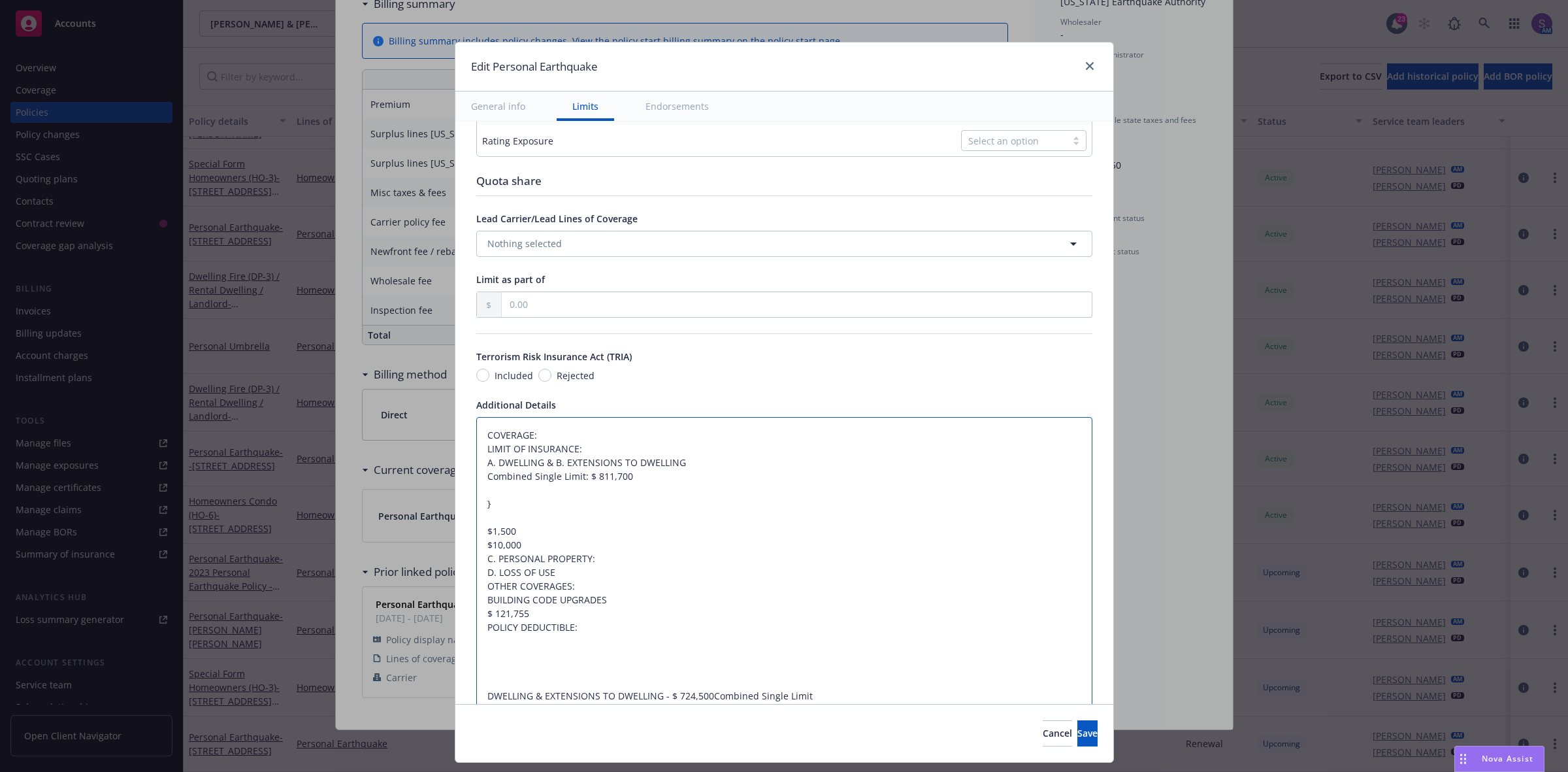
type textarea "COVERAGE: LIMIT OF INSURANCE: A. DWELLING & B. EXTENSIONS TO DWELLING Combined …"
drag, startPoint x: 507, startPoint y: 533, endPoint x: 442, endPoint y: 530, distance: 65.1
click at [442, 530] on div "Edit Personal Earthquake General info Limits Endorsements Display name Coverage…" at bounding box center [784, 386] width 1568 height 772
type textarea "x"
type textarea "COVERAGE: LIMIT OF INSURANCE: A. DWELLING & B. EXTENSIONS TO DWELLING Combined …"
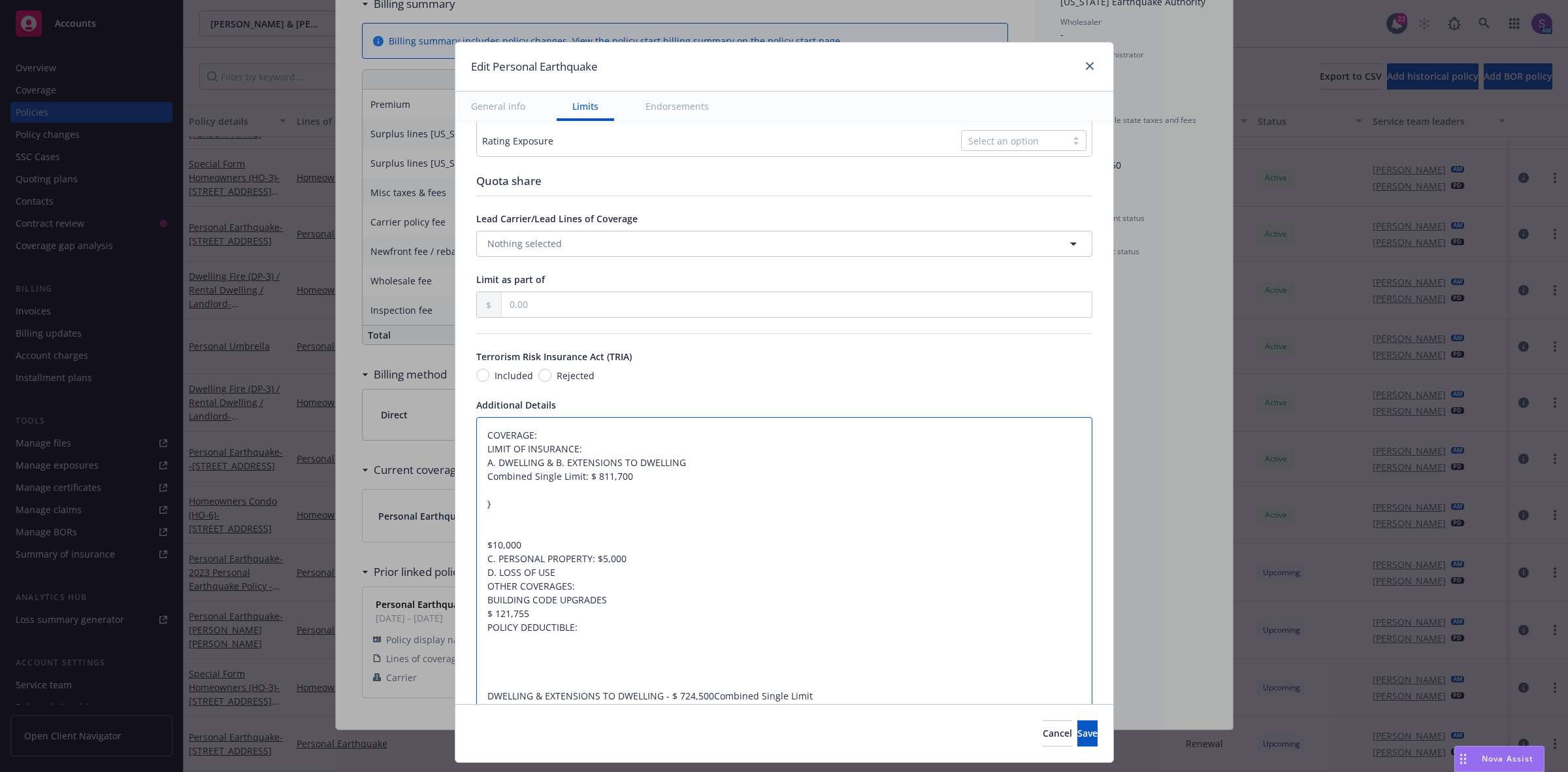
click at [574, 576] on textarea "COVERAGE: LIMIT OF INSURANCE: A. DWELLING & B. EXTENSIONS TO DWELLING Combined …" at bounding box center [784, 600] width 616 height 366
type textarea "x"
type textarea "COVERAGE: LIMIT OF INSURANCE: A. DWELLING & B. EXTENSIONS TO DWELLING Combined …"
type textarea "x"
type textarea "COVERAGE: LIMIT OF INSURANCE: A. DWELLING & B. EXTENSIONS TO DWELLING Combined …"
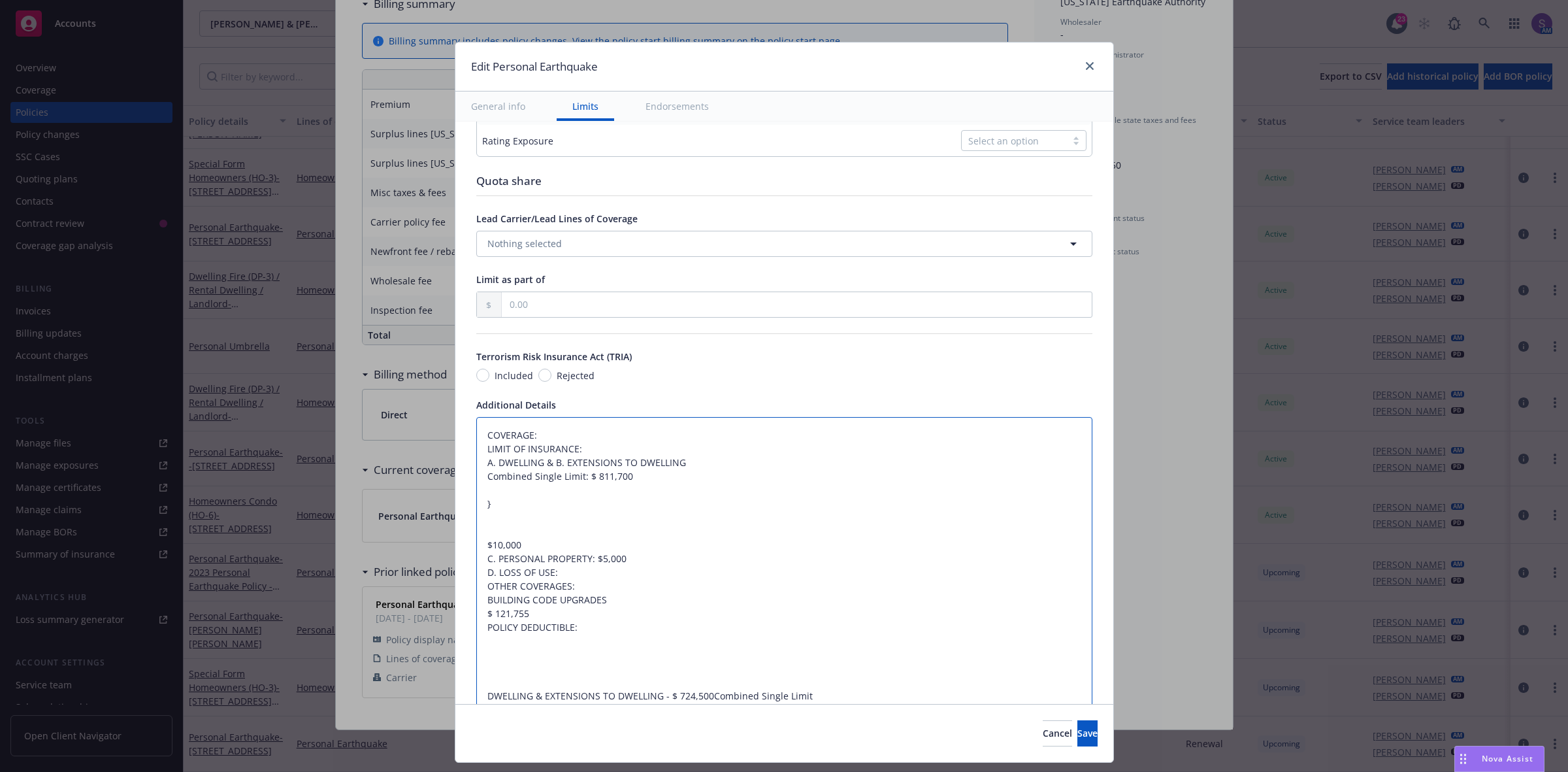
paste textarea "$1,500"
type textarea "x"
type textarea "COVERAGE: LIMIT OF INSURANCE: A. DWELLING & B. EXTENSIONS TO DWELLING Combined …"
drag, startPoint x: 526, startPoint y: 546, endPoint x: 467, endPoint y: 544, distance: 59.0
click at [476, 544] on textarea "COVERAGE: LIMIT OF INSURANCE: A. DWELLING & B. EXTENSIONS TO DWELLING Combined …" at bounding box center [784, 600] width 616 height 366
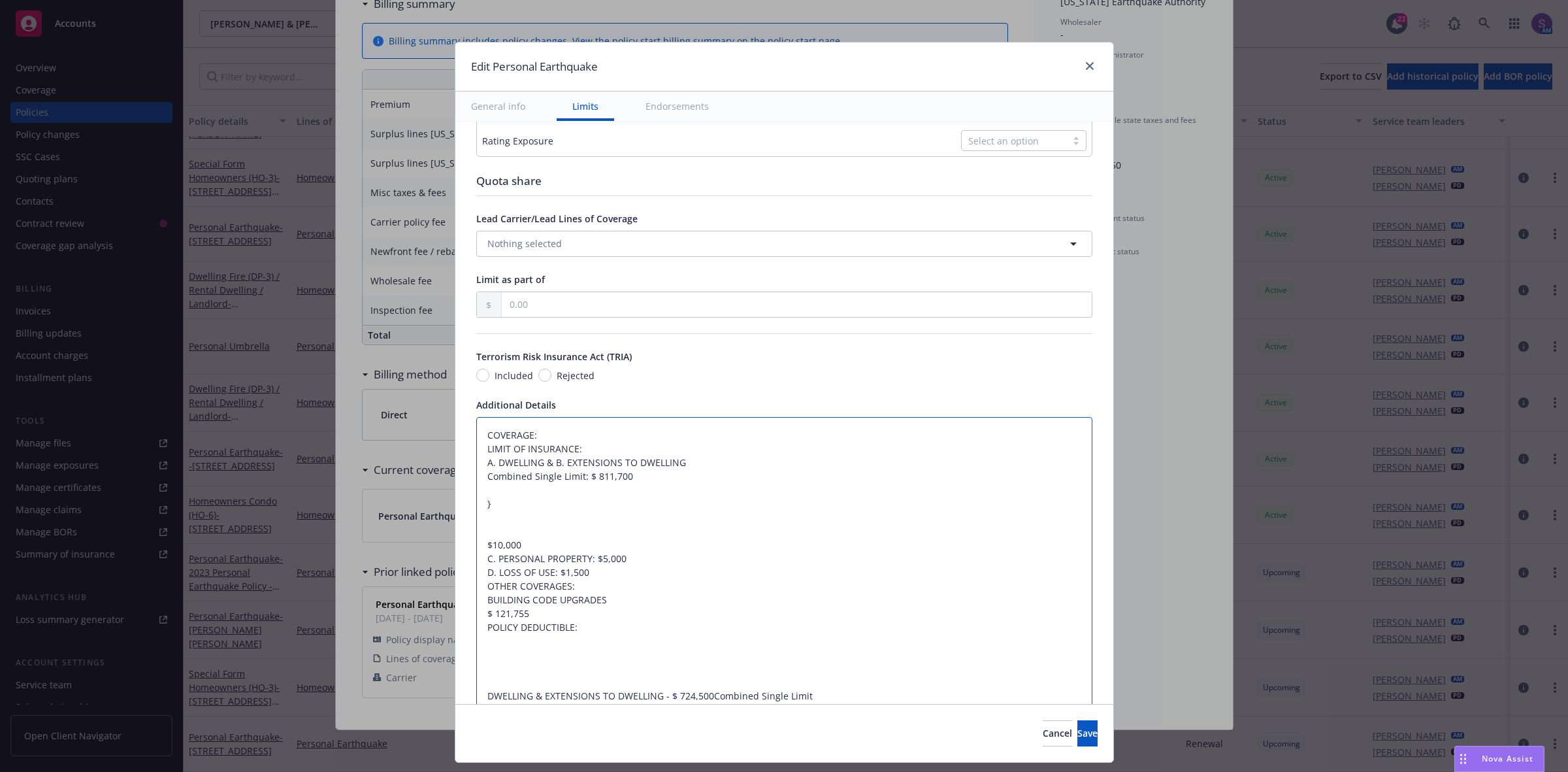
type textarea "x"
type textarea "COVERAGE: LIMIT OF INSURANCE: A. DWELLING & B. EXTENSIONS TO DWELLING Combined …"
click at [616, 596] on textarea "COVERAGE: LIMIT OF INSURANCE: A. DWELLING & B. EXTENSIONS TO DWELLING Combined …" at bounding box center [784, 600] width 616 height 366
type textarea "x"
type textarea "COVERAGE: LIMIT OF INSURANCE: A. DWELLING & B. EXTENSIONS TO DWELLING Combined …"
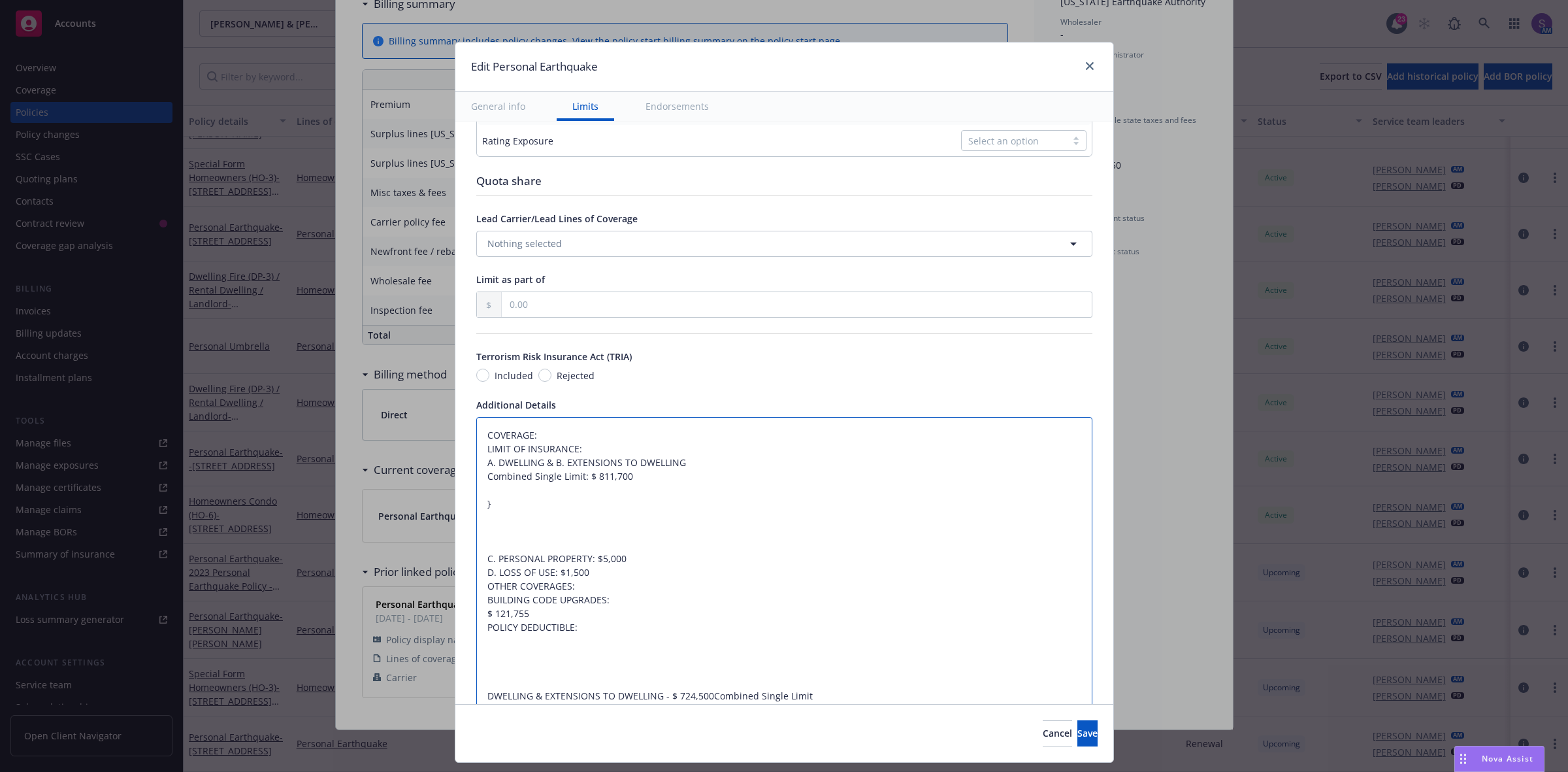
type textarea "x"
type textarea "COVERAGE: LIMIT OF INSURANCE: A. DWELLING & B. EXTENSIONS TO DWELLING Combined …"
paste textarea "$10,000"
type textarea "x"
type textarea "COVERAGE: LIMIT OF INSURANCE: A. DWELLING & B. EXTENSIONS TO DWELLING Combined …"
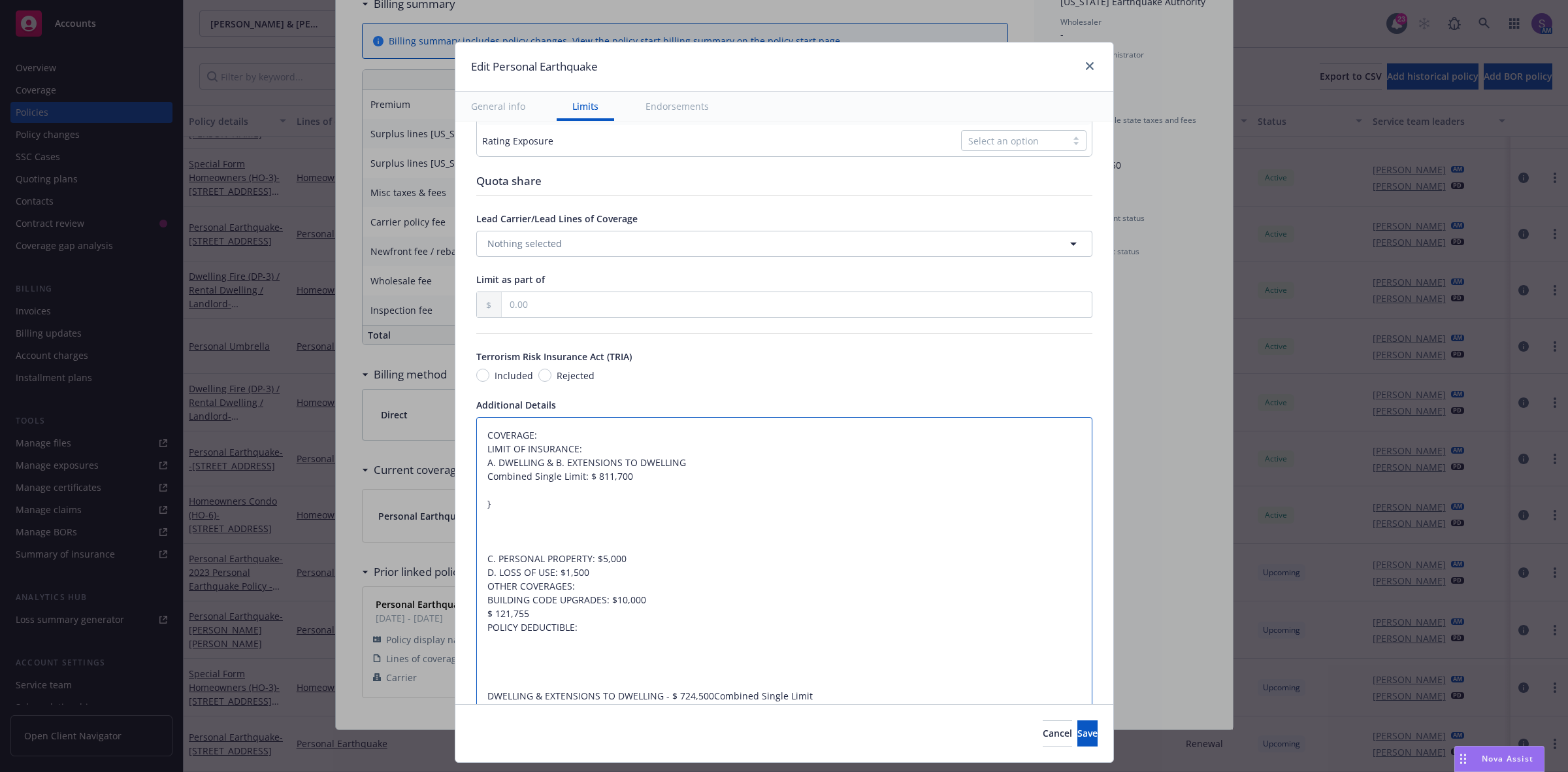
drag, startPoint x: 503, startPoint y: 613, endPoint x: 469, endPoint y: 613, distance: 34.0
click at [476, 613] on textarea "COVERAGE: LIMIT OF INSURANCE: A. DWELLING & B. EXTENSIONS TO DWELLING Combined …" at bounding box center [784, 600] width 616 height 366
type textarea "x"
type textarea "COVERAGE: LIMIT OF INSURANCE: A. DWELLING & B. EXTENSIONS TO DWELLING Combined …"
click at [585, 631] on textarea "COVERAGE: LIMIT OF INSURANCE: A. DWELLING & B. EXTENSIONS TO DWELLING Combined …" at bounding box center [784, 600] width 616 height 366
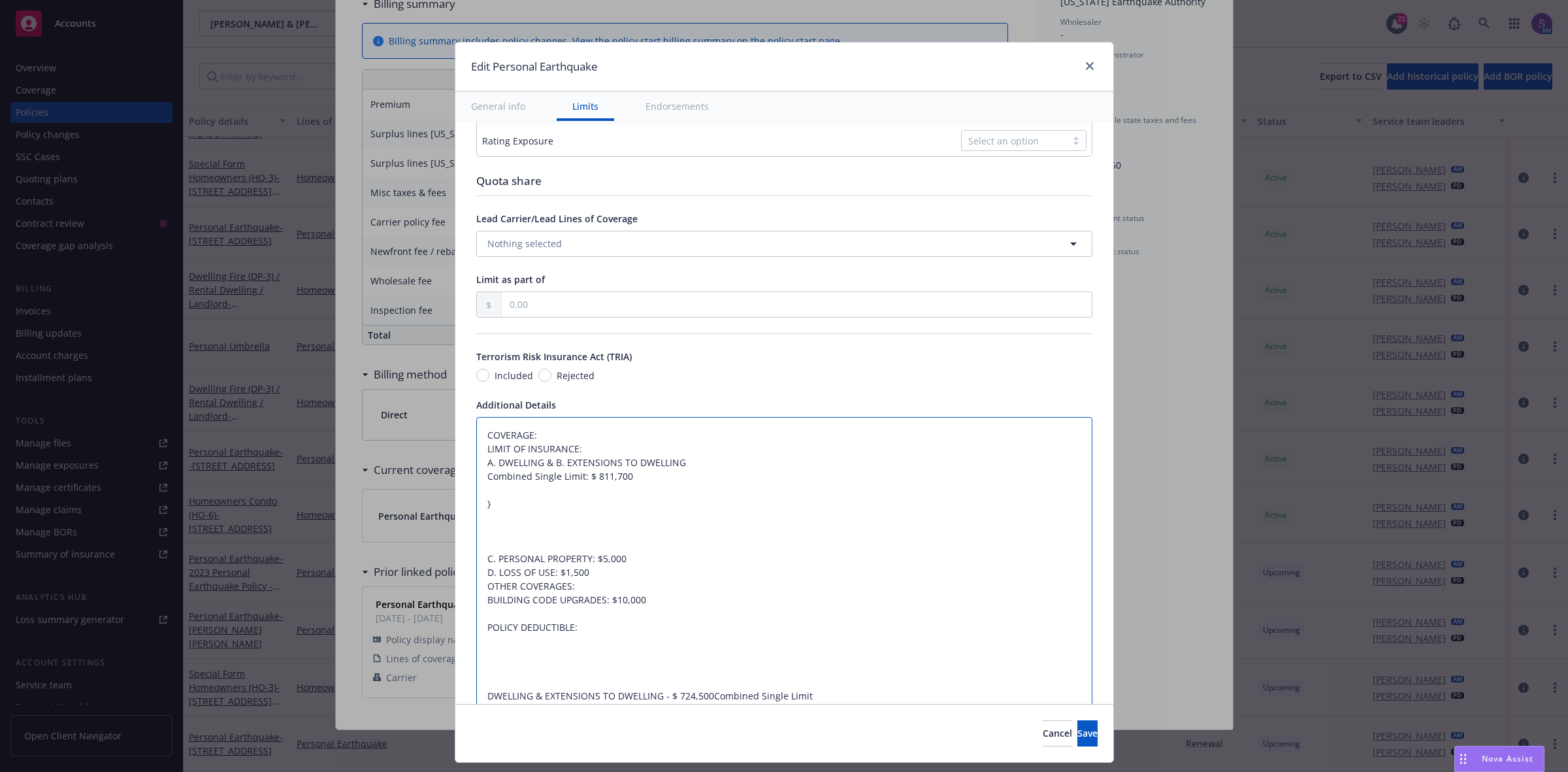
type textarea "x"
type textarea "COVERAGE: LIMIT OF INSURANCE: A. DWELLING & B. EXTENSIONS TO DWELLING Combined …"
paste textarea "$ 121,755"
type textarea "x"
type textarea "COVERAGE: LIMIT OF INSURANCE: A. DWELLING & B. EXTENSIONS TO DWELLING Combined …"
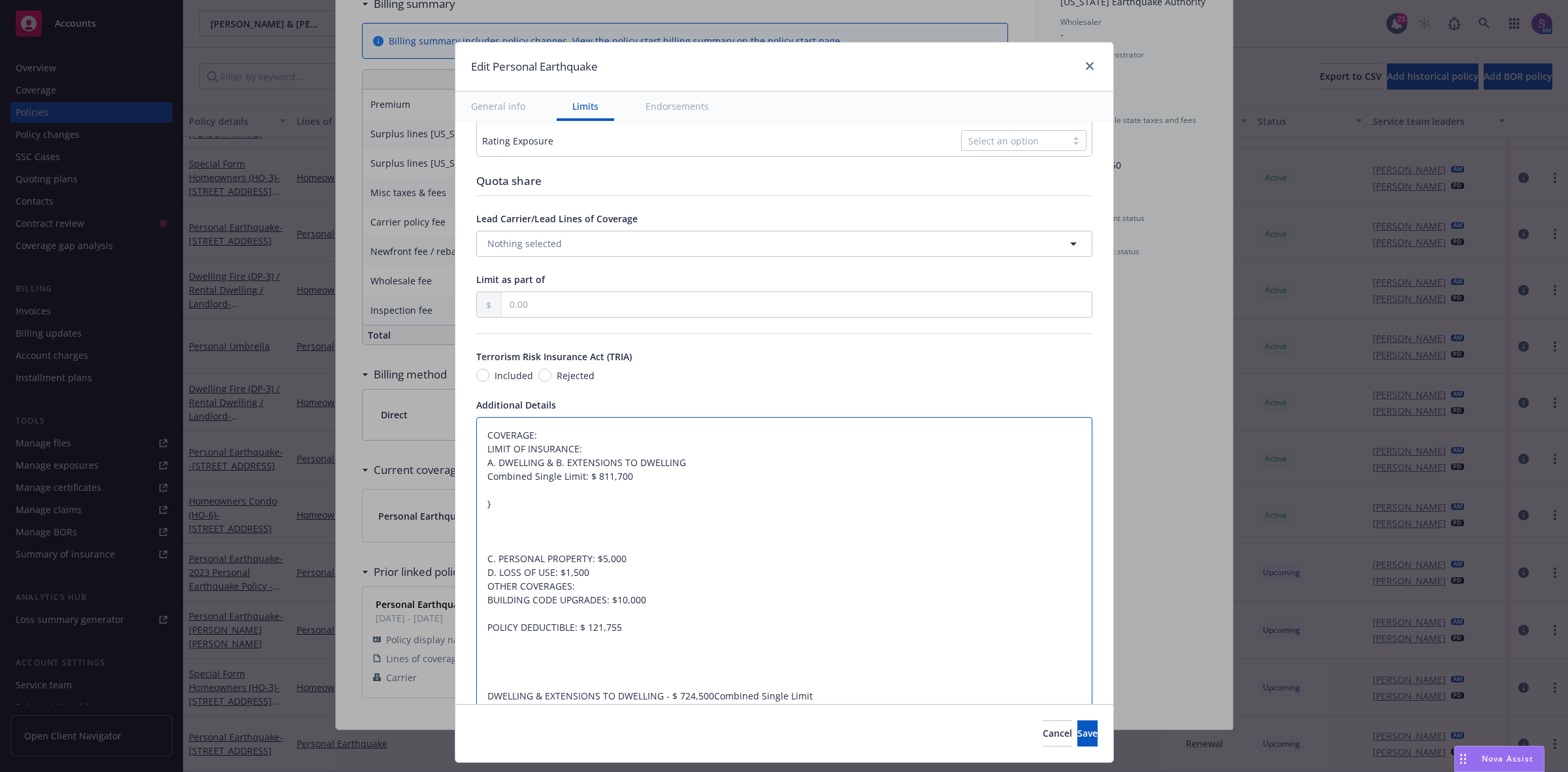
drag, startPoint x: 507, startPoint y: 545, endPoint x: 466, endPoint y: 494, distance: 65.4
click at [476, 494] on textarea "COVERAGE: LIMIT OF INSURANCE: A. DWELLING & B. EXTENSIONS TO DWELLING Combined …" at bounding box center [784, 600] width 616 height 366
type textarea "x"
type textarea "COVERAGE: LIMIT OF INSURANCE: A. DWELLING & B. EXTENSIONS TO DWELLING Combined …"
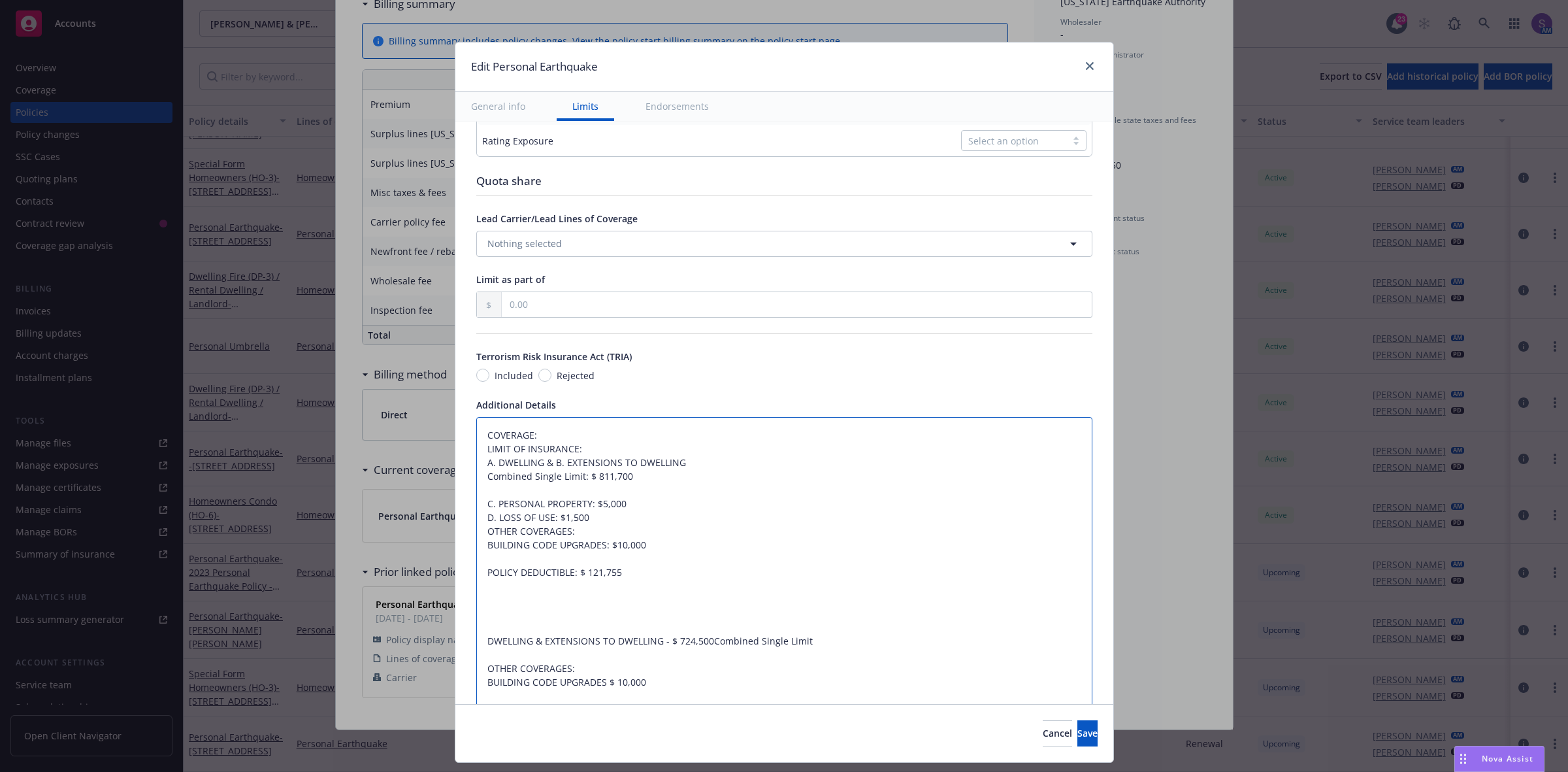
type textarea "x"
type textarea "COVERAGE: LIMIT OF INSURANCE: A. DWELLING & B. EXTENSIONS TO DWELLING Combined …"
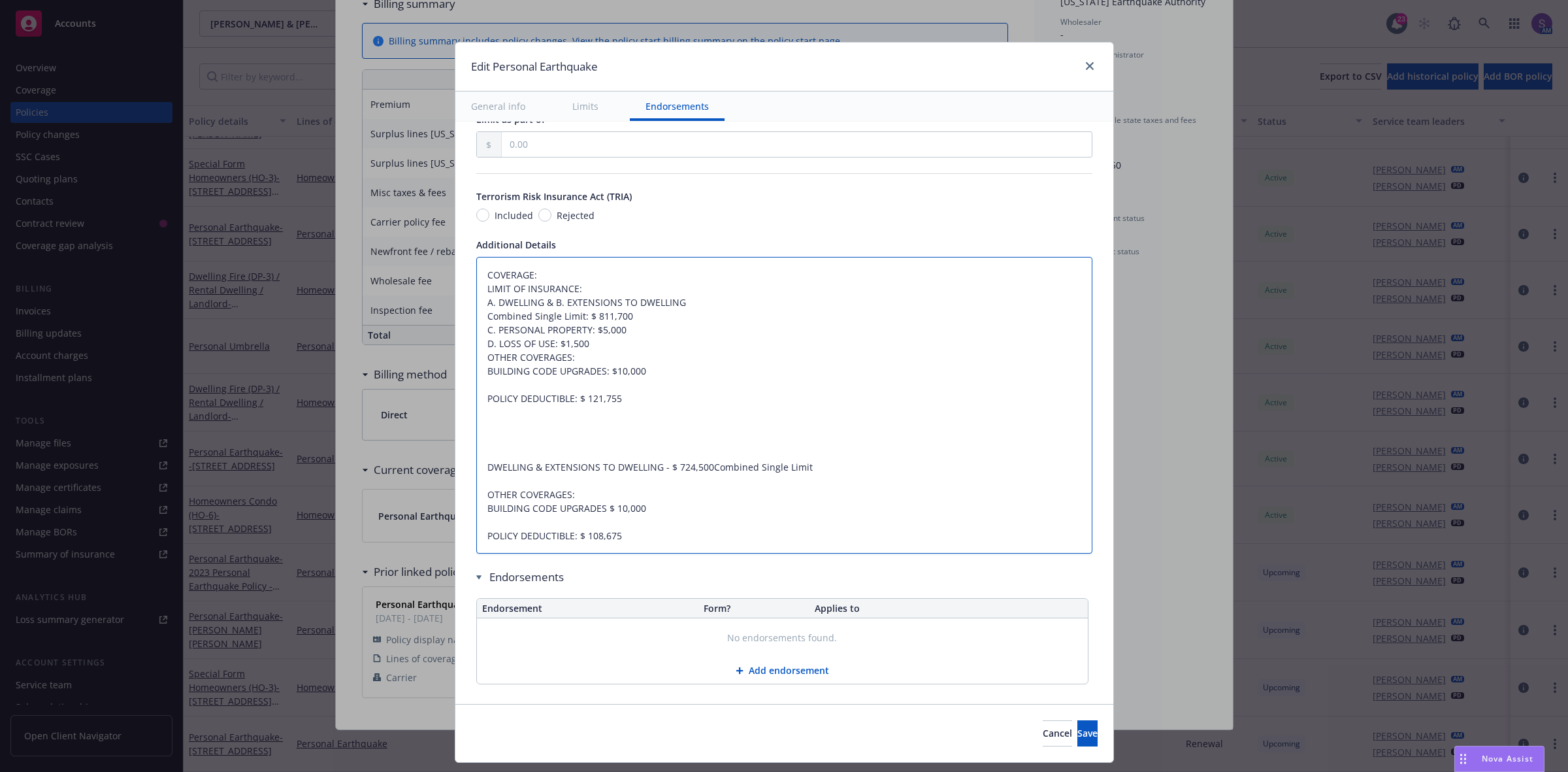
scroll to position [770, 0]
drag, startPoint x: 654, startPoint y: 508, endPoint x: 501, endPoint y: 458, distance: 161.0
click at [476, 409] on textarea "COVERAGE: LIMIT OF INSURANCE: A. DWELLING & B. EXTENSIONS TO DWELLING Combined …" at bounding box center [784, 403] width 616 height 298
drag, startPoint x: 638, startPoint y: 536, endPoint x: 495, endPoint y: 413, distance: 188.6
click at [495, 413] on textarea "COVERAGE: LIMIT OF INSURANCE: A. DWELLING & B. EXTENSIONS TO DWELLING Combined …" at bounding box center [784, 403] width 616 height 298
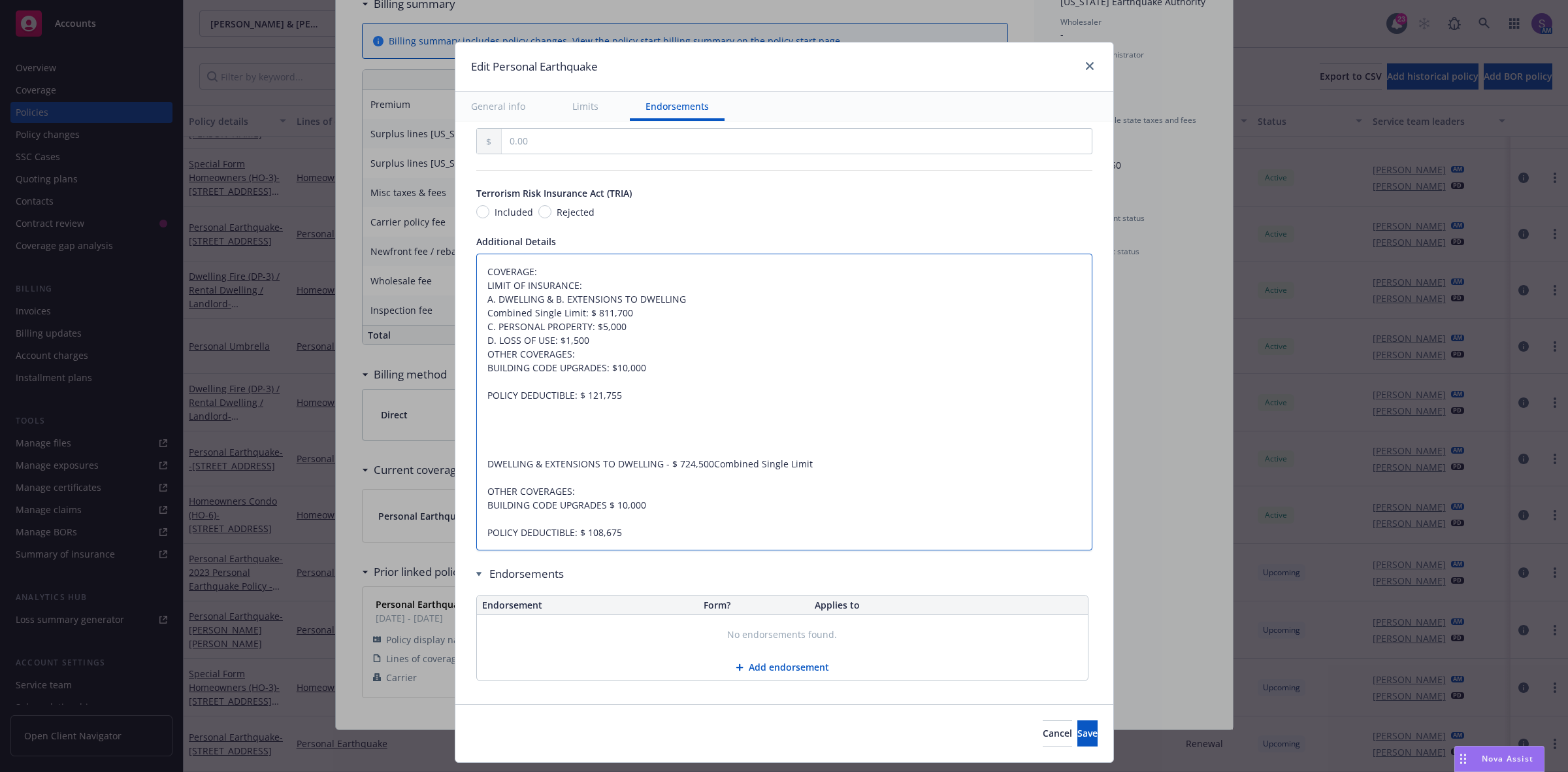
type textarea "x"
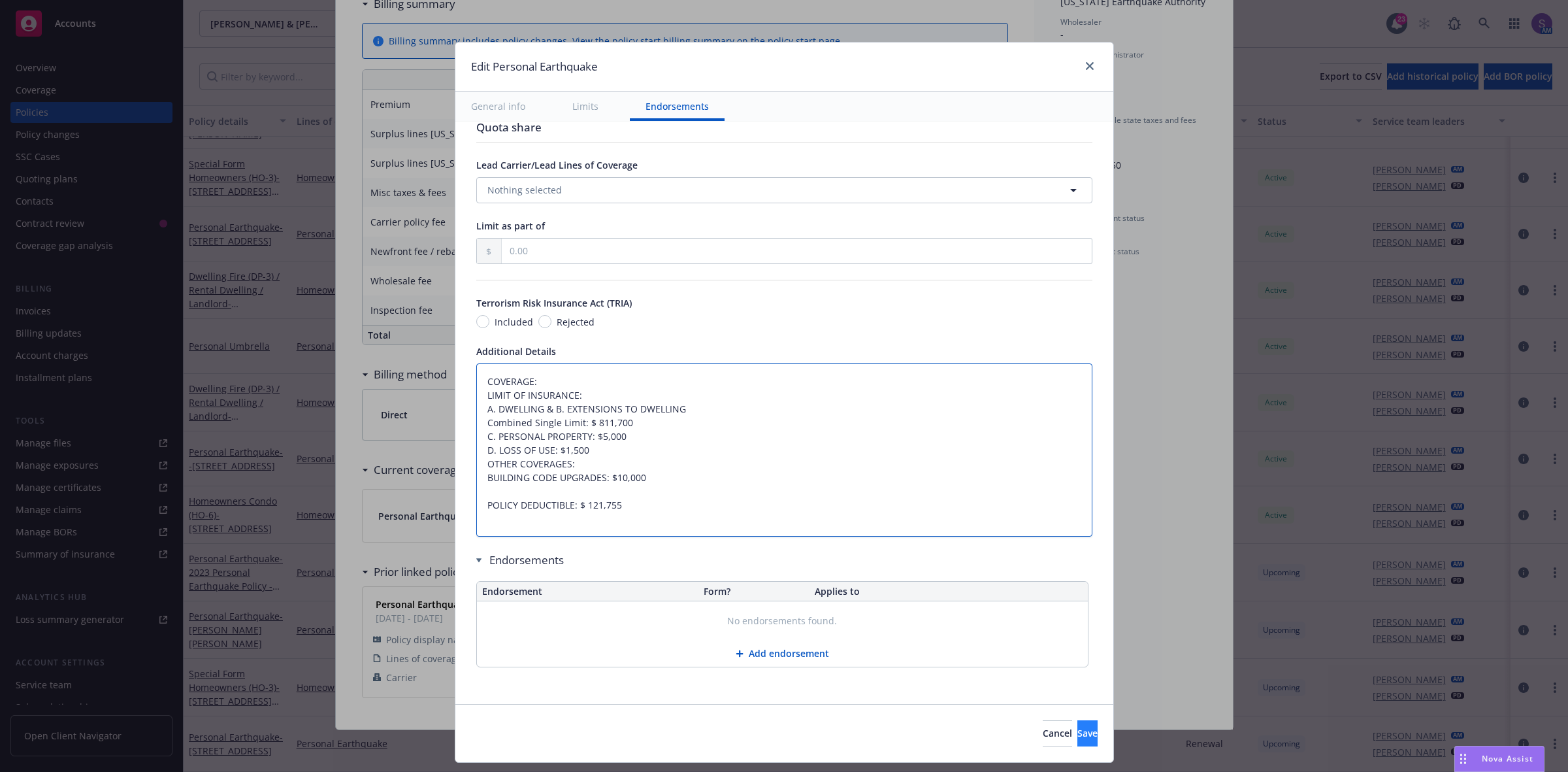
type textarea "COVERAGE: LIMIT OF INSURANCE: A. DWELLING & B. EXTENSIONS TO DWELLING Combined …"
click at [1077, 724] on button "Save" at bounding box center [1087, 733] width 20 height 26
type textarea "x"
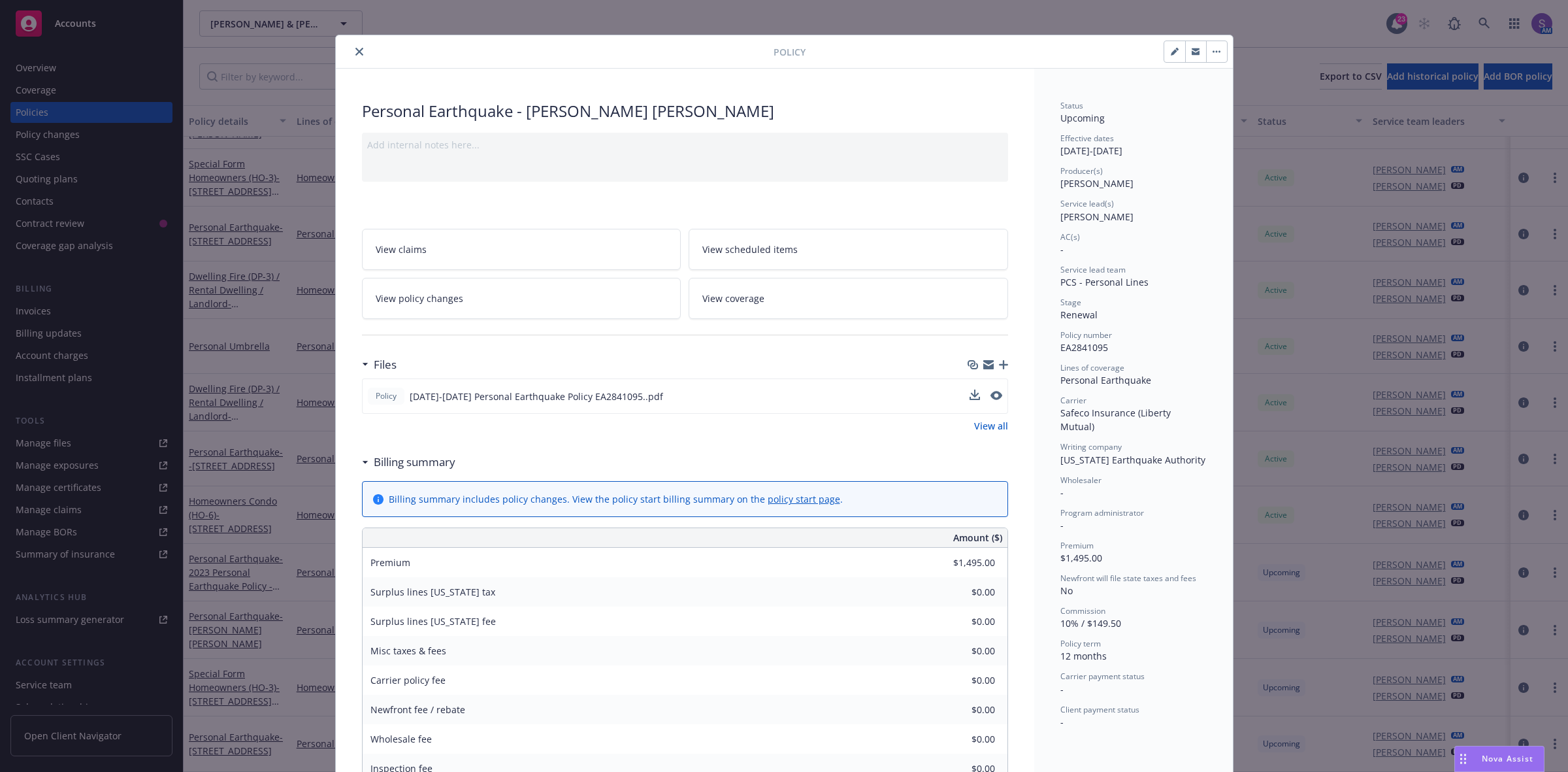
scroll to position [0, 0]
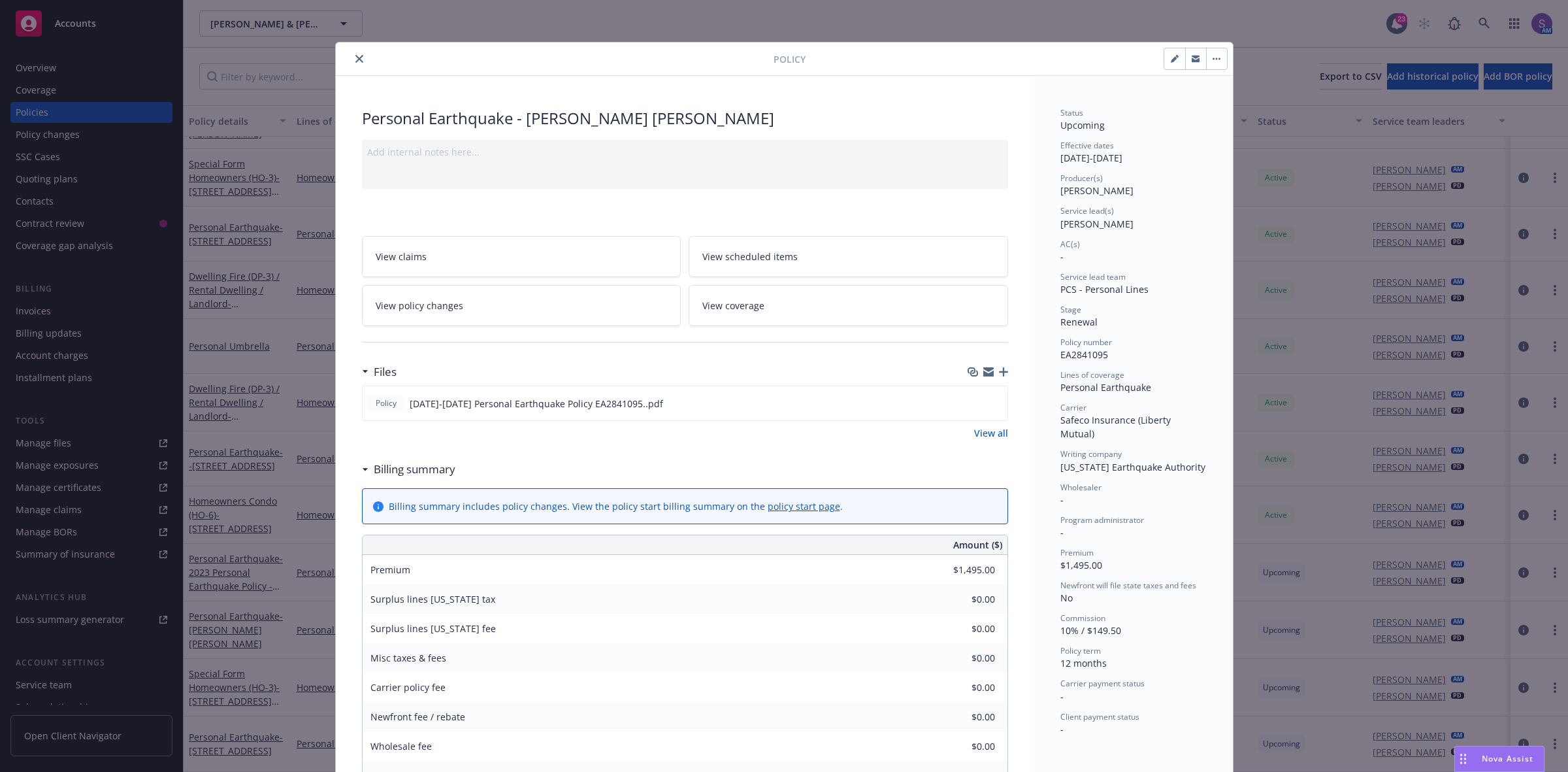
click at [356, 56] on icon "close" at bounding box center [359, 59] width 8 height 8
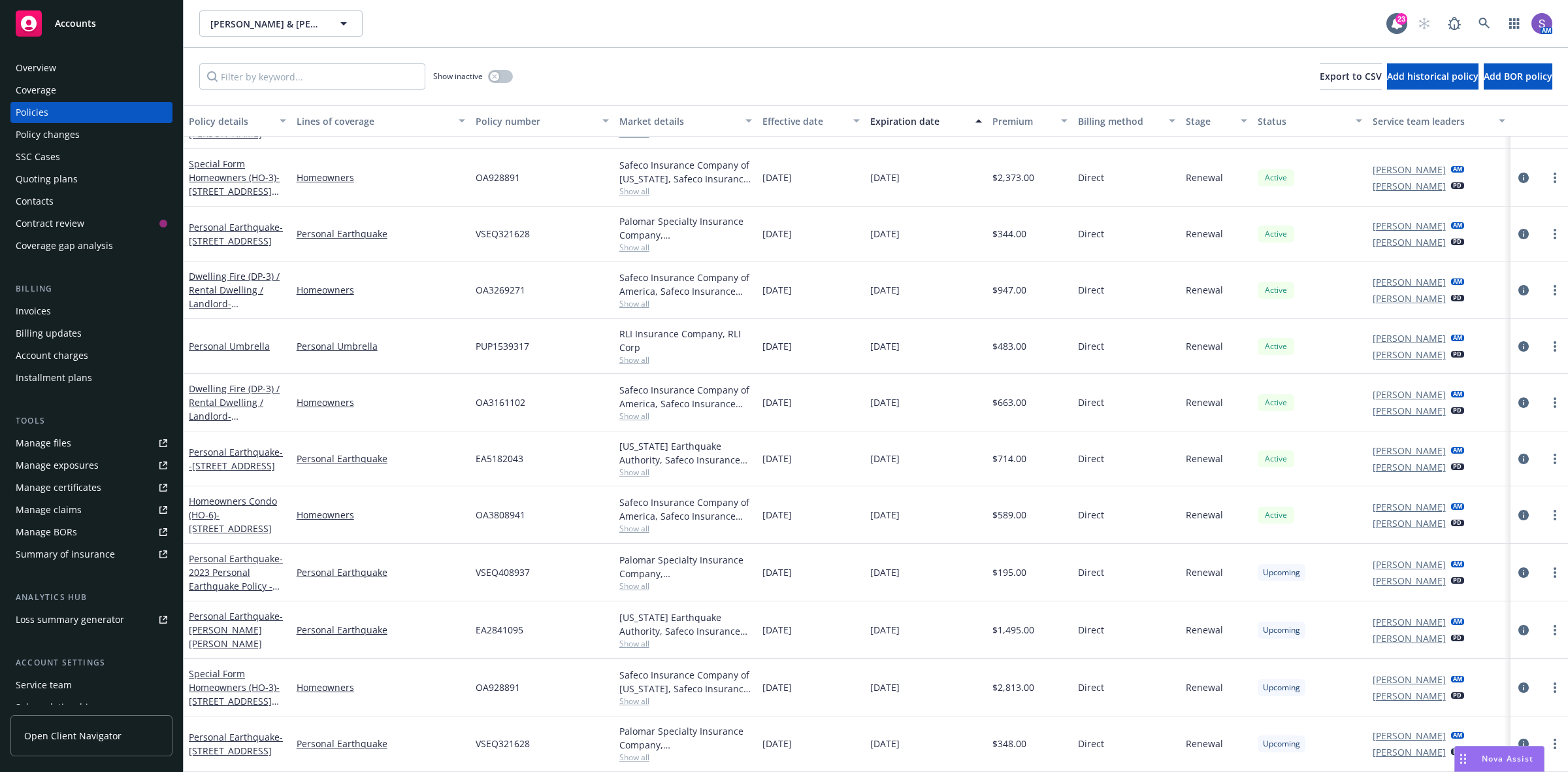
click at [37, 156] on div "SSC Cases" at bounding box center [38, 157] width 45 height 21
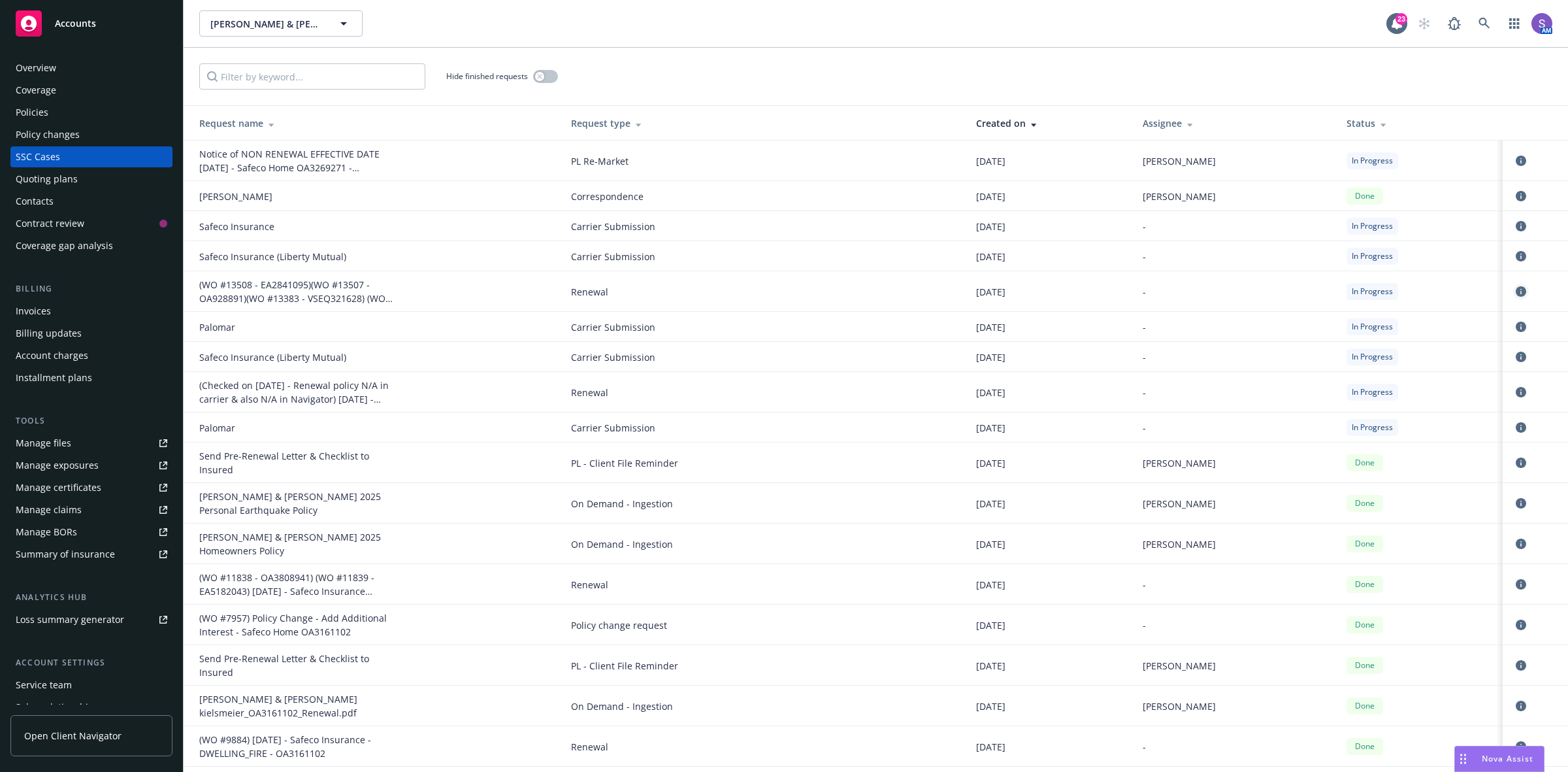
click at [1516, 292] on icon "circleInformation" at bounding box center [1521, 292] width 11 height 11
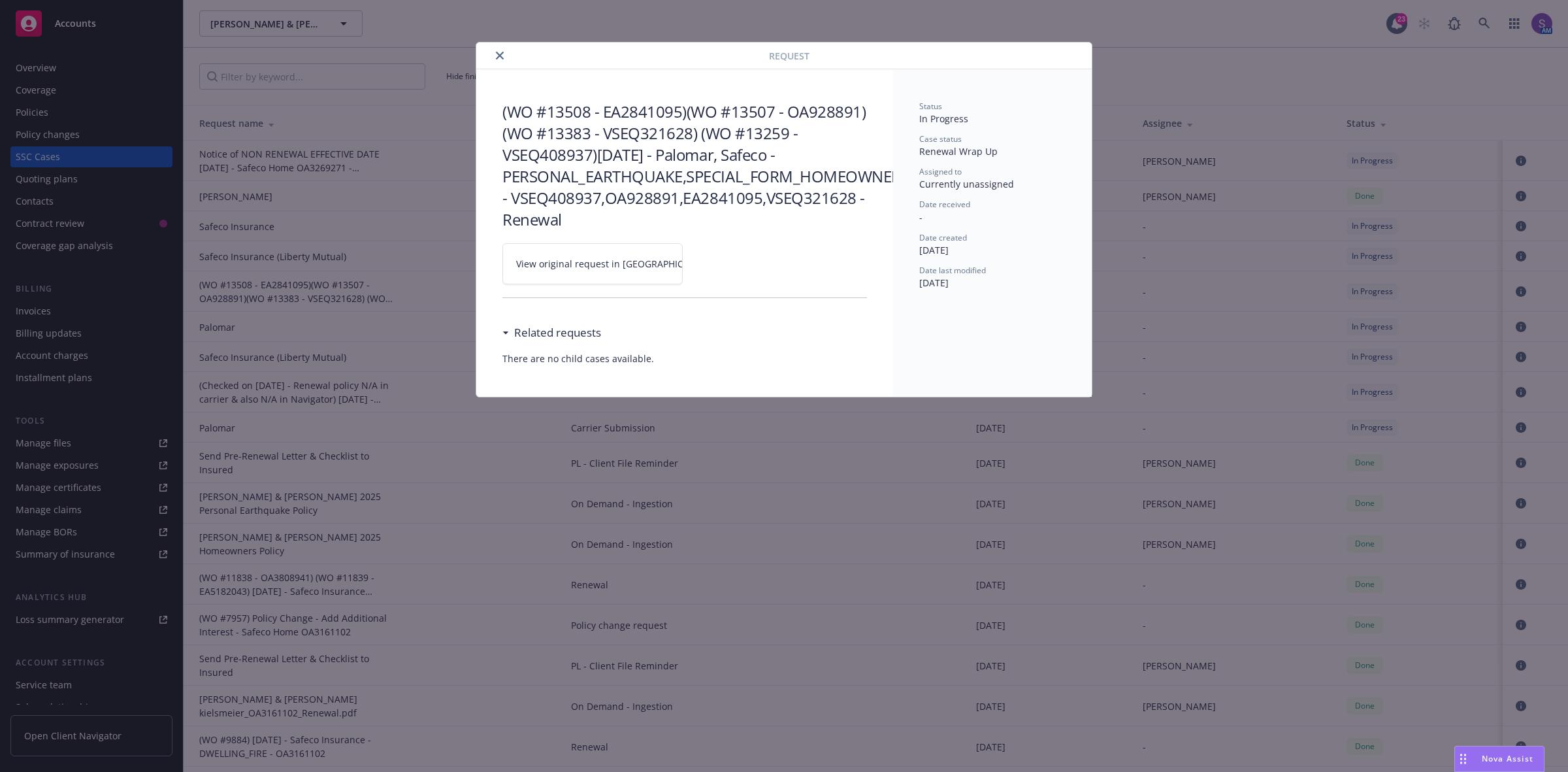
click at [599, 266] on span "View original request in SSC" at bounding box center [615, 264] width 198 height 14
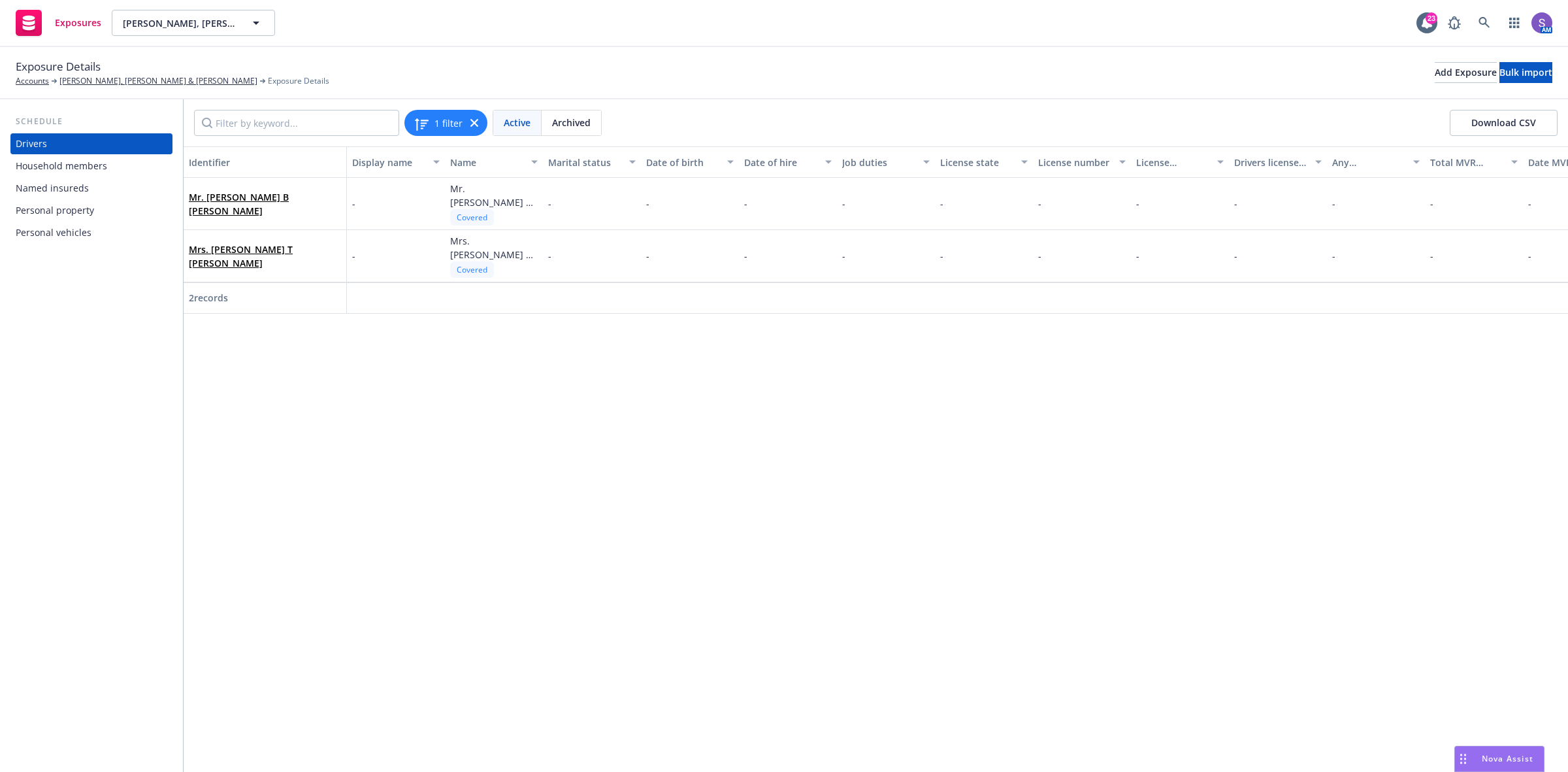
click at [60, 230] on div "Personal vehicles" at bounding box center [54, 233] width 75 height 21
